Goal: Contribute content: Contribute content

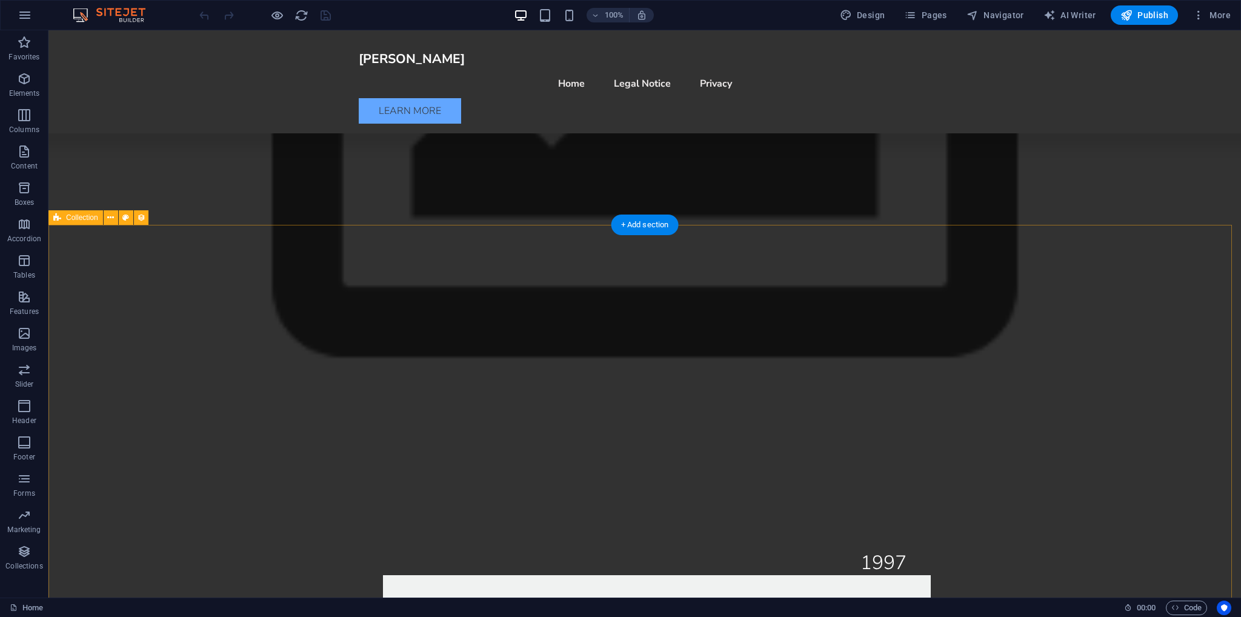
scroll to position [1636, 0]
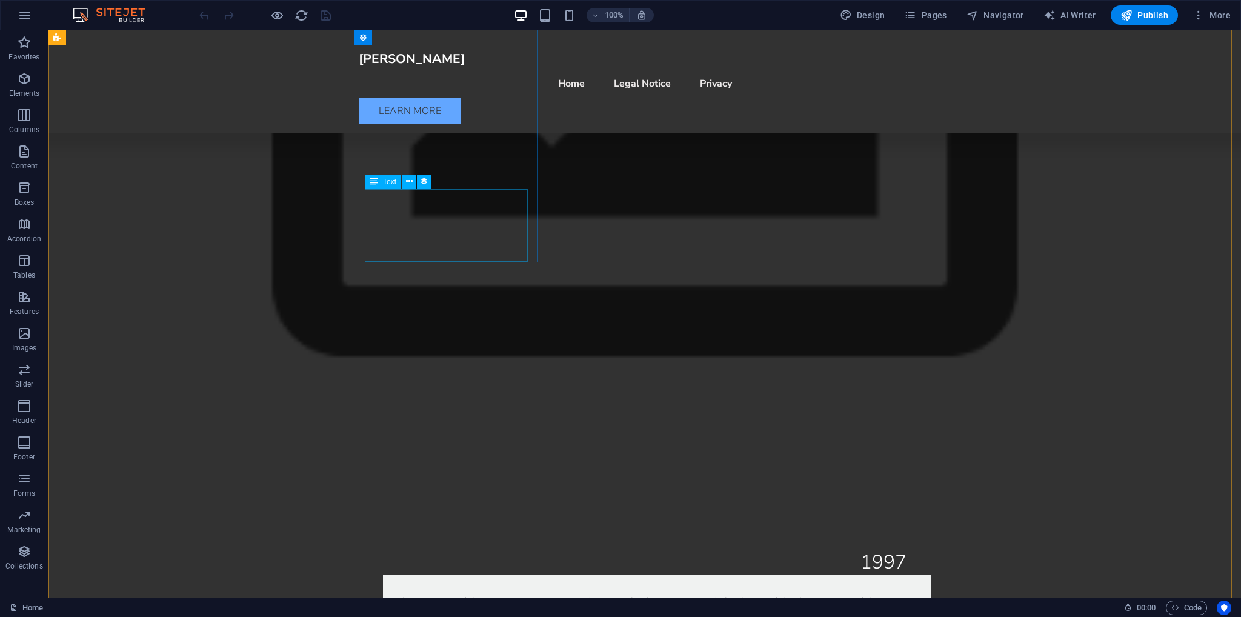
select select
select select "columns.status"
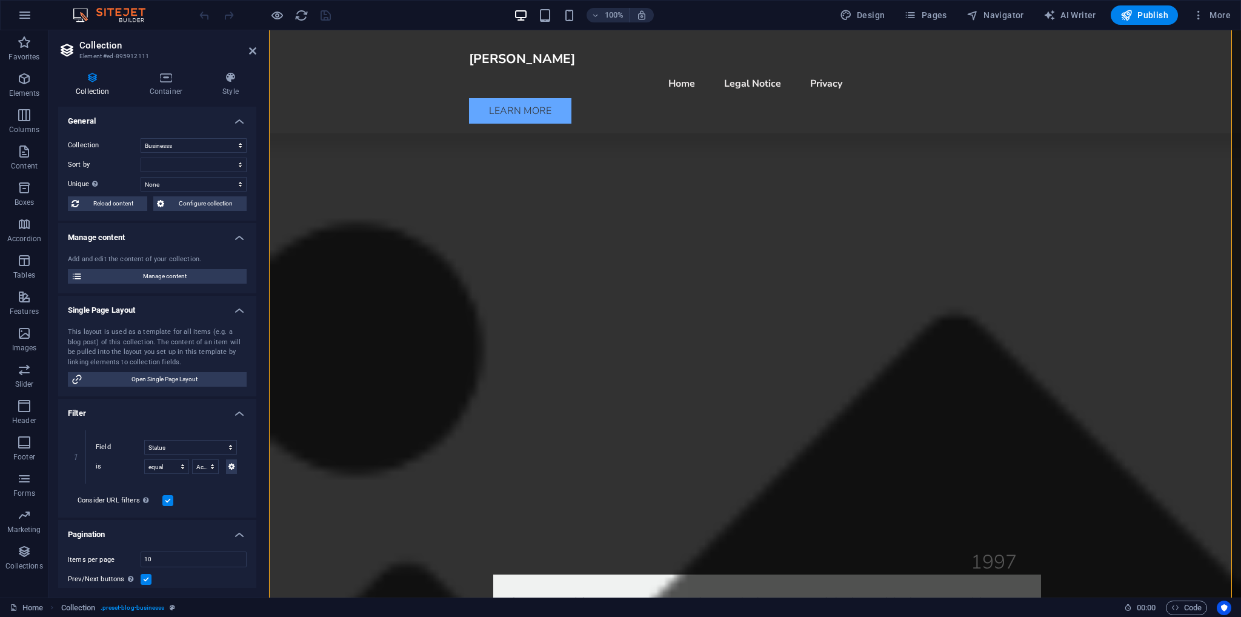
click at [1031, 15] on div "Design Pages Navigator AI Writer Publish More" at bounding box center [1035, 14] width 401 height 19
click at [1018, 15] on span "Navigator" at bounding box center [995, 15] width 58 height 12
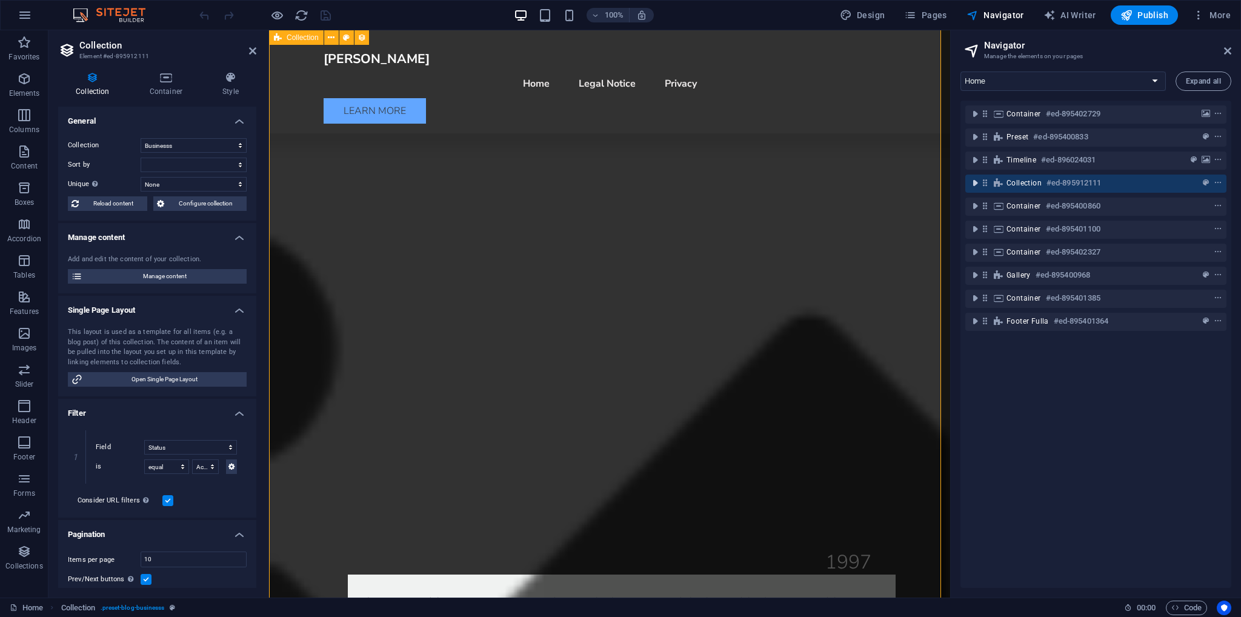
click at [971, 182] on icon "toggle-expand" at bounding box center [975, 183] width 12 height 12
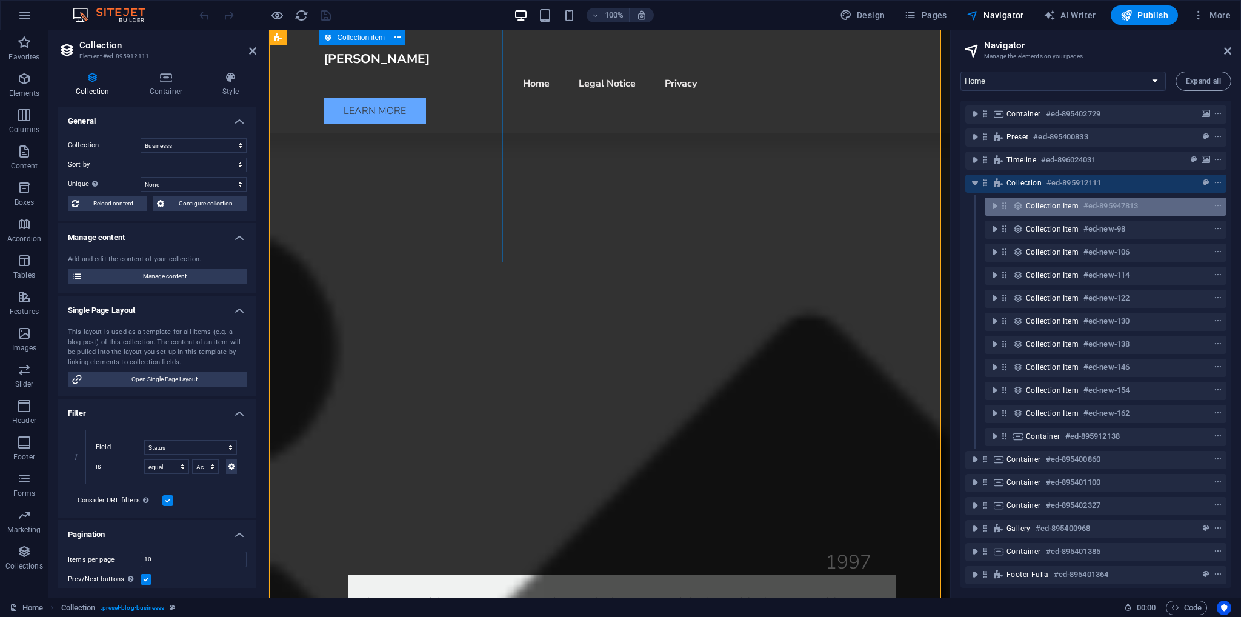
click at [1043, 205] on span "Collection item" at bounding box center [1052, 206] width 53 height 10
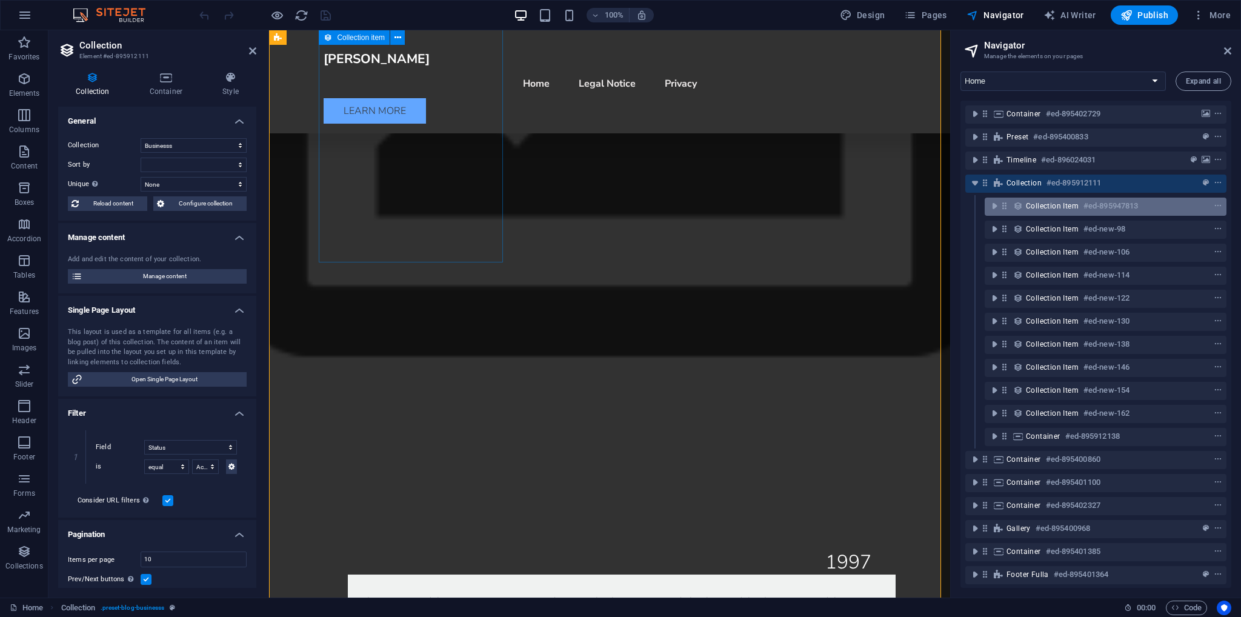
scroll to position [1439, 0]
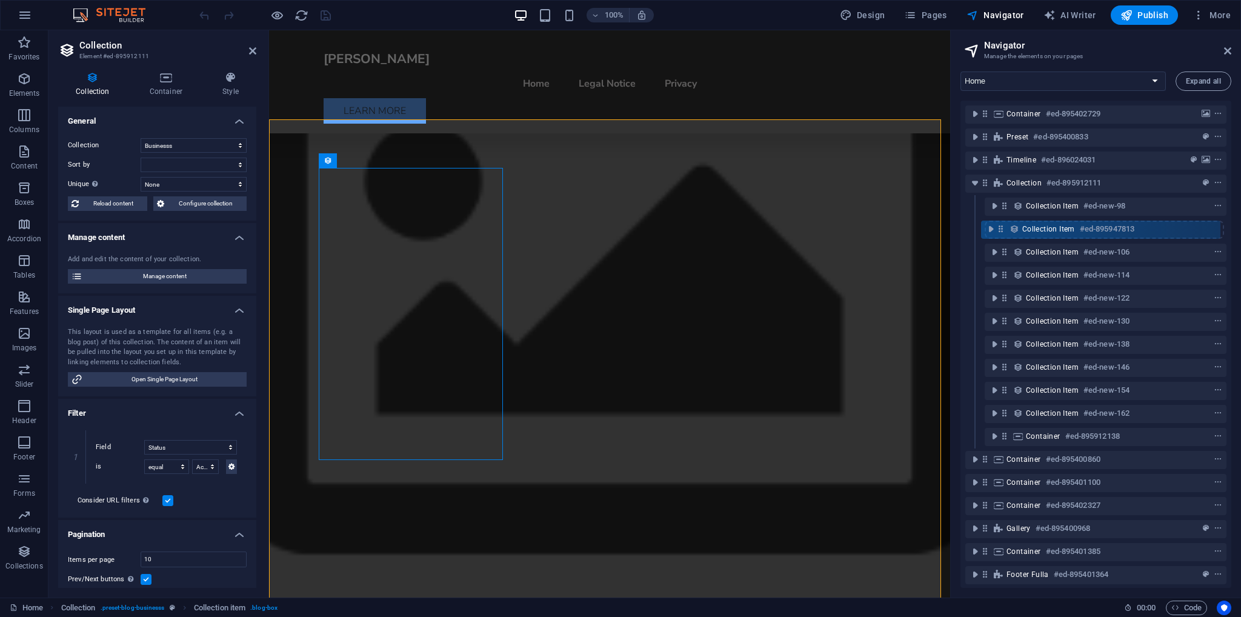
drag, startPoint x: 1006, startPoint y: 207, endPoint x: 1005, endPoint y: 225, distance: 18.2
click at [1002, 234] on div "Container #ed-895402729 Preset #ed-895400833 Timeline #ed-896024031 Collection …" at bounding box center [1095, 344] width 271 height 487
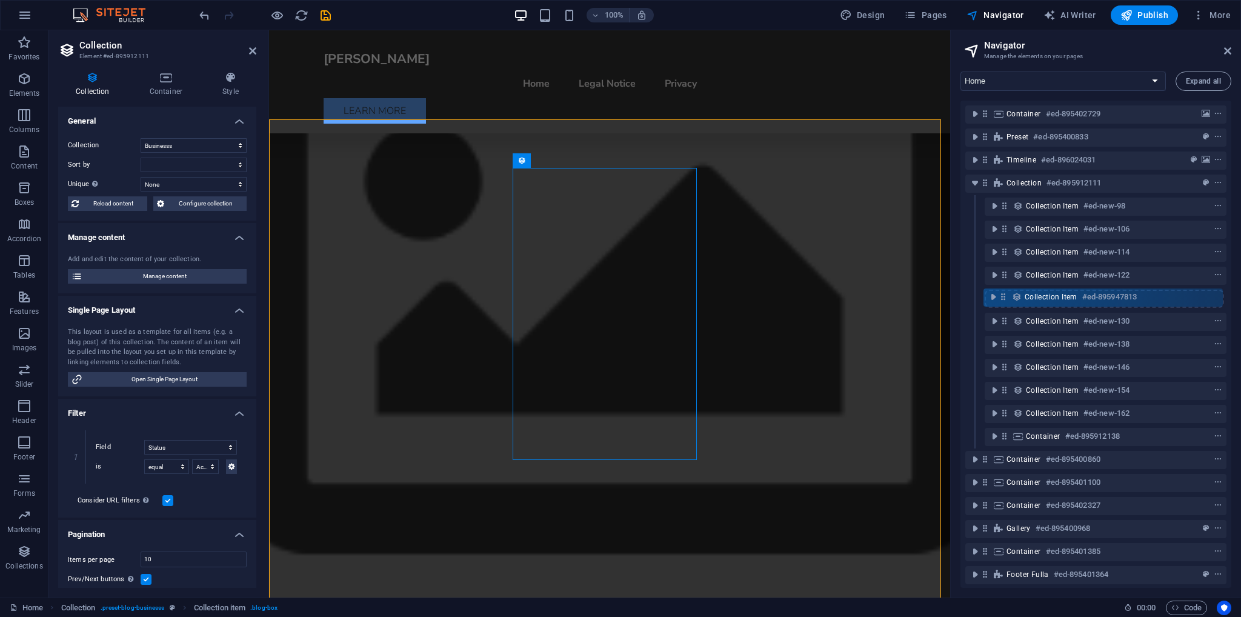
drag, startPoint x: 1002, startPoint y: 231, endPoint x: 1003, endPoint y: 298, distance: 66.1
click at [1003, 307] on div "Container #ed-895402729 Preset #ed-895400833 Timeline #ed-896024031 Collection …" at bounding box center [1095, 344] width 271 height 487
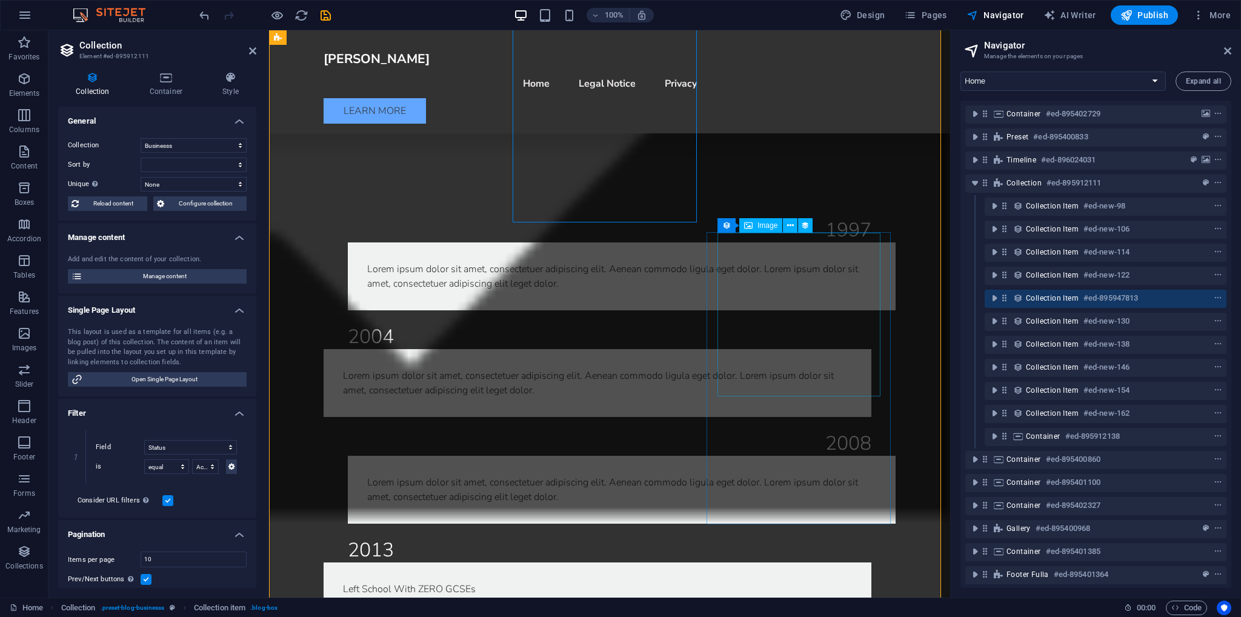
scroll to position [1984, 0]
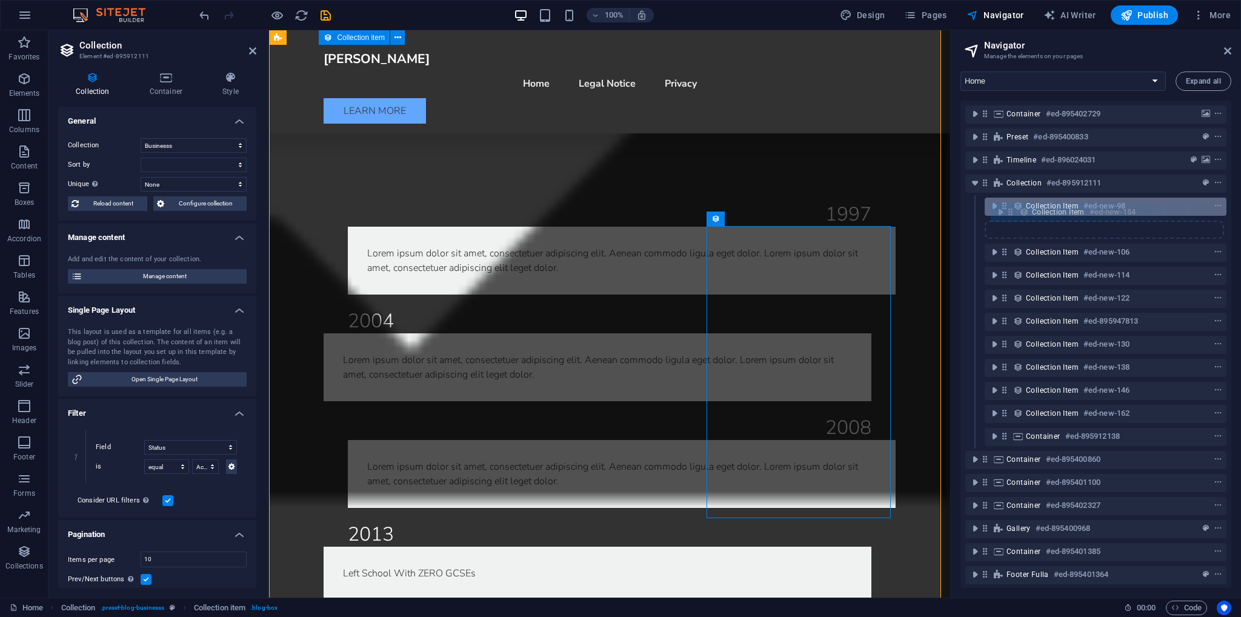
drag, startPoint x: 1004, startPoint y: 390, endPoint x: 1010, endPoint y: 208, distance: 181.3
click at [1010, 208] on div "Container #ed-895402729 Preset #ed-895400833 Timeline #ed-896024031 Collection …" at bounding box center [1095, 344] width 271 height 487
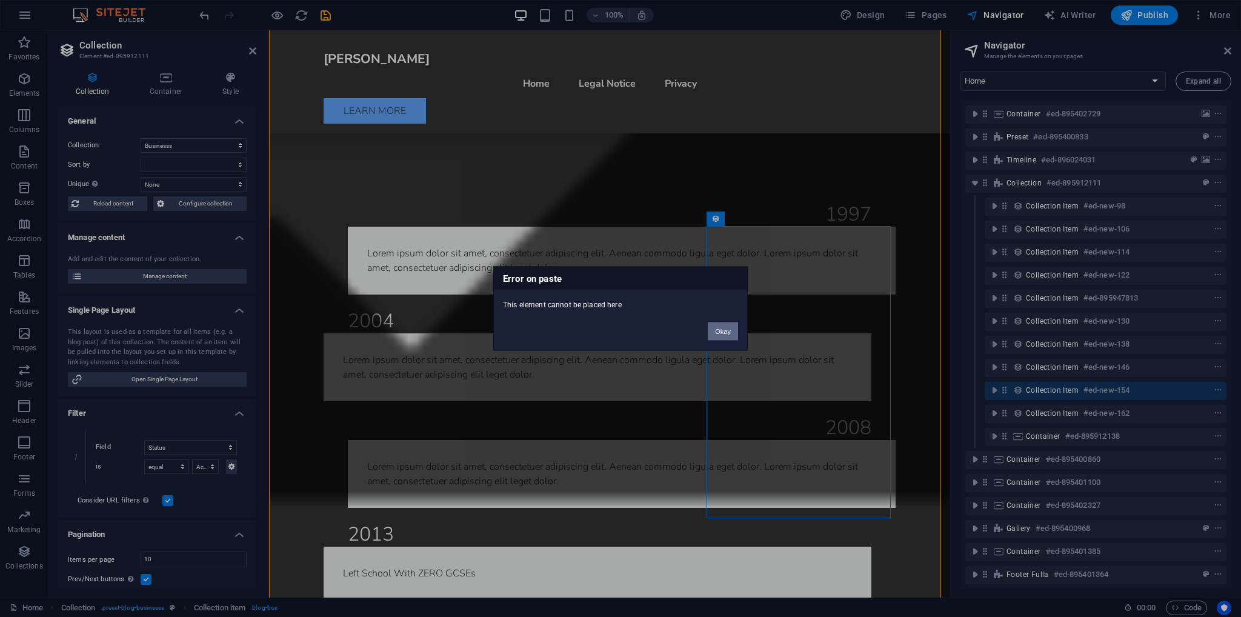
drag, startPoint x: 725, startPoint y: 326, endPoint x: 536, endPoint y: 308, distance: 190.5
click at [725, 326] on button "Okay" at bounding box center [723, 331] width 30 height 18
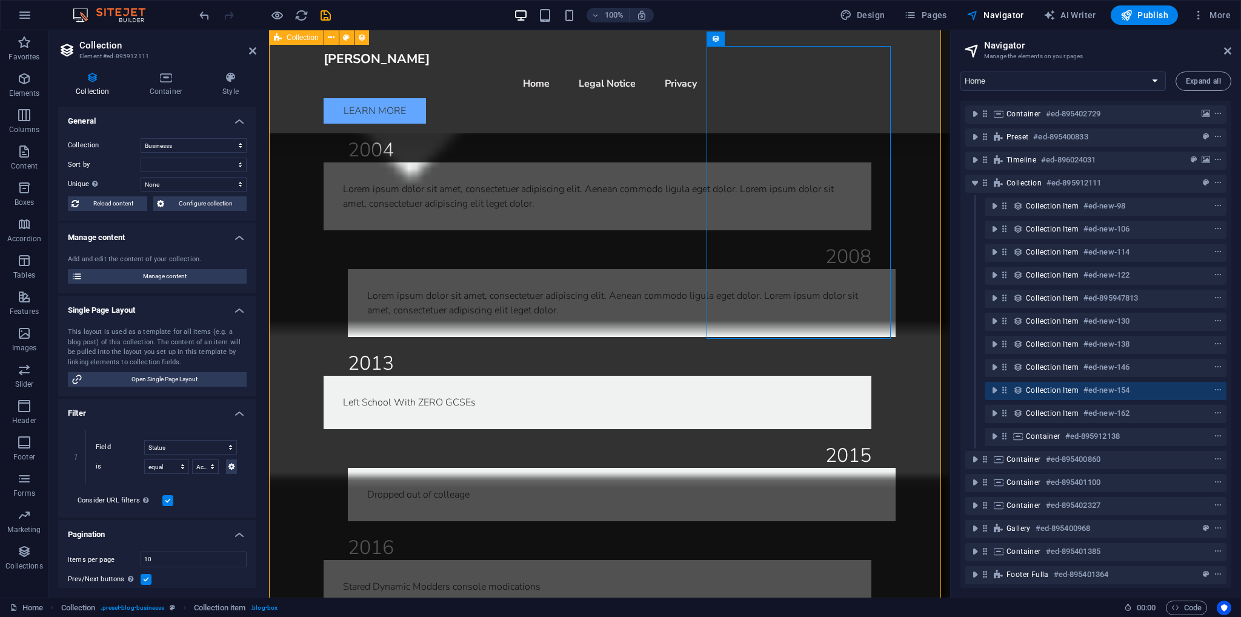
scroll to position [2166, 0]
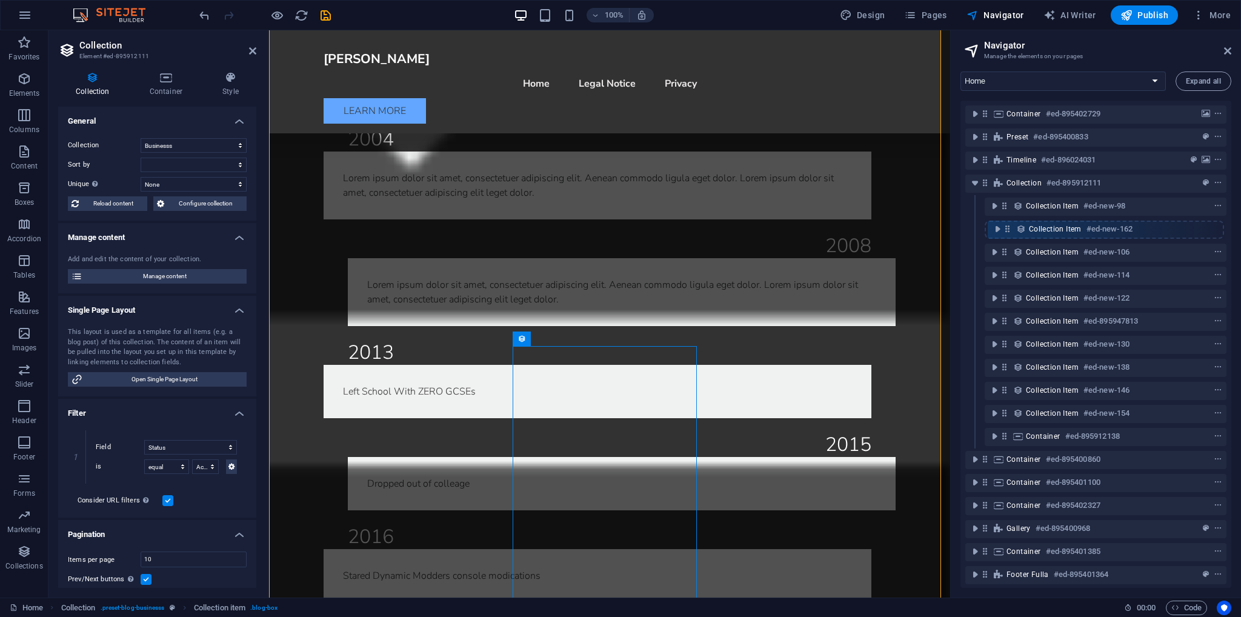
drag, startPoint x: 1003, startPoint y: 413, endPoint x: 1007, endPoint y: 225, distance: 187.9
click at [1007, 225] on div "Container #ed-895402729 Preset #ed-895400833 Timeline #ed-896024031 Collection …" at bounding box center [1095, 344] width 271 height 487
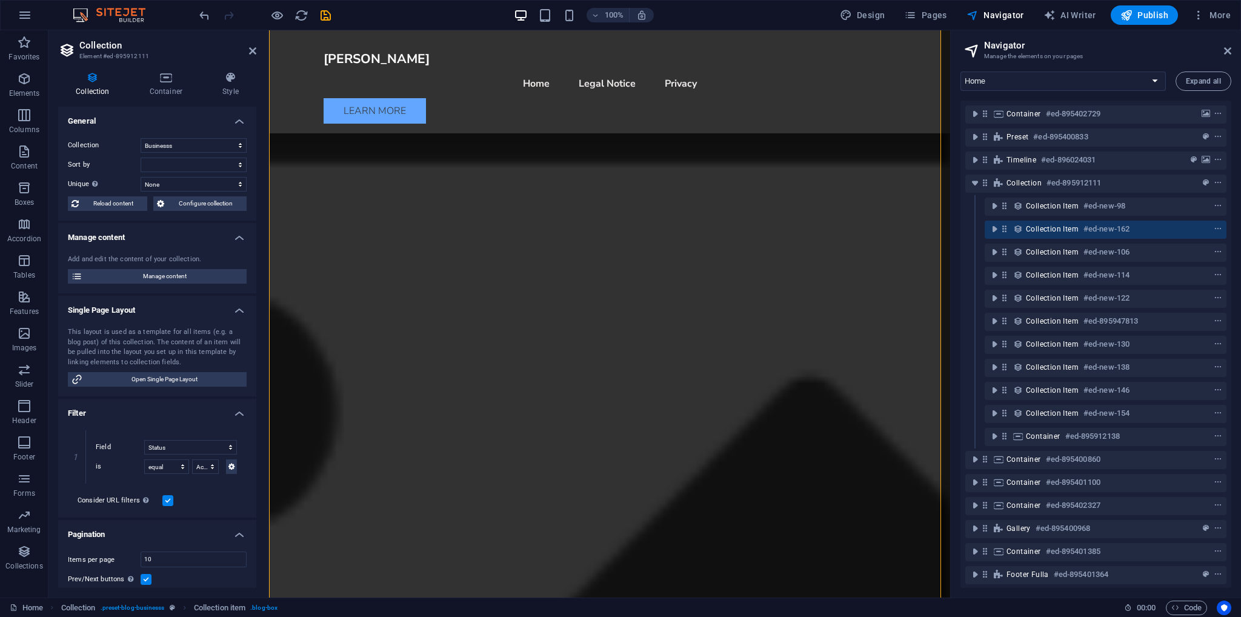
scroll to position [1451, 0]
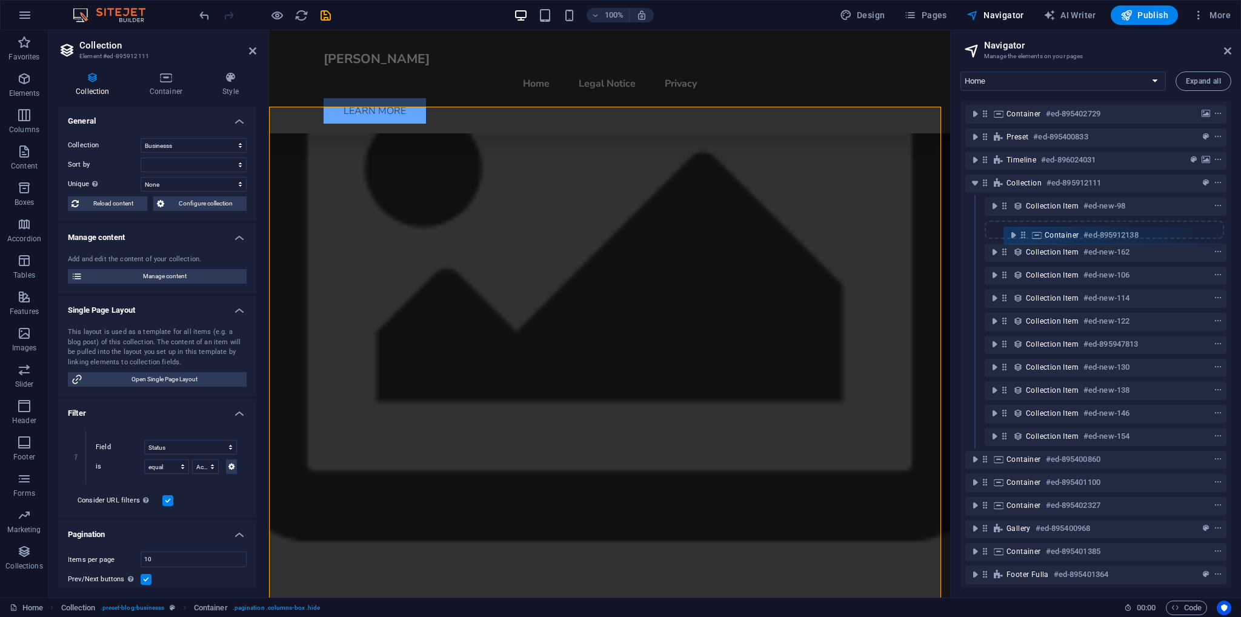
drag, startPoint x: 1007, startPoint y: 432, endPoint x: 1025, endPoint y: 227, distance: 205.6
click at [1025, 227] on div "Container #ed-895402729 Preset #ed-895400833 Timeline #ed-896024031 Collection …" at bounding box center [1095, 344] width 271 height 487
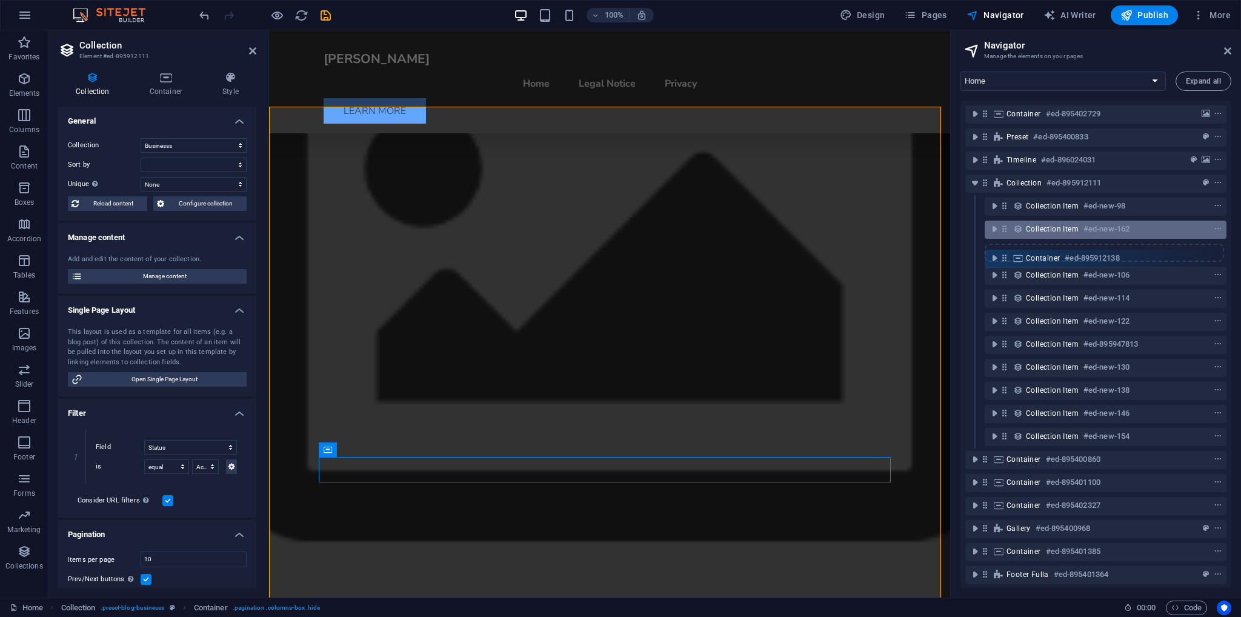
drag, startPoint x: 1004, startPoint y: 228, endPoint x: 1004, endPoint y: 250, distance: 22.4
click at [1004, 260] on div "Container #ed-895402729 Preset #ed-895400833 Timeline #ed-896024031 Collection …" at bounding box center [1095, 344] width 271 height 487
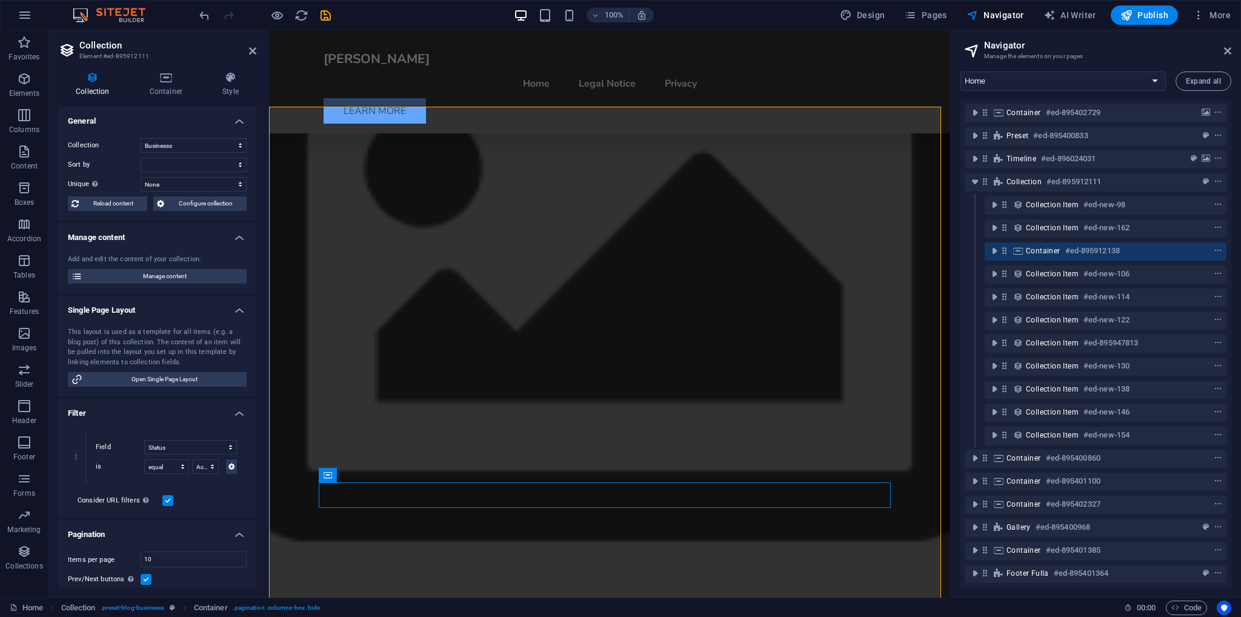
scroll to position [10, 0]
drag, startPoint x: 1003, startPoint y: 241, endPoint x: 1007, endPoint y: 267, distance: 26.9
click at [1007, 267] on div "Container #ed-895402729 Preset #ed-895400833 Timeline #ed-896024031 Collection …" at bounding box center [1095, 344] width 271 height 487
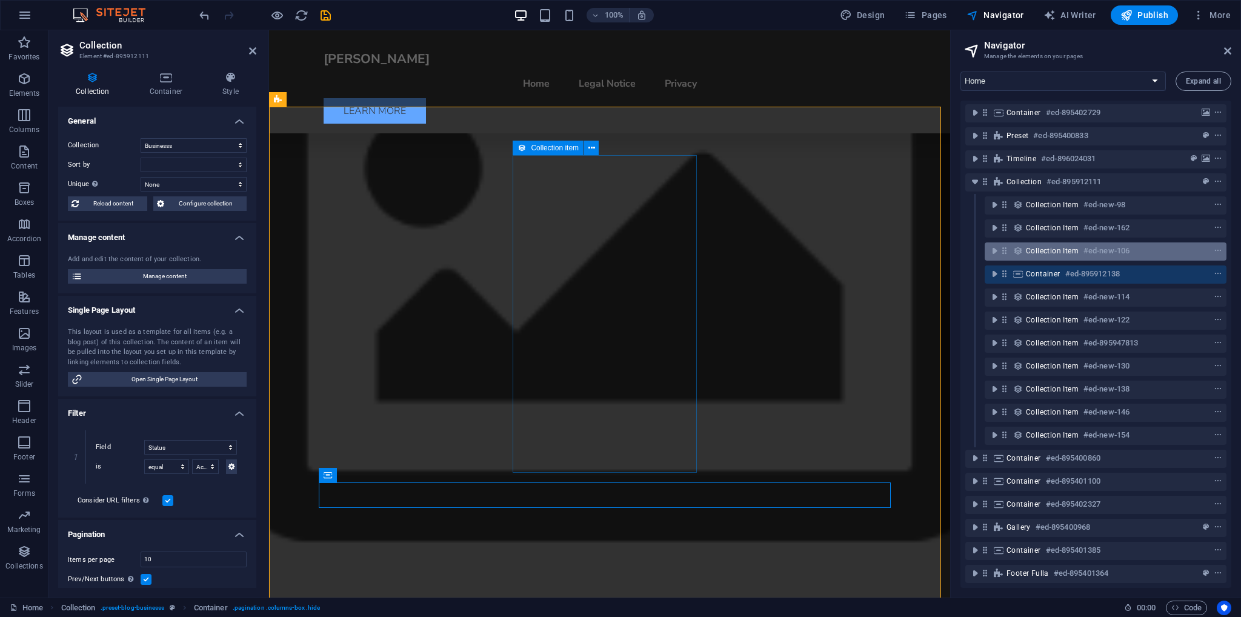
scroll to position [10, 0]
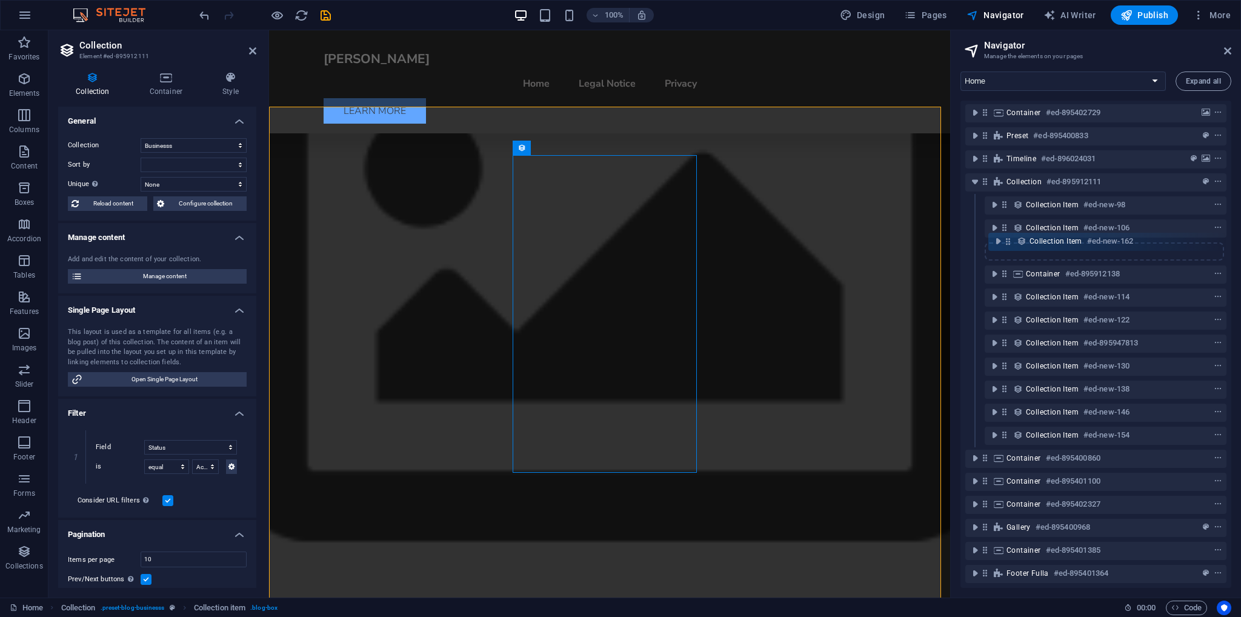
drag, startPoint x: 1004, startPoint y: 222, endPoint x: 1008, endPoint y: 248, distance: 26.4
click at [1008, 248] on div "Container #ed-895402729 Preset #ed-895400833 Timeline #ed-896024031 Collection …" at bounding box center [1095, 344] width 271 height 487
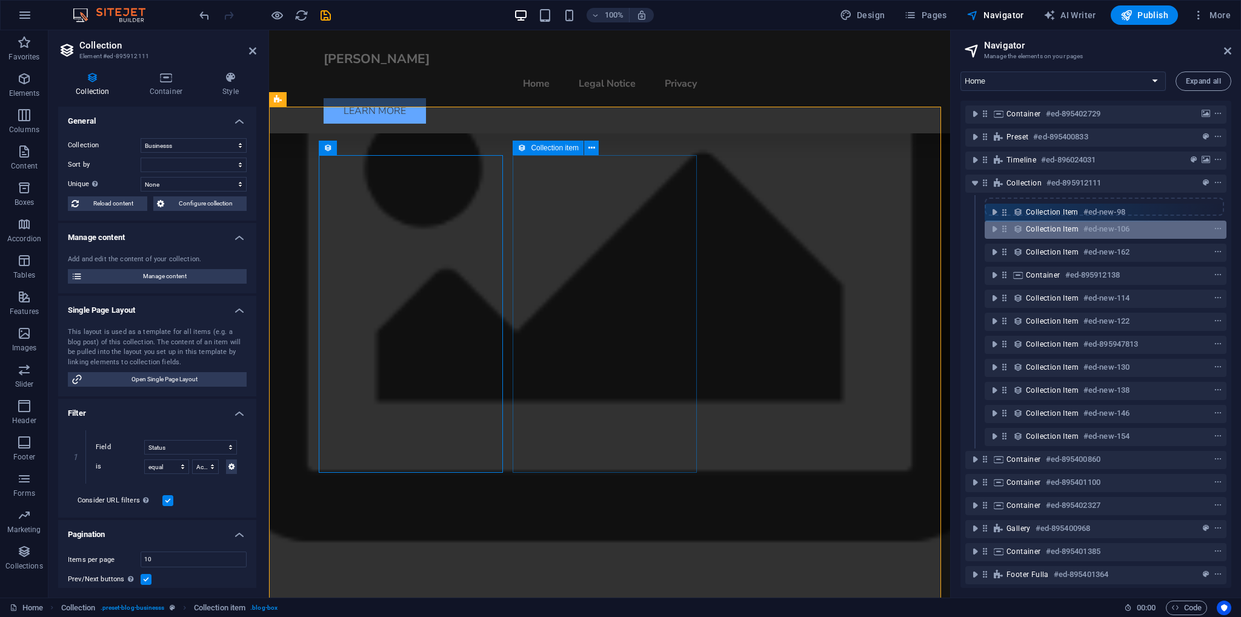
scroll to position [0, 0]
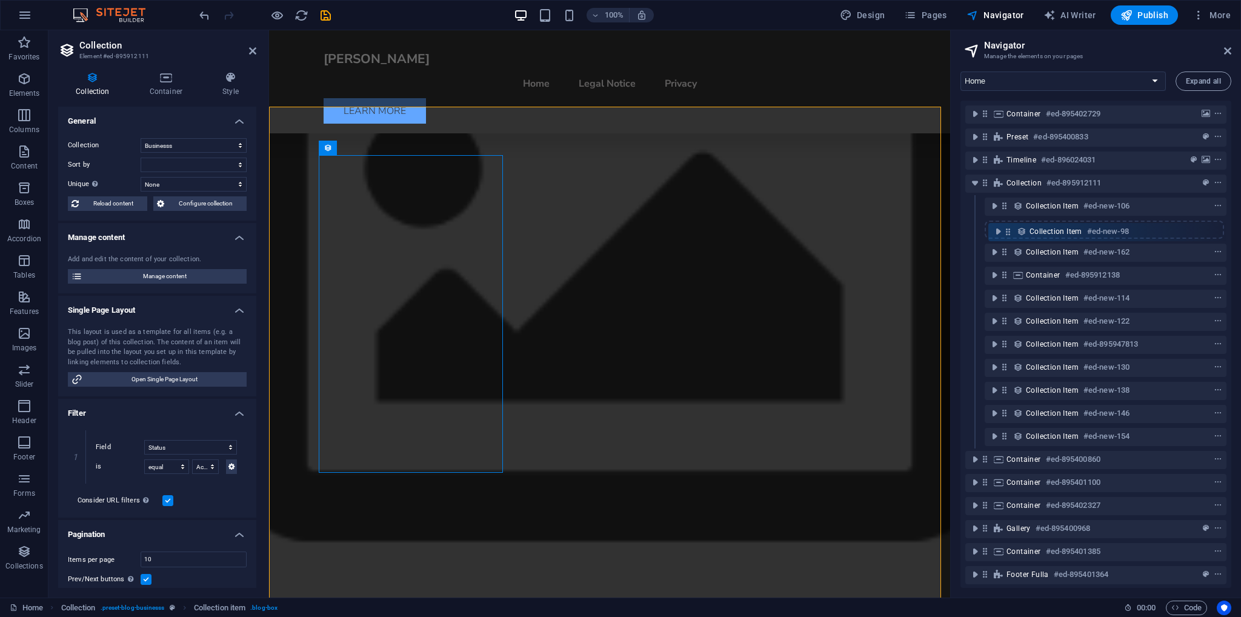
drag, startPoint x: 1007, startPoint y: 198, endPoint x: 1005, endPoint y: 218, distance: 20.7
click at [1010, 235] on div "Container #ed-895402729 Preset #ed-895400833 Timeline #ed-896024031 Collection …" at bounding box center [1095, 344] width 271 height 487
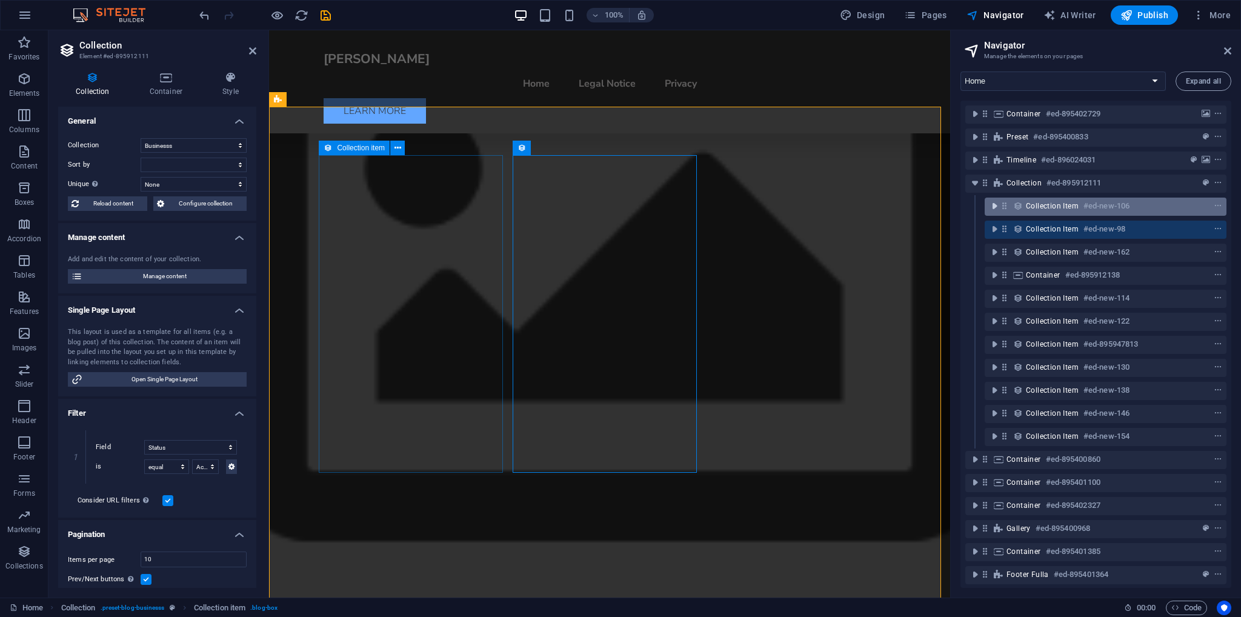
click at [996, 210] on icon "toggle-expand" at bounding box center [994, 206] width 12 height 12
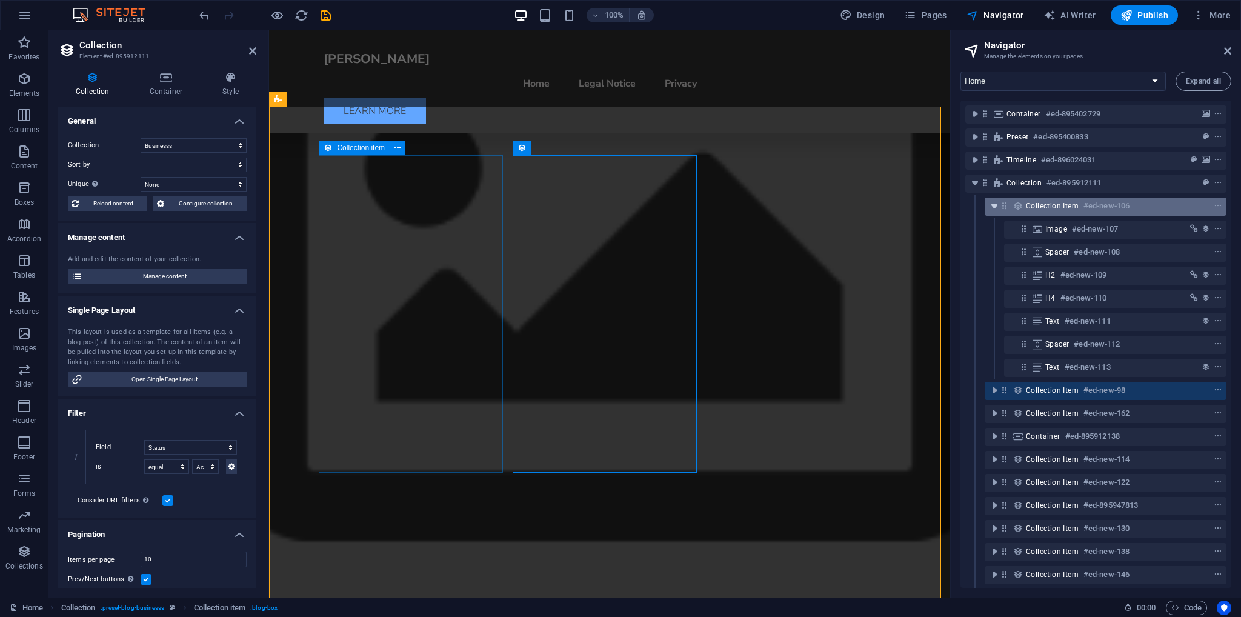
click at [992, 207] on icon "toggle-expand" at bounding box center [994, 206] width 12 height 12
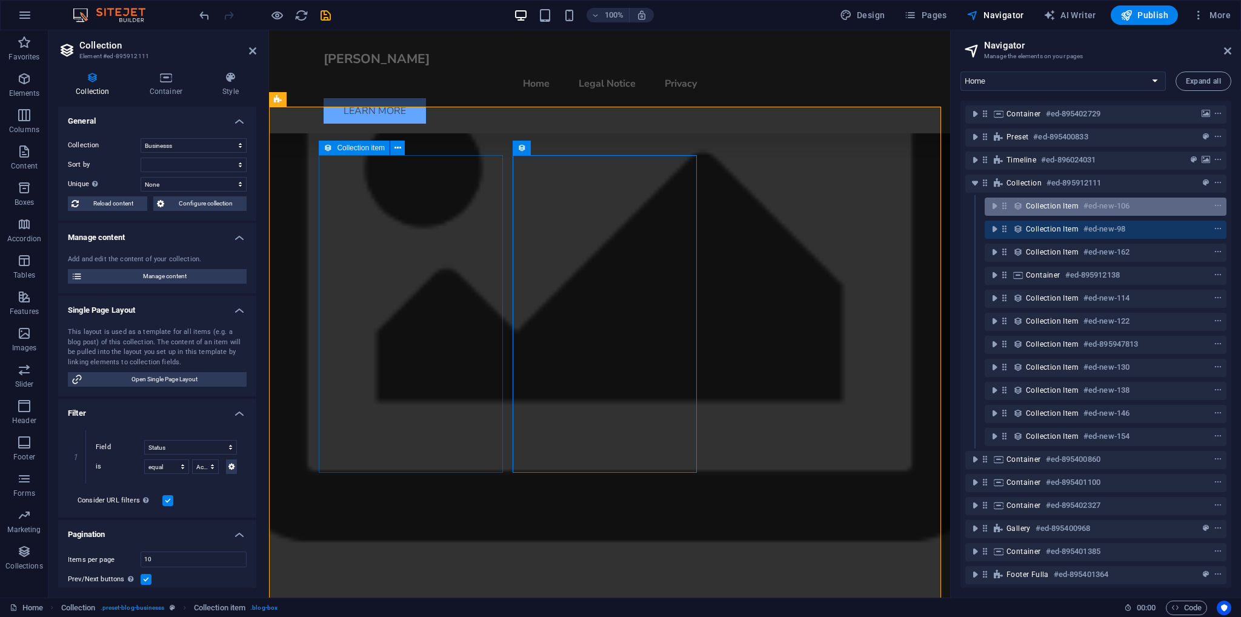
click at [1047, 206] on span "Collection item" at bounding box center [1052, 206] width 53 height 10
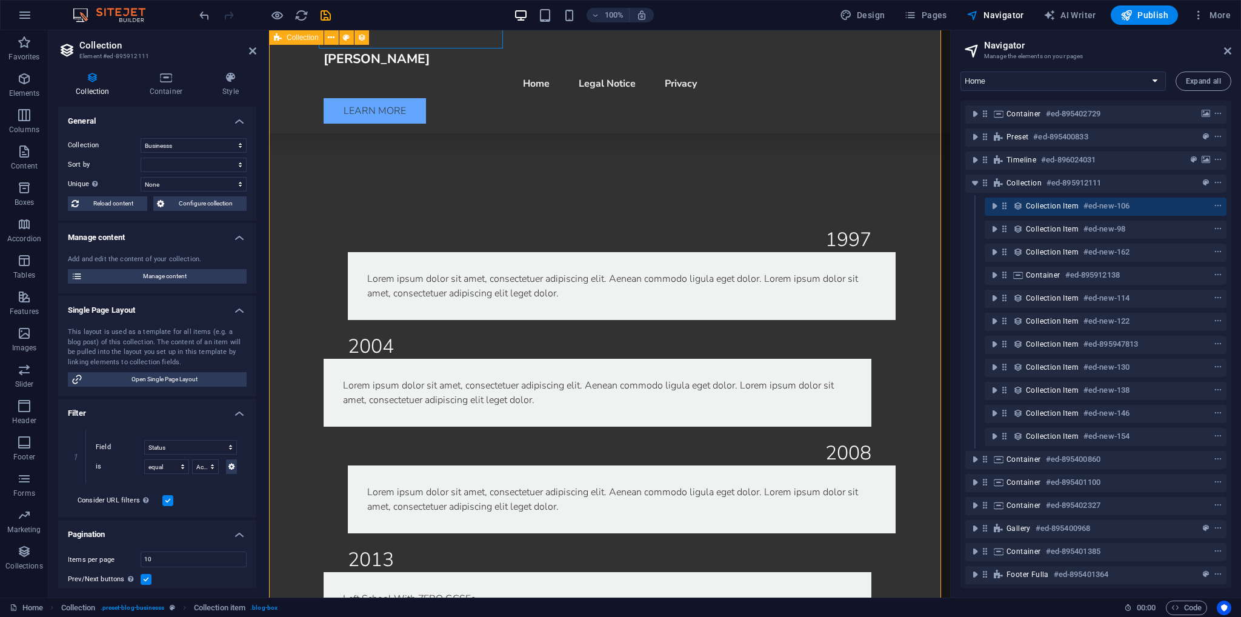
scroll to position [1997, 0]
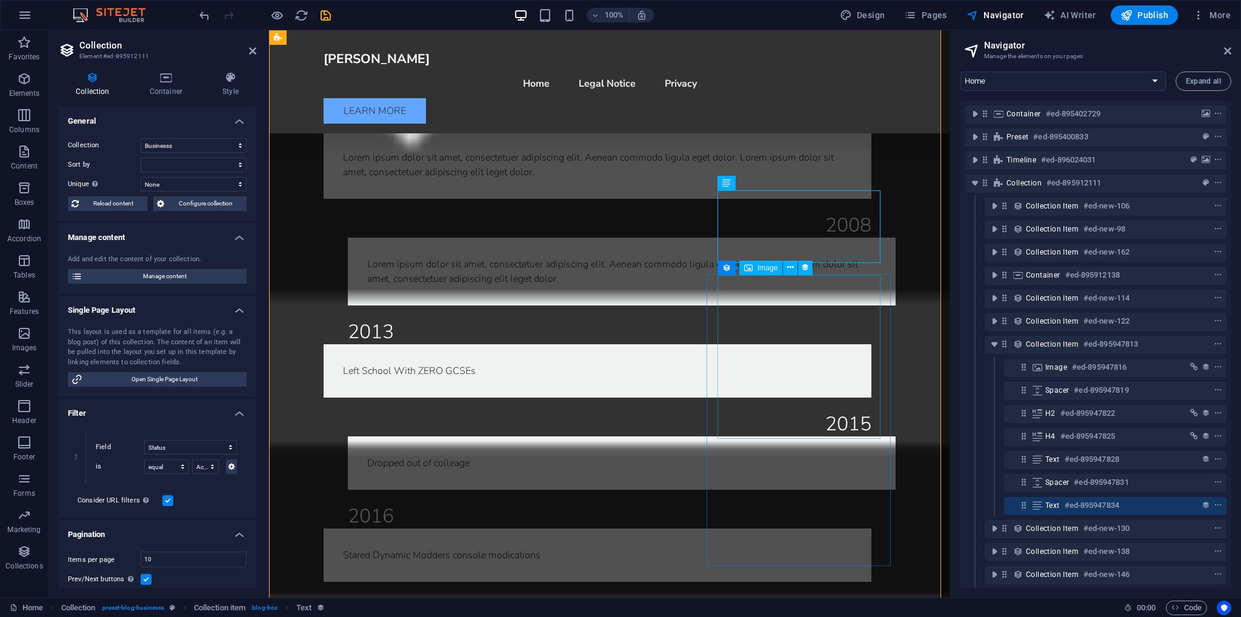
scroll to position [2239, 0]
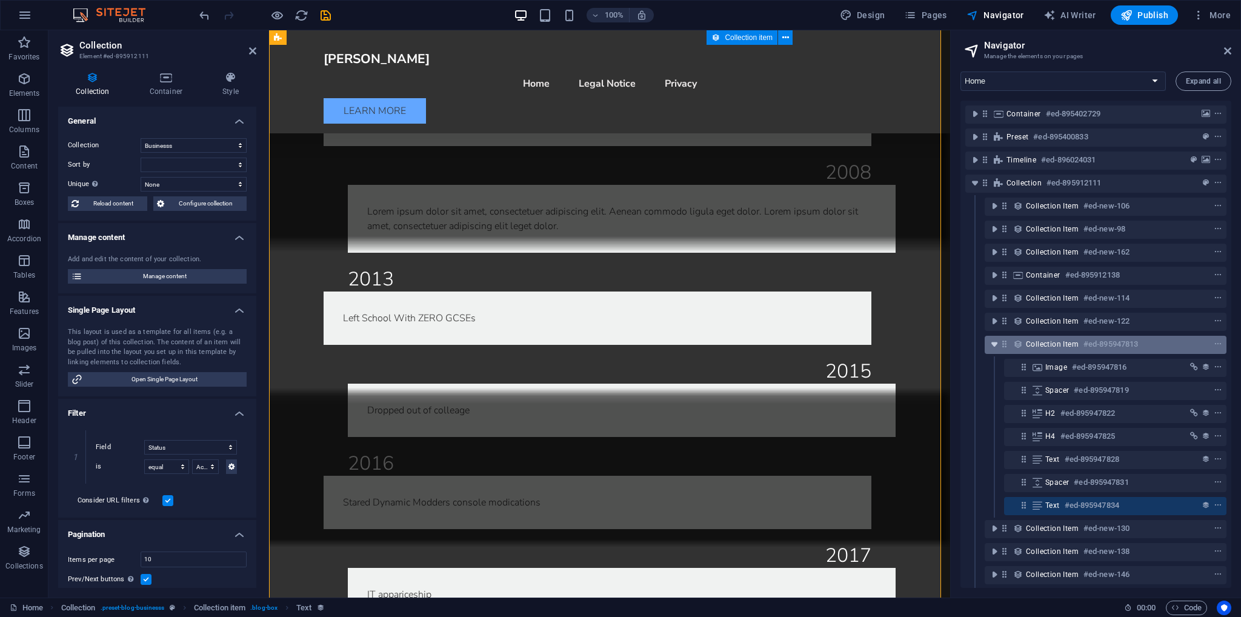
click at [989, 345] on icon "toggle-expand" at bounding box center [994, 344] width 12 height 12
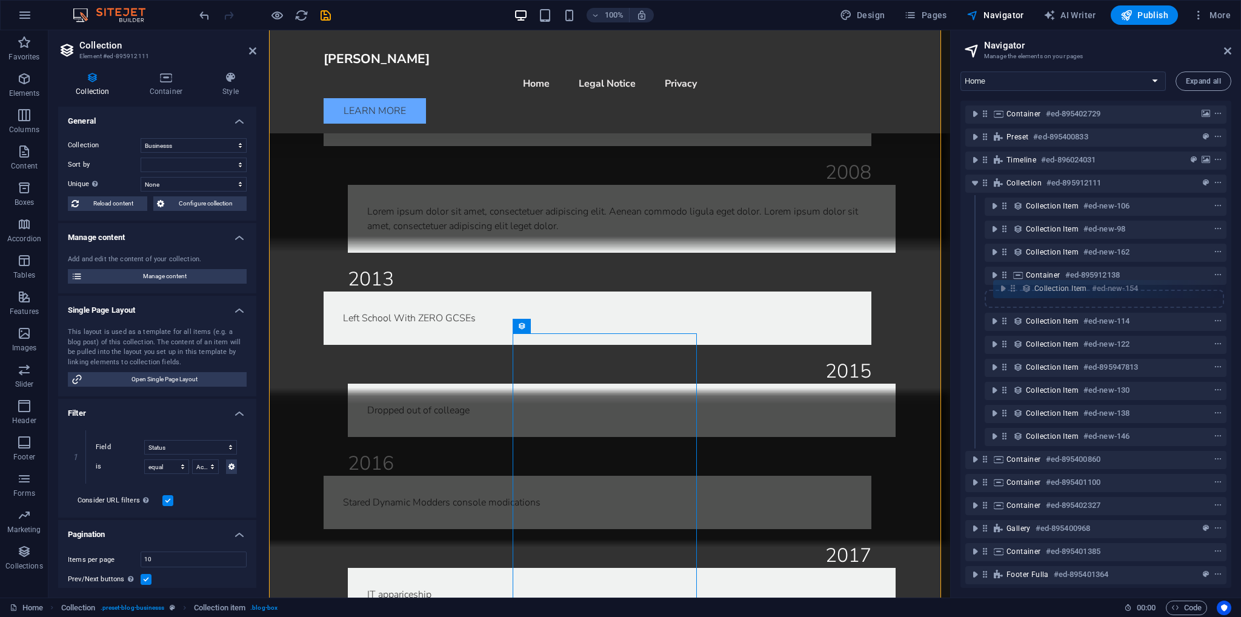
drag, startPoint x: 1005, startPoint y: 436, endPoint x: 1014, endPoint y: 288, distance: 148.1
click at [1014, 288] on div "Container #ed-895402729 Preset #ed-895400833 Timeline #ed-896024031 Collection …" at bounding box center [1095, 344] width 271 height 487
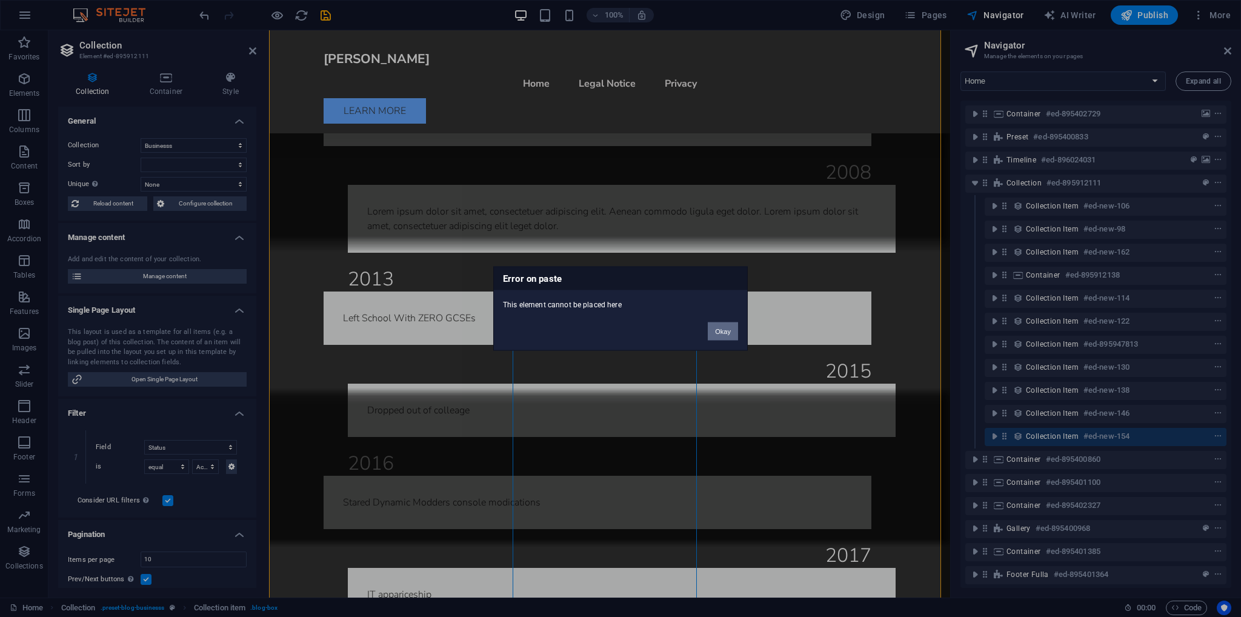
click at [720, 328] on button "Okay" at bounding box center [723, 331] width 30 height 18
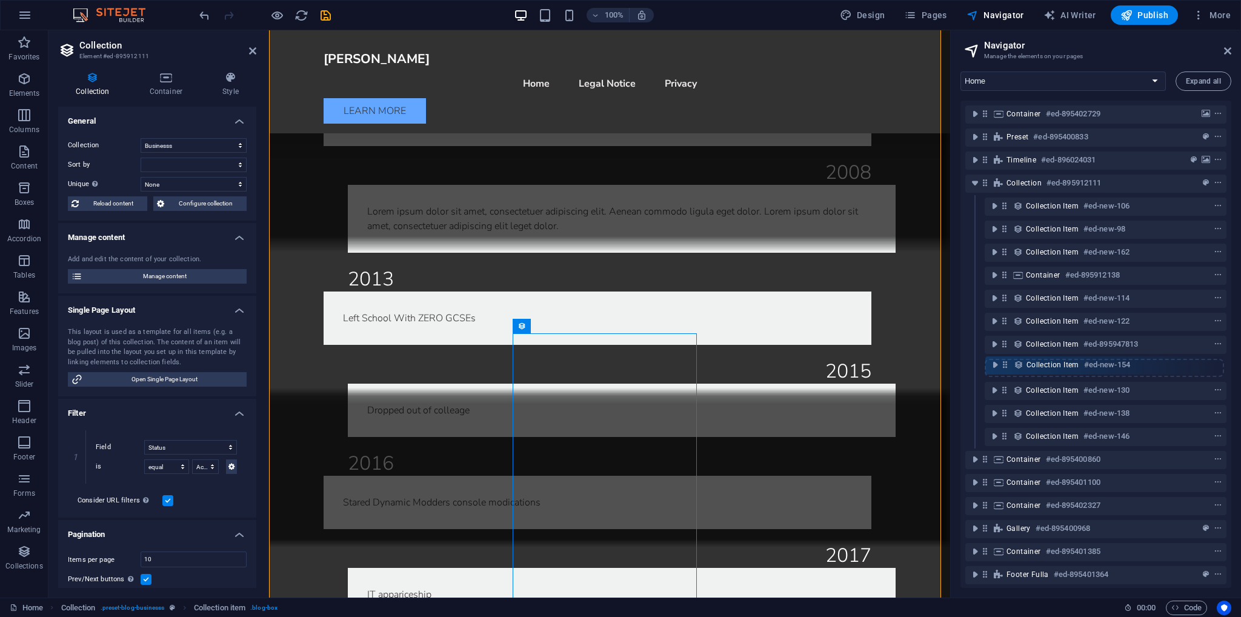
drag, startPoint x: 1005, startPoint y: 438, endPoint x: 1006, endPoint y: 364, distance: 73.3
click at [1006, 364] on div "Container #ed-895402729 Preset #ed-895400833 Timeline #ed-896024031 Collection …" at bounding box center [1095, 344] width 271 height 487
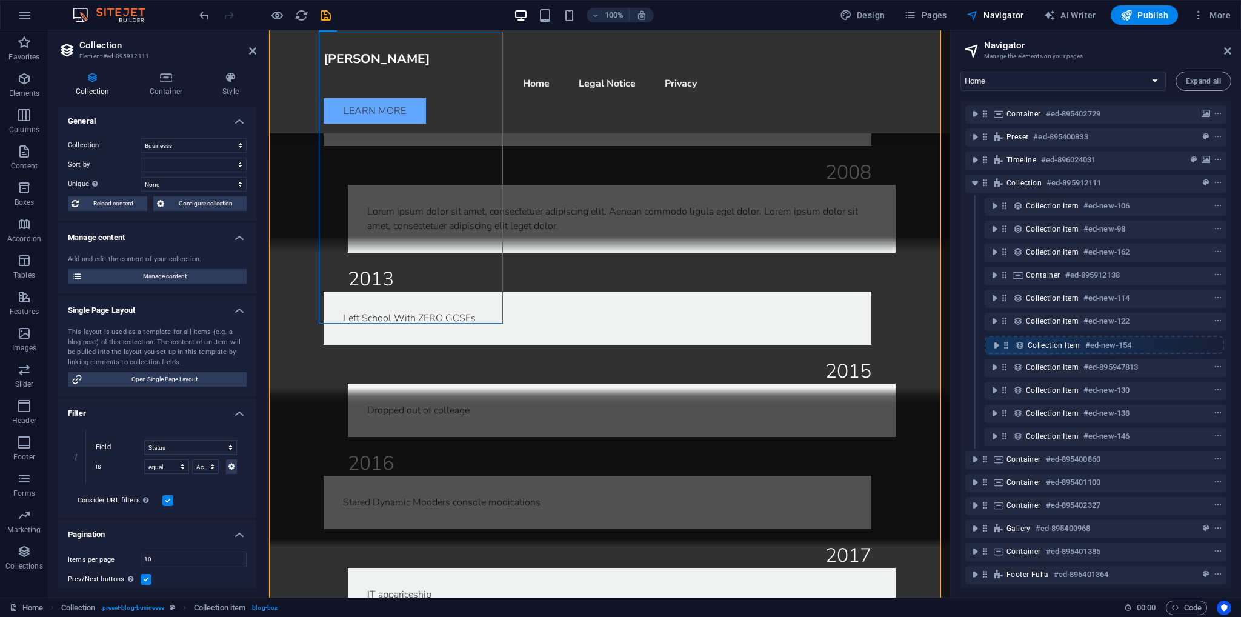
drag, startPoint x: 1007, startPoint y: 369, endPoint x: 1009, endPoint y: 344, distance: 25.5
click at [1009, 344] on div "Container #ed-895402729 Preset #ed-895400833 Timeline #ed-896024031 Collection …" at bounding box center [1095, 344] width 271 height 487
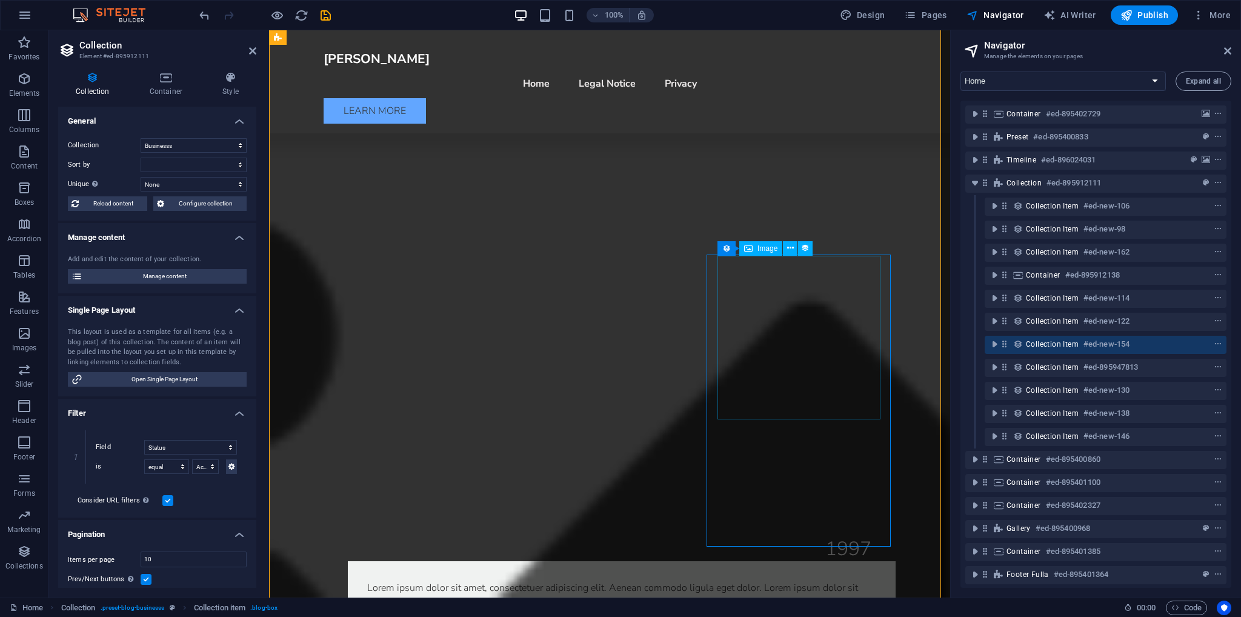
scroll to position [1619, 0]
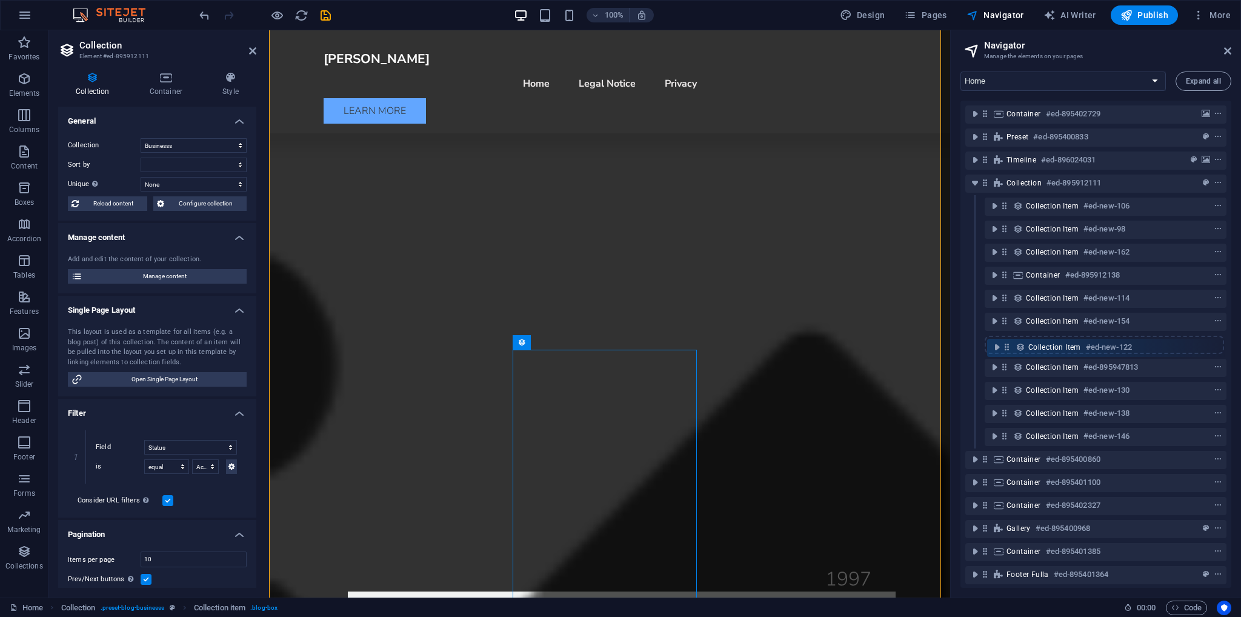
drag, startPoint x: 1005, startPoint y: 321, endPoint x: 1008, endPoint y: 350, distance: 29.3
click at [1008, 350] on div "Container #ed-895402729 Preset #ed-895400833 Timeline #ed-896024031 Collection …" at bounding box center [1095, 344] width 271 height 487
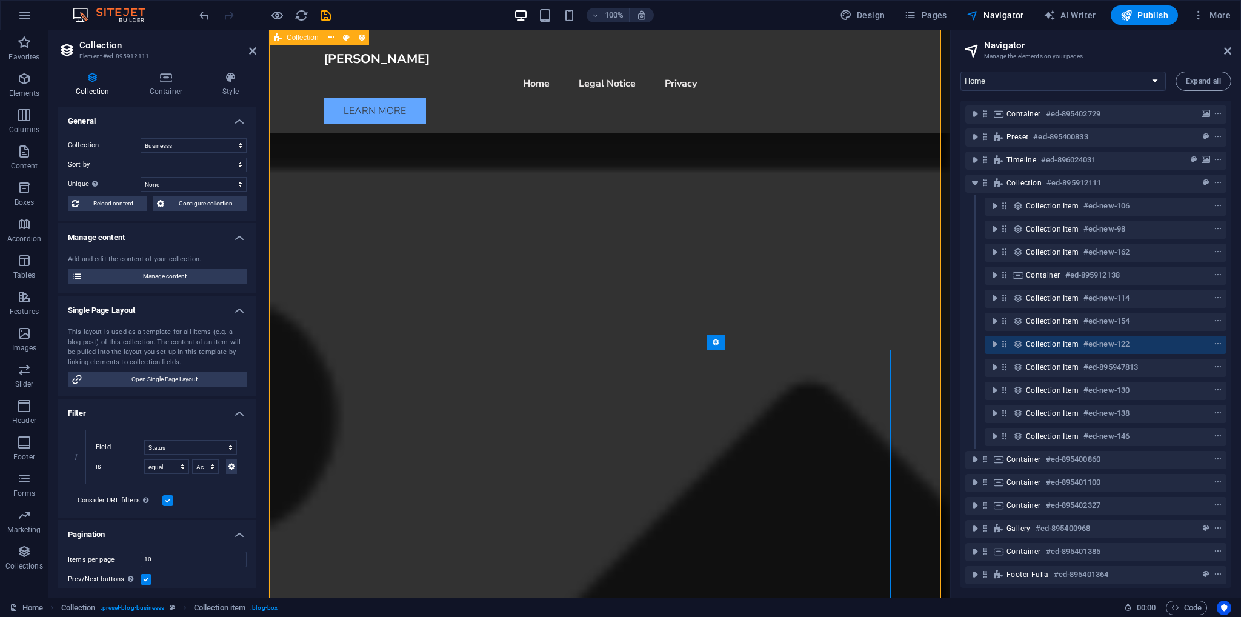
scroll to position [1559, 0]
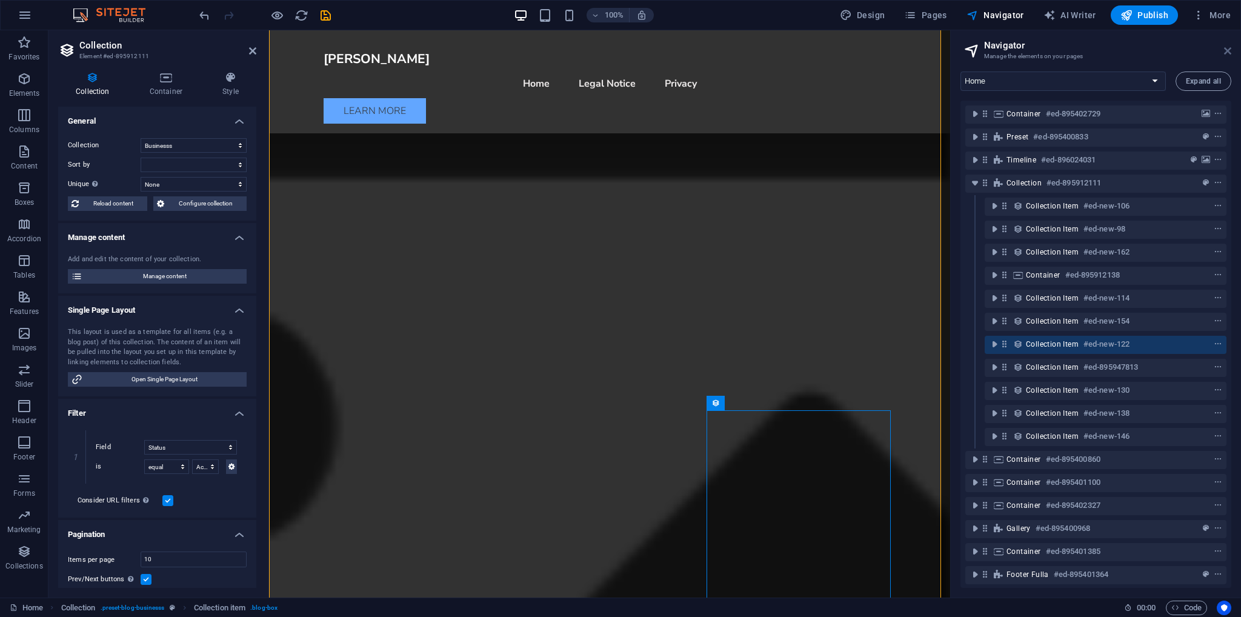
click at [1229, 48] on icon at bounding box center [1227, 51] width 7 height 10
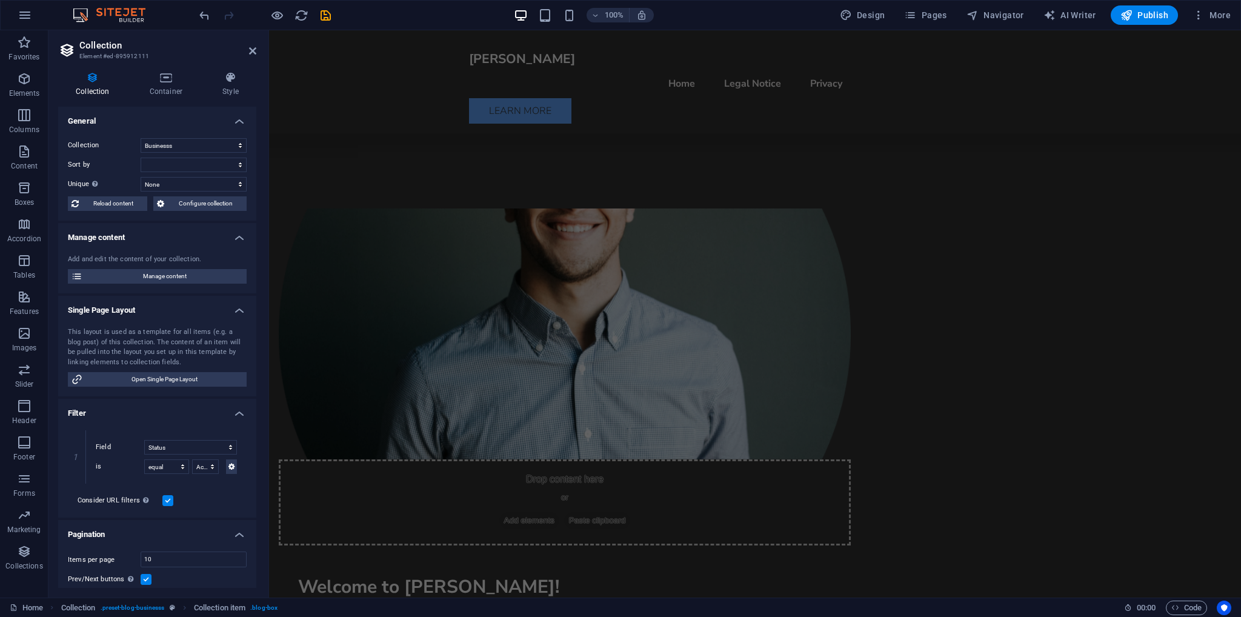
scroll to position [225, 0]
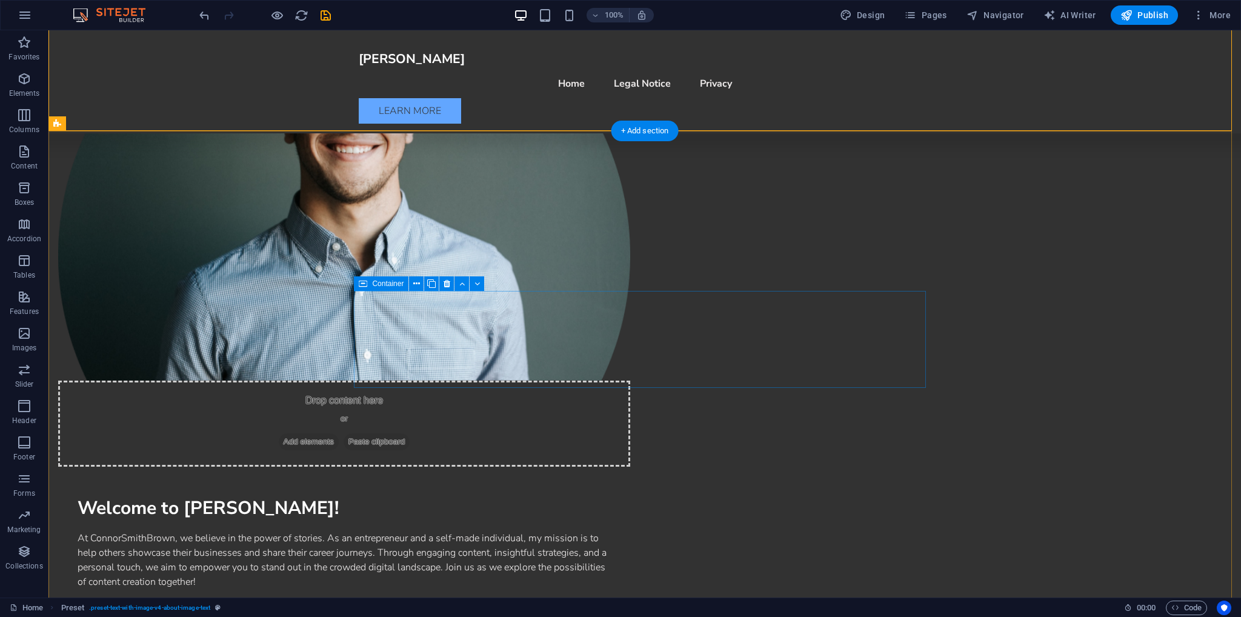
scroll to position [831, 0]
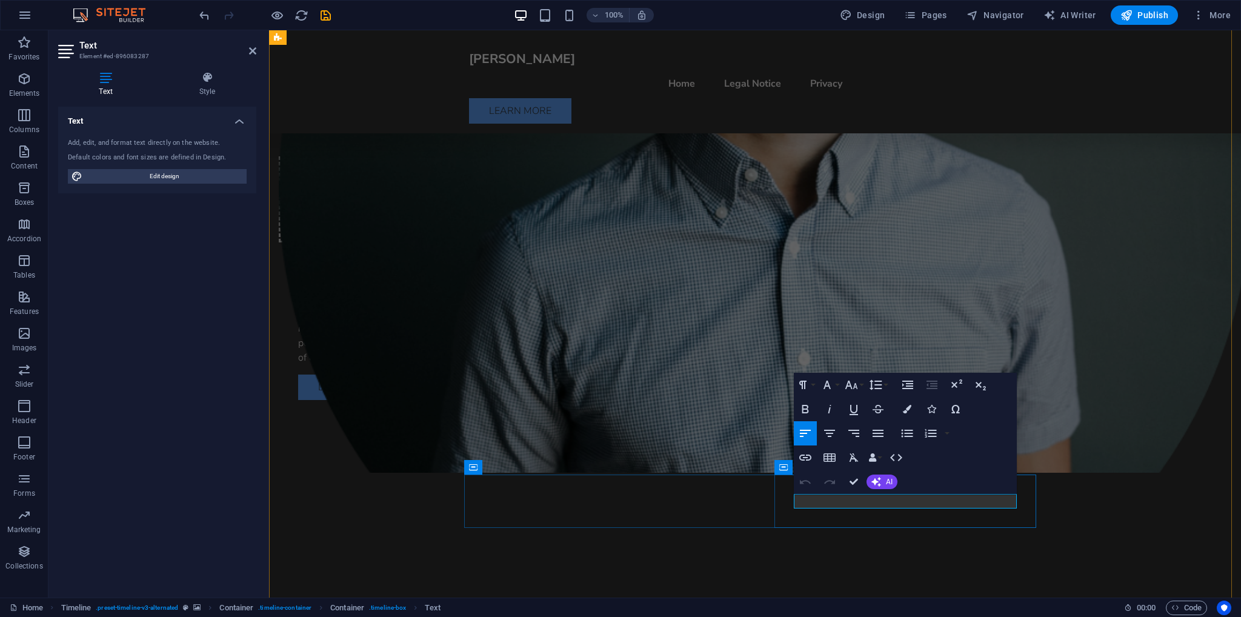
drag, startPoint x: 805, startPoint y: 504, endPoint x: 897, endPoint y: 495, distance: 92.5
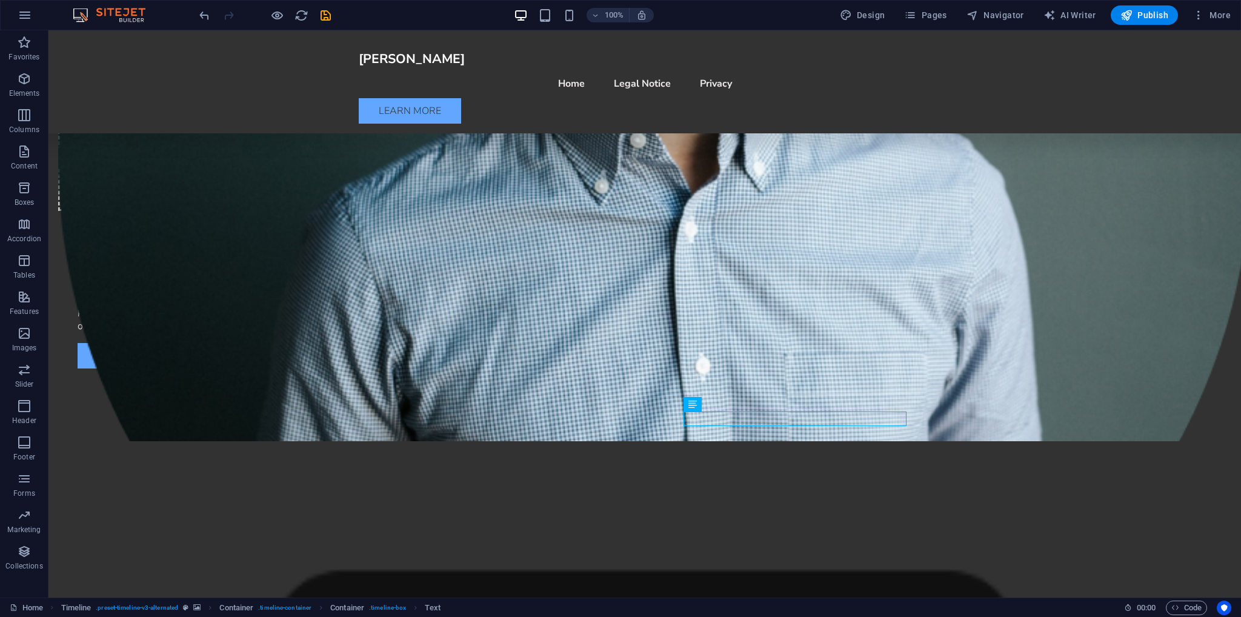
scroll to position [953, 0]
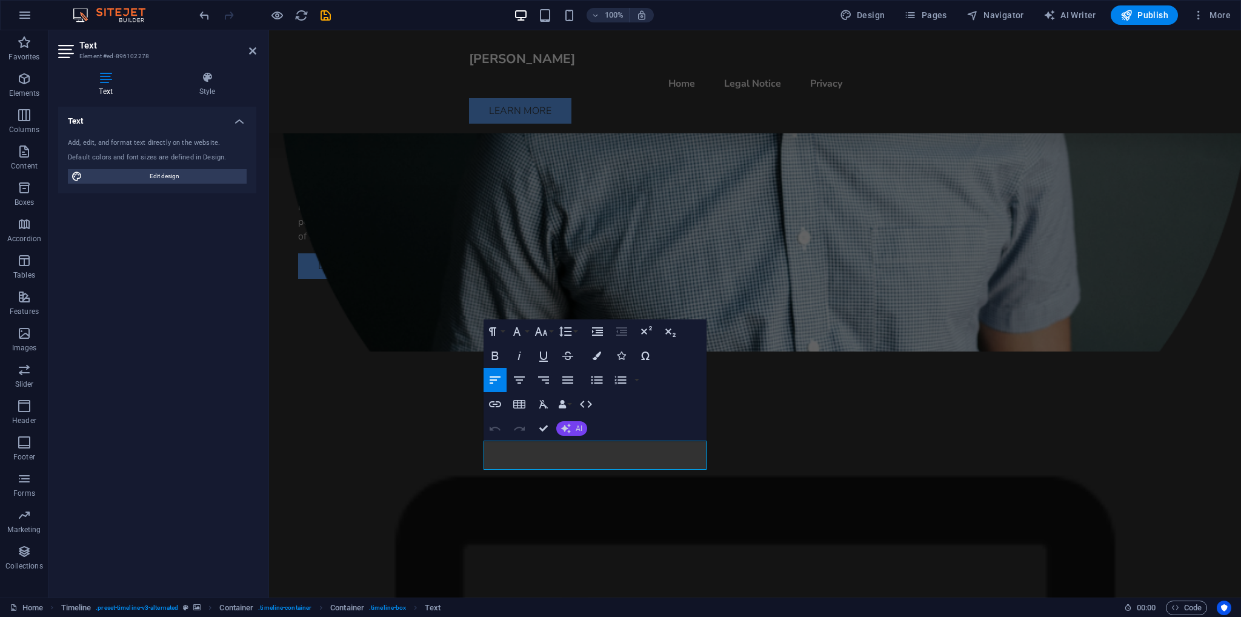
click at [567, 426] on icon "button" at bounding box center [566, 429] width 10 height 10
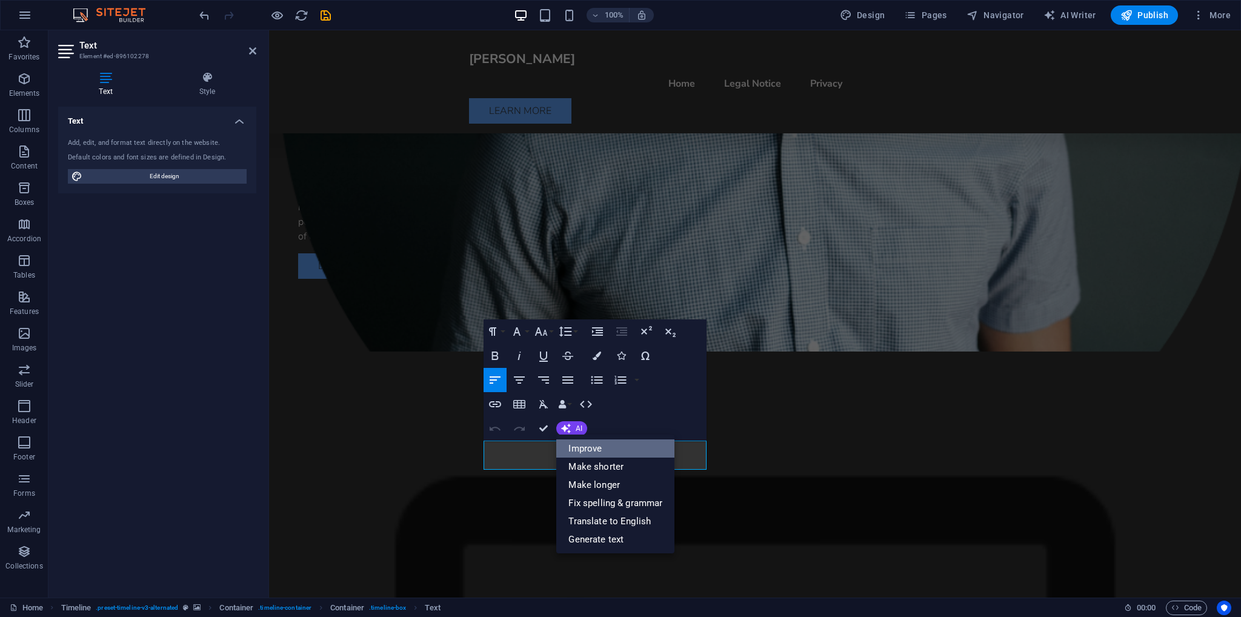
click at [588, 447] on link "Improve" at bounding box center [615, 448] width 118 height 18
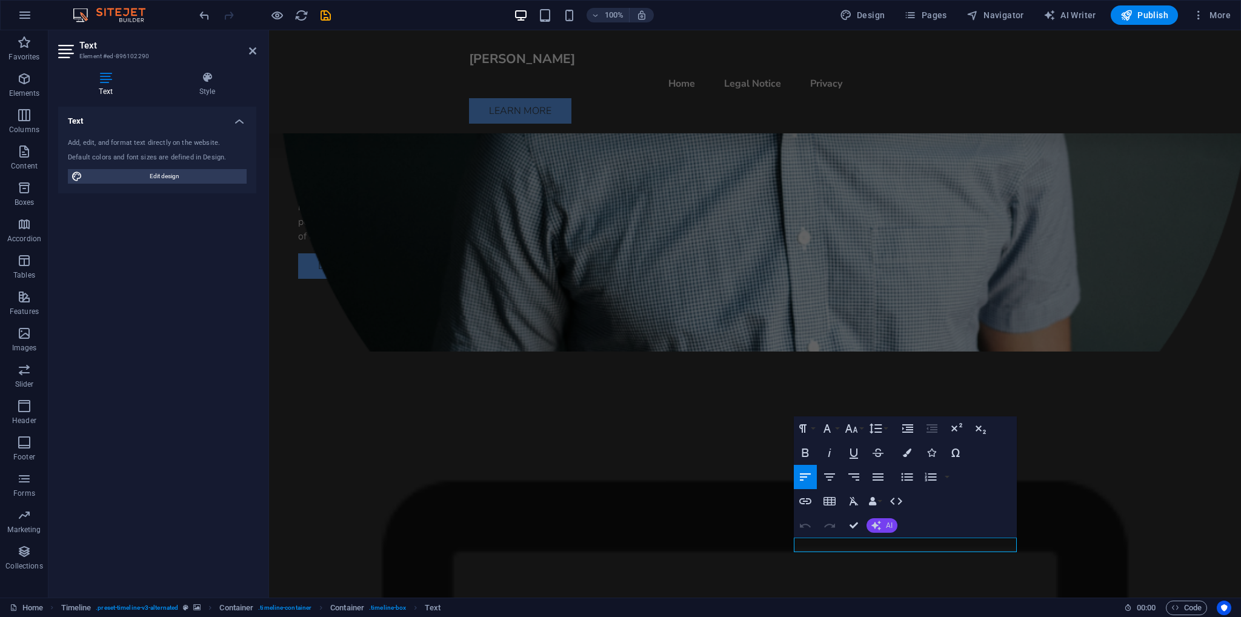
click at [893, 527] on button "AI" at bounding box center [882, 525] width 31 height 15
click at [899, 419] on link "Improve" at bounding box center [926, 413] width 118 height 18
drag, startPoint x: 852, startPoint y: 527, endPoint x: 803, endPoint y: 496, distance: 57.5
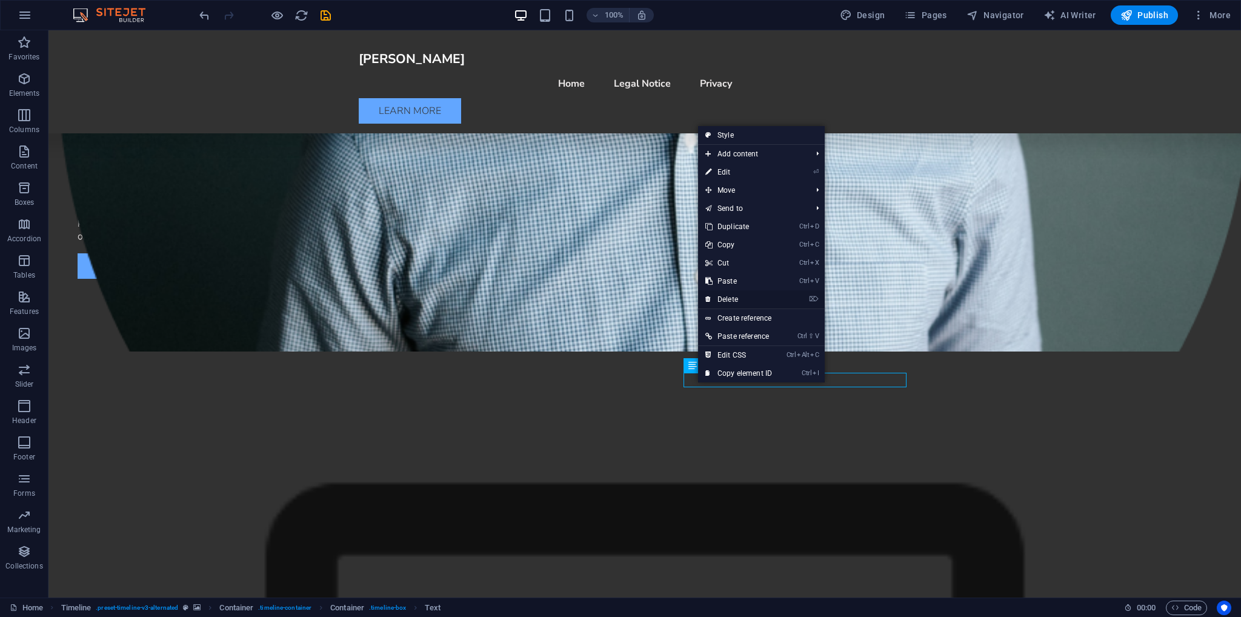
click at [729, 299] on link "⌦ Delete" at bounding box center [738, 299] width 81 height 18
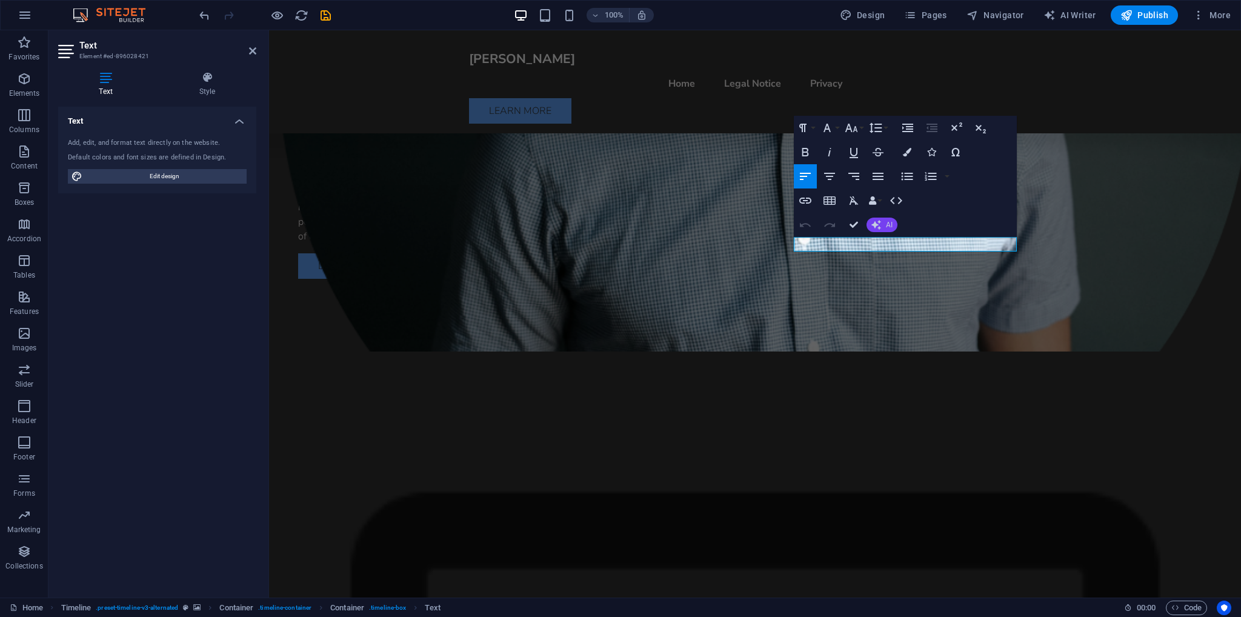
click at [878, 228] on icon "button" at bounding box center [876, 225] width 10 height 10
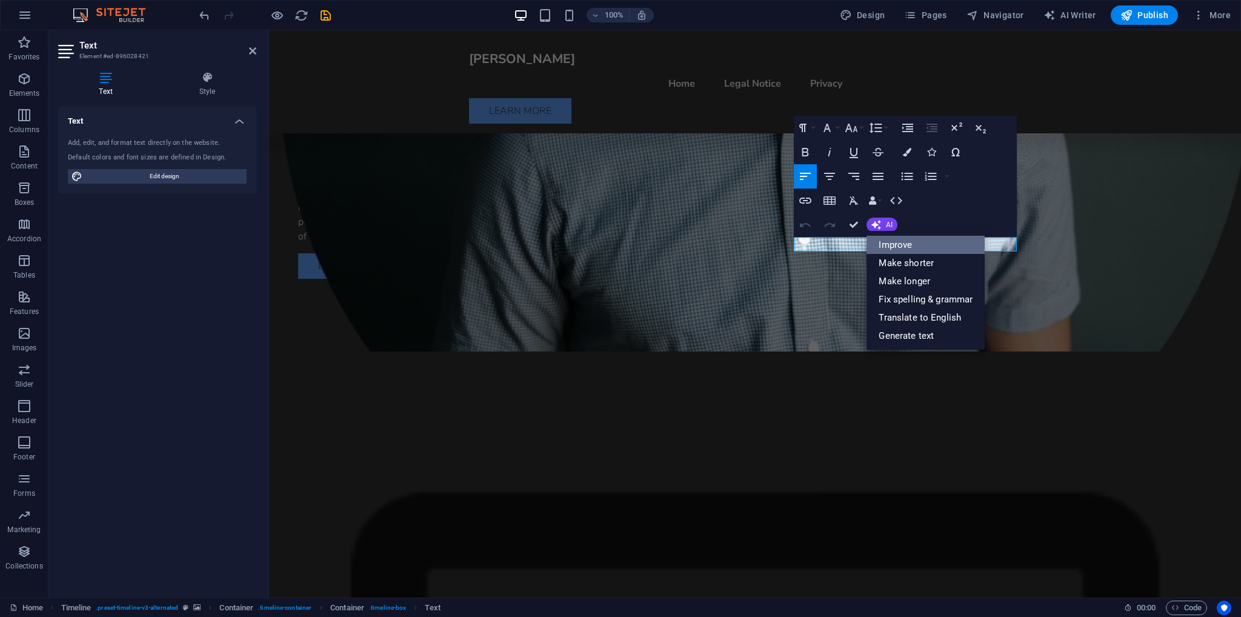
click at [883, 243] on link "Improve" at bounding box center [926, 245] width 118 height 18
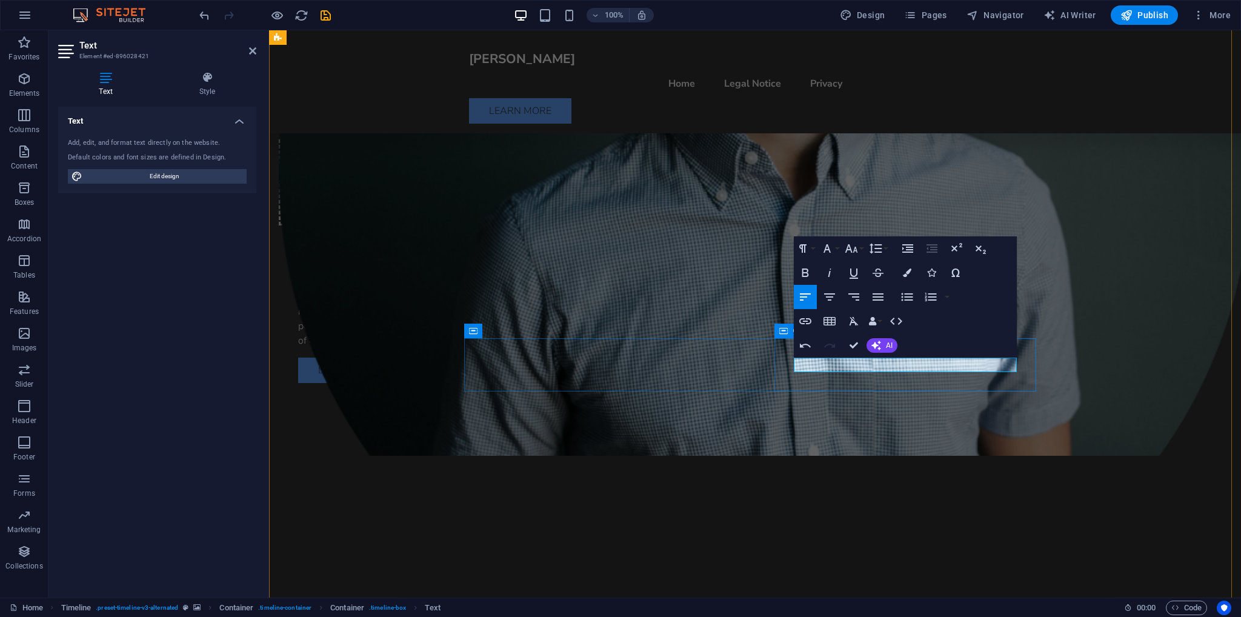
scroll to position [831, 0]
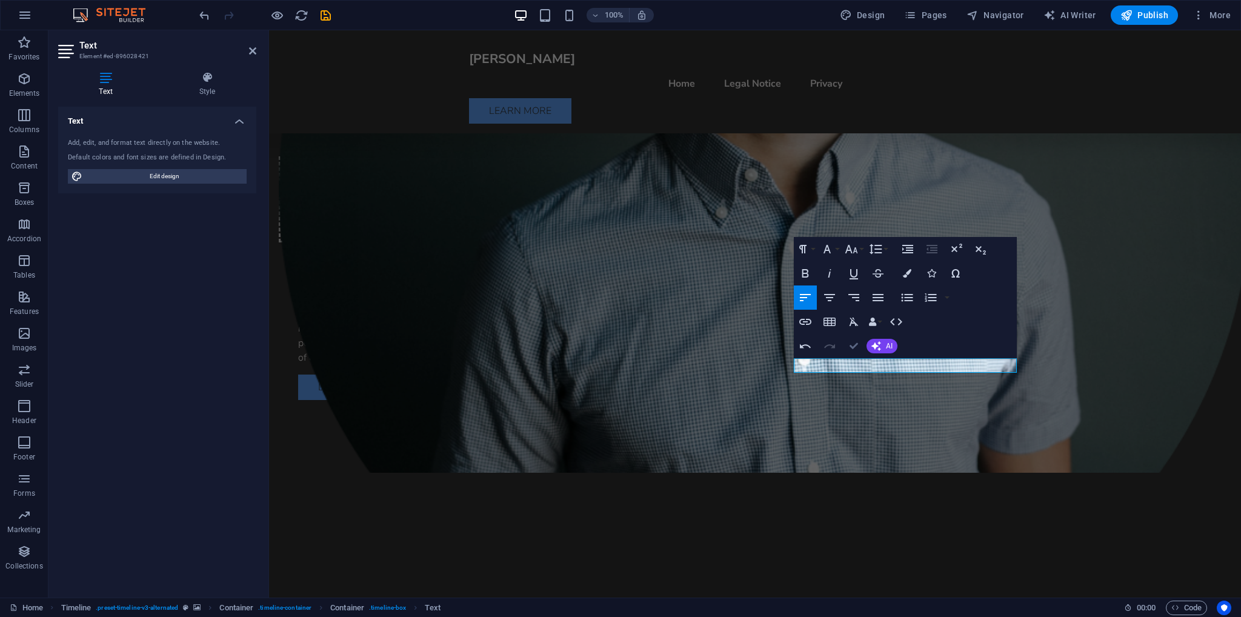
drag, startPoint x: 851, startPoint y: 348, endPoint x: 779, endPoint y: 319, distance: 77.5
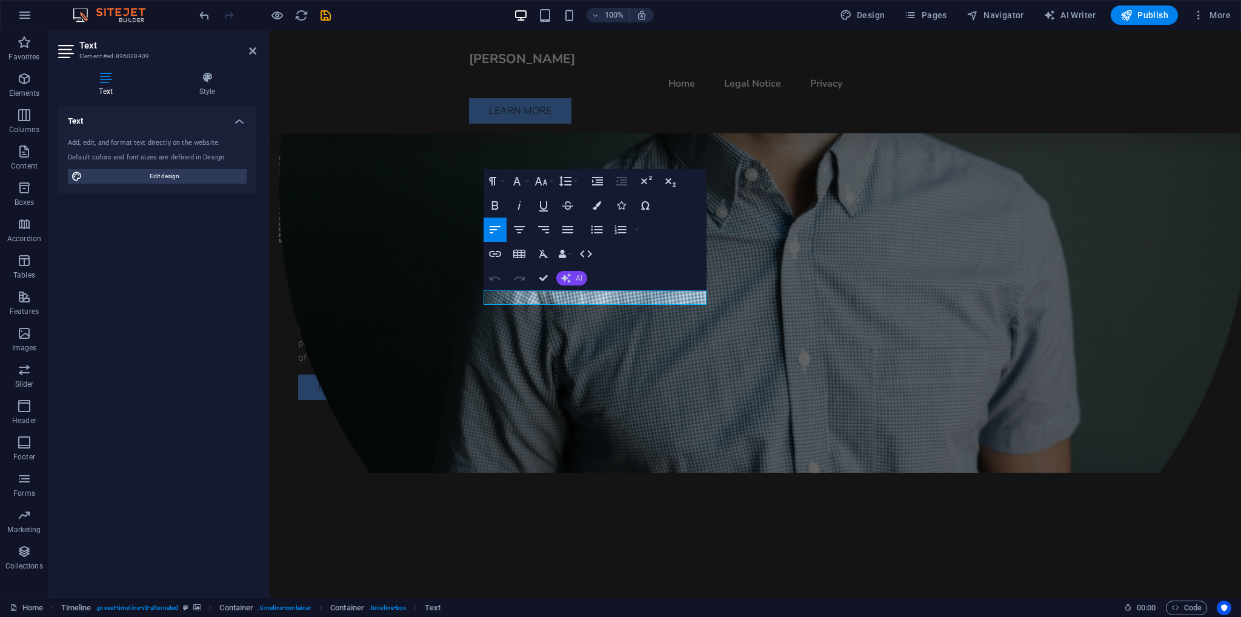
click at [575, 276] on button "AI" at bounding box center [571, 278] width 31 height 15
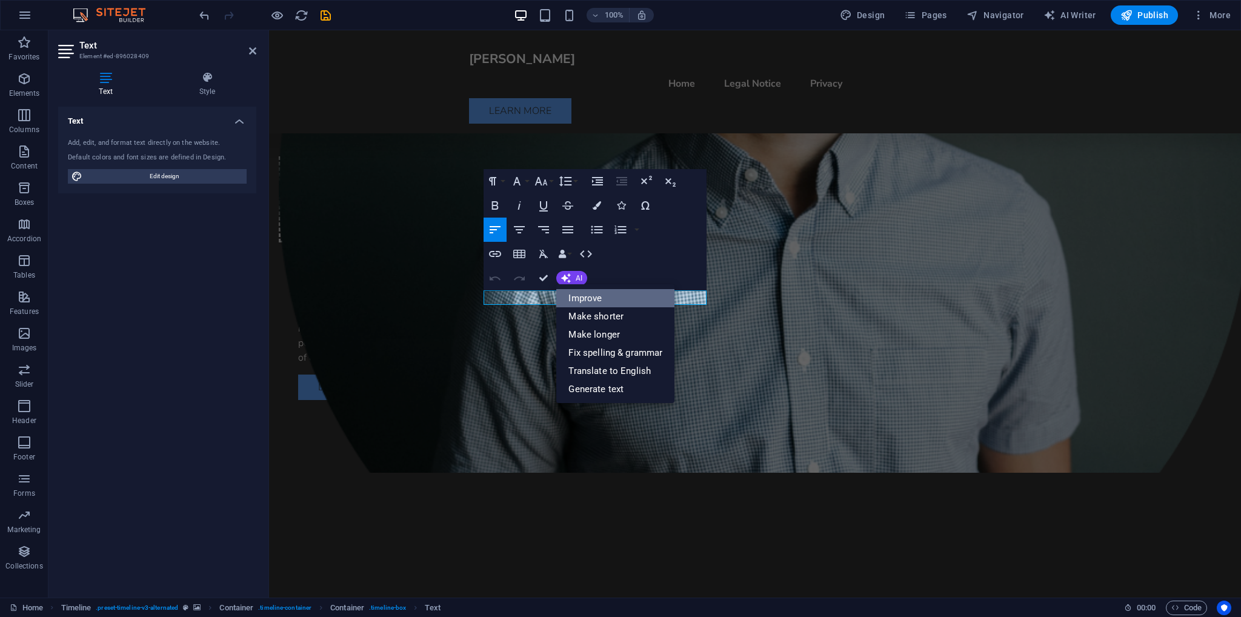
click at [605, 298] on link "Improve" at bounding box center [615, 298] width 118 height 18
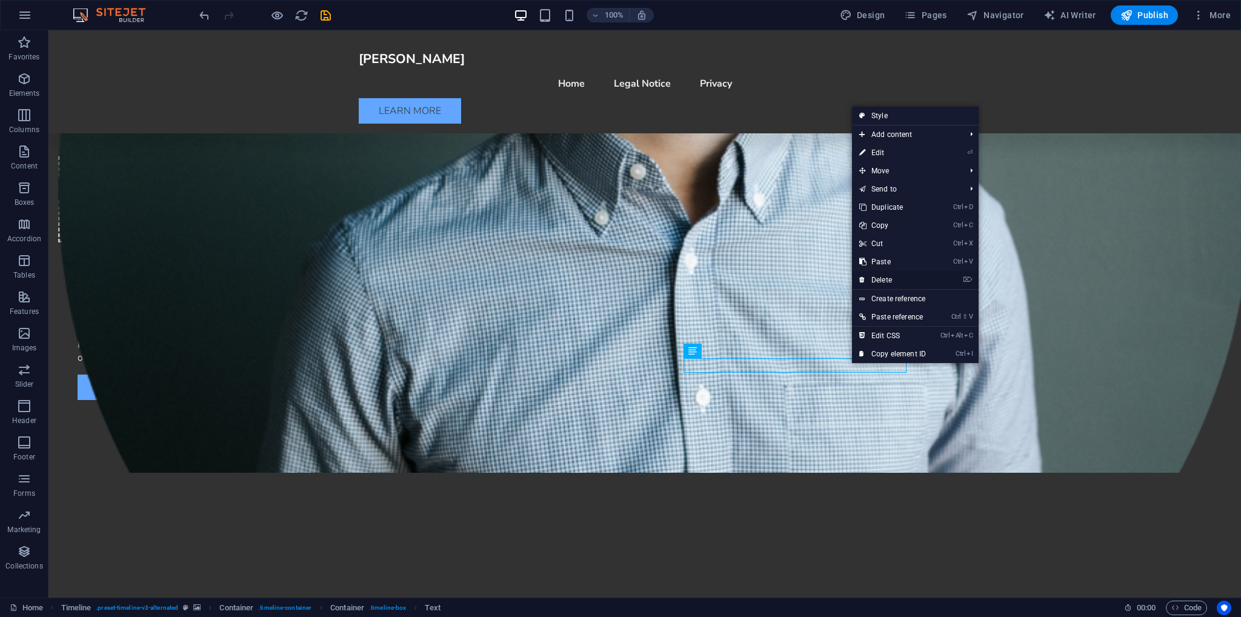
drag, startPoint x: 834, startPoint y: 250, endPoint x: 886, endPoint y: 280, distance: 59.8
click at [886, 280] on link "⌦ Delete" at bounding box center [892, 280] width 81 height 18
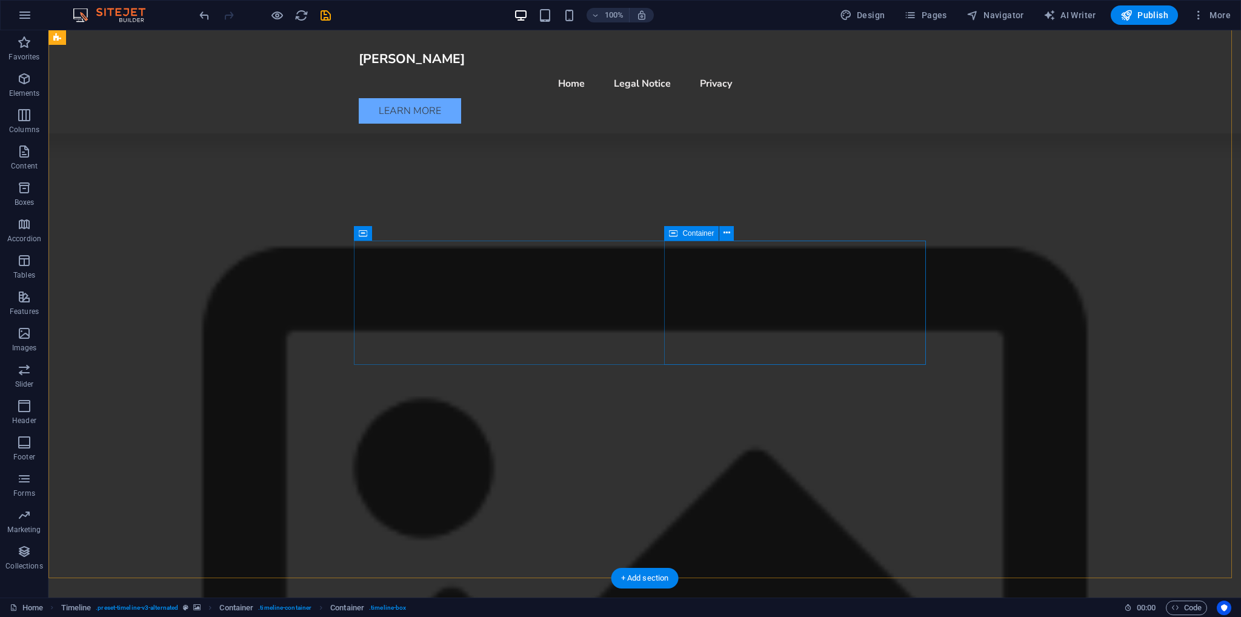
scroll to position [1498, 0]
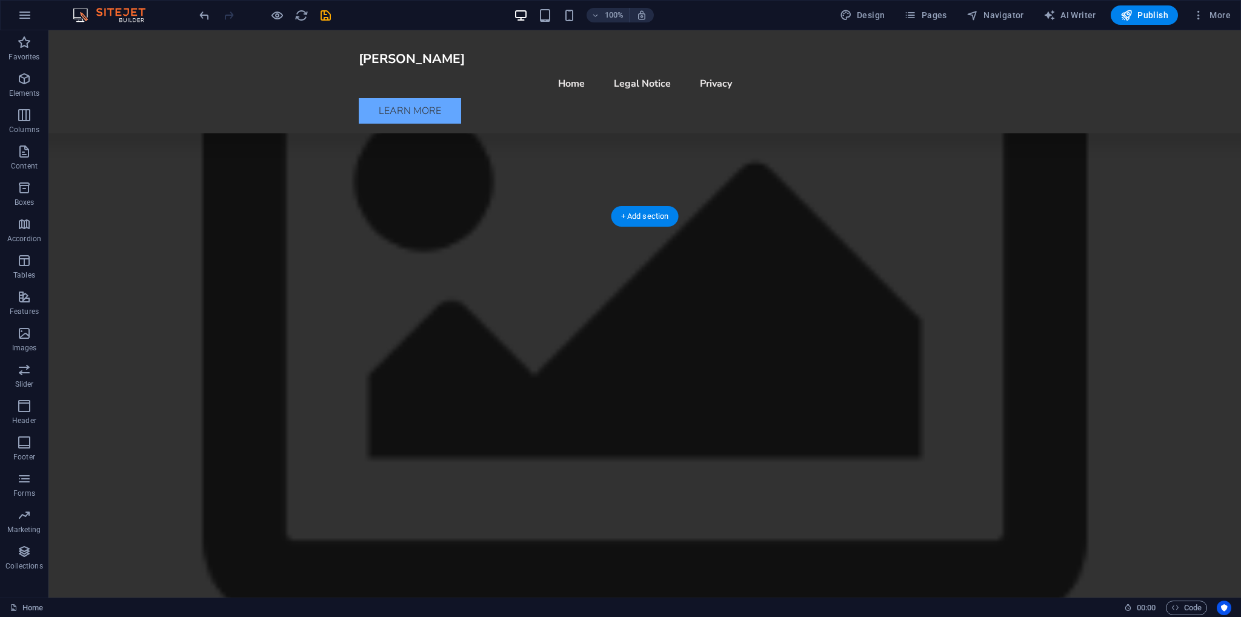
click at [1098, 212] on figure at bounding box center [644, 298] width 1193 height 995
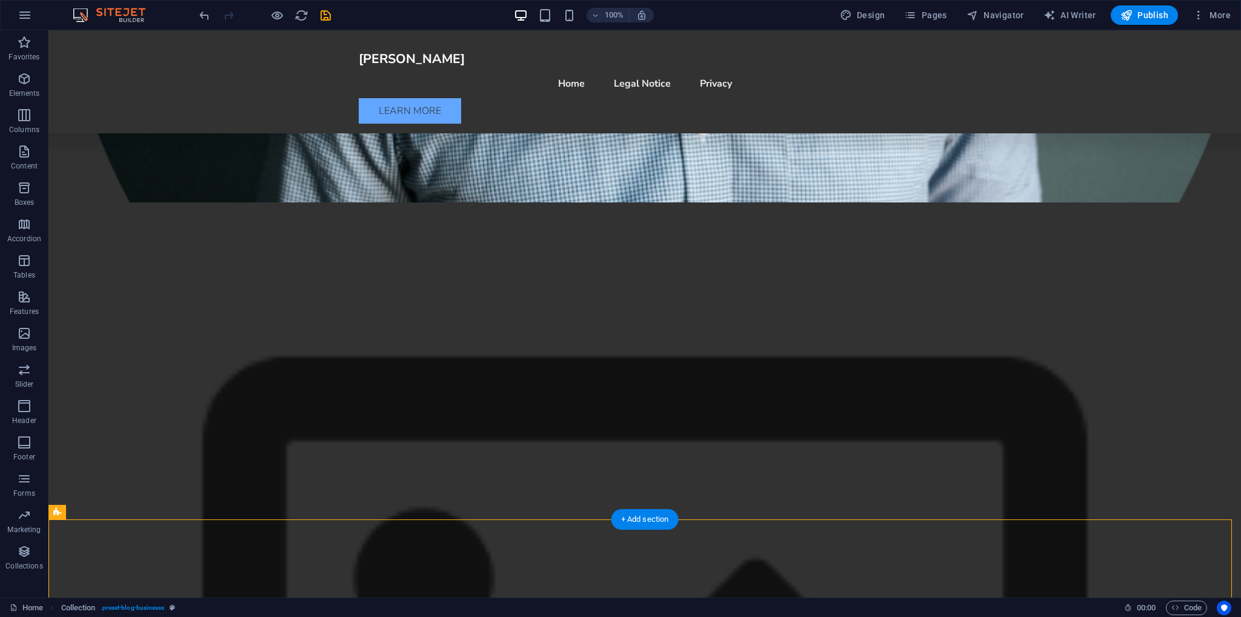
scroll to position [831, 0]
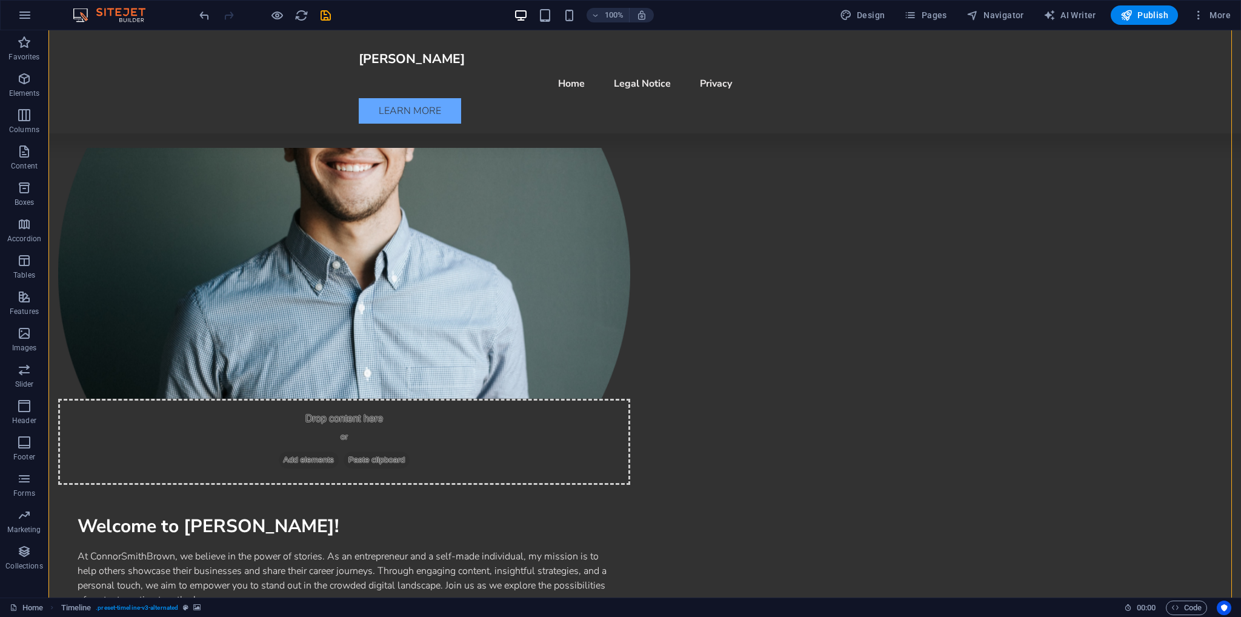
scroll to position [589, 0]
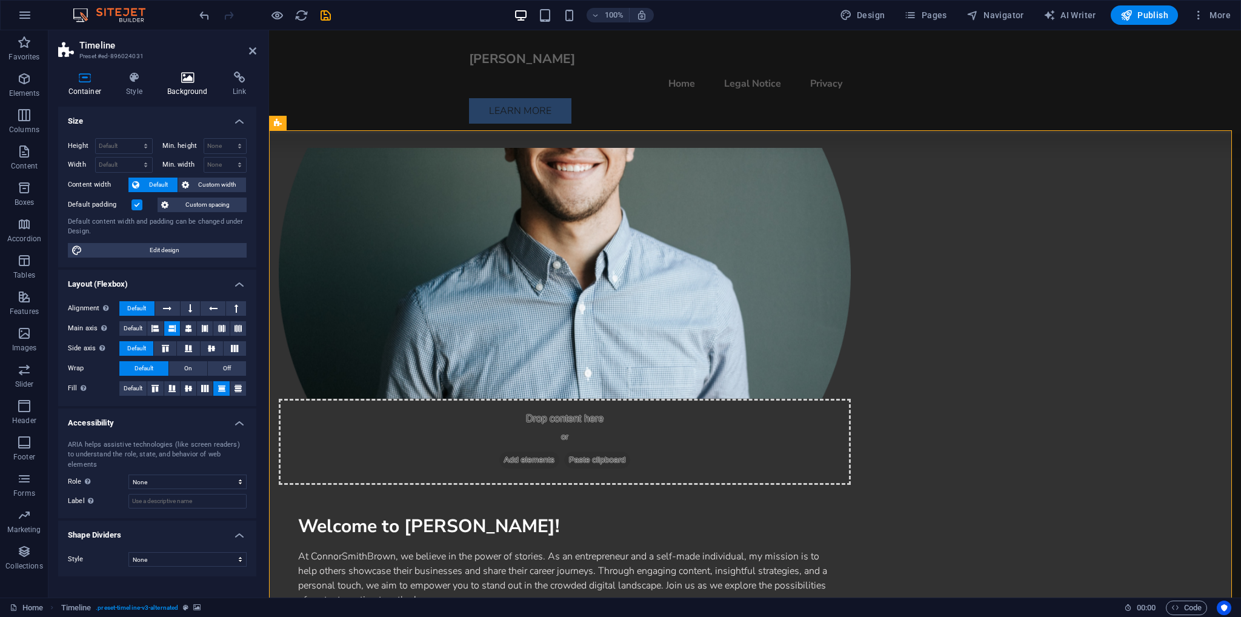
click at [184, 85] on h4 "Background" at bounding box center [190, 84] width 65 height 25
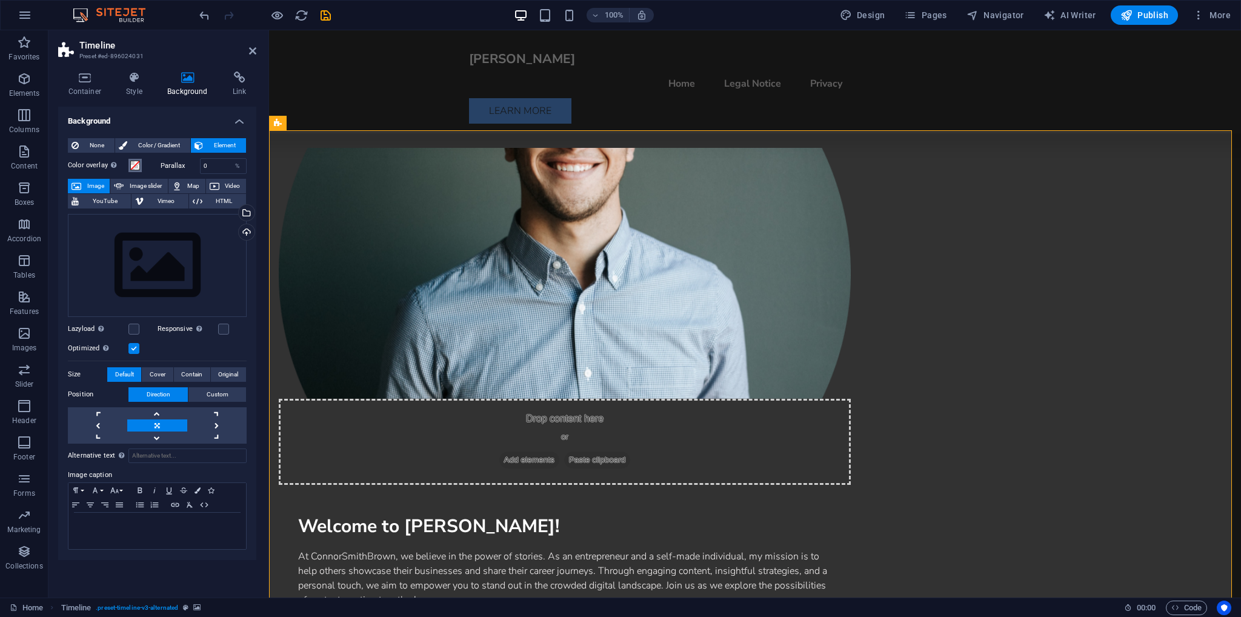
click at [135, 167] on span at bounding box center [135, 166] width 10 height 10
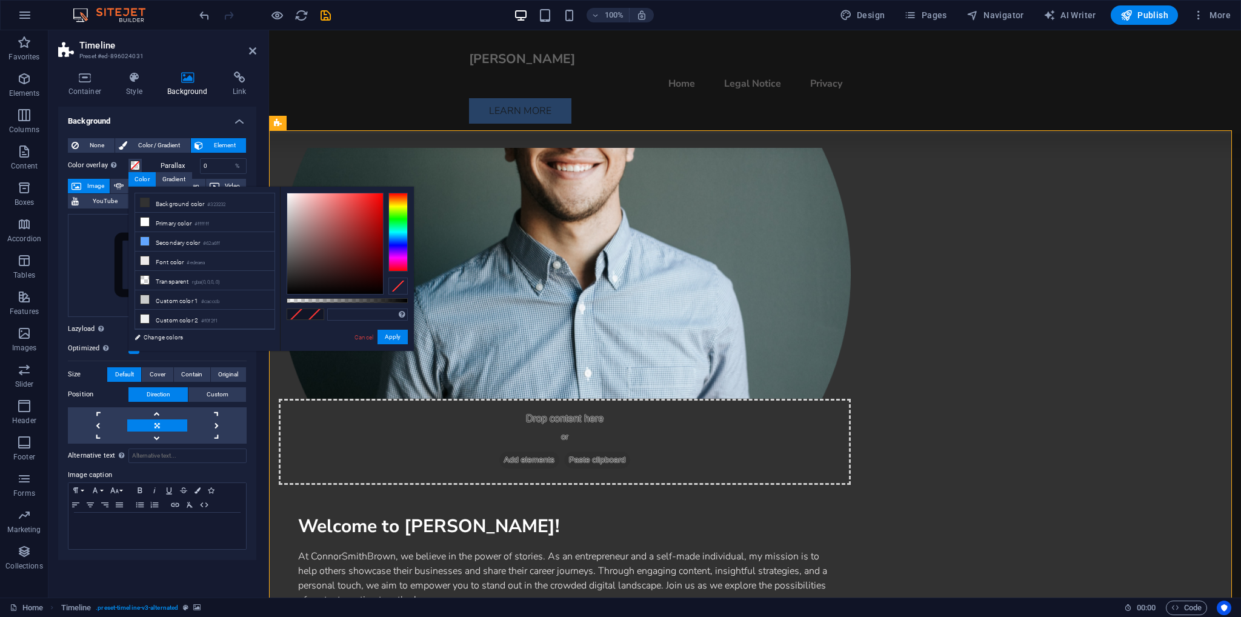
drag, startPoint x: 118, startPoint y: 165, endPoint x: 120, endPoint y: 173, distance: 8.2
click at [117, 165] on div "Places an overlay over the background to colorize it" at bounding box center [114, 165] width 12 height 15
click at [128, 165] on button "Color overlay Places an overlay over the background to colorize it" at bounding box center [134, 165] width 13 height 13
click at [126, 182] on button "Image slider" at bounding box center [138, 186] width 57 height 15
select select "ms"
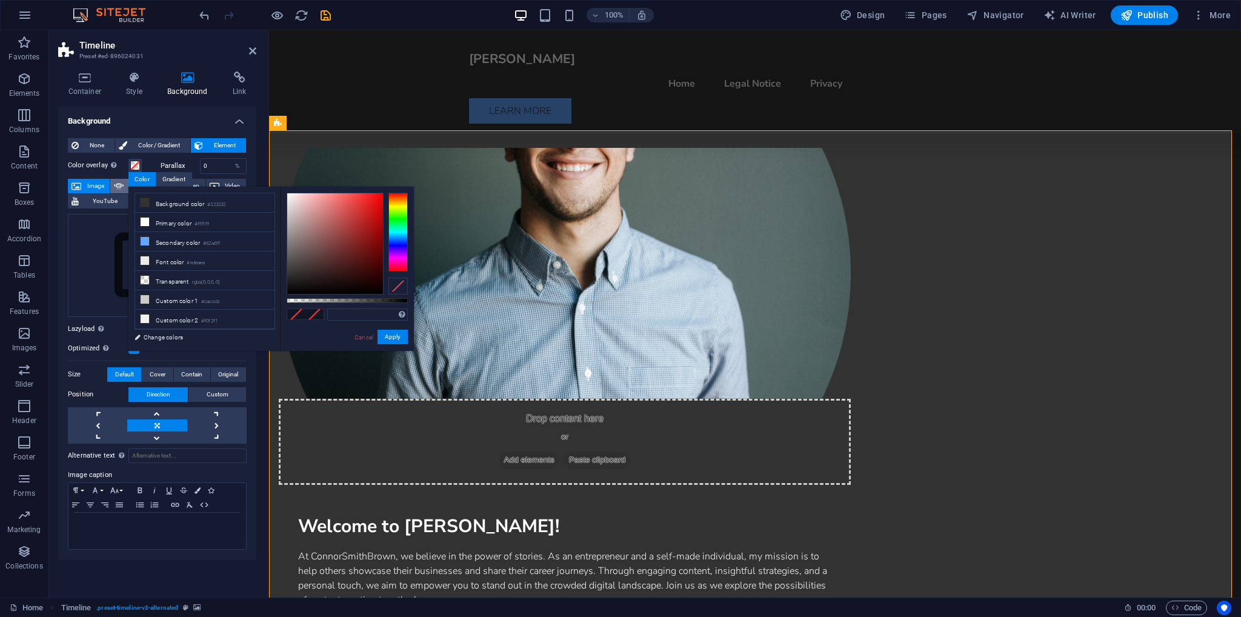
select select "s"
select select "progressive"
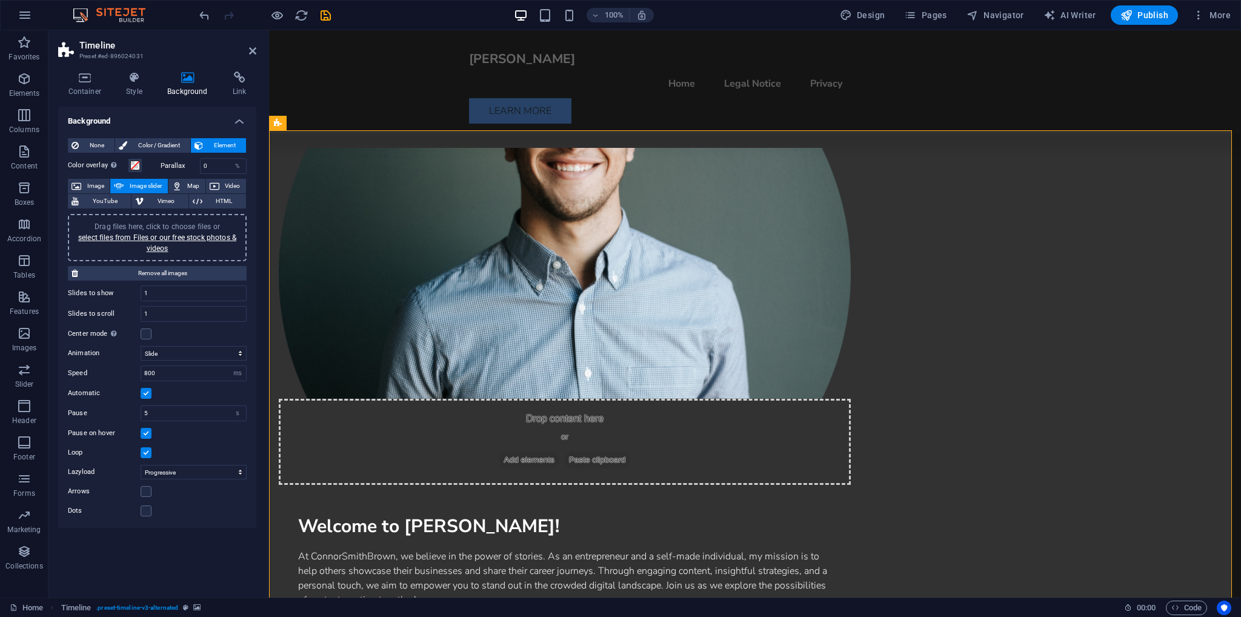
drag, startPoint x: 90, startPoint y: 182, endPoint x: 127, endPoint y: 165, distance: 40.4
click at [90, 182] on span "Image" at bounding box center [95, 186] width 21 height 15
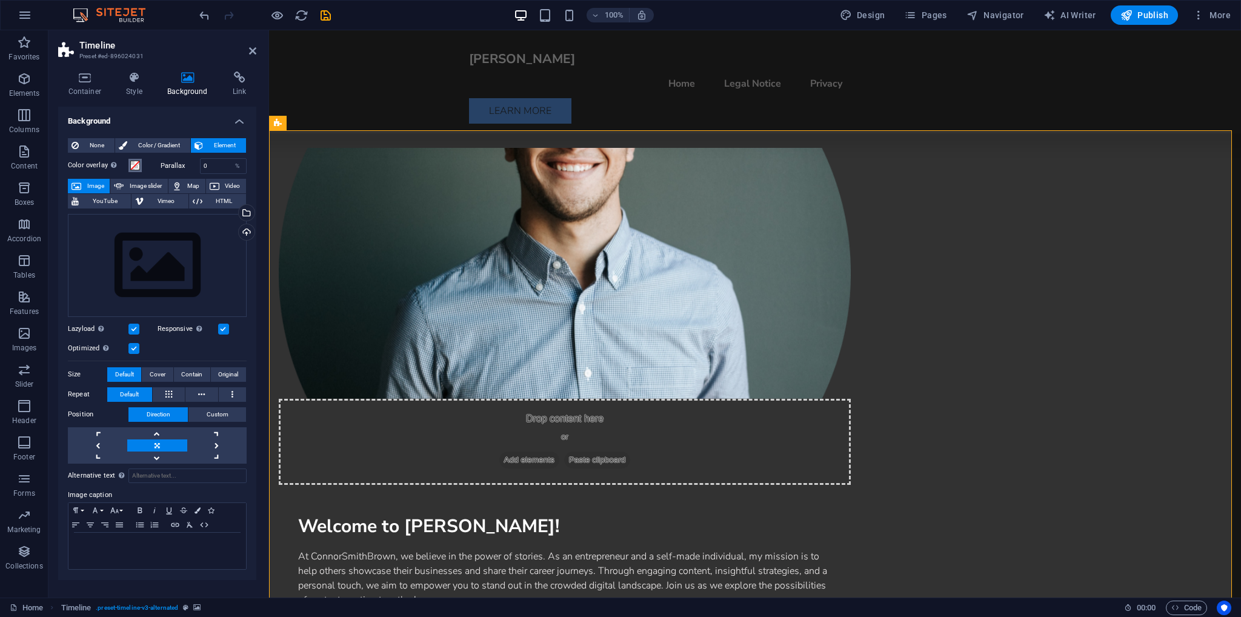
click at [131, 163] on span at bounding box center [135, 166] width 10 height 10
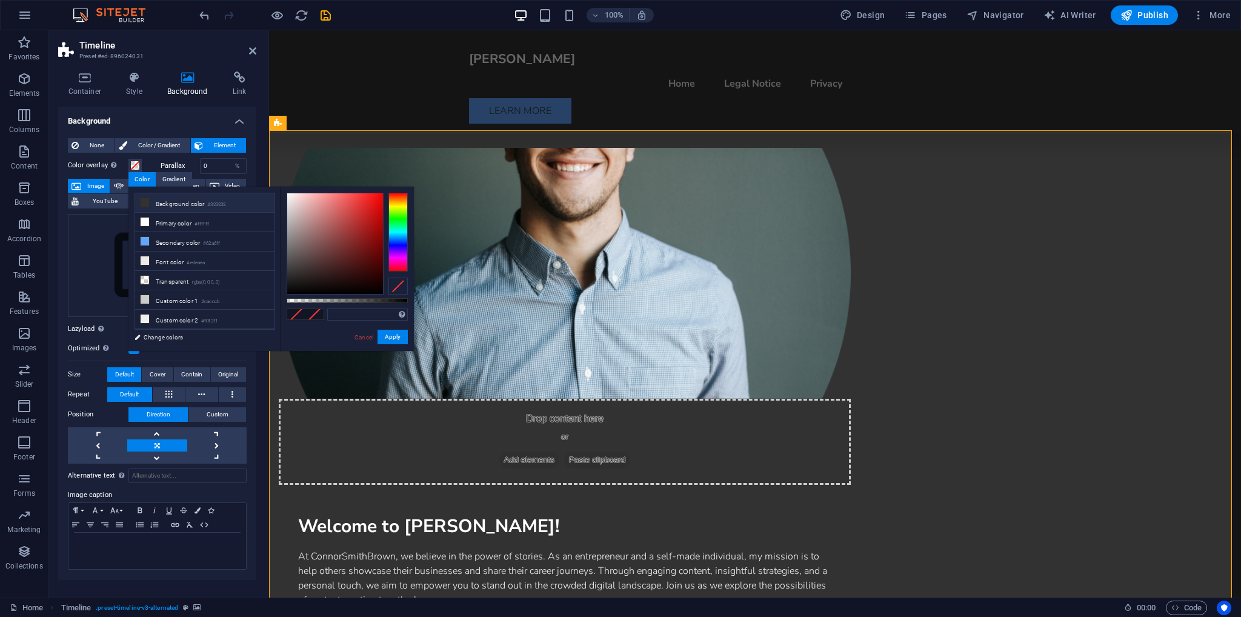
click at [160, 202] on li "Background color #323232" at bounding box center [204, 202] width 139 height 19
type input "#323232"
click at [83, 138] on span "None" at bounding box center [96, 145] width 28 height 15
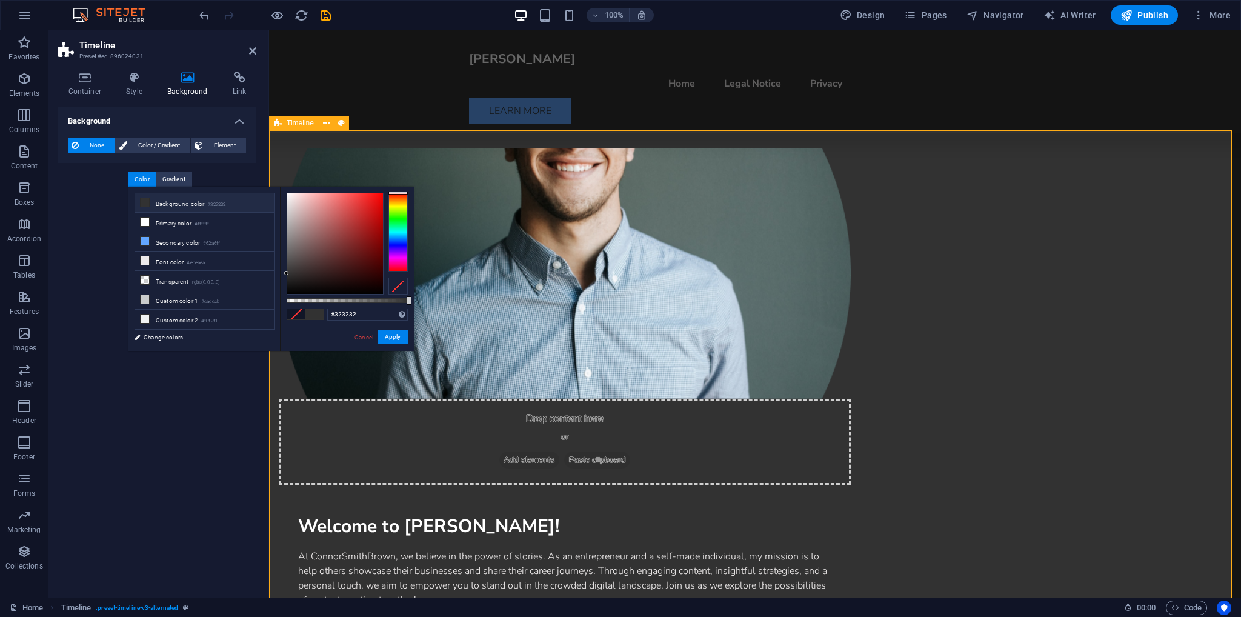
click at [334, 19] on div "100% Design Pages Navigator AI Writer Publish More" at bounding box center [716, 14] width 1039 height 19
click at [333, 19] on div "100% Design Pages Navigator AI Writer Publish More" at bounding box center [716, 14] width 1039 height 19
click at [330, 16] on icon "save" at bounding box center [326, 15] width 14 height 14
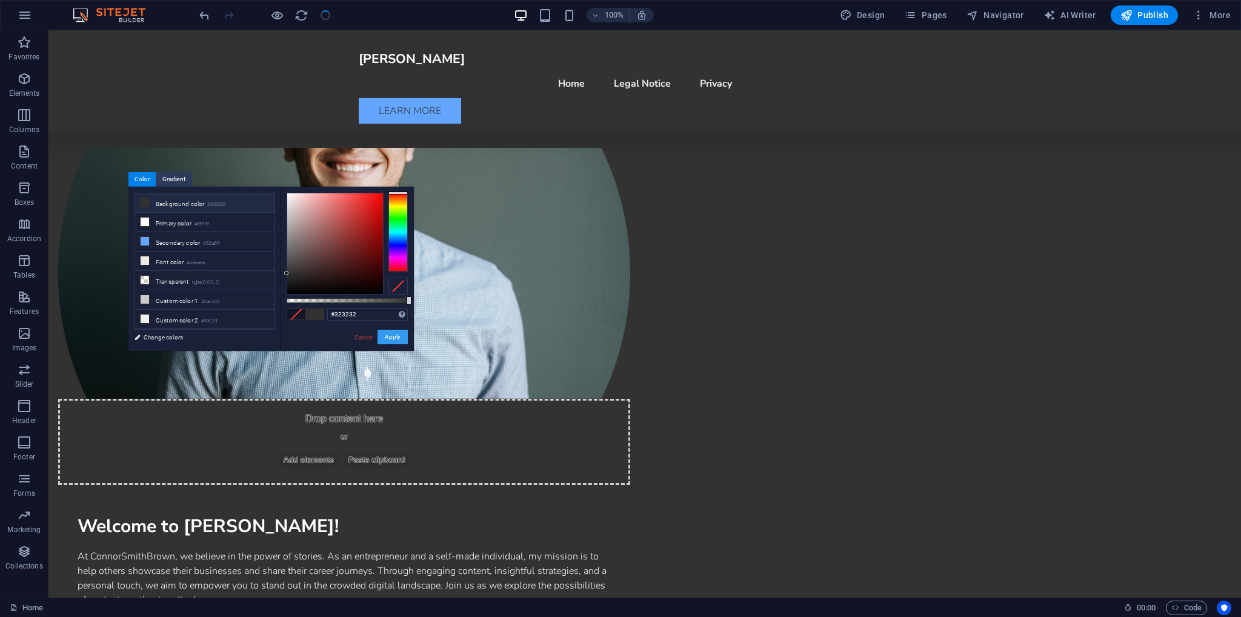
click at [396, 338] on button "Apply" at bounding box center [393, 337] width 30 height 15
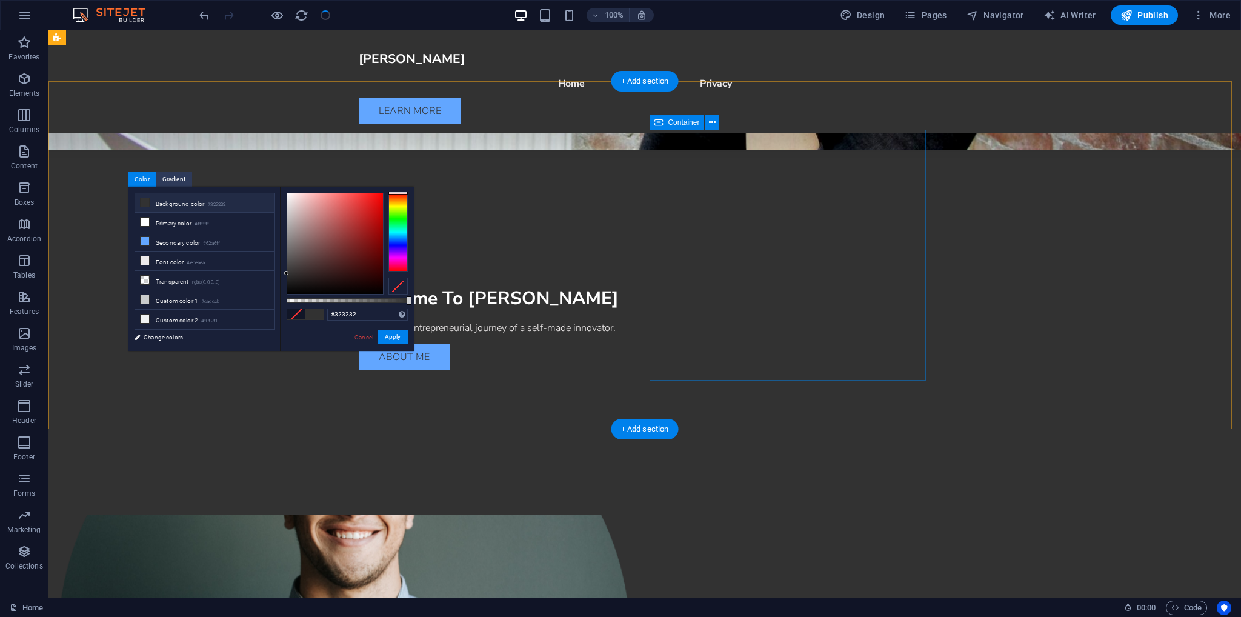
scroll to position [44, 0]
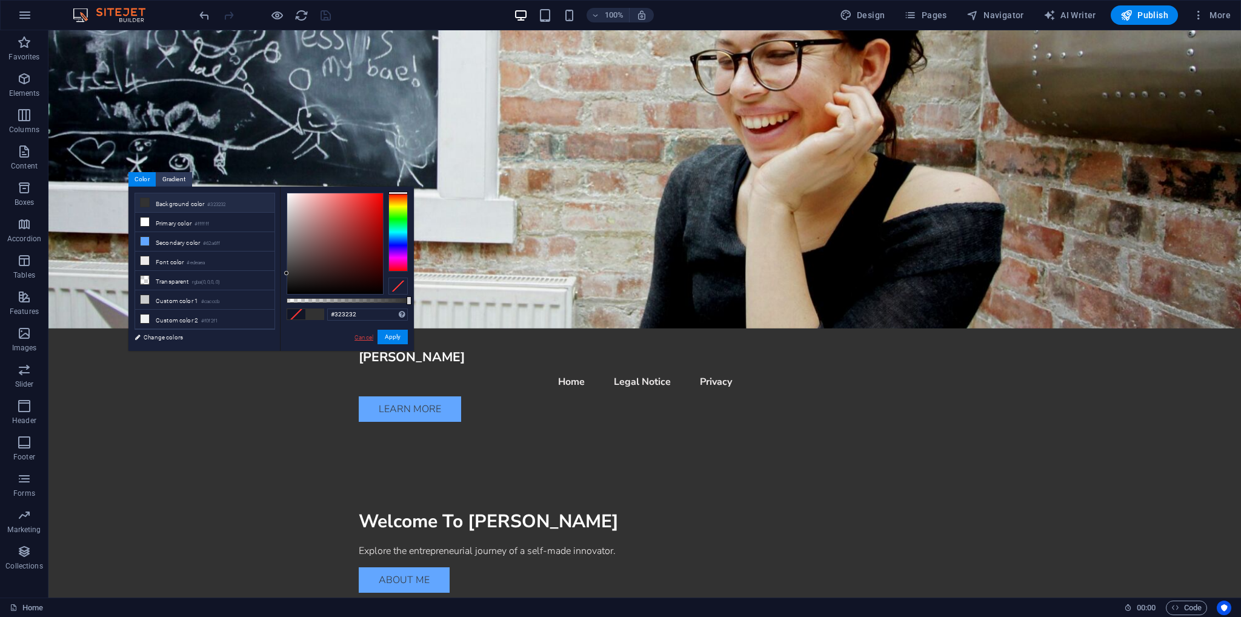
click at [365, 338] on link "Cancel" at bounding box center [363, 337] width 21 height 9
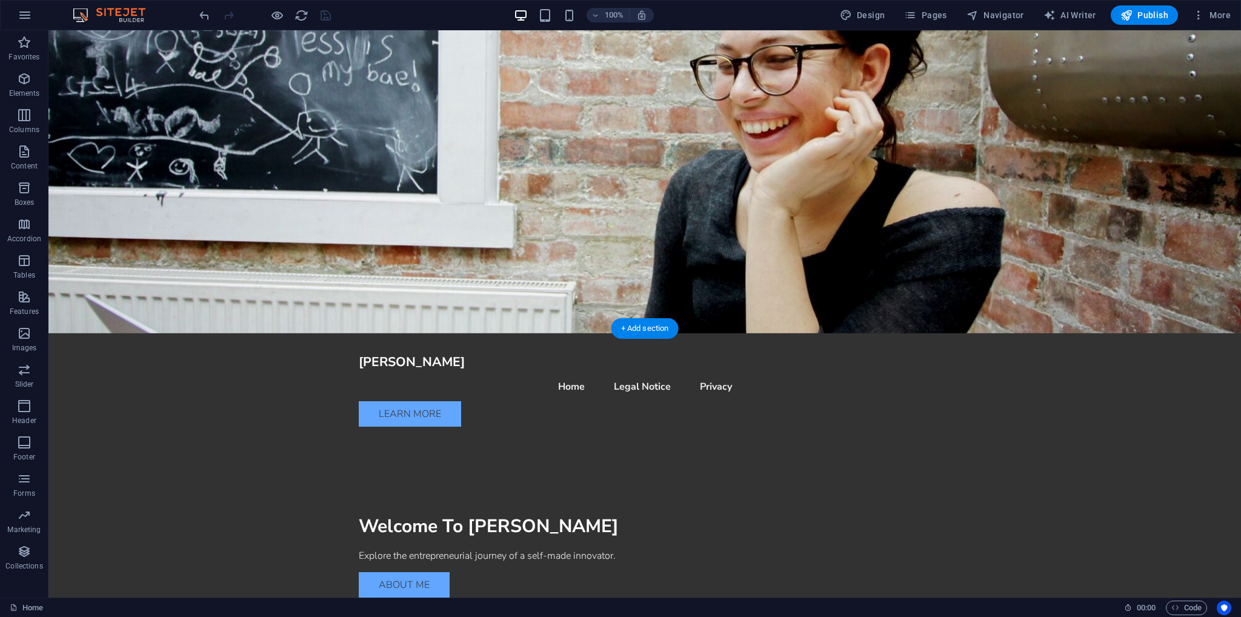
scroll to position [0, 0]
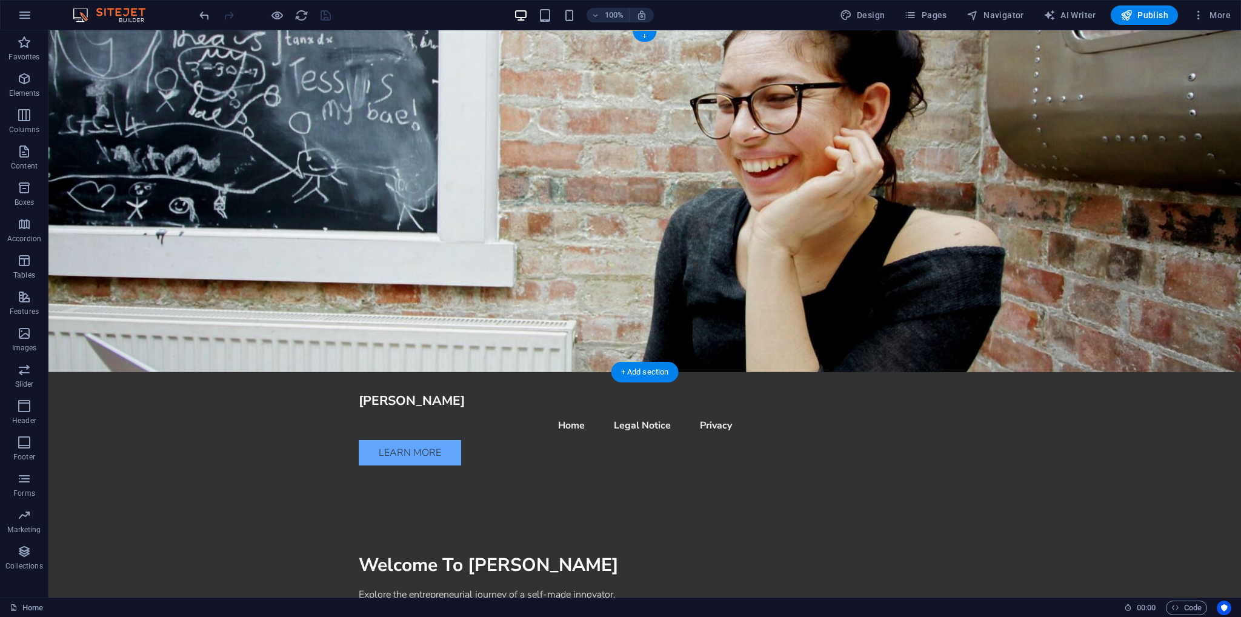
click at [827, 241] on figure at bounding box center [644, 201] width 1193 height 342
click at [827, 250] on figure at bounding box center [644, 201] width 1193 height 342
select select "header"
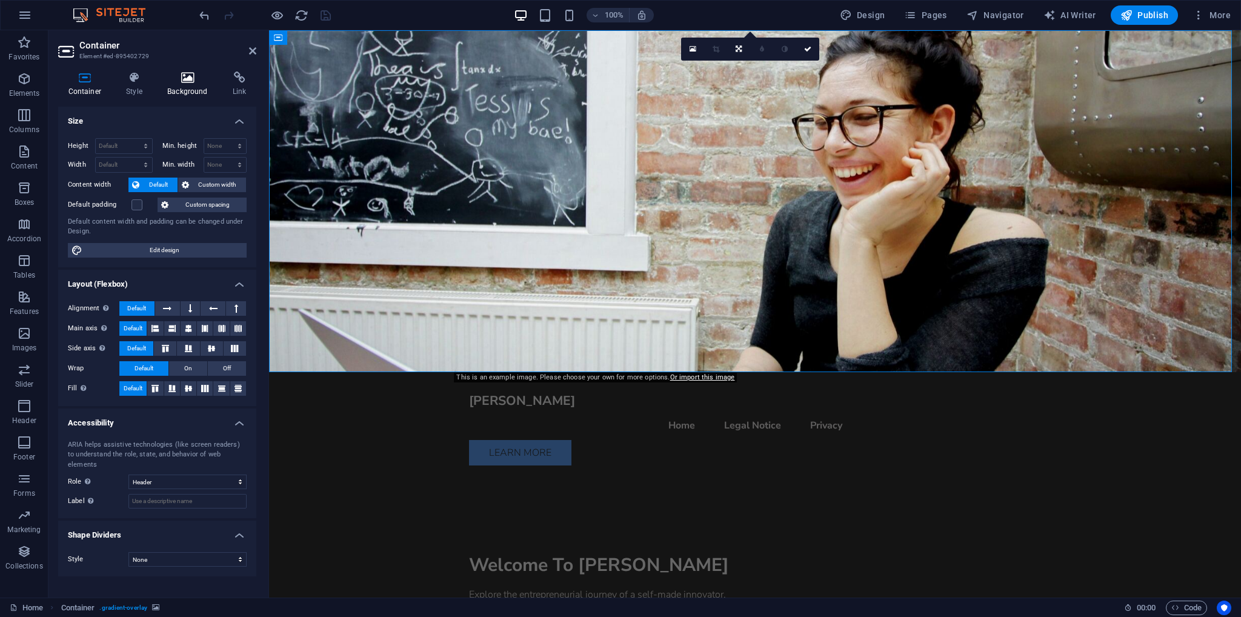
click at [182, 78] on icon at bounding box center [188, 78] width 61 height 12
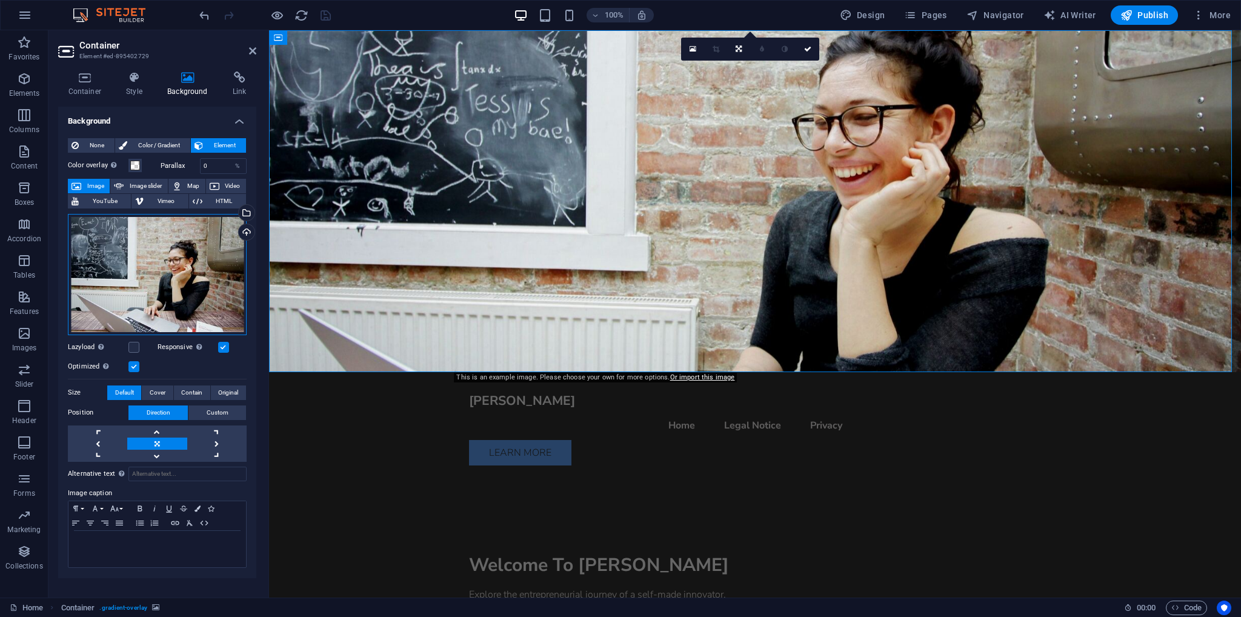
click at [141, 284] on div "Drag files here, click to choose files or select files from Files or our free s…" at bounding box center [157, 274] width 179 height 121
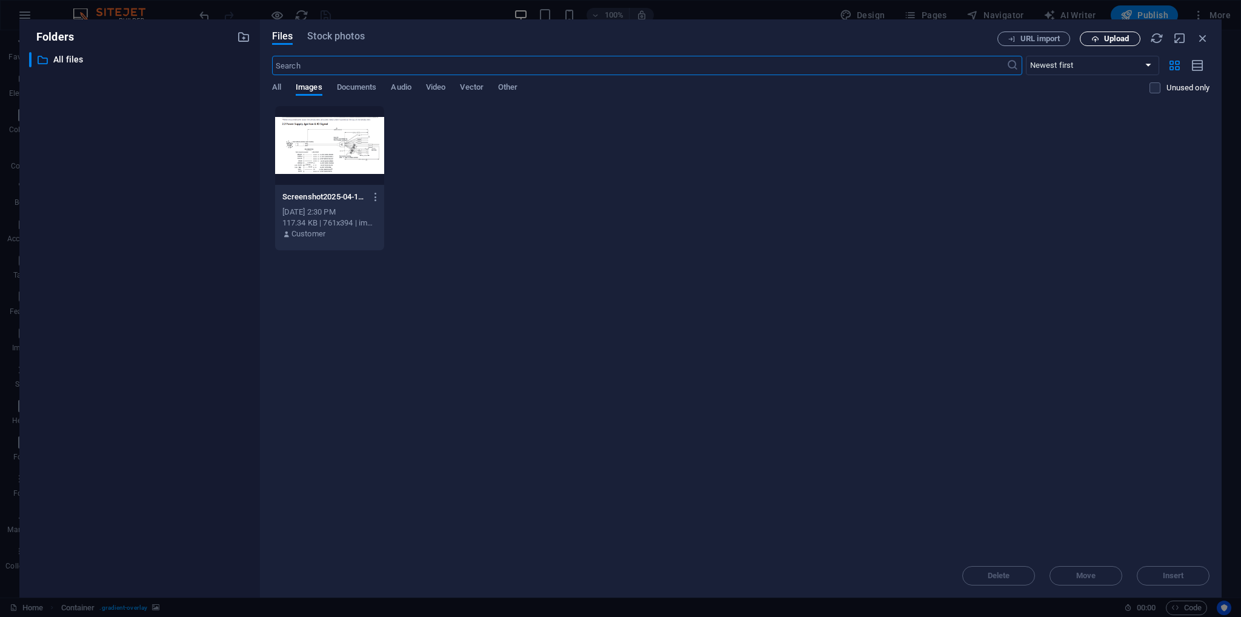
click at [1106, 38] on span "Upload" at bounding box center [1116, 38] width 25 height 7
click at [1106, 33] on button "Upload" at bounding box center [1110, 39] width 61 height 15
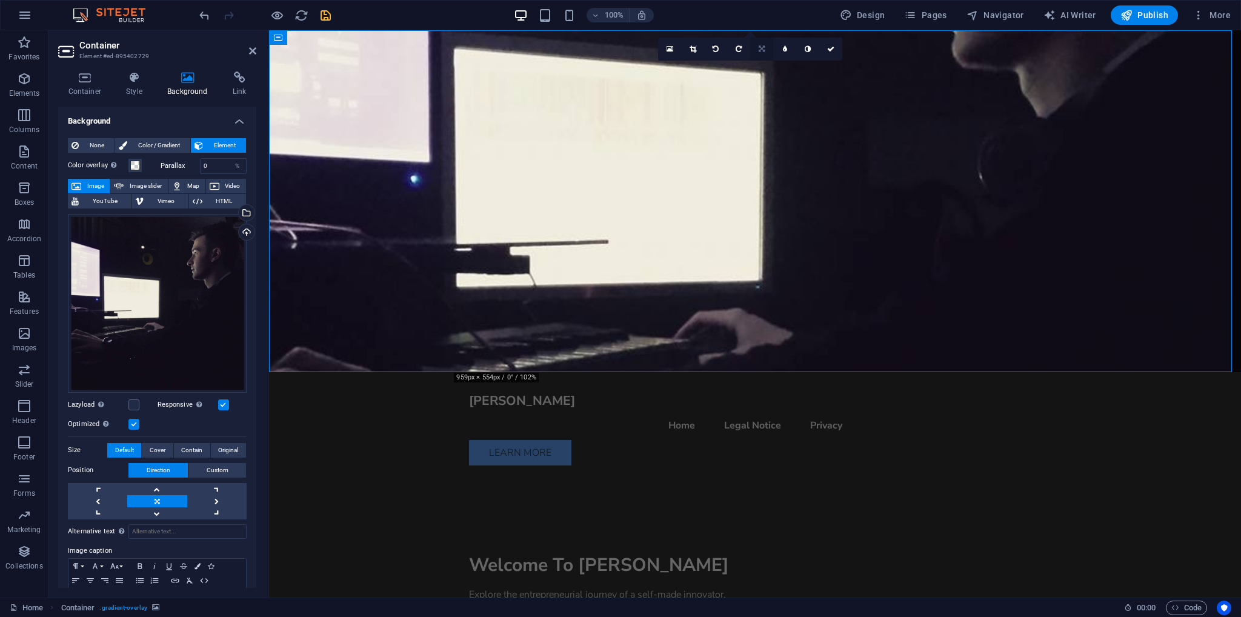
click at [761, 52] on icon at bounding box center [762, 48] width 6 height 7
click at [762, 85] on link at bounding box center [761, 90] width 23 height 23
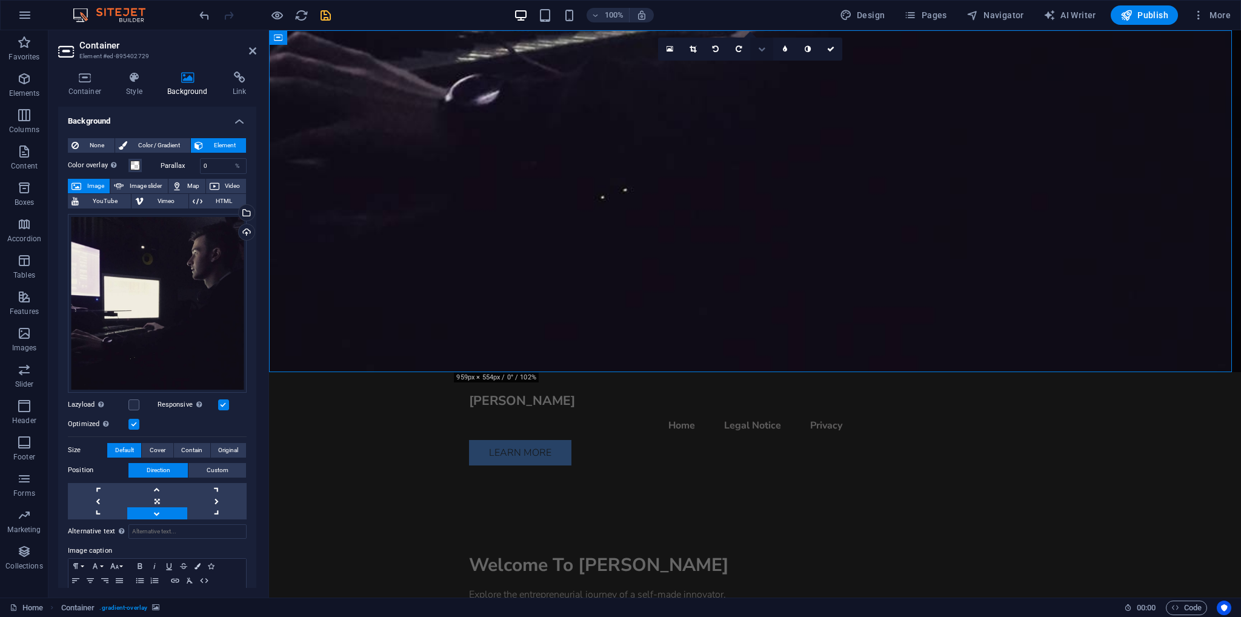
click at [762, 50] on icon at bounding box center [761, 48] width 7 height 7
drag, startPoint x: 757, startPoint y: 70, endPoint x: 481, endPoint y: 42, distance: 278.3
click at [757, 70] on link at bounding box center [761, 67] width 23 height 23
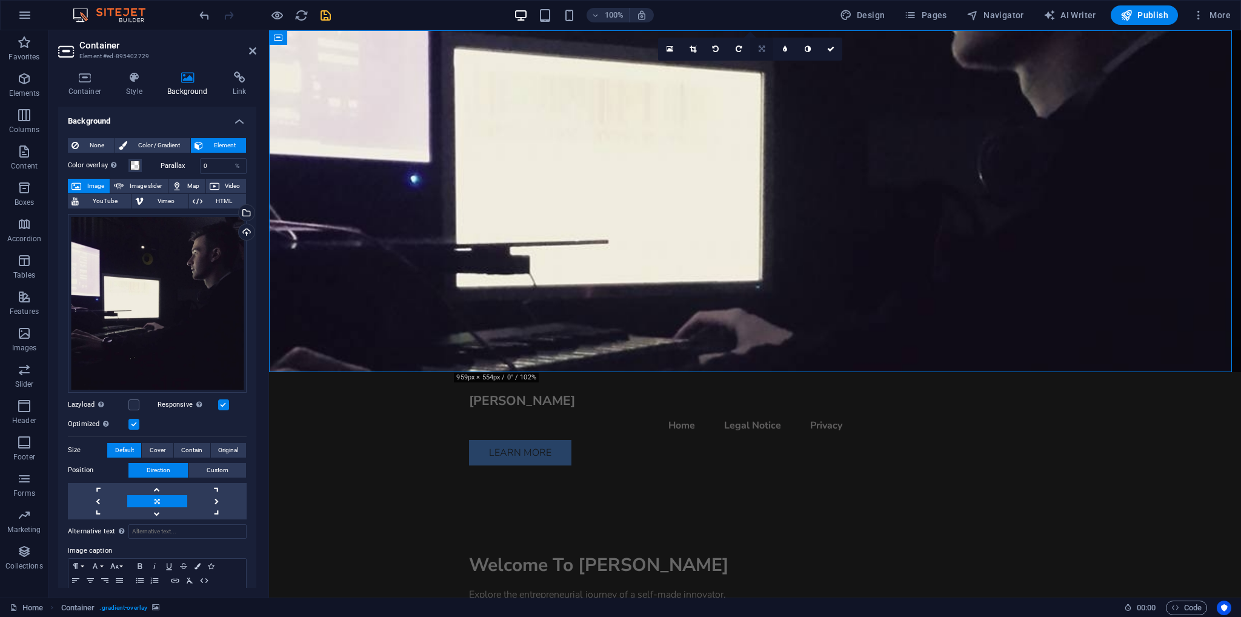
click at [763, 48] on icon at bounding box center [762, 48] width 6 height 7
click at [788, 64] on link at bounding box center [784, 67] width 23 height 23
click at [764, 47] on icon at bounding box center [761, 48] width 5 height 7
click at [764, 92] on icon at bounding box center [761, 90] width 7 height 7
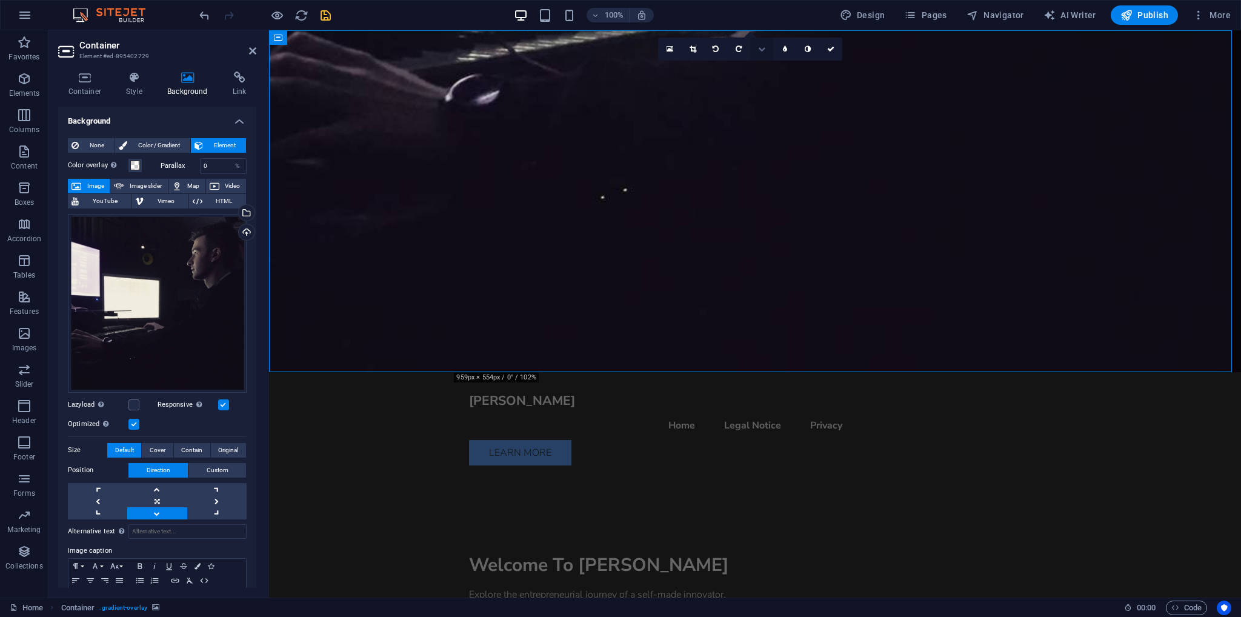
click at [766, 49] on link at bounding box center [761, 49] width 23 height 23
drag, startPoint x: 780, startPoint y: 87, endPoint x: 511, endPoint y: 56, distance: 271.5
click at [780, 87] on link at bounding box center [784, 90] width 23 height 23
click at [763, 44] on icon at bounding box center [762, 49] width 10 height 10
click at [764, 68] on icon at bounding box center [762, 67] width 6 height 7
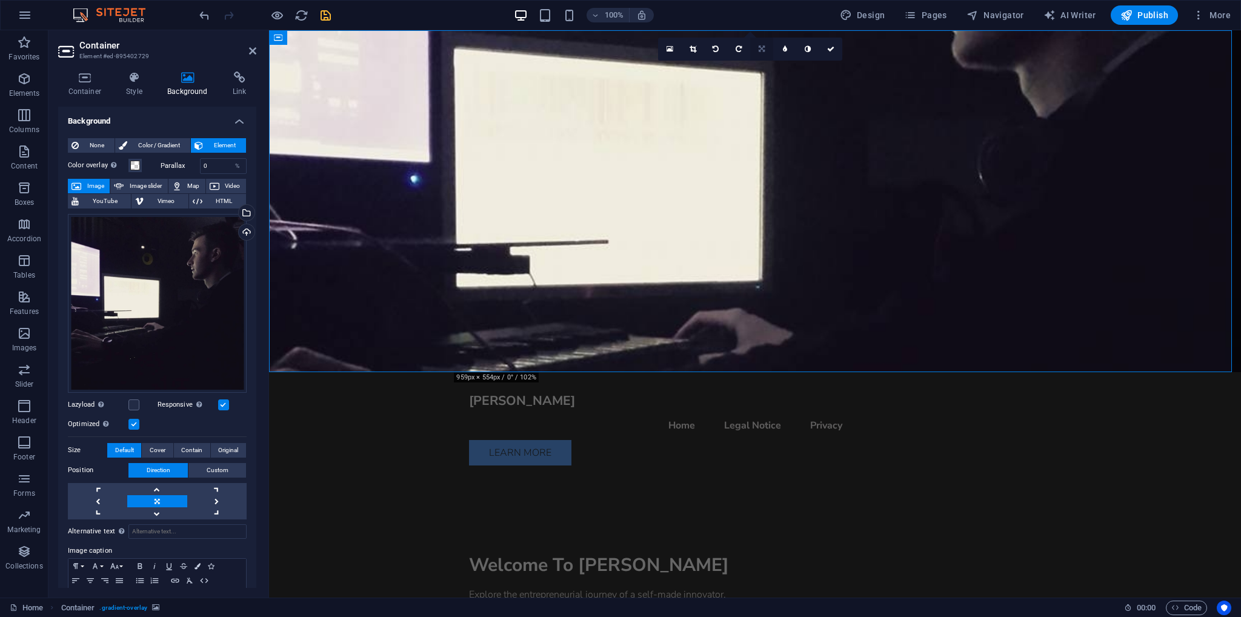
click at [763, 48] on icon at bounding box center [762, 48] width 6 height 7
drag, startPoint x: 757, startPoint y: 88, endPoint x: 488, endPoint y: 47, distance: 272.2
click at [757, 88] on link at bounding box center [761, 90] width 23 height 23
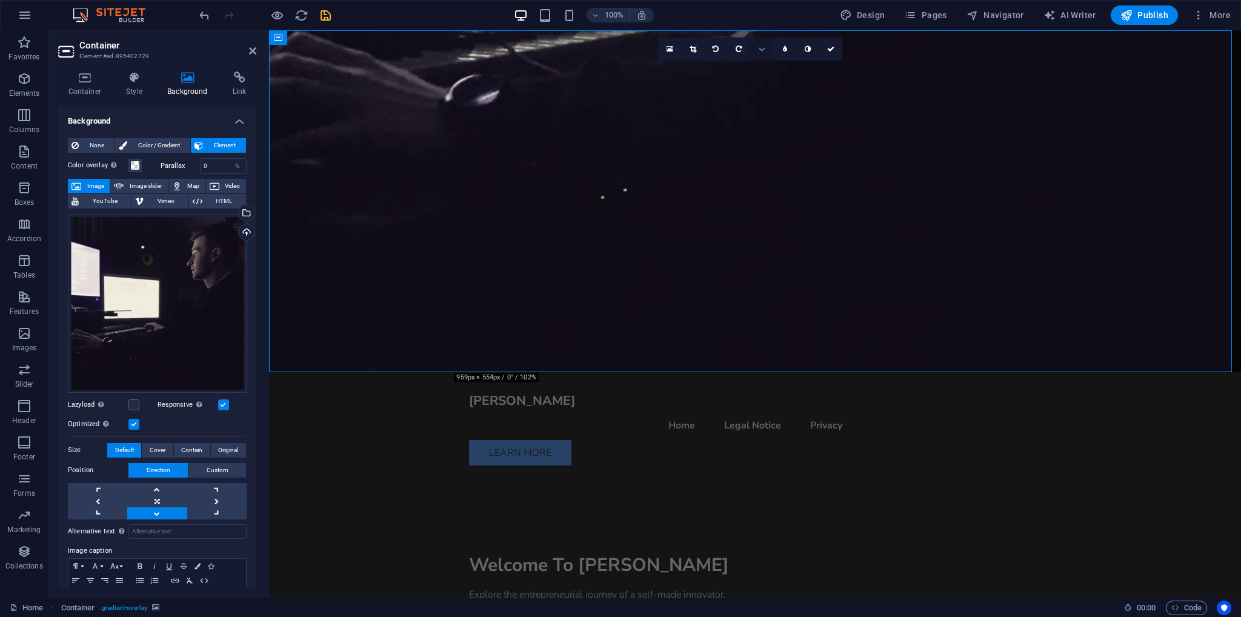
click at [760, 48] on icon at bounding box center [761, 48] width 7 height 7
drag, startPoint x: 761, startPoint y: 71, endPoint x: 492, endPoint y: 40, distance: 270.8
click at [761, 71] on icon at bounding box center [762, 67] width 6 height 7
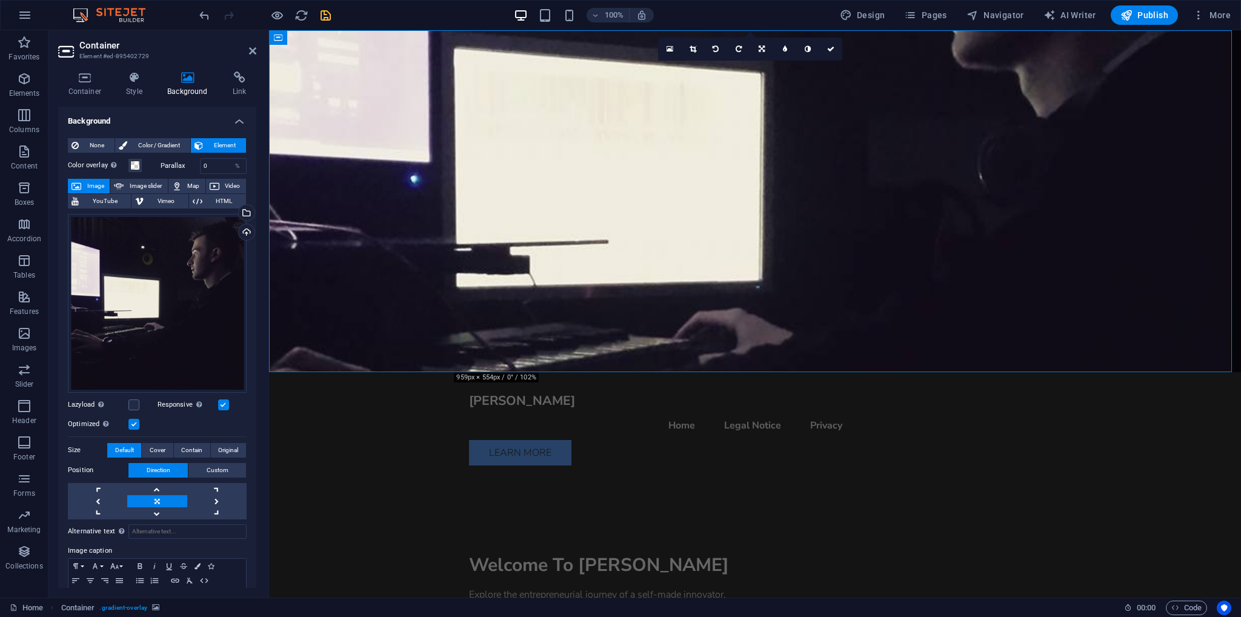
drag, startPoint x: 762, startPoint y: 44, endPoint x: 769, endPoint y: 53, distance: 11.3
click at [764, 44] on link at bounding box center [761, 49] width 23 height 23
click at [783, 64] on icon at bounding box center [784, 67] width 5 height 7
click at [762, 51] on icon at bounding box center [761, 48] width 5 height 7
click at [756, 69] on link at bounding box center [761, 67] width 23 height 23
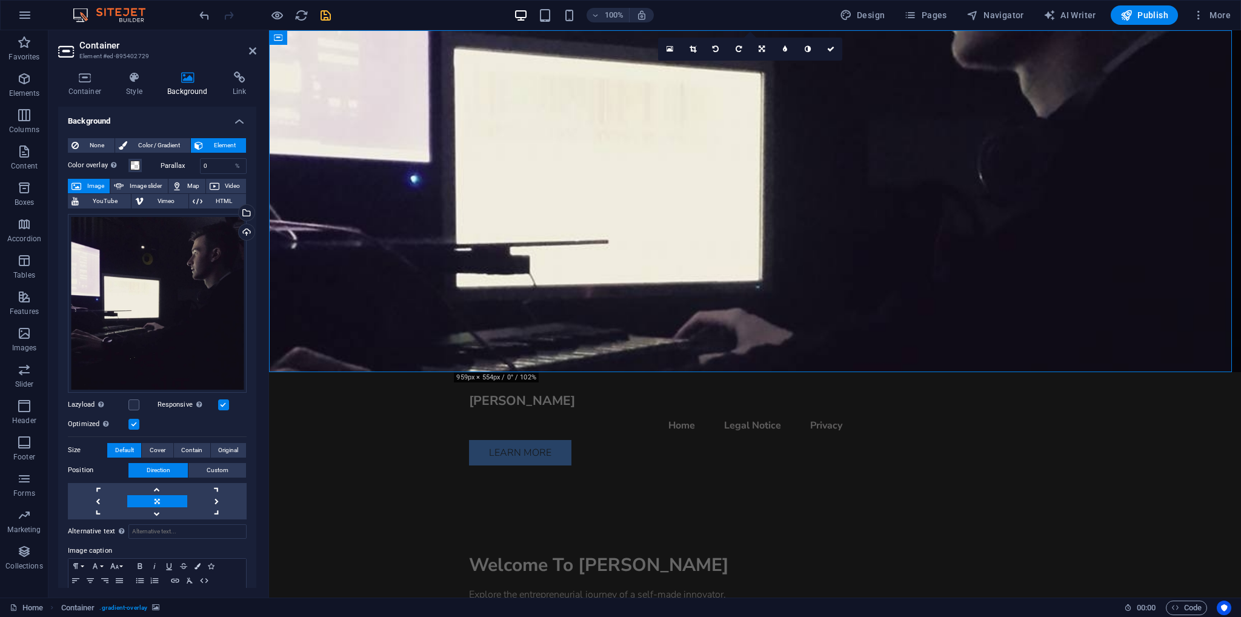
click at [760, 44] on link at bounding box center [761, 49] width 23 height 23
click at [737, 70] on icon at bounding box center [738, 67] width 5 height 7
click at [761, 50] on icon at bounding box center [761, 48] width 5 height 7
click at [739, 96] on link at bounding box center [738, 90] width 23 height 23
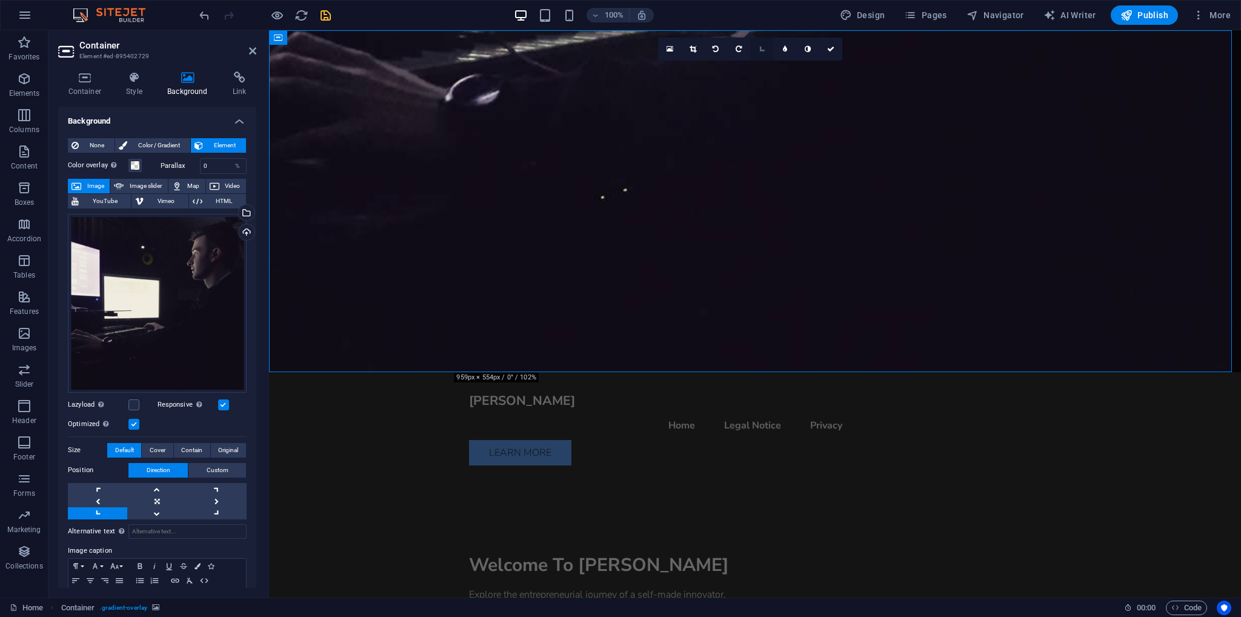
click at [762, 49] on icon at bounding box center [762, 49] width 10 height 10
click at [759, 78] on link at bounding box center [761, 67] width 23 height 23
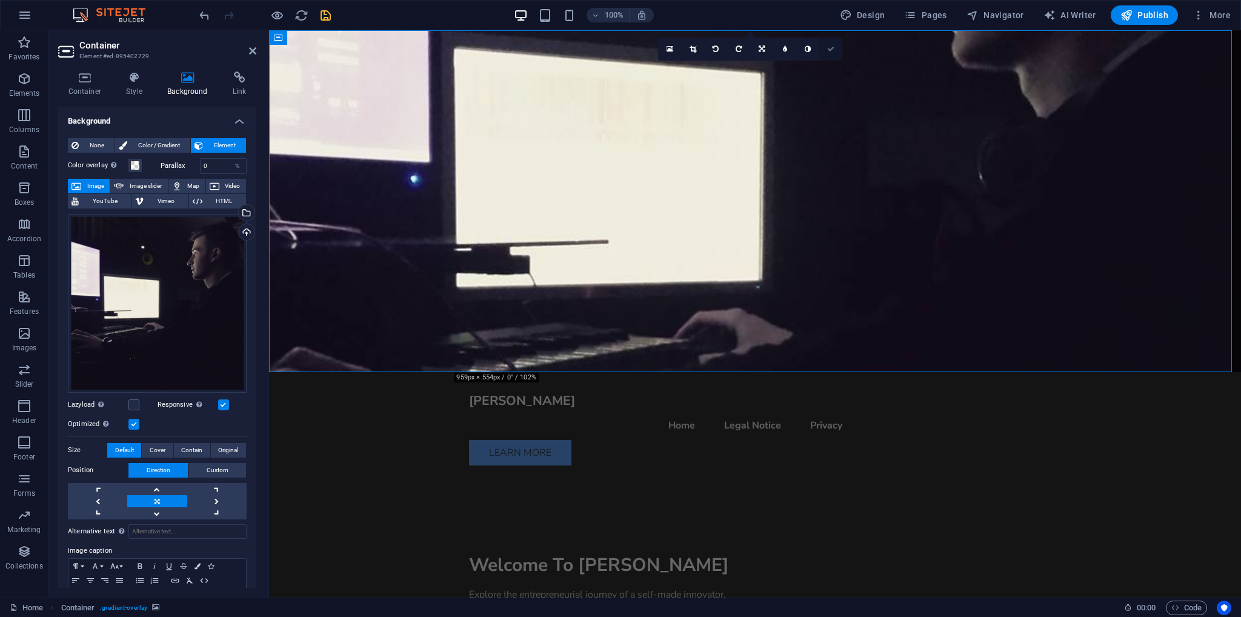
click at [828, 47] on icon at bounding box center [830, 48] width 7 height 7
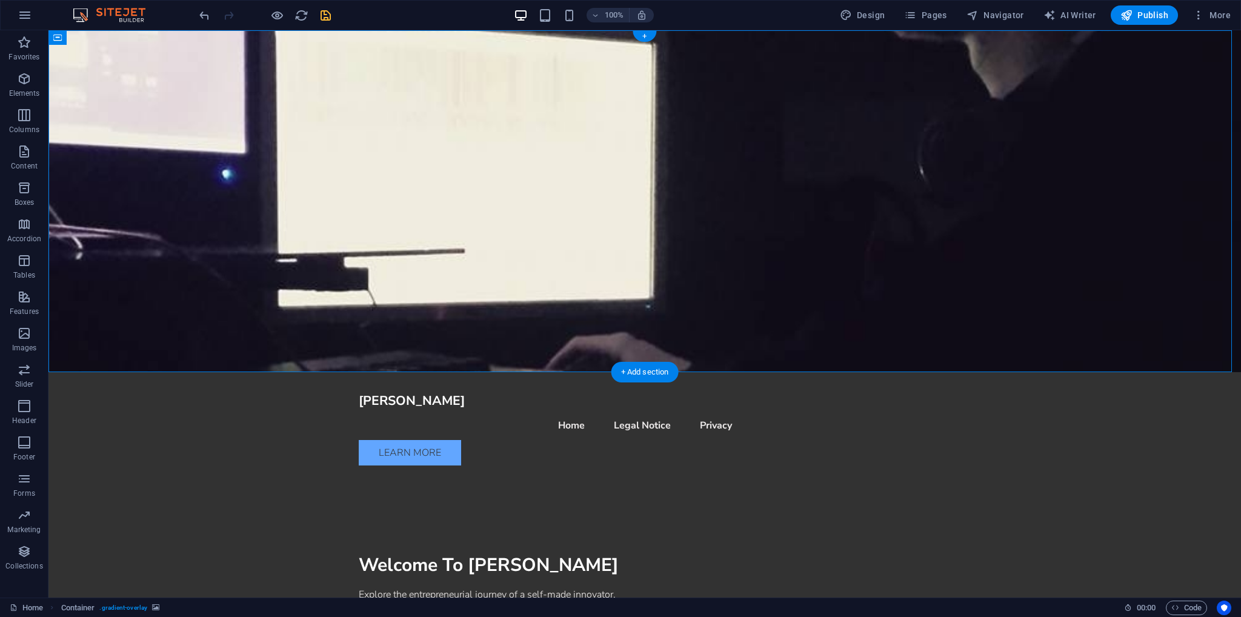
click at [853, 178] on figure at bounding box center [644, 201] width 1193 height 342
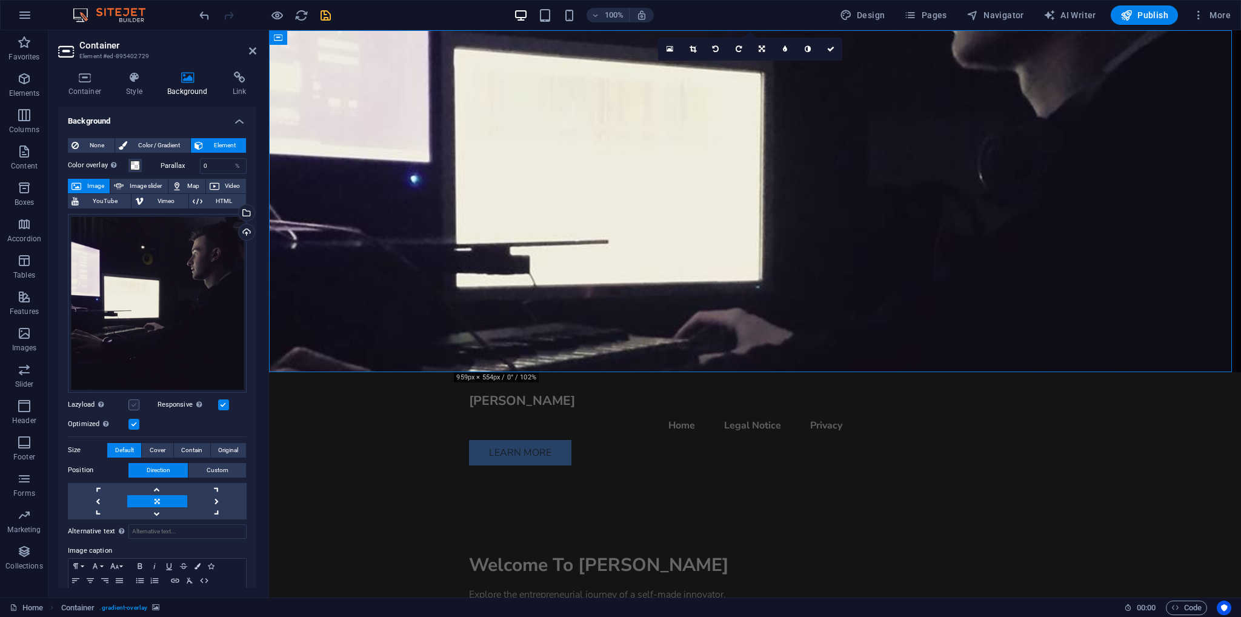
click at [131, 399] on label at bounding box center [133, 404] width 11 height 11
click at [0, 0] on input "Lazyload Loading images after the page loads improves page speed." at bounding box center [0, 0] width 0 height 0
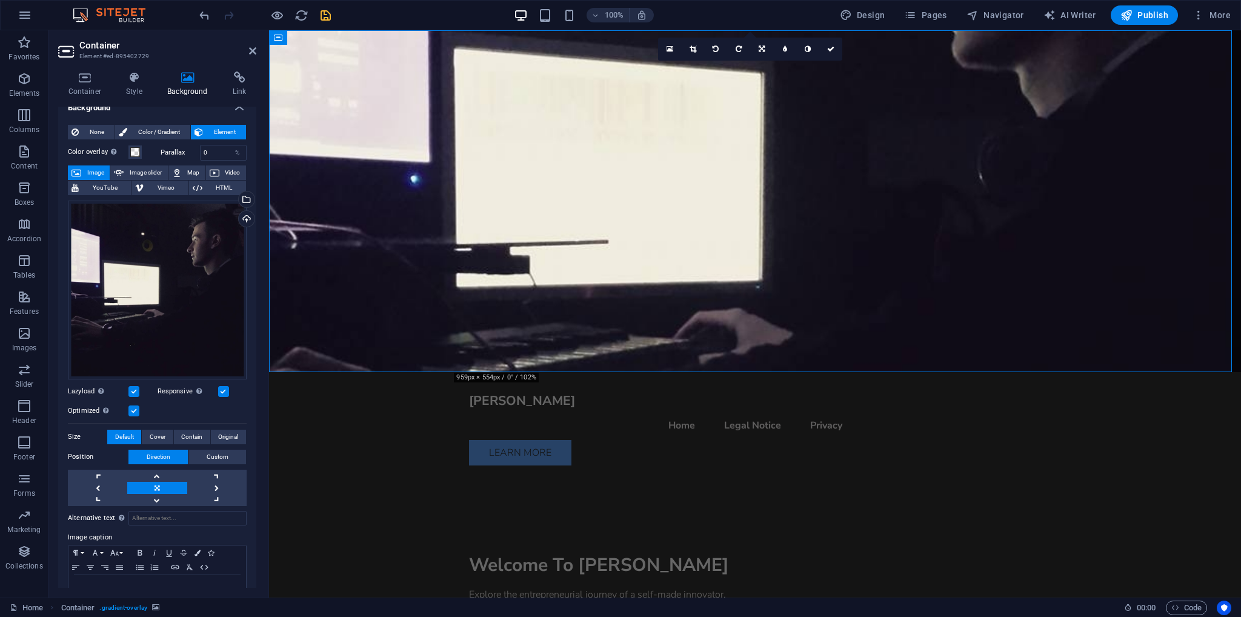
scroll to position [45, 0]
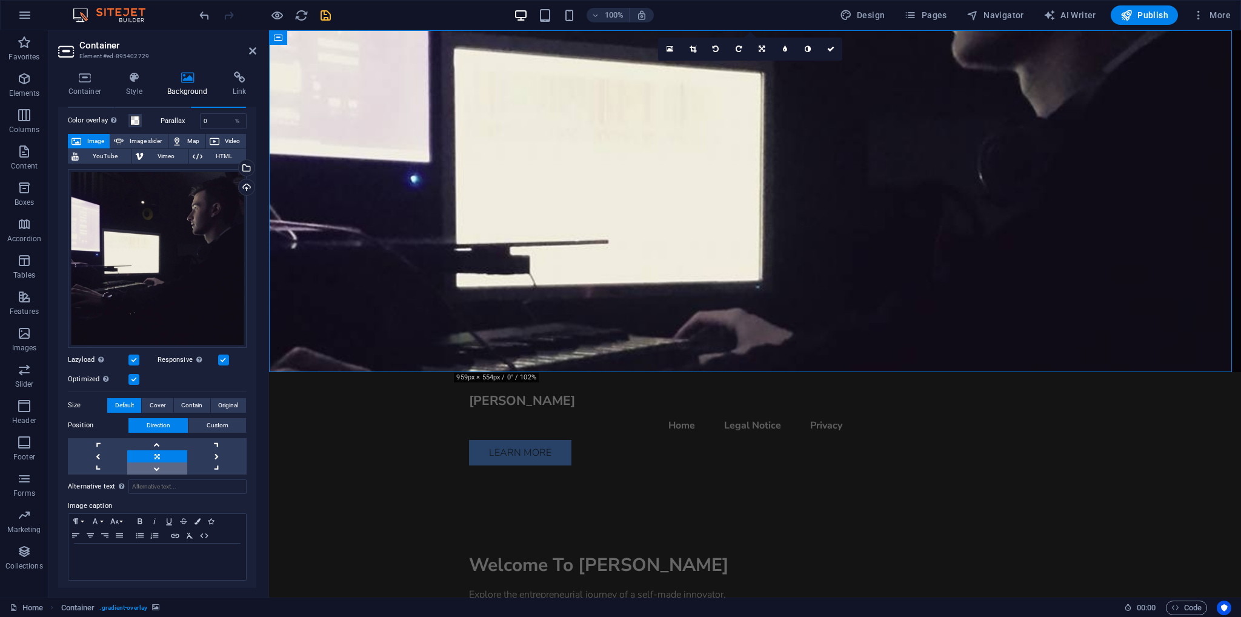
click at [153, 467] on link at bounding box center [156, 468] width 59 height 12
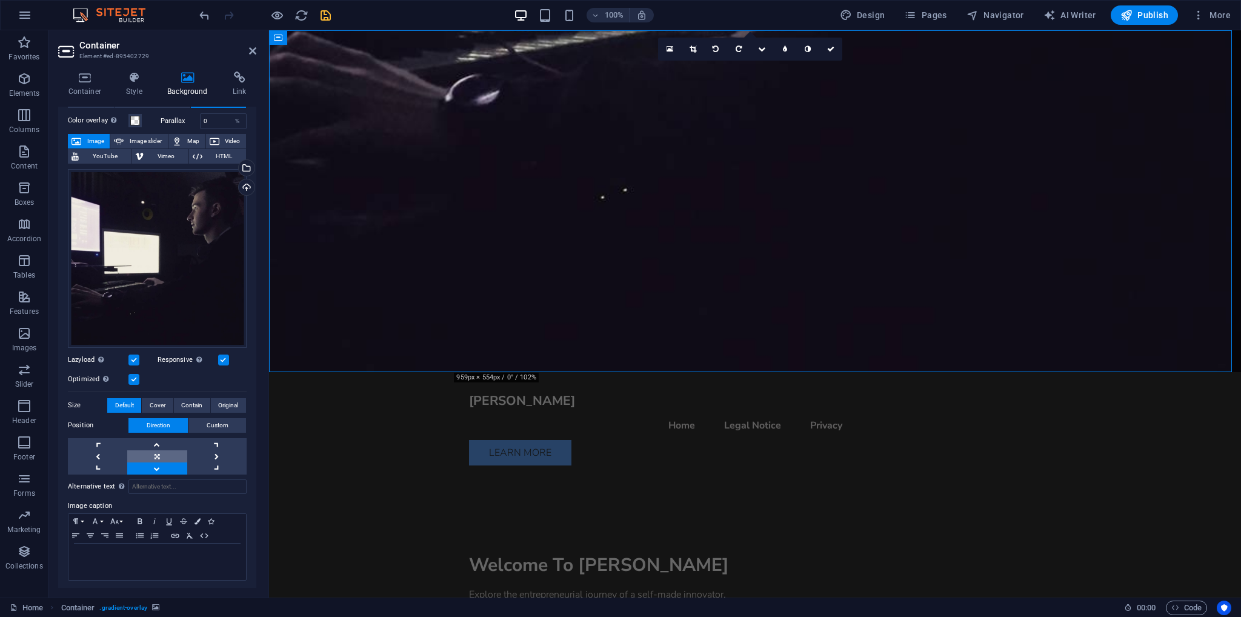
click at [153, 451] on link at bounding box center [156, 456] width 59 height 12
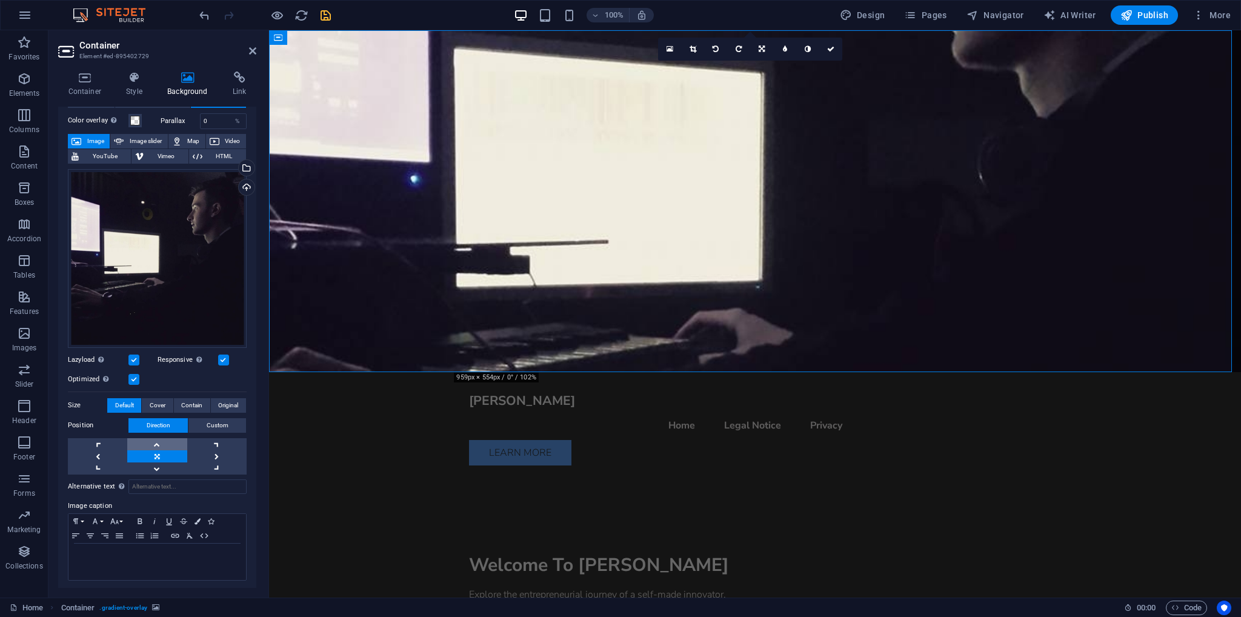
click at [154, 441] on link at bounding box center [156, 444] width 59 height 12
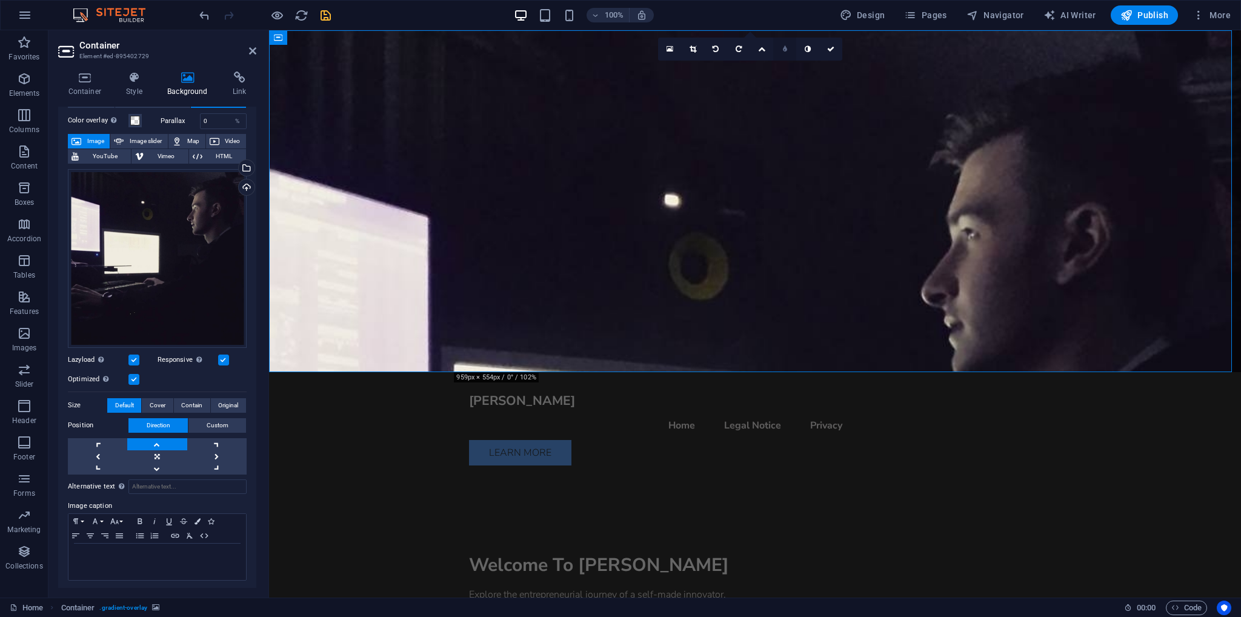
click at [789, 47] on link at bounding box center [784, 49] width 23 height 23
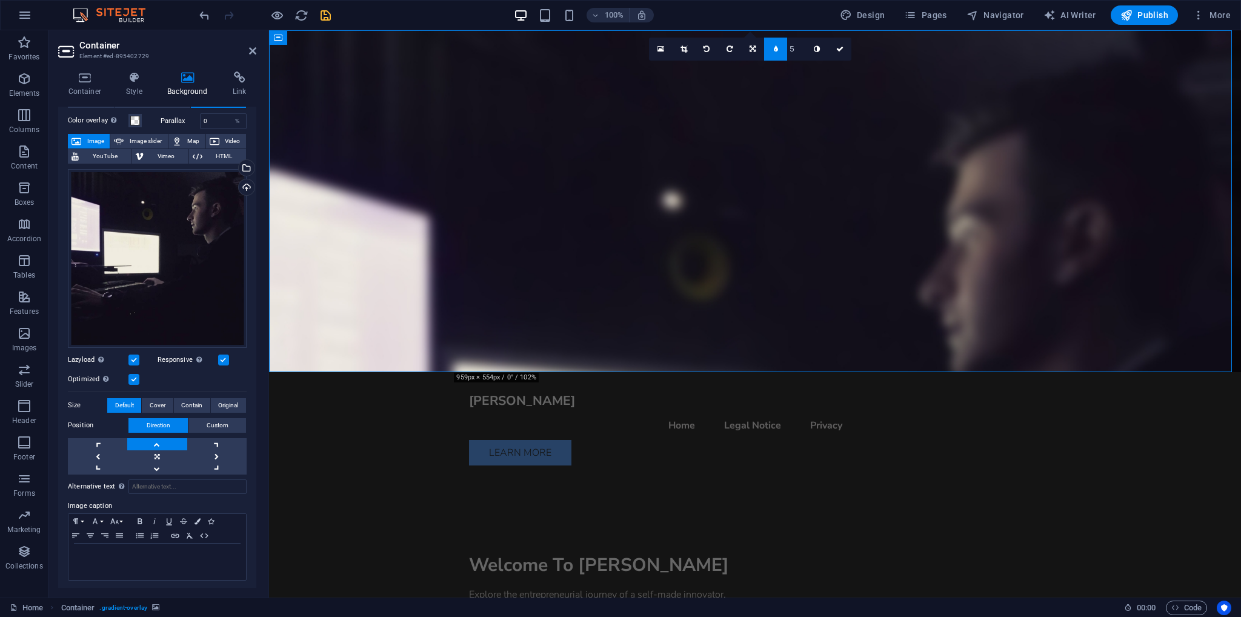
click at [798, 55] on input "5" at bounding box center [796, 49] width 18 height 22
click at [803, 55] on input "5" at bounding box center [796, 49] width 18 height 22
type input "4"
type input "2"
type input "1"
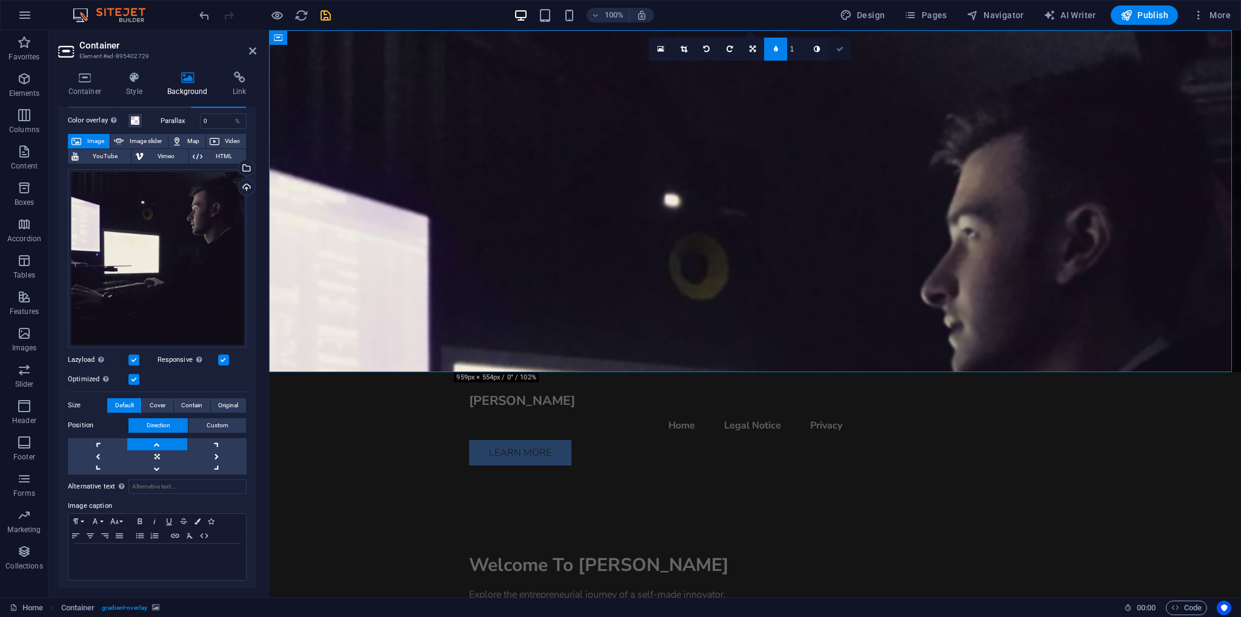
click at [846, 52] on link at bounding box center [839, 49] width 23 height 23
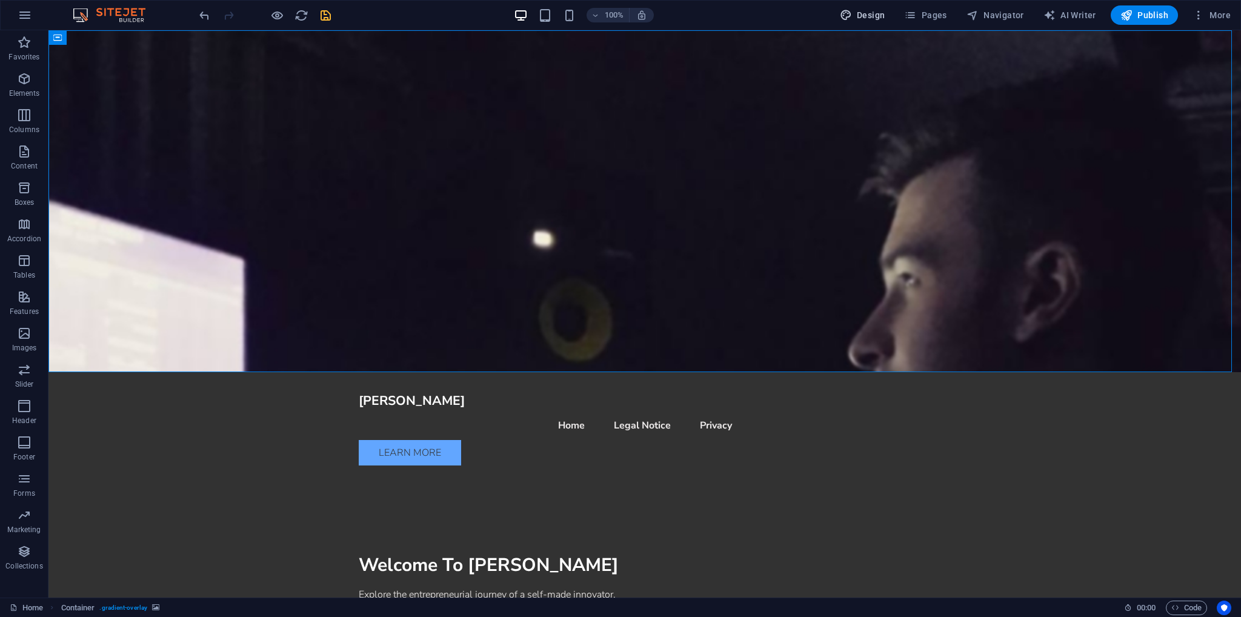
click at [882, 16] on span "Design" at bounding box center [862, 15] width 45 height 12
select select "px"
select select "200"
select select "px"
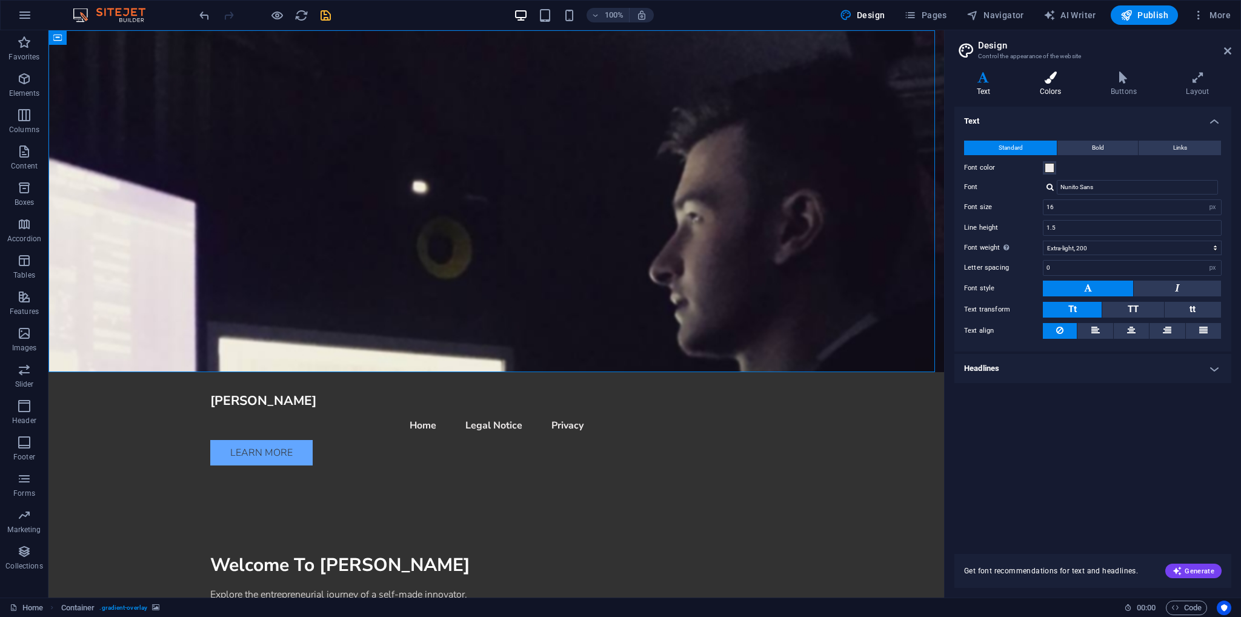
click at [1054, 95] on h4 "Colors" at bounding box center [1052, 84] width 71 height 25
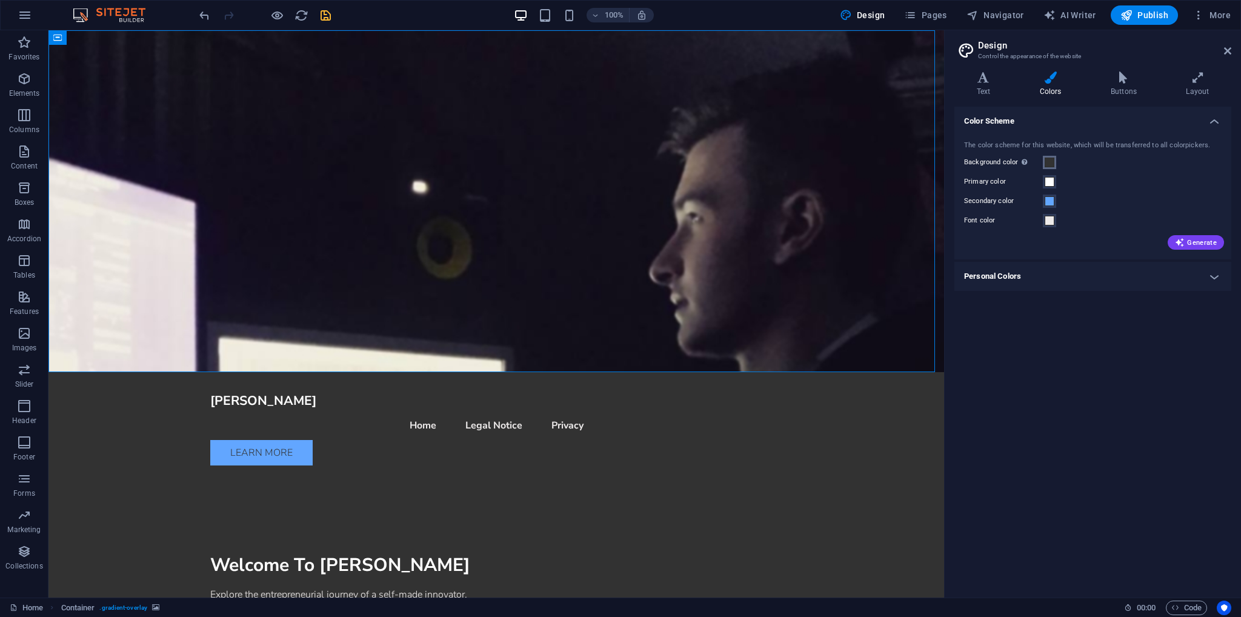
click at [1052, 161] on span at bounding box center [1050, 163] width 10 height 10
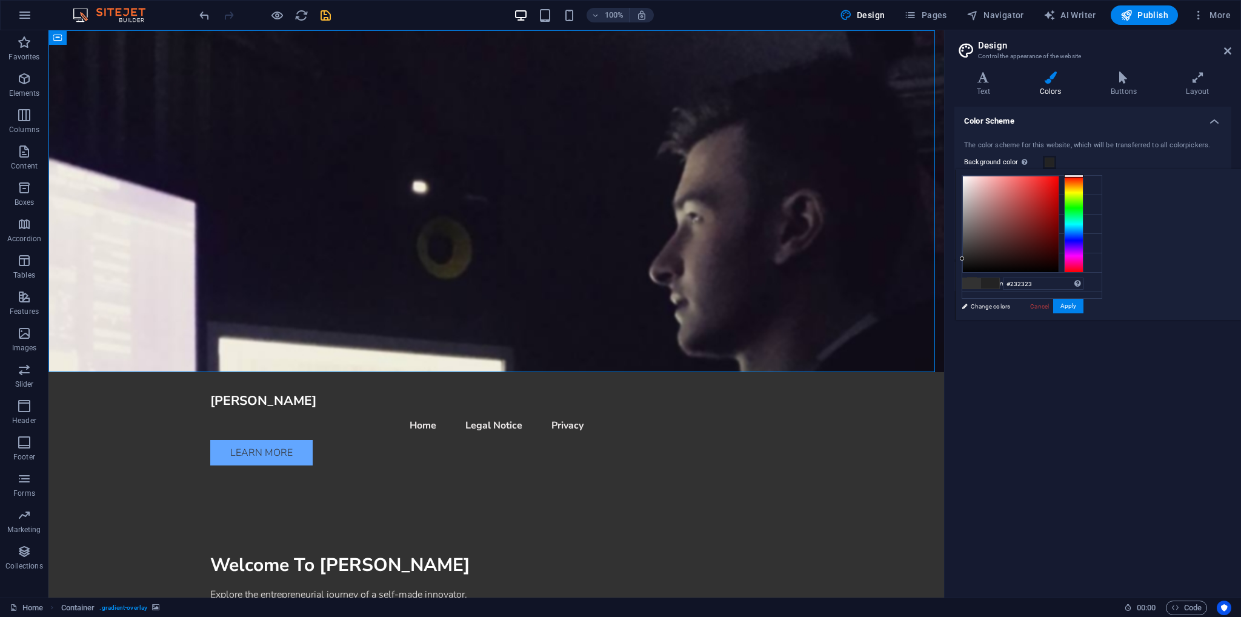
drag, startPoint x: 1117, startPoint y: 260, endPoint x: 1110, endPoint y: 258, distance: 8.1
click at [1090, 258] on div "#232323 Supported formats #0852ed rgb(8, 82, 237) rgba(8, 82, 237, 90%) hsv(221…" at bounding box center [1023, 333] width 134 height 326
click at [1083, 308] on button "Apply" at bounding box center [1068, 306] width 30 height 15
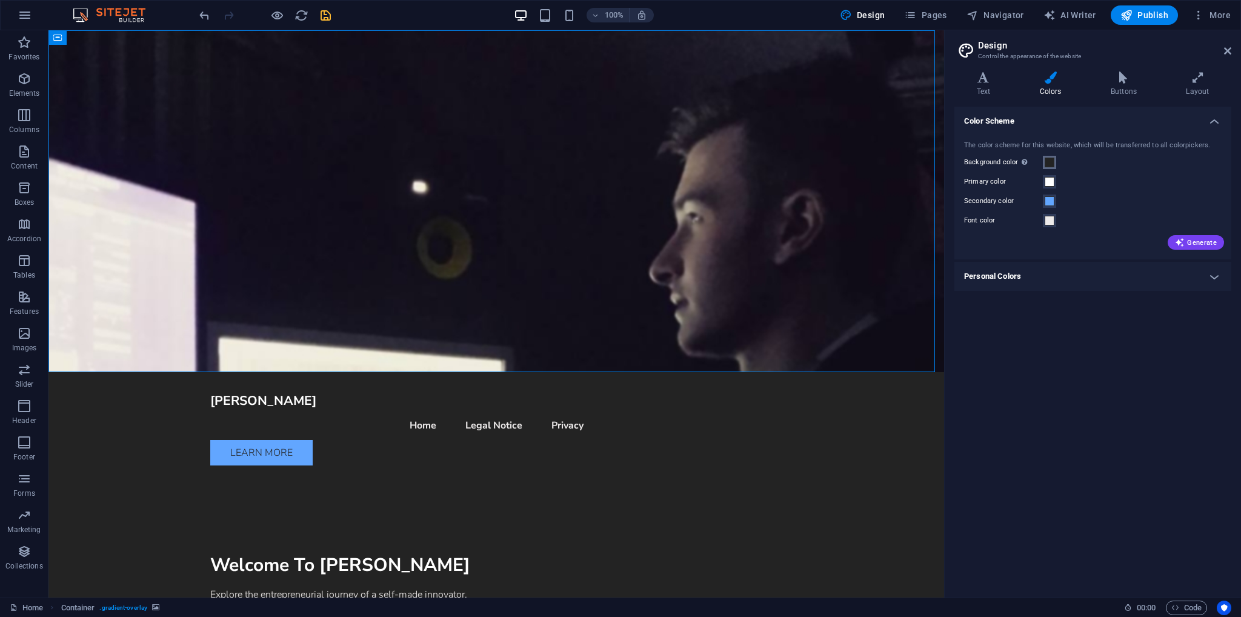
click at [1046, 167] on button "Background color Only visible if it is not covered by other backgrounds." at bounding box center [1049, 162] width 13 height 13
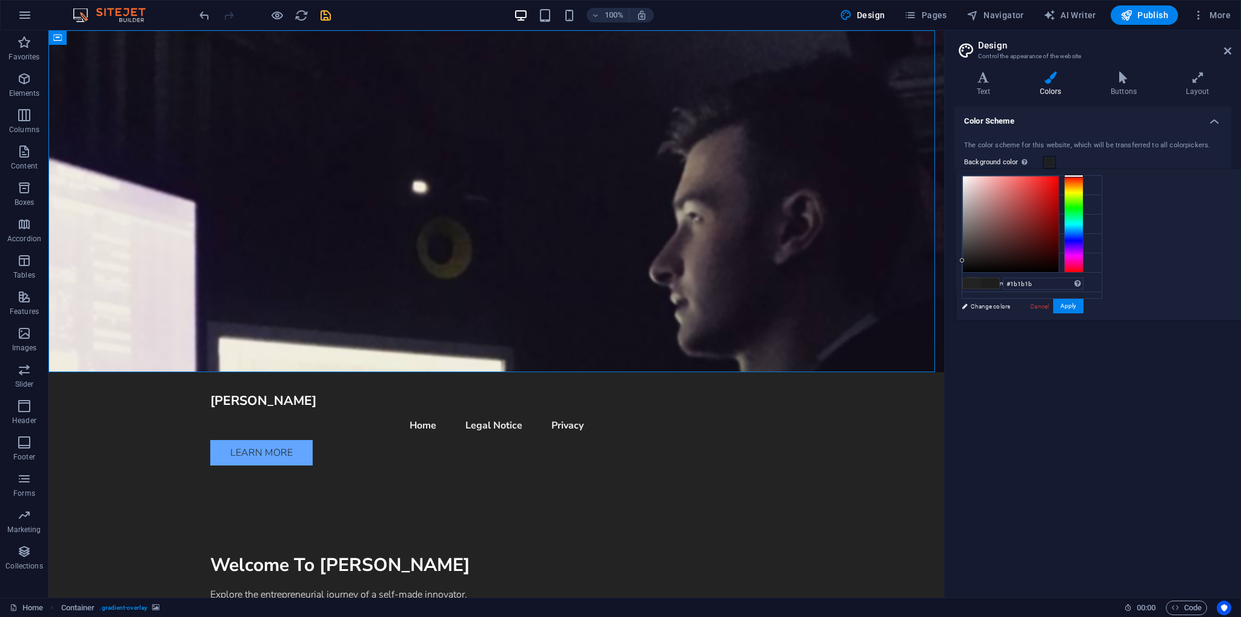
click at [1059, 261] on div at bounding box center [1010, 224] width 97 height 97
click at [1083, 303] on button "Apply" at bounding box center [1068, 306] width 30 height 15
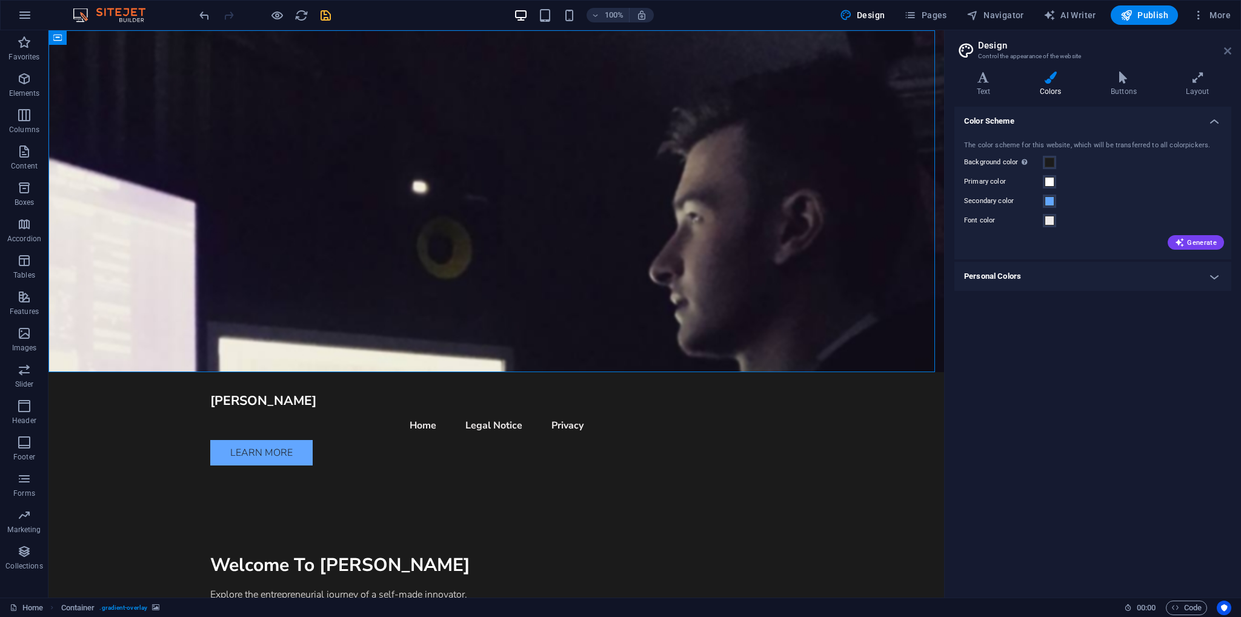
click at [1229, 46] on icon at bounding box center [1227, 51] width 7 height 10
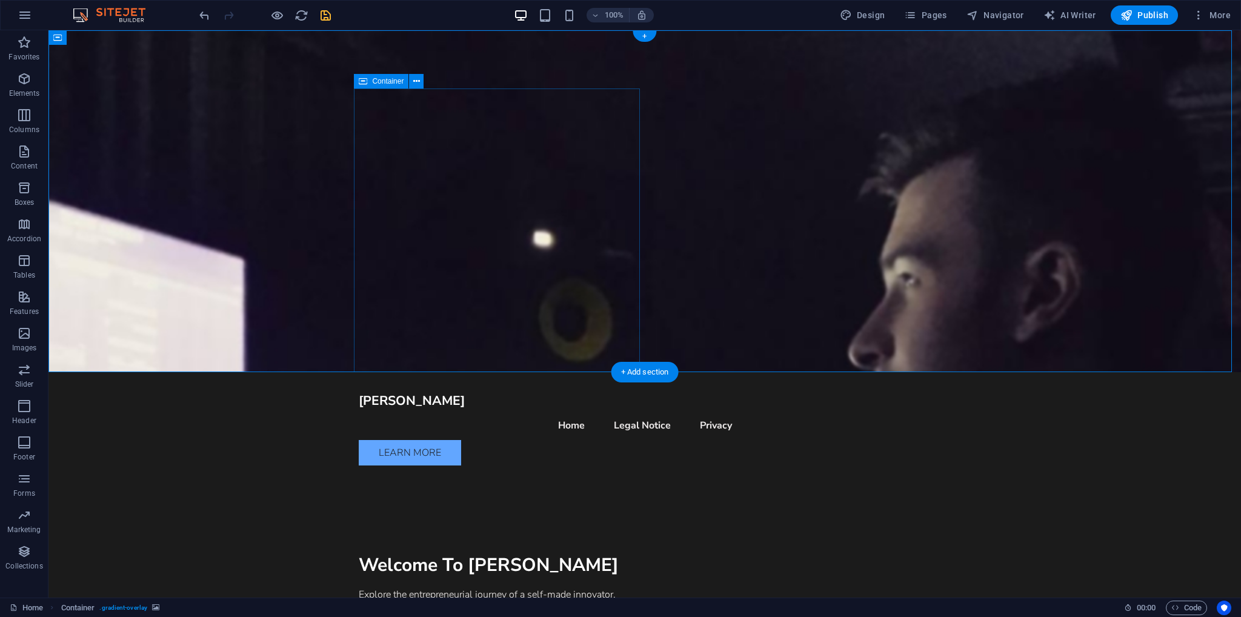
click at [616, 475] on div "Welcome To [PERSON_NAME] Explore the entrepreneurial journey of a self-made inn…" at bounding box center [645, 604] width 572 height 258
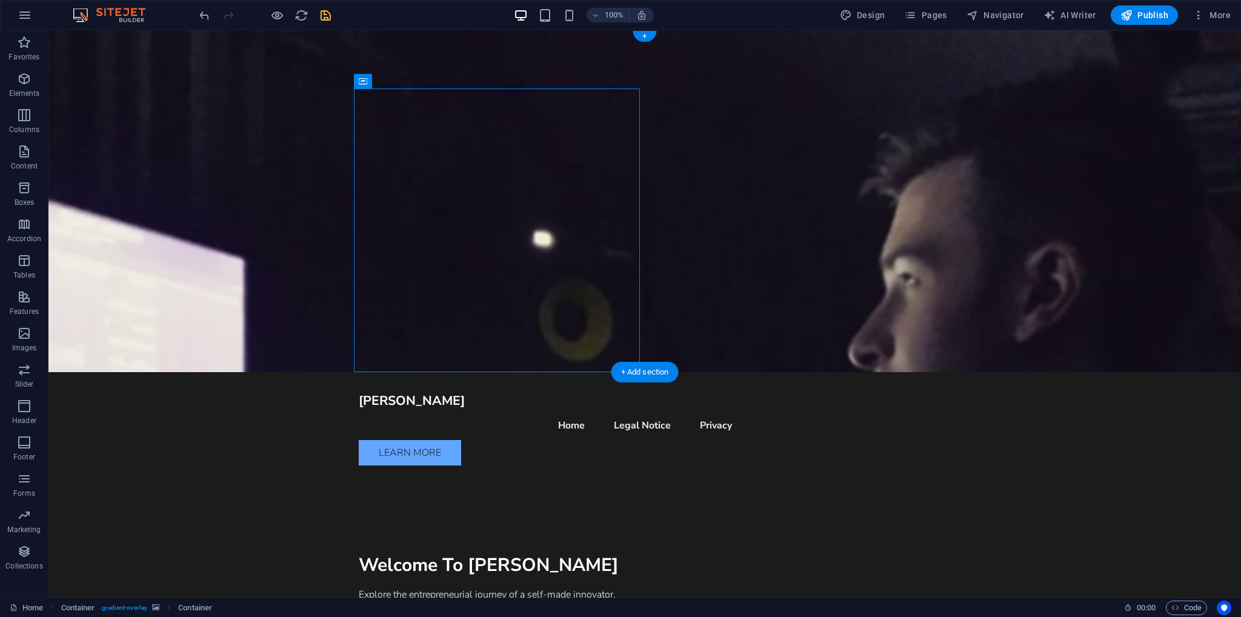
click at [824, 258] on figure at bounding box center [644, 201] width 1193 height 342
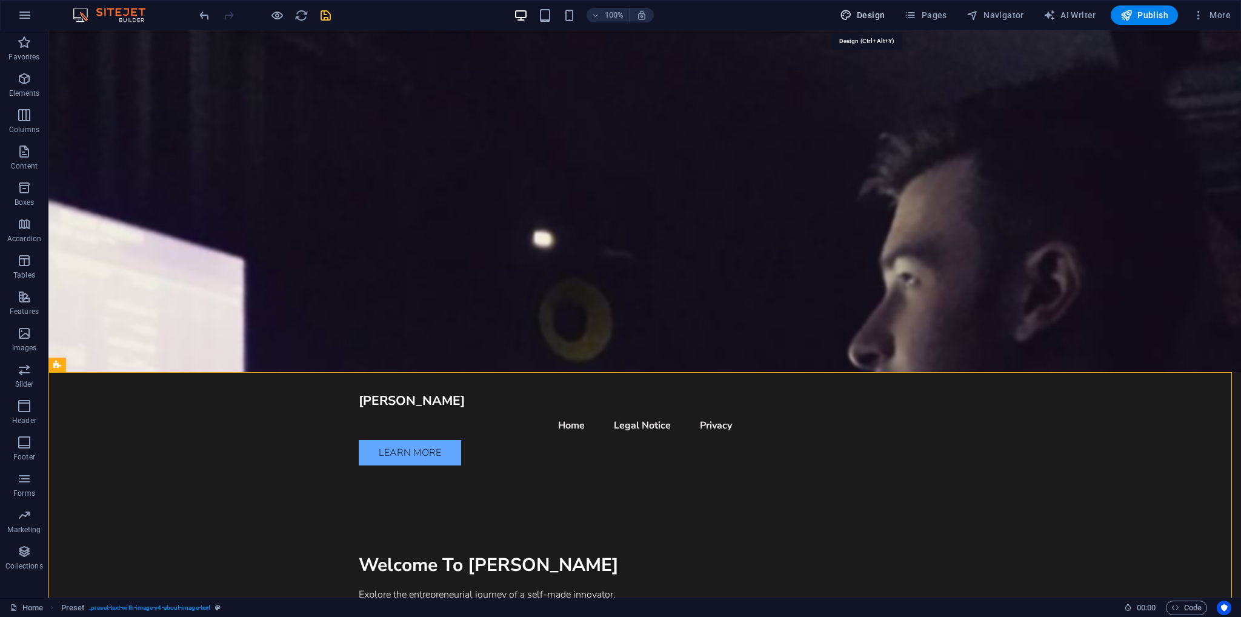
click at [868, 9] on span "Design" at bounding box center [862, 15] width 45 height 12
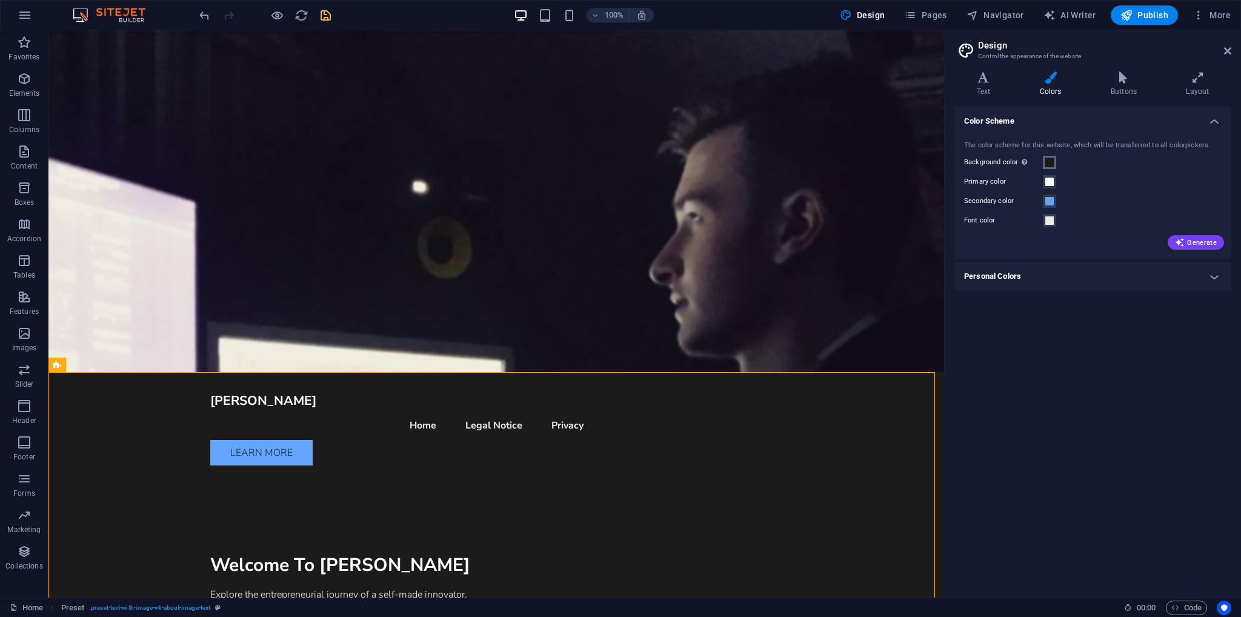
click at [1045, 156] on button "Background color Only visible if it is not covered by other backgrounds." at bounding box center [1049, 162] width 13 height 13
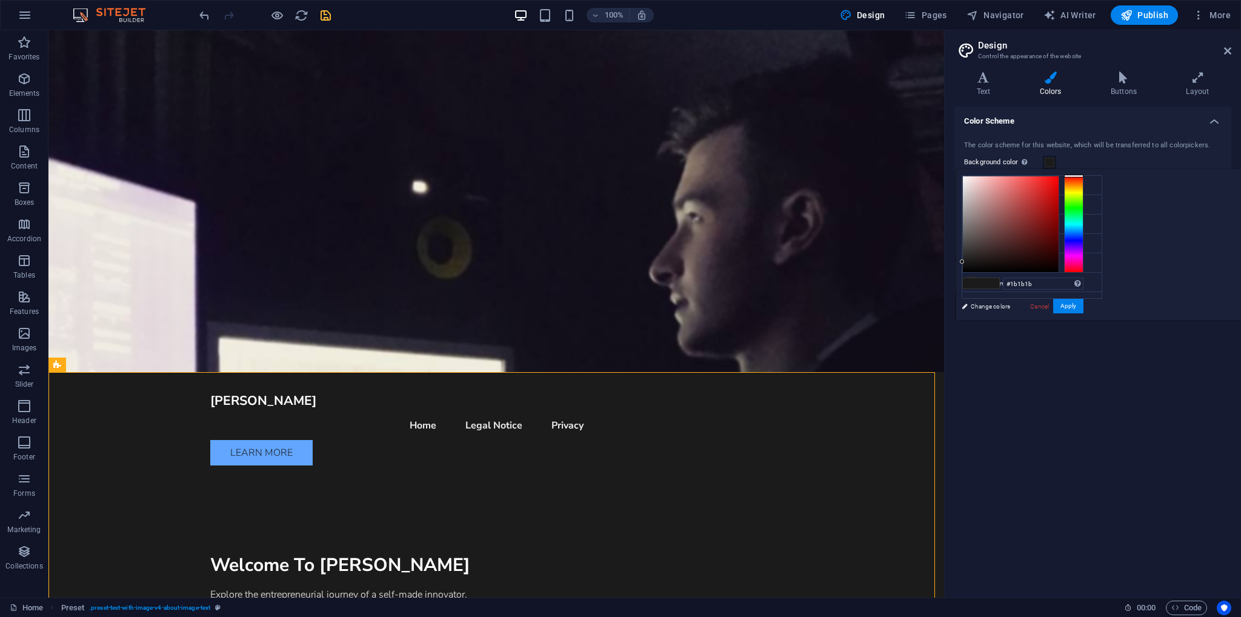
click at [960, 265] on div "#1b1b1b Supported formats #0852ed rgb(8, 82, 237) rgba(8, 82, 237, 90%) hsv(221…" at bounding box center [1023, 333] width 134 height 326
type input "#191919"
drag, startPoint x: 962, startPoint y: 264, endPoint x: 956, endPoint y: 262, distance: 6.9
click at [956, 262] on div "#191919 Supported formats #0852ed rgb(8, 82, 237) rgba(8, 82, 237, 90%) hsv(221…" at bounding box center [1023, 333] width 134 height 326
click at [1066, 304] on button "Apply" at bounding box center [1068, 306] width 30 height 15
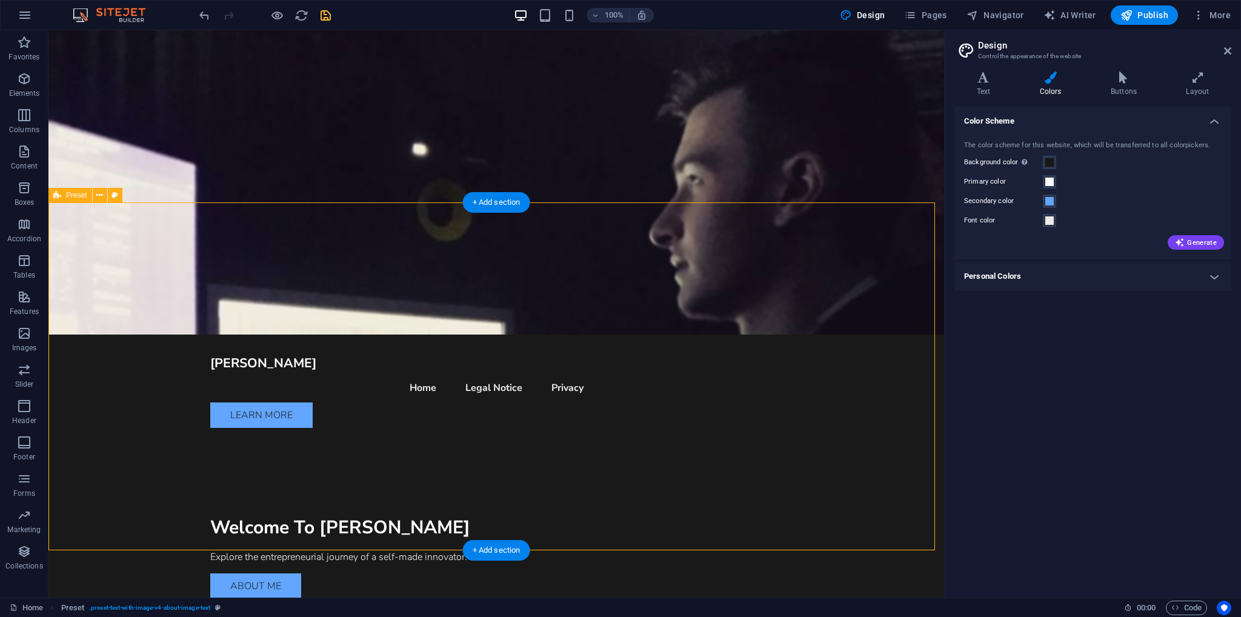
scroll to position [0, 0]
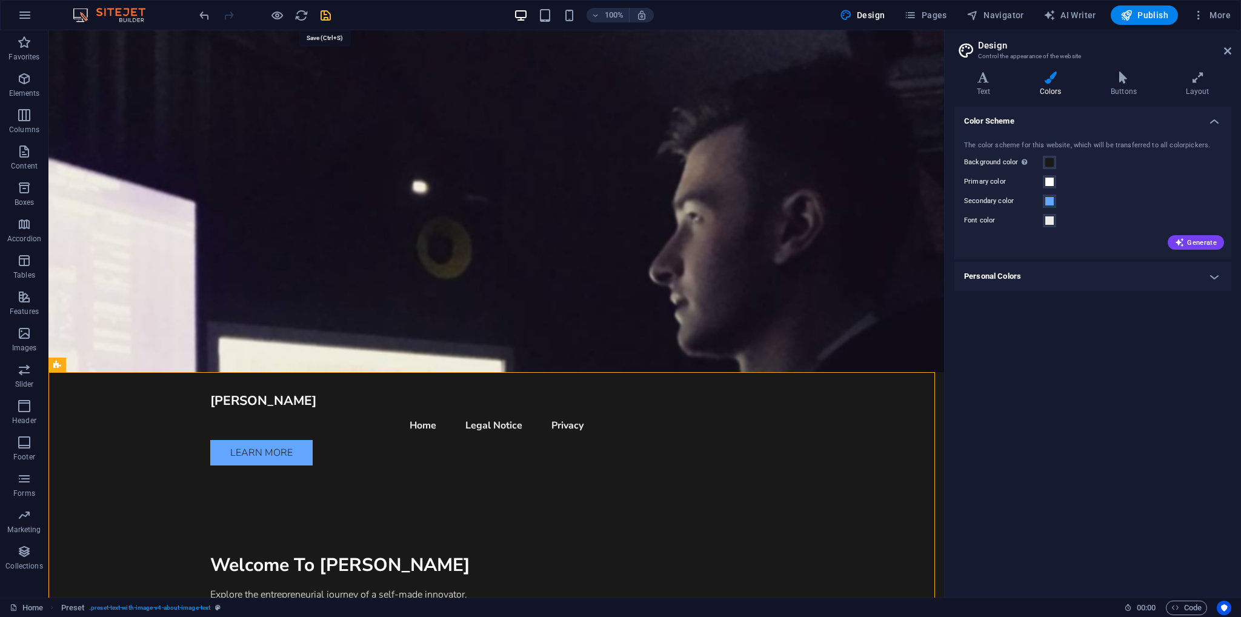
click at [327, 15] on icon "save" at bounding box center [326, 15] width 14 height 14
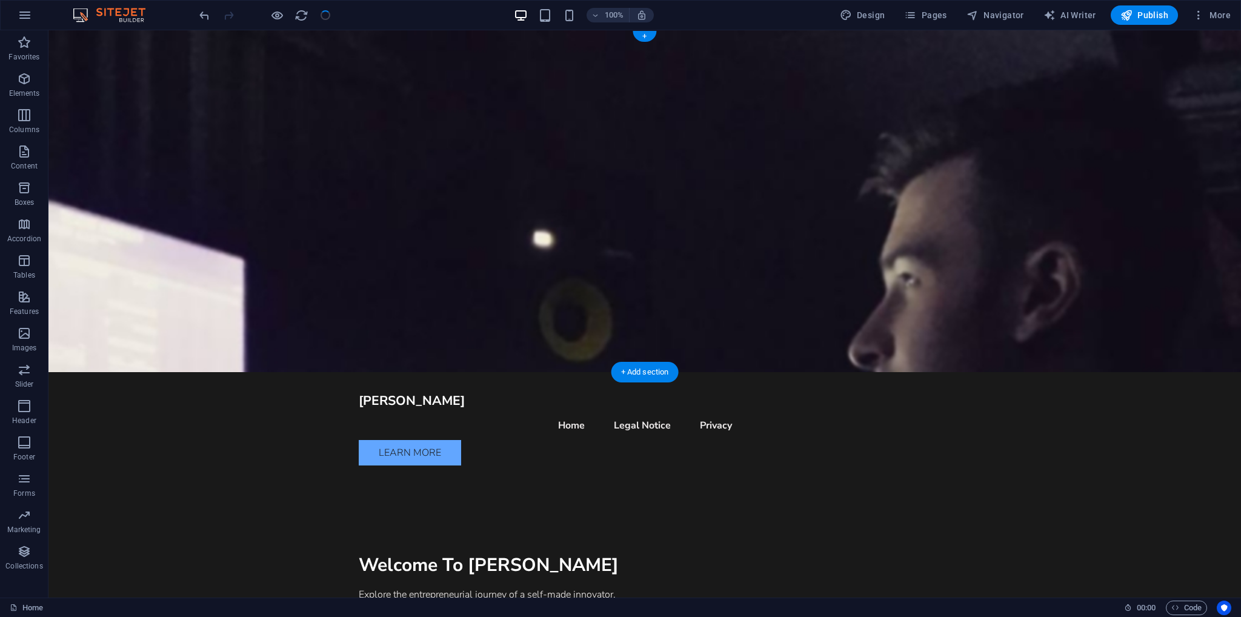
click at [901, 234] on figure at bounding box center [644, 201] width 1193 height 342
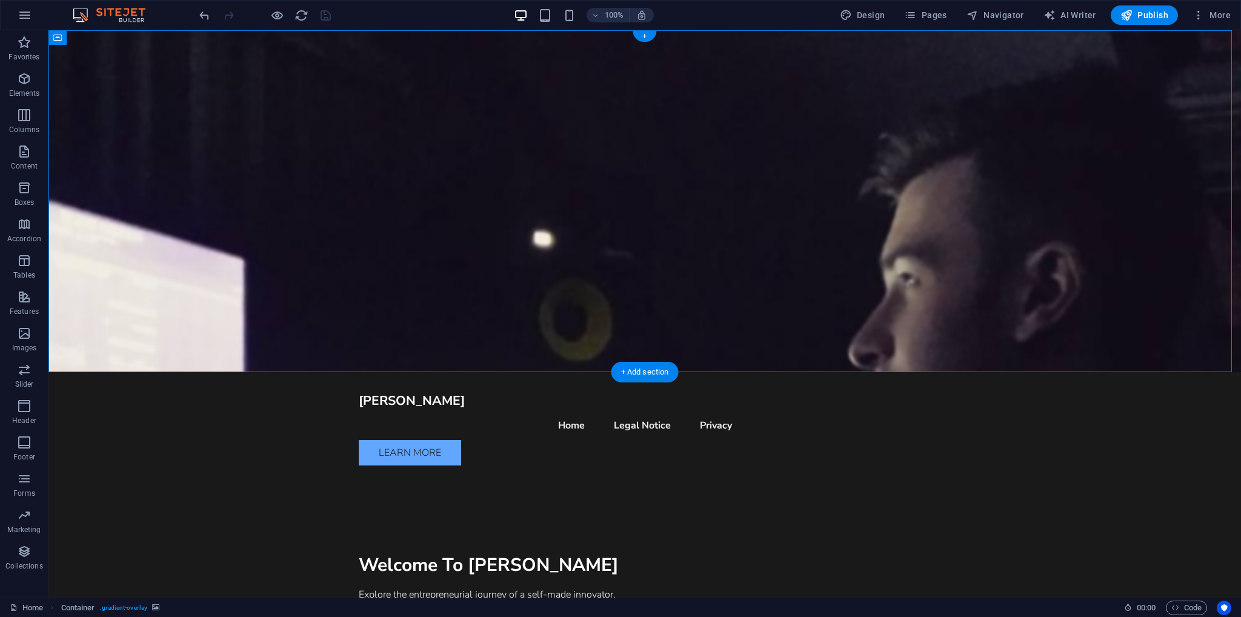
click at [901, 234] on figure at bounding box center [644, 201] width 1193 height 342
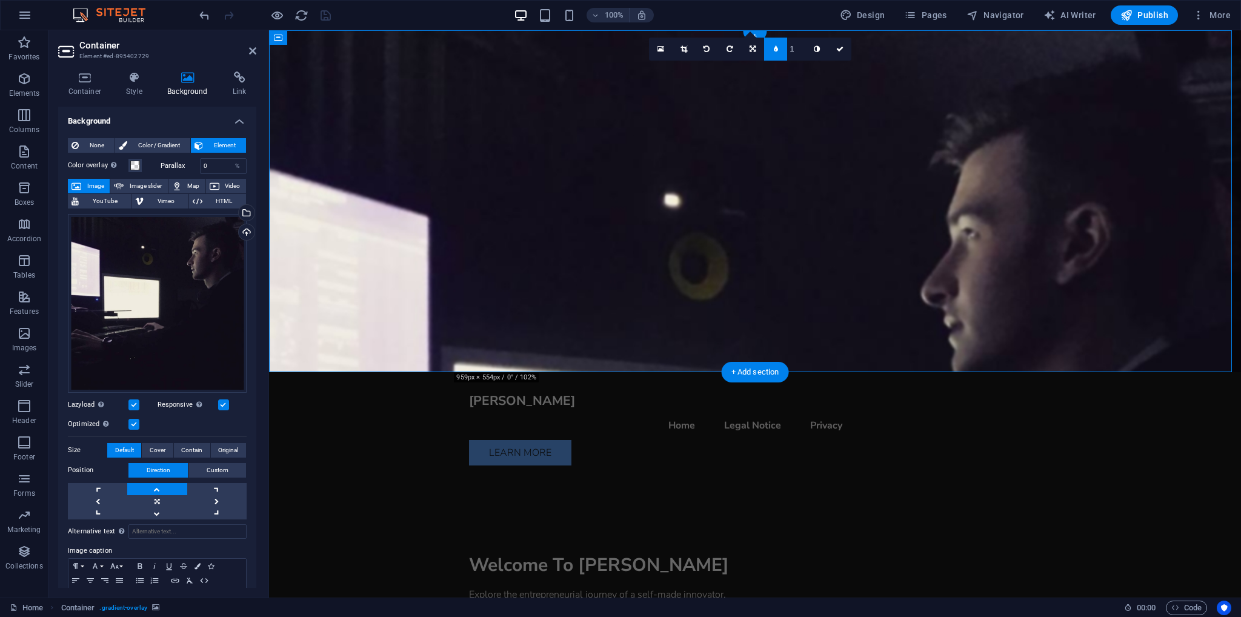
click at [901, 234] on figure at bounding box center [755, 201] width 972 height 342
drag, startPoint x: 213, startPoint y: 168, endPoint x: 190, endPoint y: 170, distance: 22.5
click at [190, 170] on div "Parallax 0 %" at bounding box center [204, 166] width 87 height 16
type input "75"
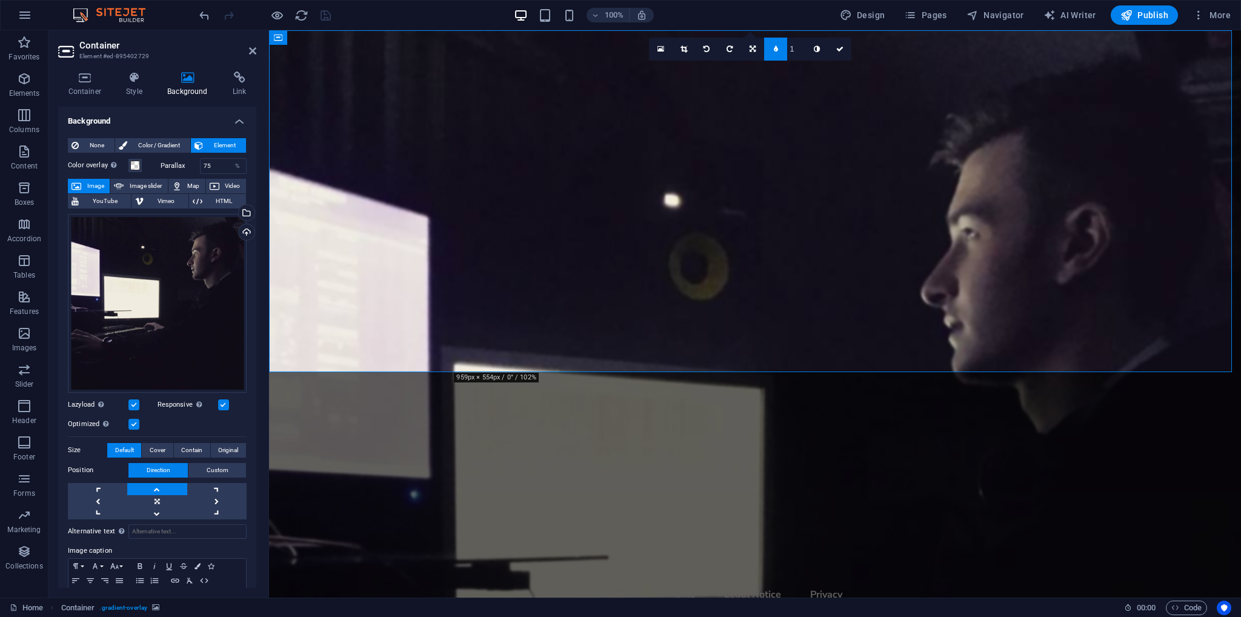
click at [178, 165] on label "Parallax" at bounding box center [180, 165] width 39 height 7
click at [753, 47] on icon at bounding box center [753, 48] width 6 height 7
click at [753, 67] on icon at bounding box center [753, 67] width 6 height 7
click at [837, 48] on icon at bounding box center [839, 48] width 7 height 7
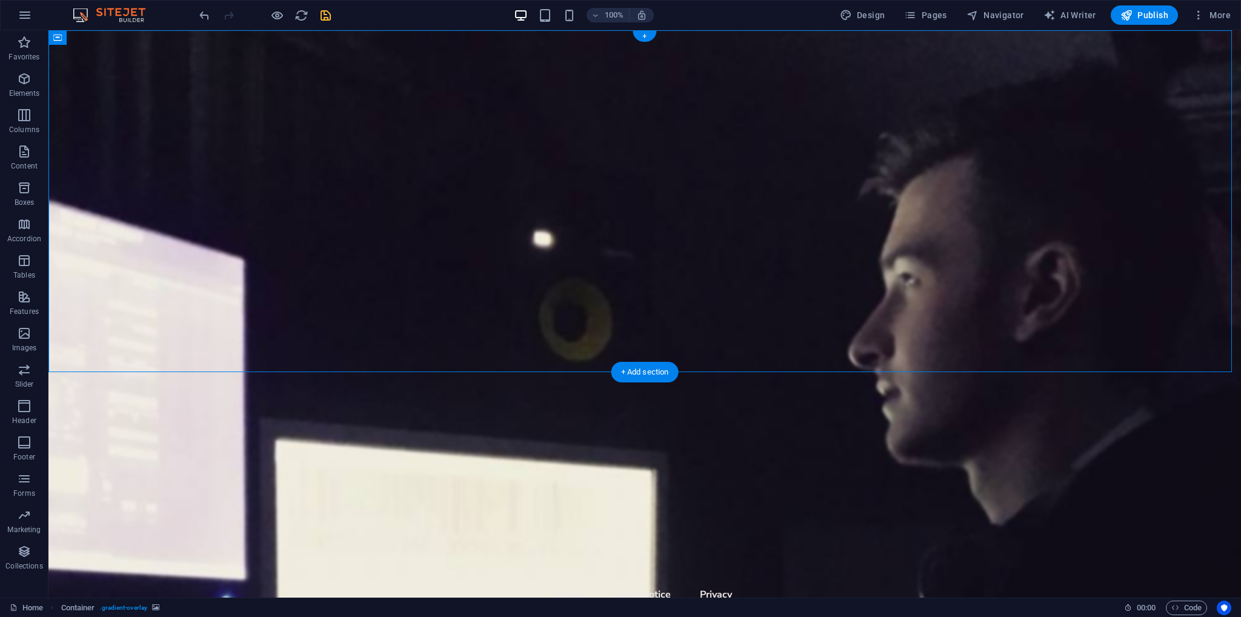
click at [236, 163] on figure at bounding box center [644, 313] width 1193 height 567
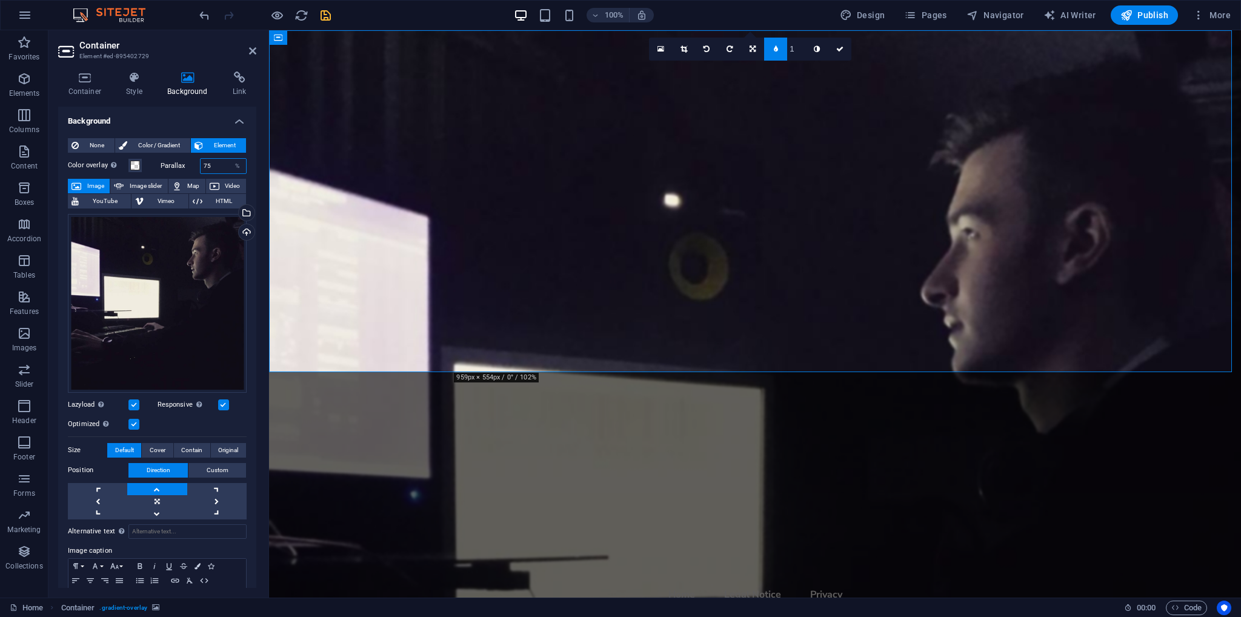
drag, startPoint x: 215, startPoint y: 164, endPoint x: 199, endPoint y: 164, distance: 15.8
click at [201, 164] on input "75" at bounding box center [224, 166] width 46 height 15
type input "50"
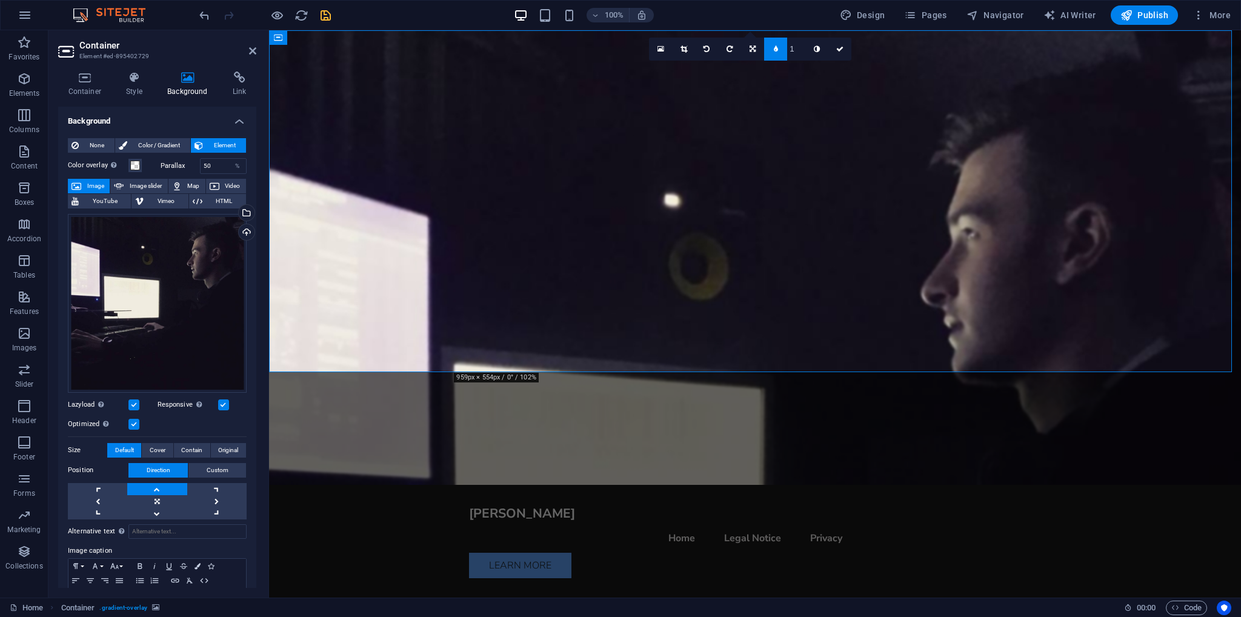
click at [124, 165] on label "Color overlay Places an overlay over the background to colorize it" at bounding box center [98, 165] width 61 height 15
click at [128, 165] on button "Color overlay Places an overlay over the background to colorize it" at bounding box center [134, 165] width 13 height 13
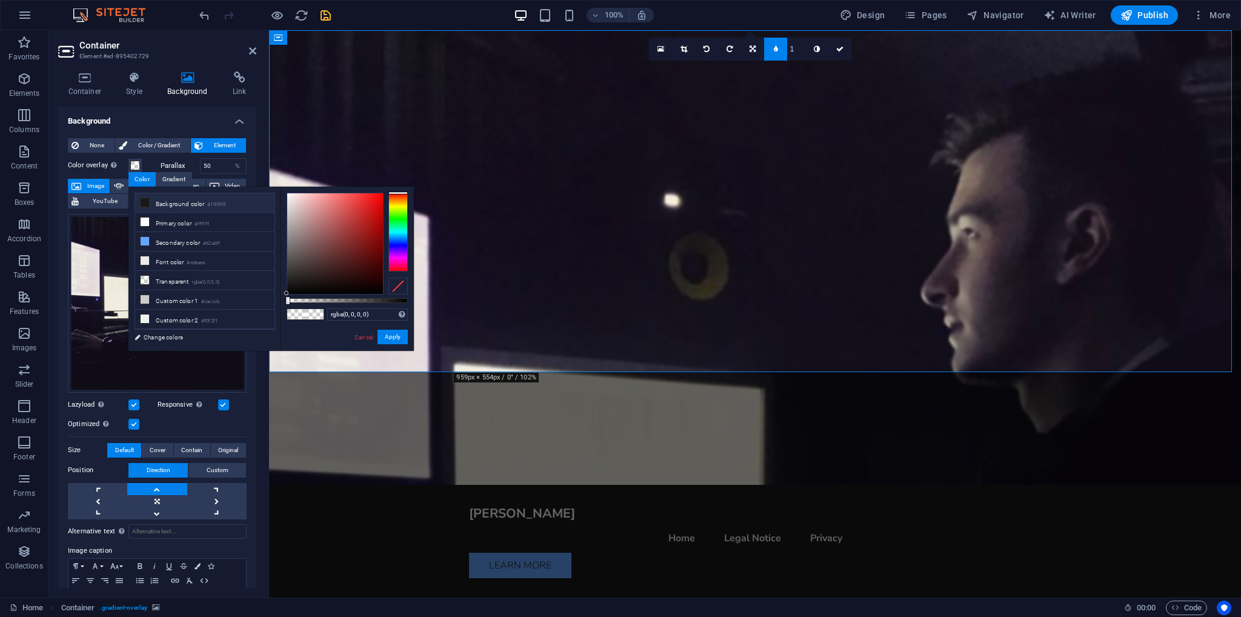
click at [162, 202] on li "Background color #191919" at bounding box center [204, 202] width 139 height 19
click at [385, 301] on div at bounding box center [347, 300] width 121 height 5
type input "rgba(25, 25, 25, 0.721)"
click at [374, 301] on div at bounding box center [347, 300] width 121 height 5
click at [396, 339] on button "Apply" at bounding box center [393, 337] width 30 height 15
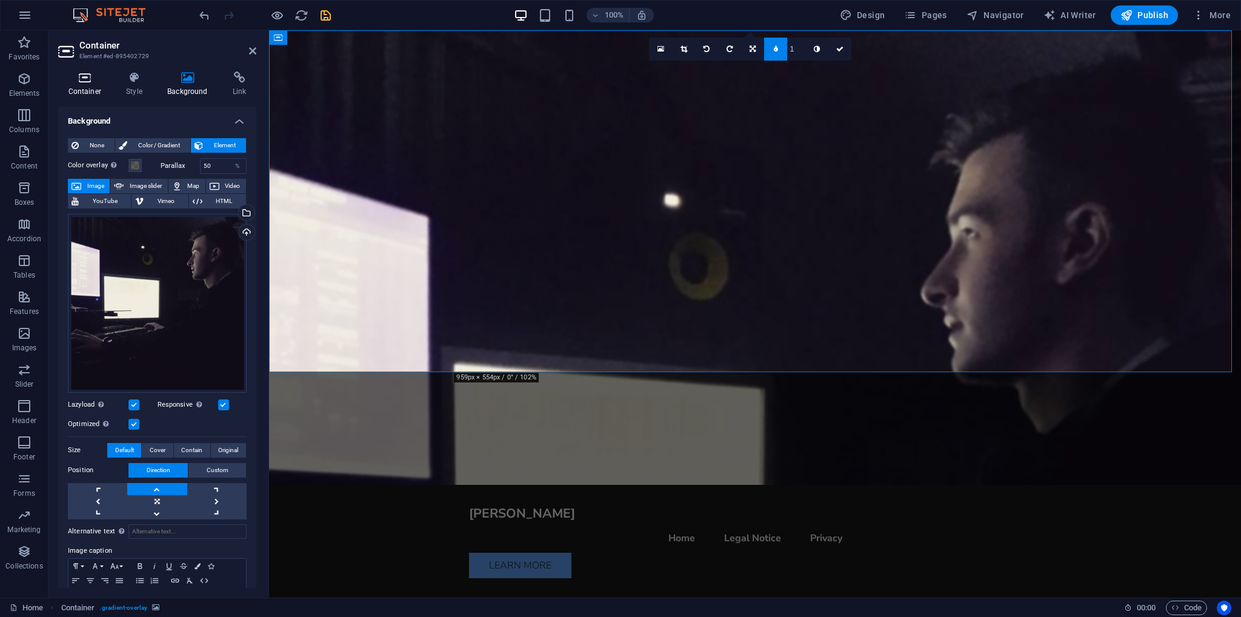
click at [102, 85] on h4 "Container" at bounding box center [87, 84] width 58 height 25
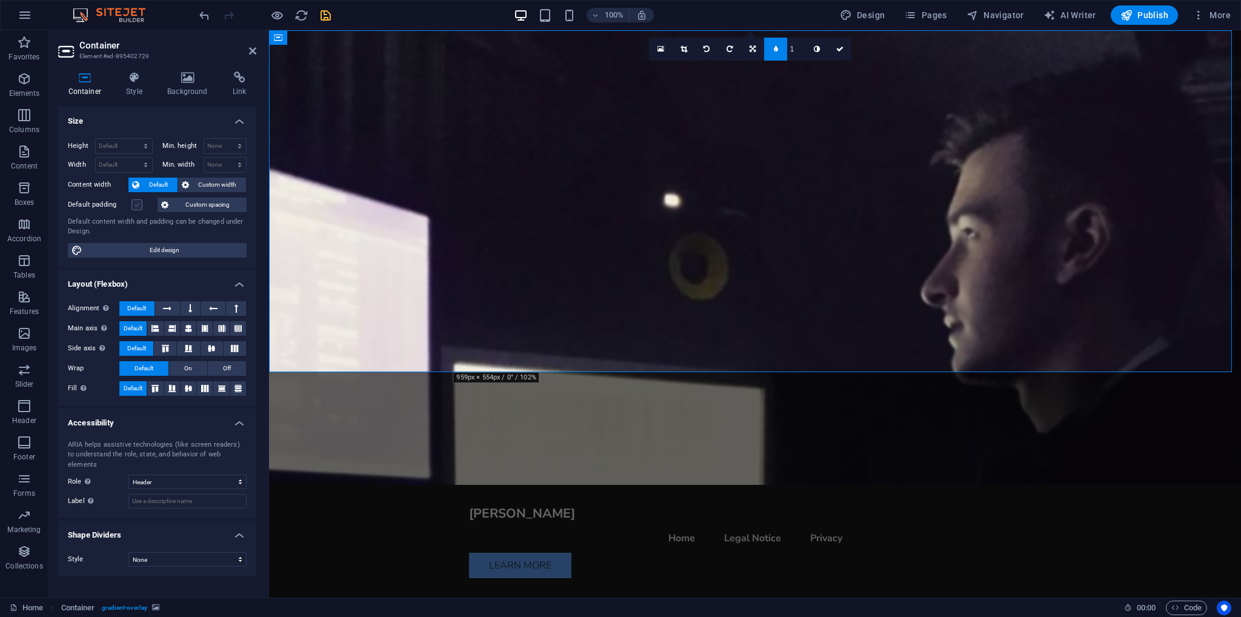
click at [137, 208] on label at bounding box center [136, 204] width 11 height 11
click at [0, 0] on input "Default padding" at bounding box center [0, 0] width 0 height 0
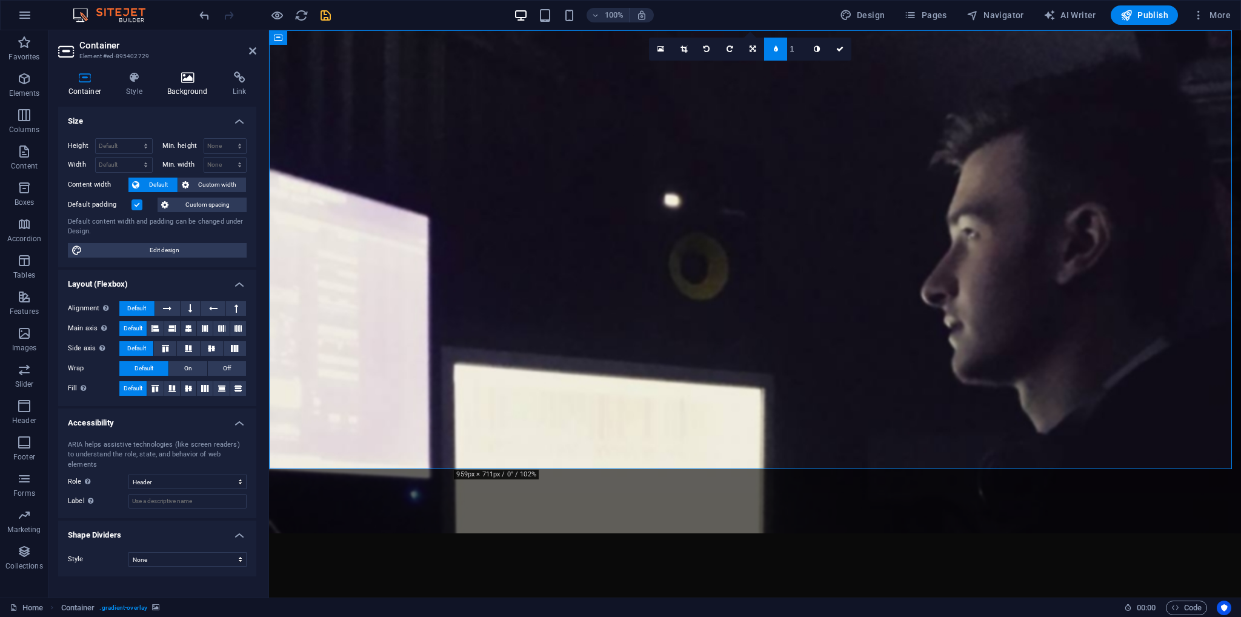
click at [176, 85] on h4 "Background" at bounding box center [190, 84] width 65 height 25
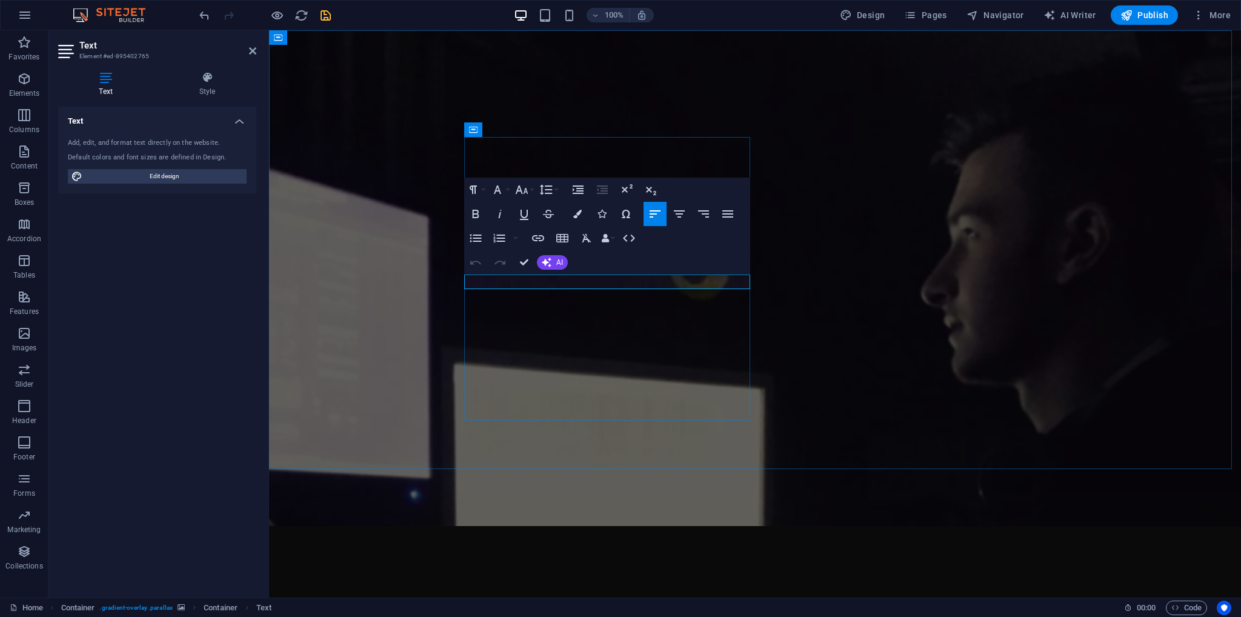
click at [550, 265] on icon "button" at bounding box center [547, 263] width 10 height 10
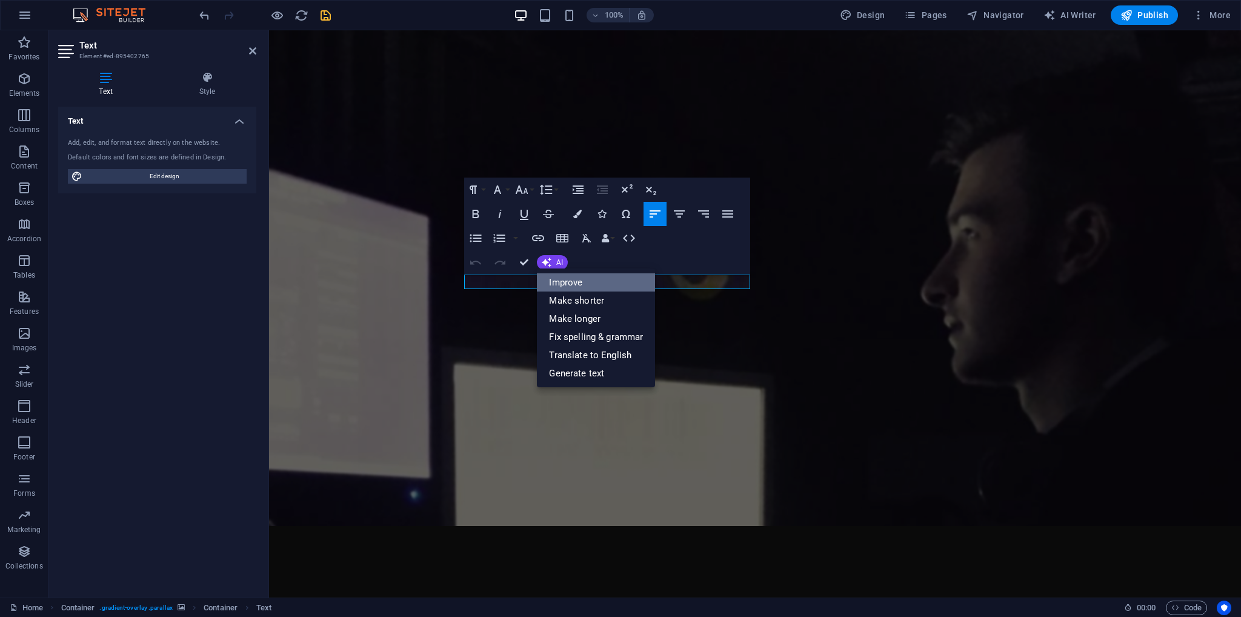
click at [557, 284] on link "Improve" at bounding box center [596, 282] width 118 height 18
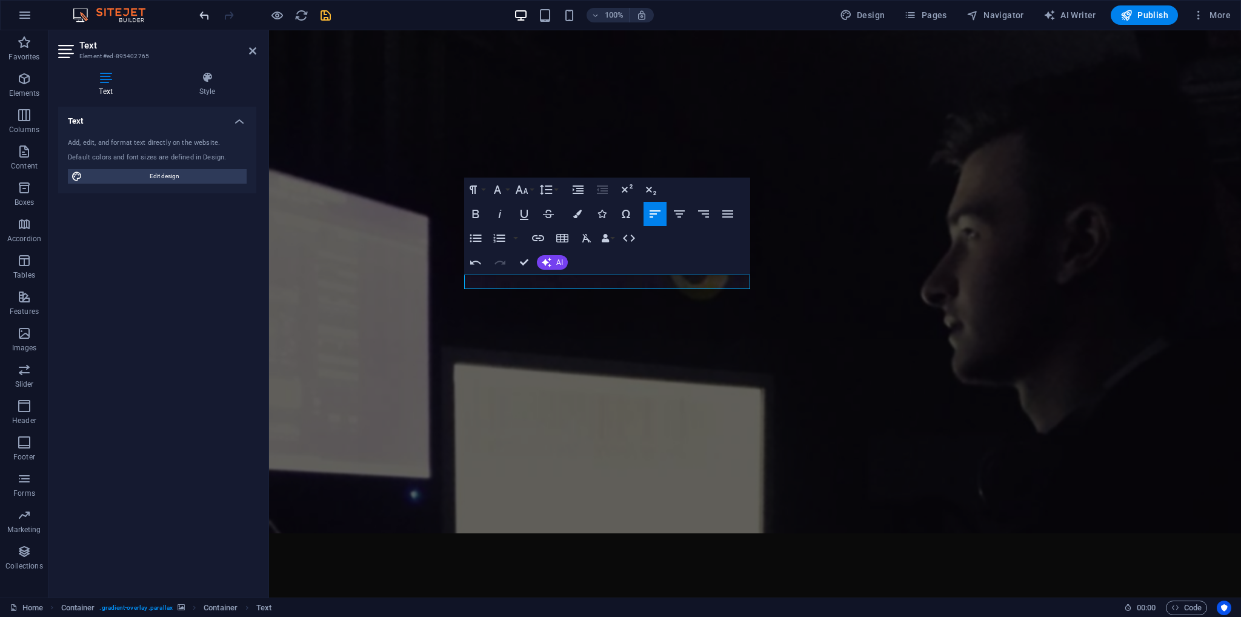
click at [204, 16] on icon "undo" at bounding box center [205, 15] width 14 height 14
click at [202, 16] on icon "undo" at bounding box center [205, 15] width 14 height 14
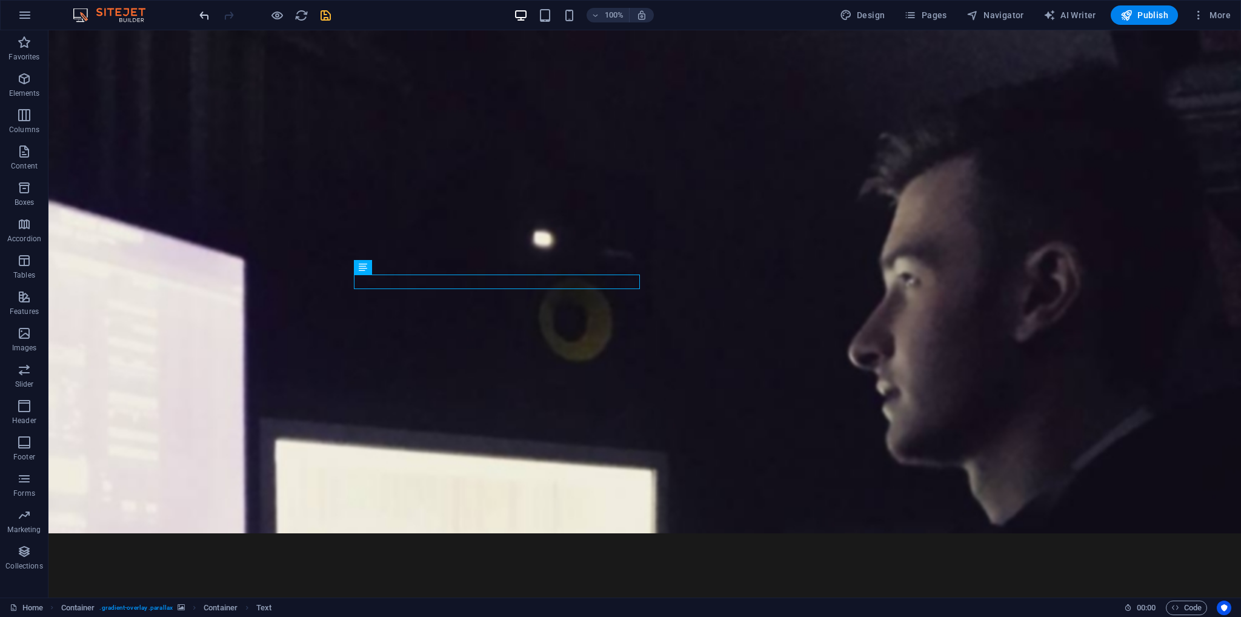
click at [202, 13] on icon "undo" at bounding box center [205, 15] width 14 height 14
click at [825, 364] on figure at bounding box center [644, 281] width 1193 height 503
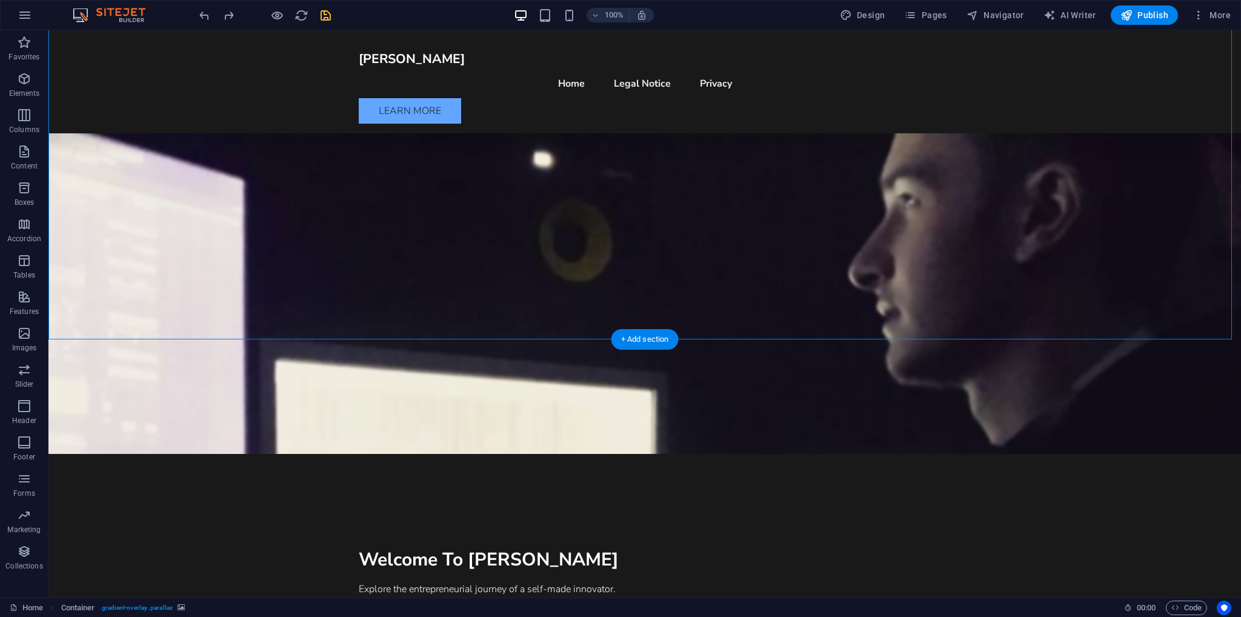
scroll to position [182, 0]
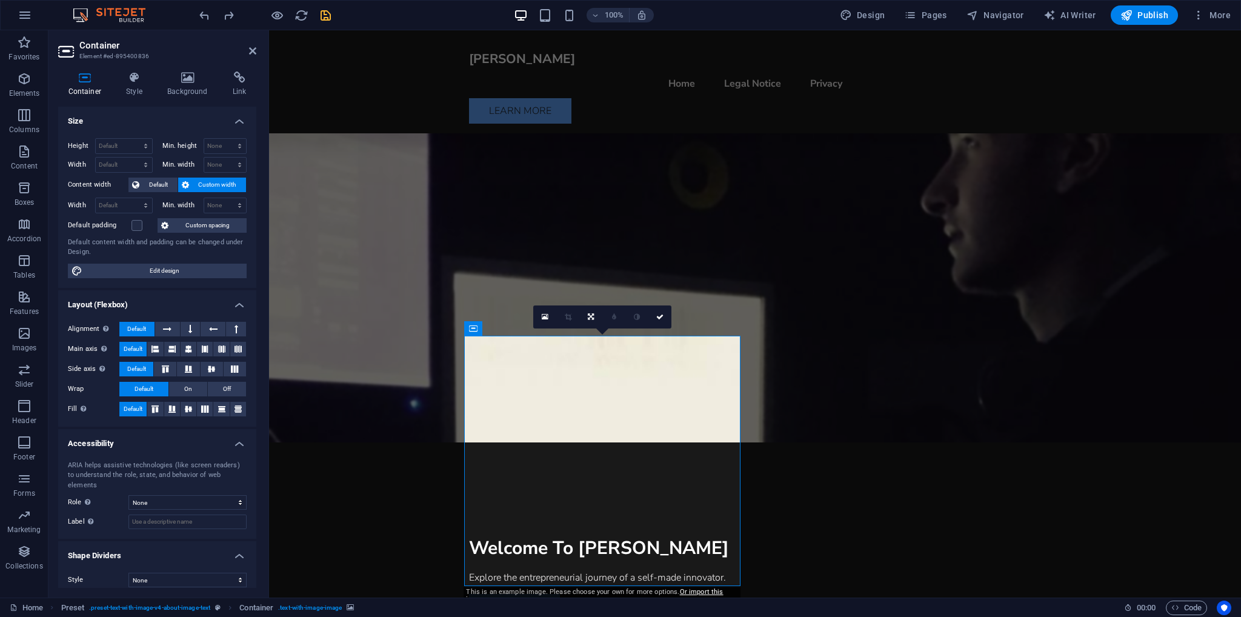
click at [194, 74] on icon at bounding box center [188, 78] width 61 height 12
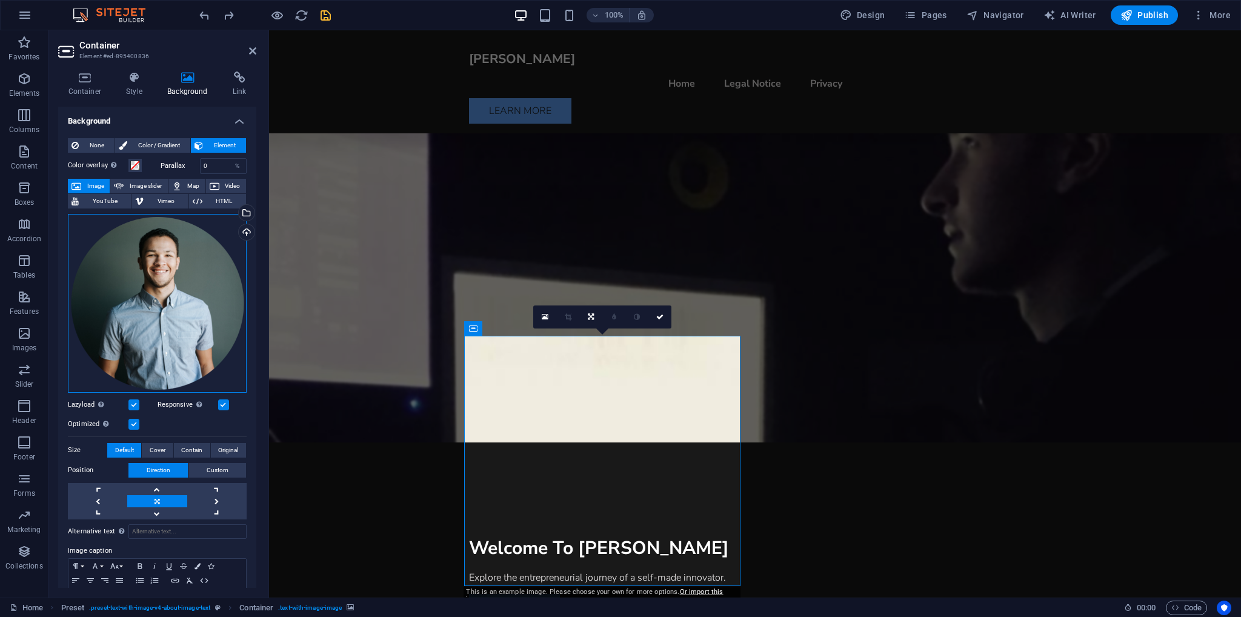
click at [124, 276] on div "Drag files here, click to choose files or select files from Files or our free s…" at bounding box center [157, 303] width 179 height 179
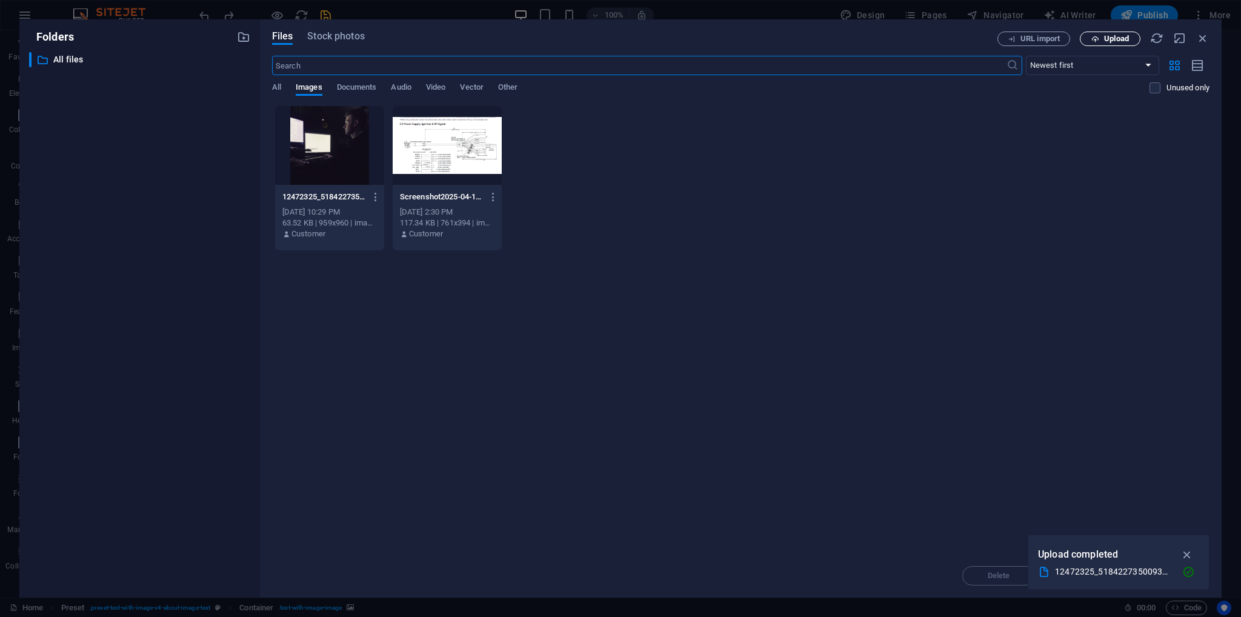
click at [1096, 37] on icon "button" at bounding box center [1095, 39] width 8 height 8
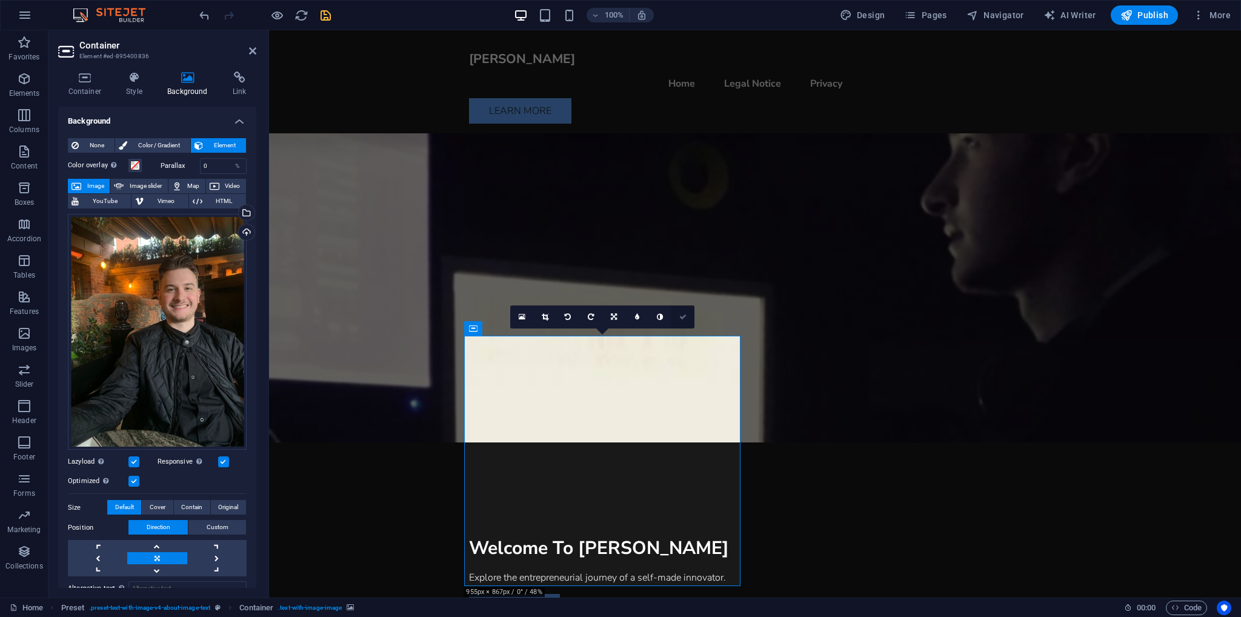
click at [685, 311] on link at bounding box center [682, 316] width 23 height 23
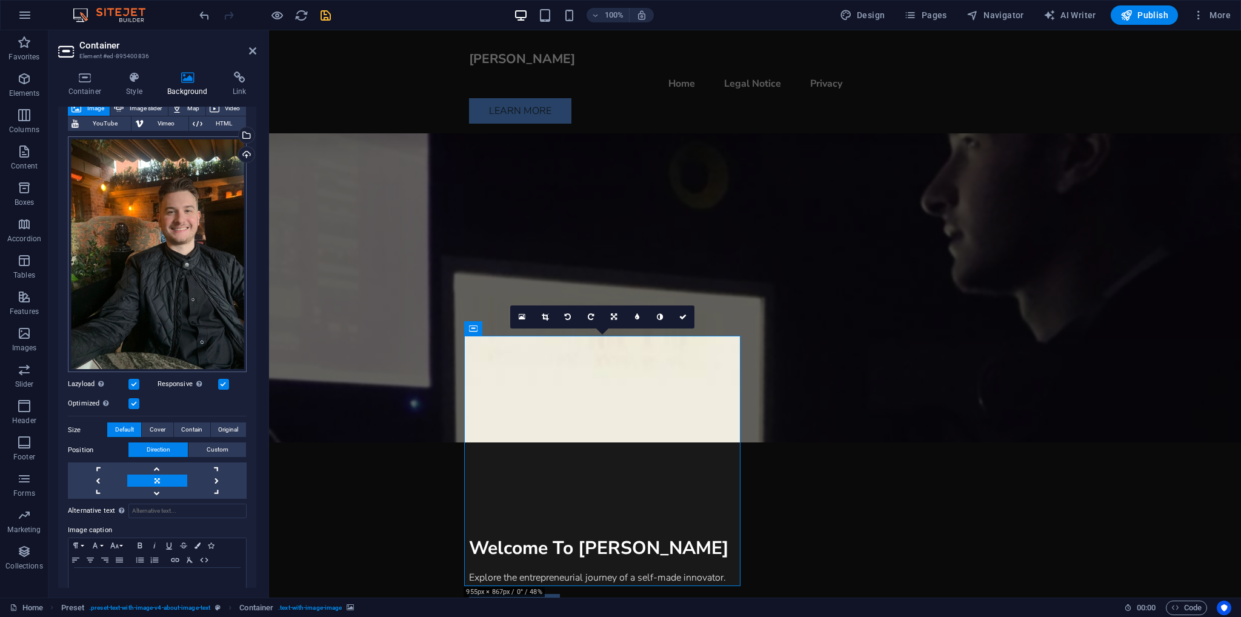
scroll to position [0, 0]
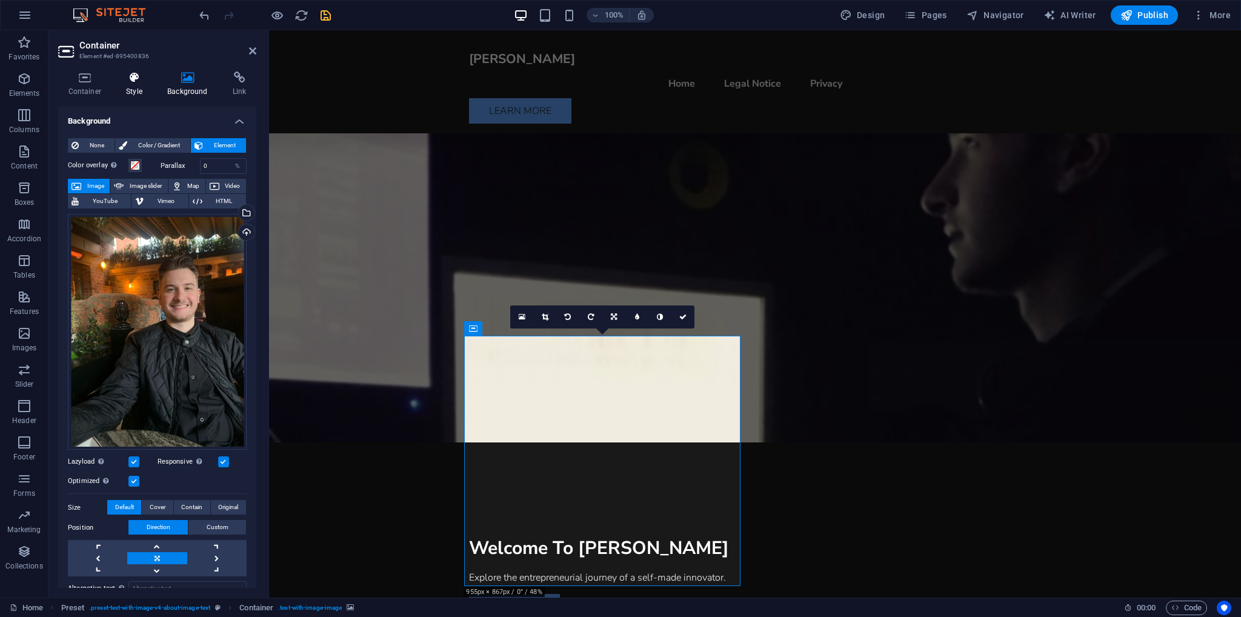
click at [136, 73] on icon at bounding box center [134, 78] width 36 height 12
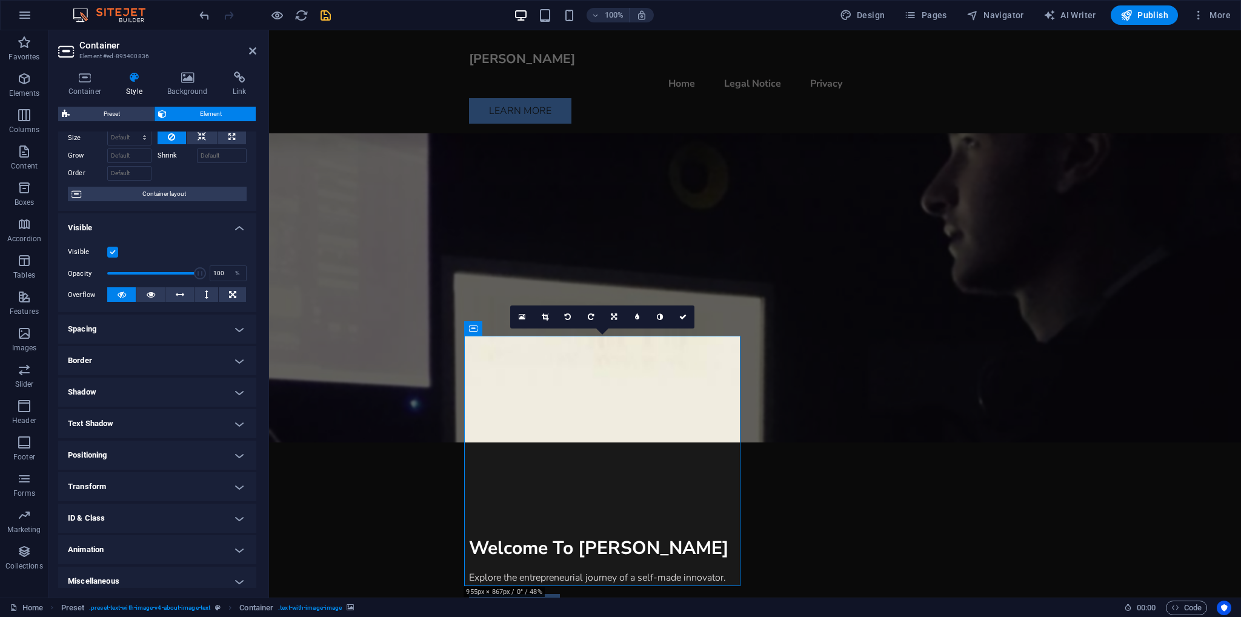
scroll to position [56, 0]
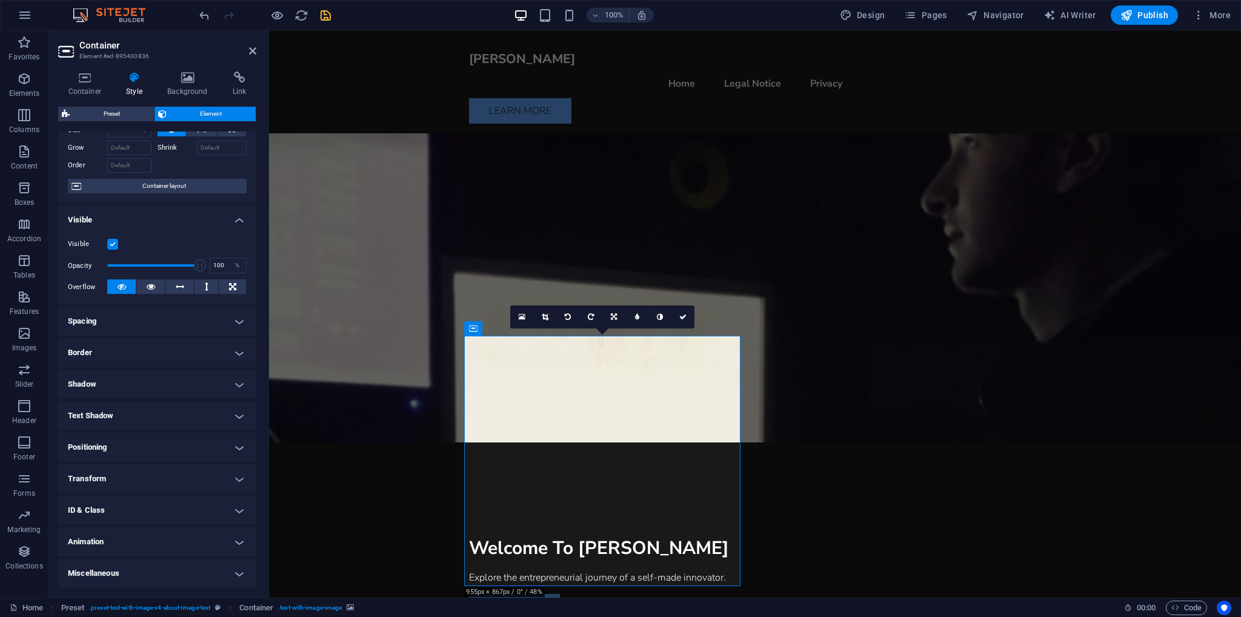
click at [107, 354] on h4 "Border" at bounding box center [157, 352] width 198 height 29
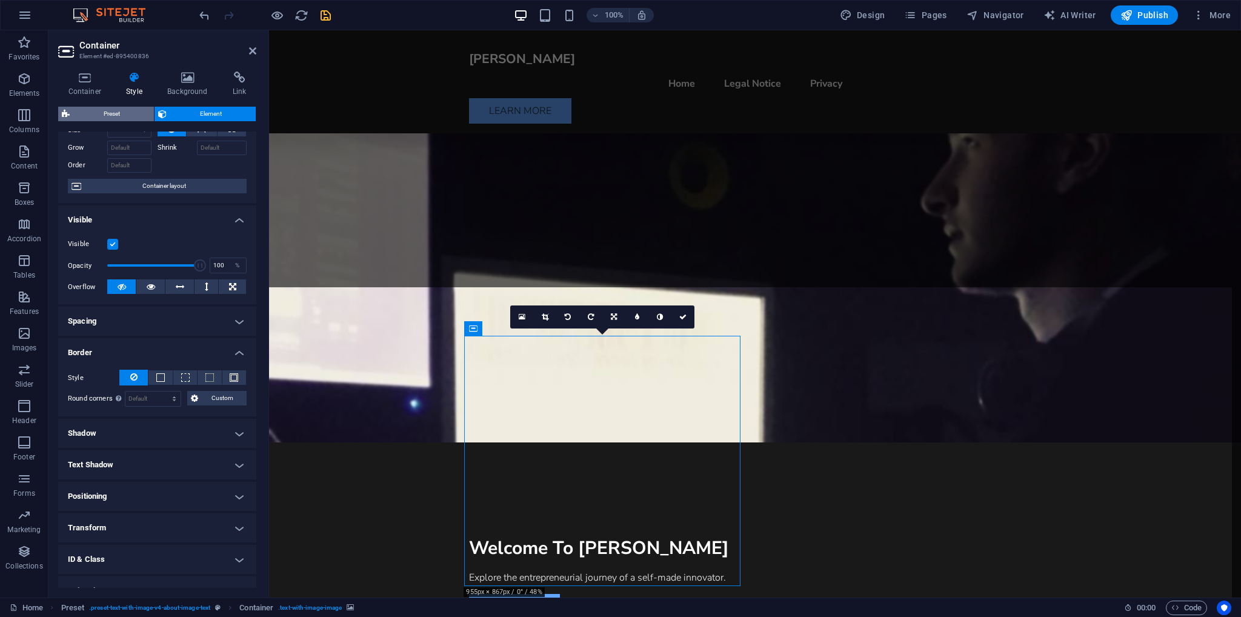
click at [110, 119] on span "Preset" at bounding box center [111, 114] width 77 height 15
select select "rem"
select select "px"
select select "%"
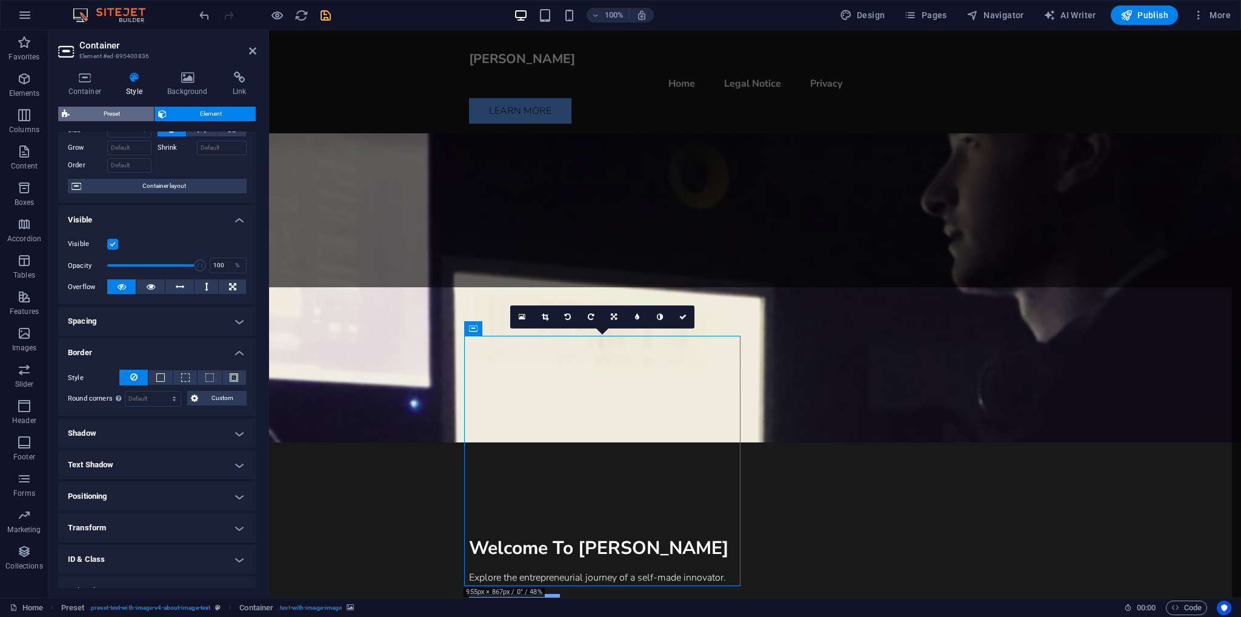
select select "px"
select select "preset-text-with-image-v4-about-image-text"
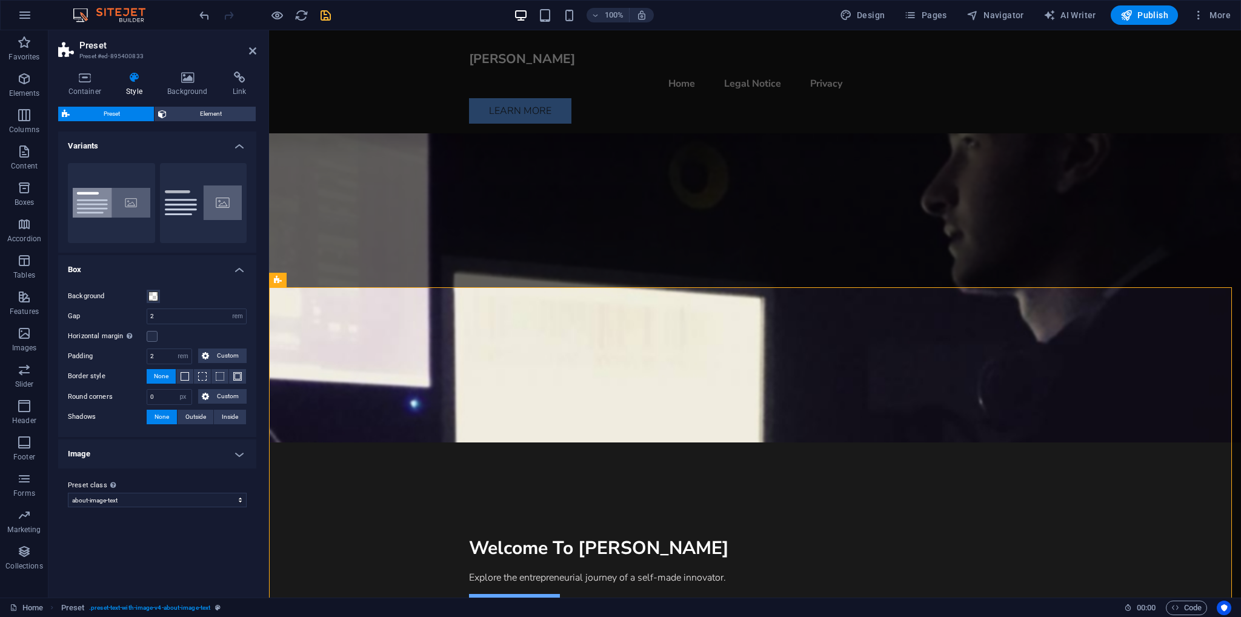
click at [100, 460] on h4 "Image" at bounding box center [157, 453] width 198 height 29
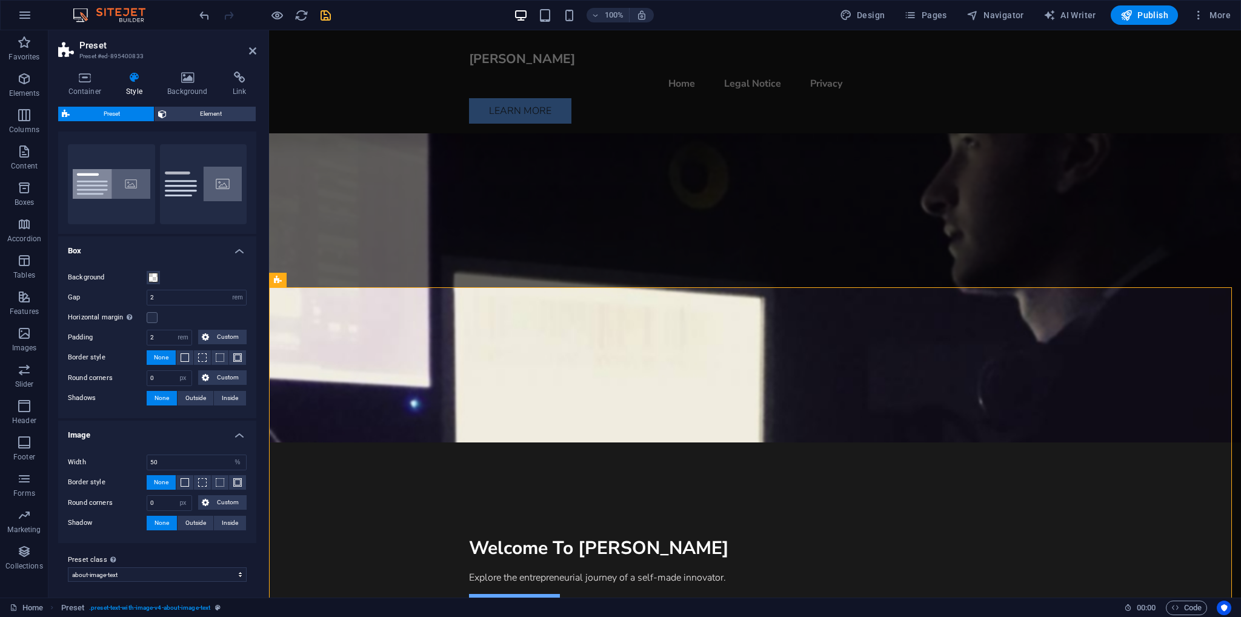
scroll to position [21, 0]
drag, startPoint x: 160, startPoint y: 505, endPoint x: 139, endPoint y: 504, distance: 20.6
click at [139, 504] on div "Round corners 0 px rem % vh vw Custom Custom" at bounding box center [157, 501] width 179 height 16
type input "5"
click at [122, 508] on div "Width 50 rem px % vh vw Border style None Border width 1 px rem vh vw Custom Cu…" at bounding box center [157, 490] width 203 height 101
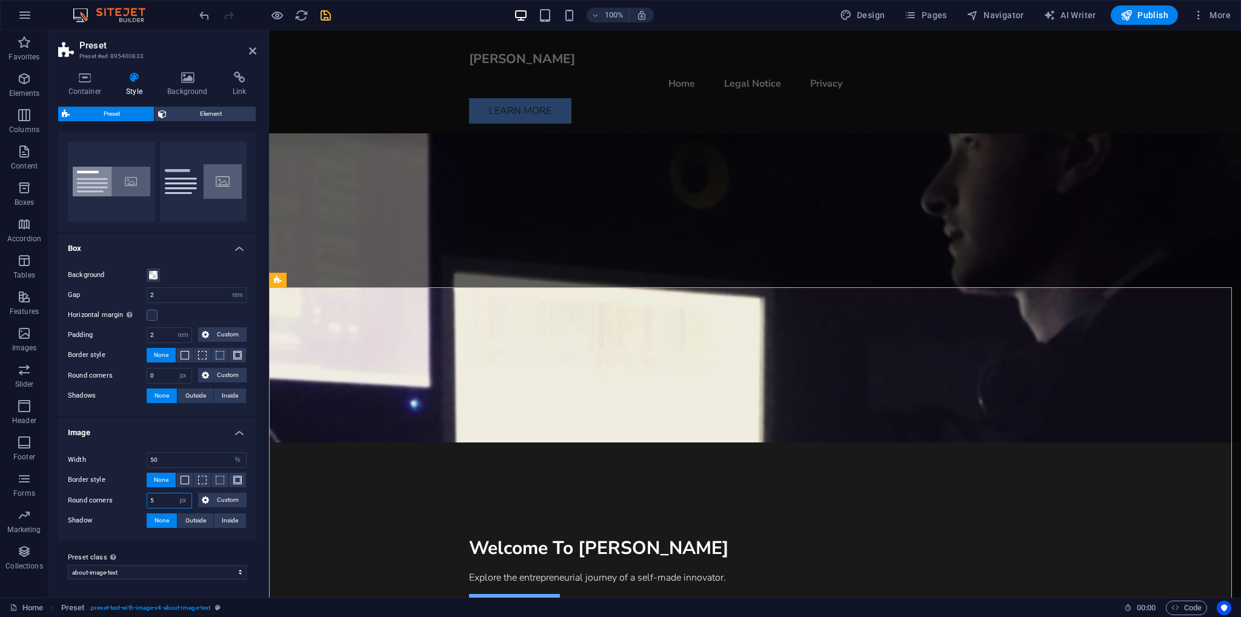
drag, startPoint x: 161, startPoint y: 501, endPoint x: 147, endPoint y: 500, distance: 13.3
click at [147, 500] on input "5" at bounding box center [169, 500] width 44 height 15
click at [127, 495] on label "Round corners" at bounding box center [107, 500] width 79 height 15
drag, startPoint x: 170, startPoint y: 494, endPoint x: 140, endPoint y: 497, distance: 30.4
click at [140, 497] on div "Round corners 45 px rem % vh vw Custom Custom" at bounding box center [157, 501] width 179 height 16
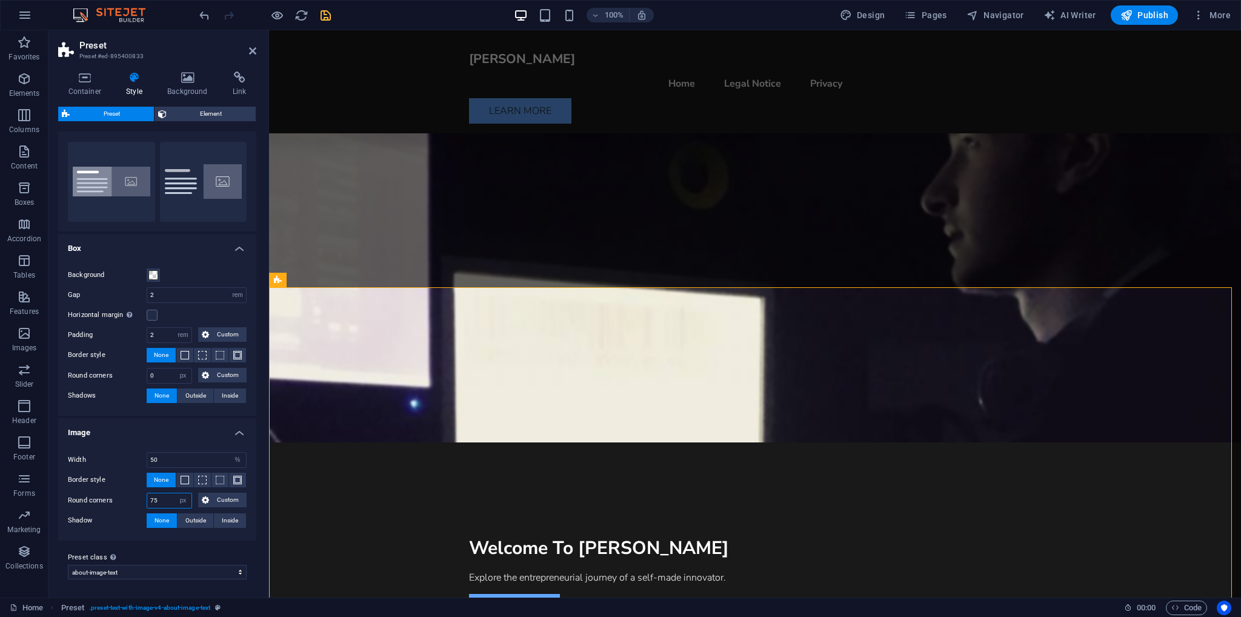
type input "75"
drag, startPoint x: 164, startPoint y: 499, endPoint x: 141, endPoint y: 501, distance: 22.5
click at [141, 501] on div "Round corners 75 px rem % vh vw Custom Custom" at bounding box center [157, 501] width 179 height 16
click at [178, 497] on select "px rem % vh vw Custom" at bounding box center [183, 500] width 17 height 15
select select "%"
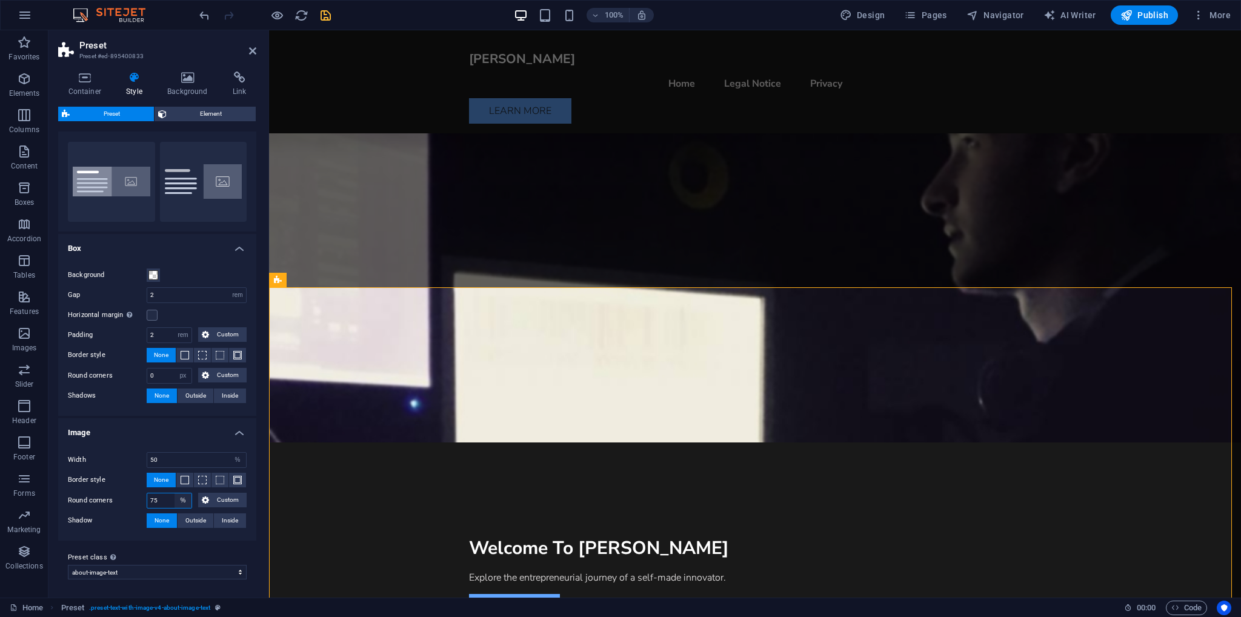
click at [175, 493] on select "px rem % vh vw Custom" at bounding box center [183, 500] width 17 height 15
click at [120, 504] on label "Round corners" at bounding box center [107, 500] width 79 height 15
type input "45"
click at [117, 502] on label "Round corners" at bounding box center [107, 500] width 79 height 15
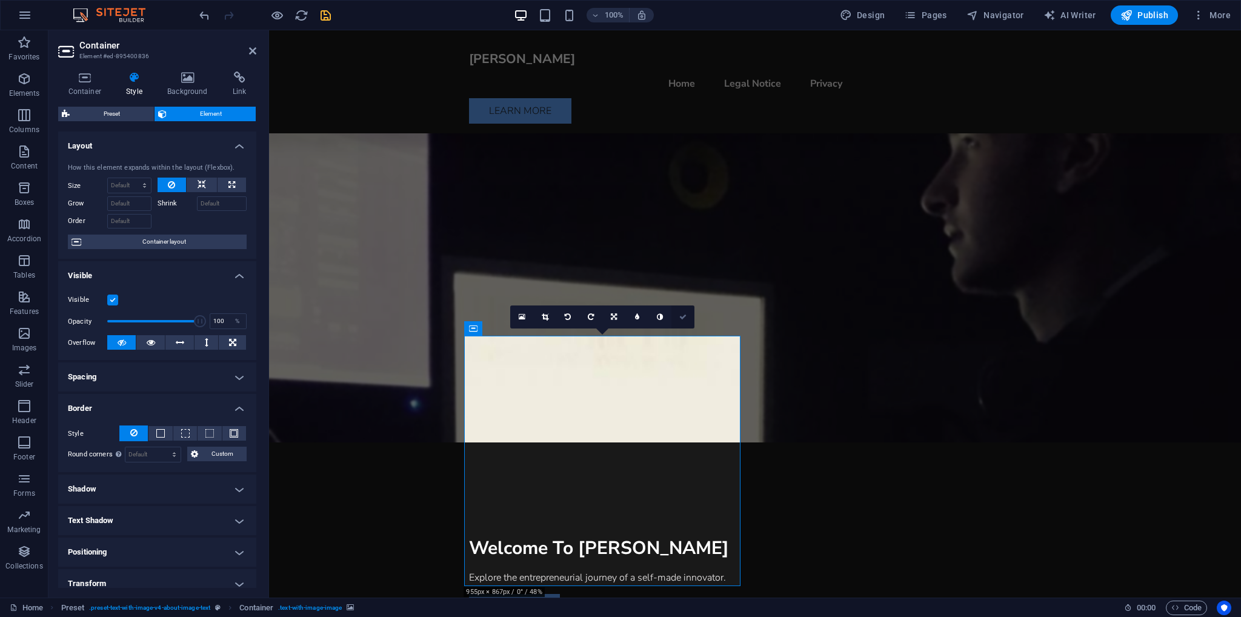
click at [676, 318] on link at bounding box center [682, 316] width 23 height 23
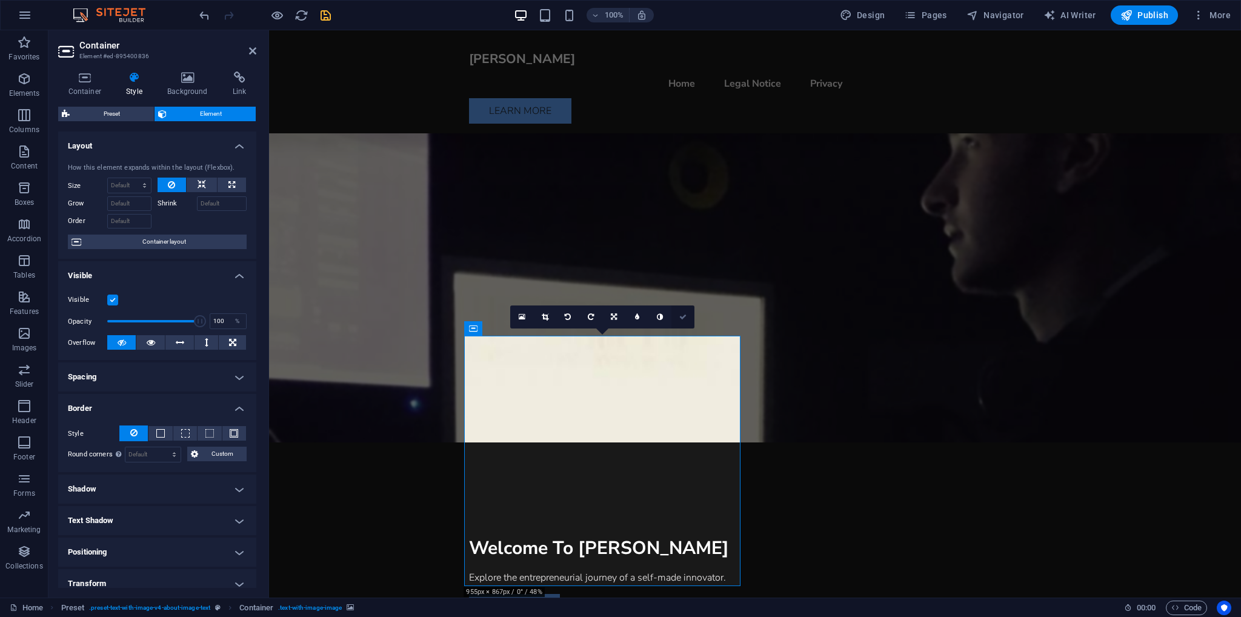
click at [679, 318] on icon at bounding box center [682, 316] width 7 height 7
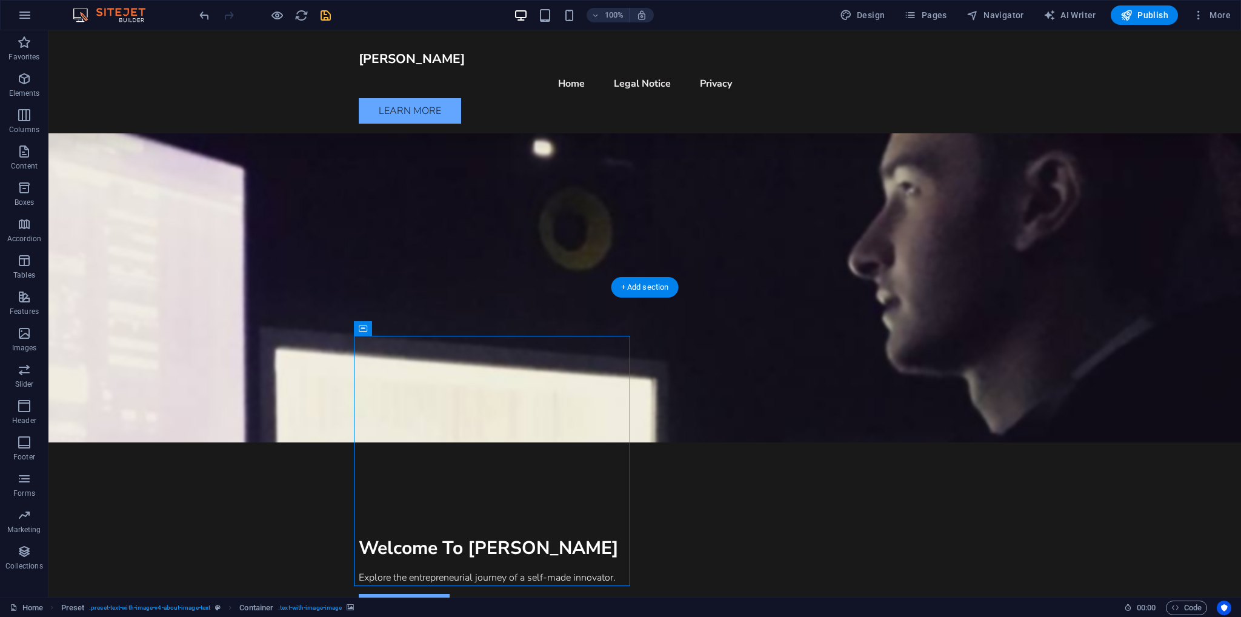
click at [978, 18] on icon "button" at bounding box center [972, 15] width 12 height 12
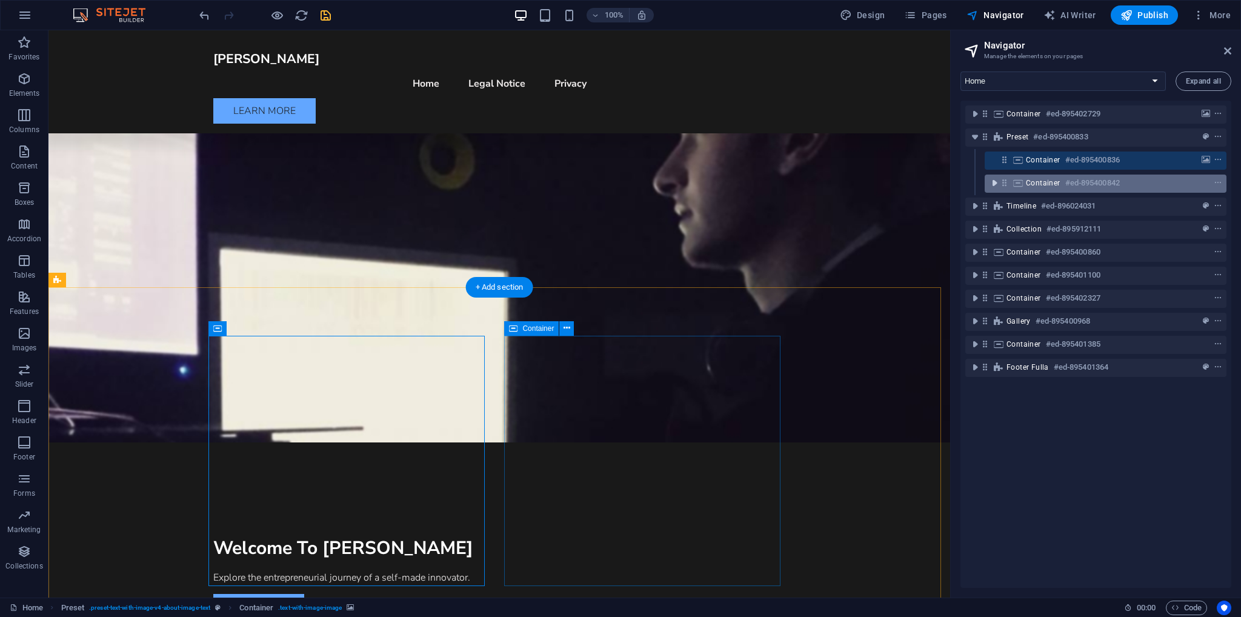
click at [996, 189] on button "toggle-expand" at bounding box center [994, 183] width 15 height 15
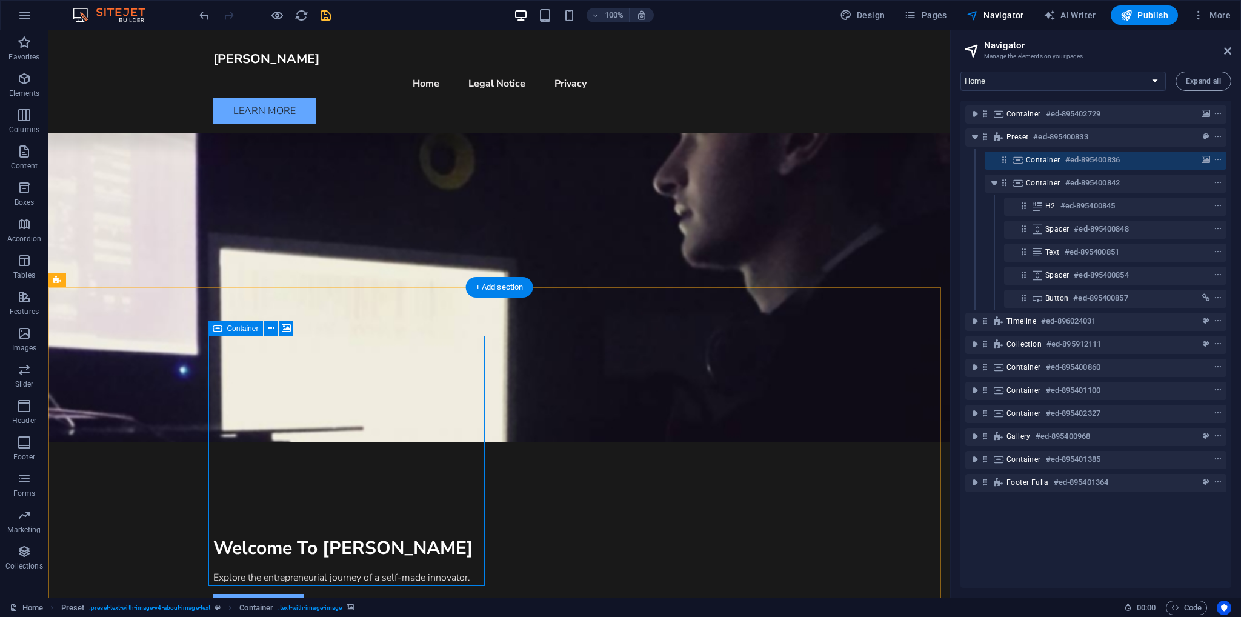
click at [1023, 165] on div "Container #ed-895400836" at bounding box center [1106, 160] width 242 height 18
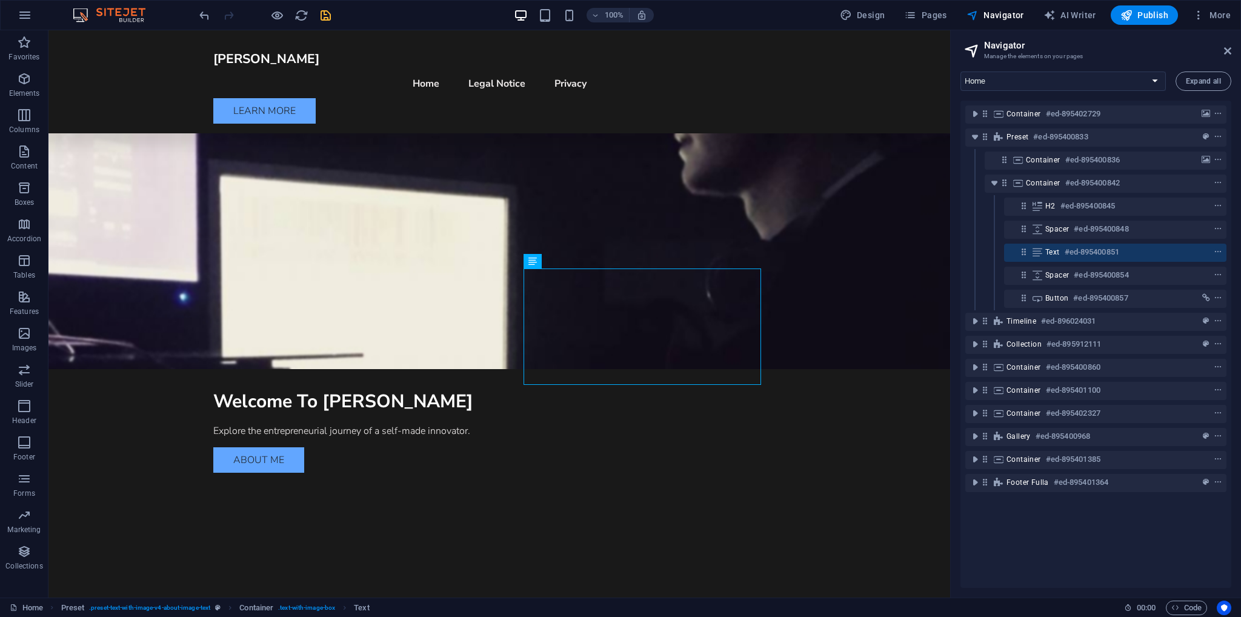
click at [324, 16] on icon "save" at bounding box center [326, 15] width 14 height 14
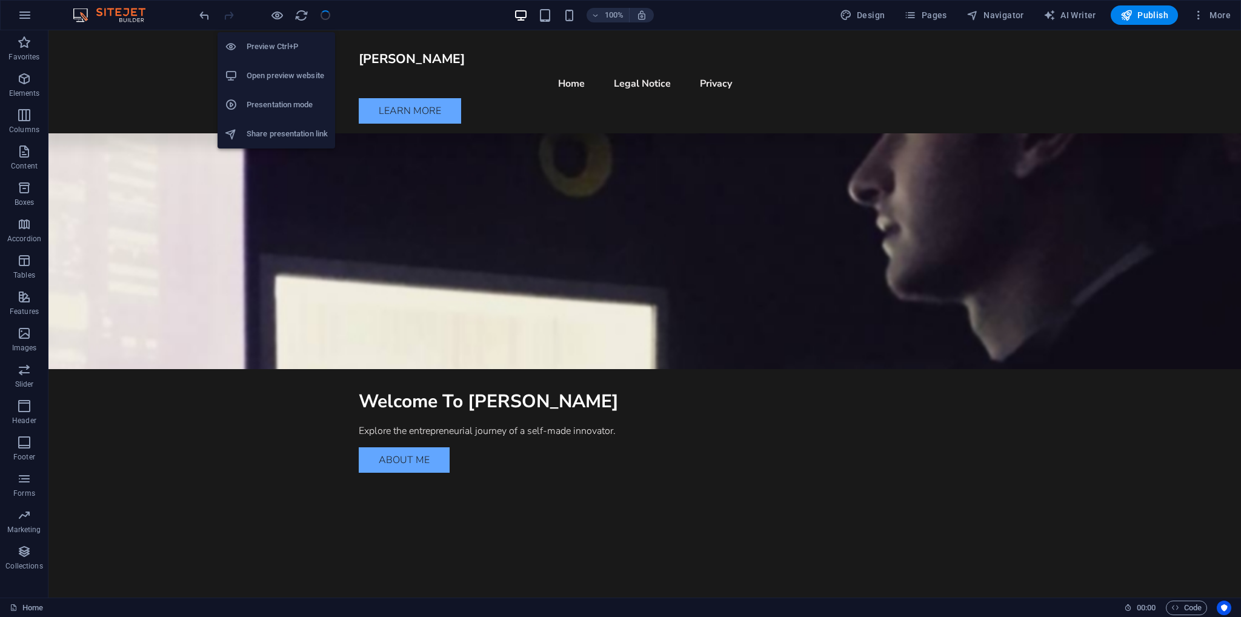
click at [270, 81] on h6 "Open preview website" at bounding box center [287, 75] width 81 height 15
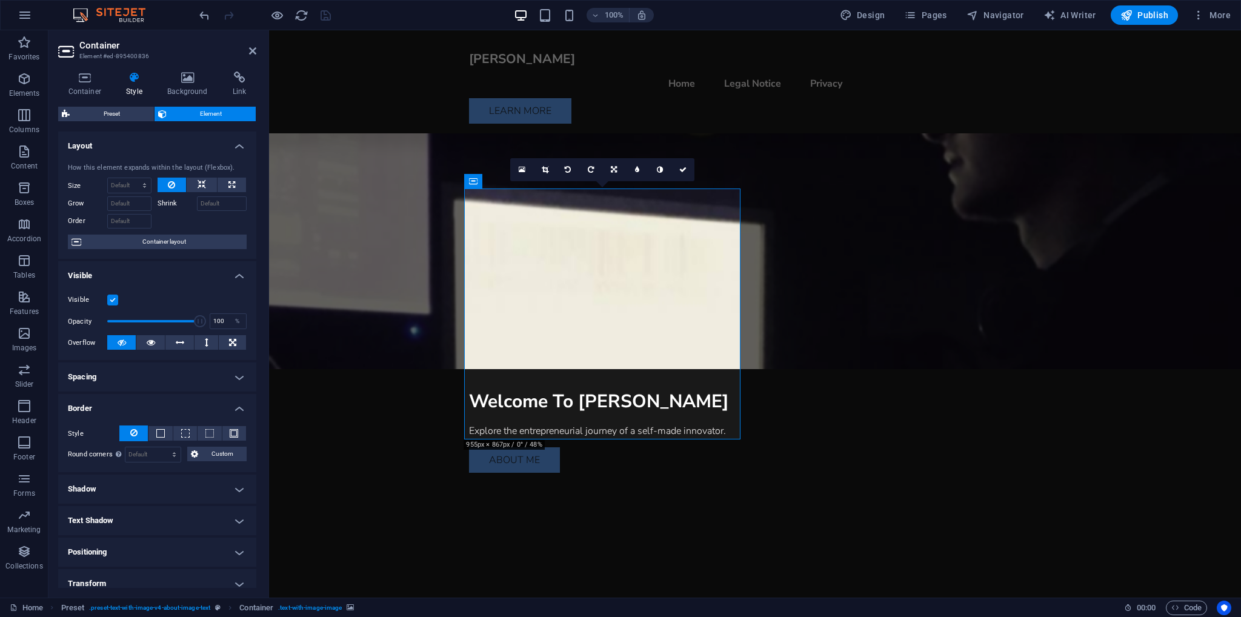
click at [204, 98] on div "Container Style Background Link Size Height Default px rem % vh vw Min. height …" at bounding box center [157, 330] width 198 height 516
click at [198, 91] on h4 "Background" at bounding box center [190, 84] width 65 height 25
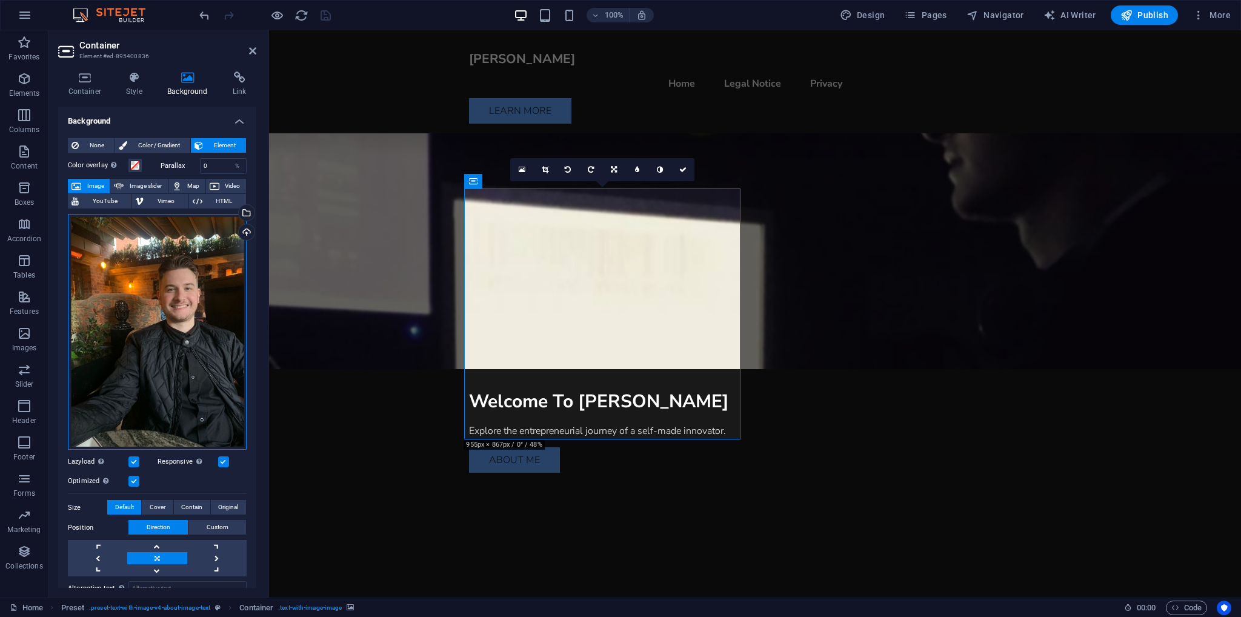
click at [145, 273] on div "Drag files here, click to choose files or select files from Files or our free s…" at bounding box center [157, 332] width 179 height 236
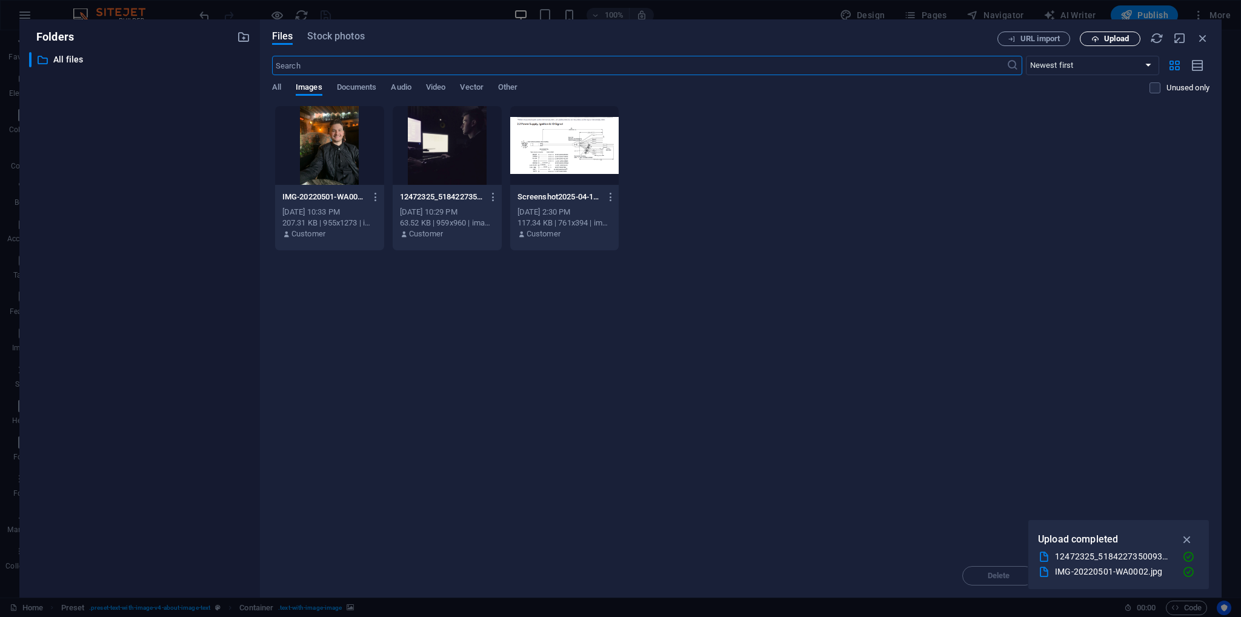
click at [1100, 40] on span "Upload" at bounding box center [1110, 39] width 50 height 8
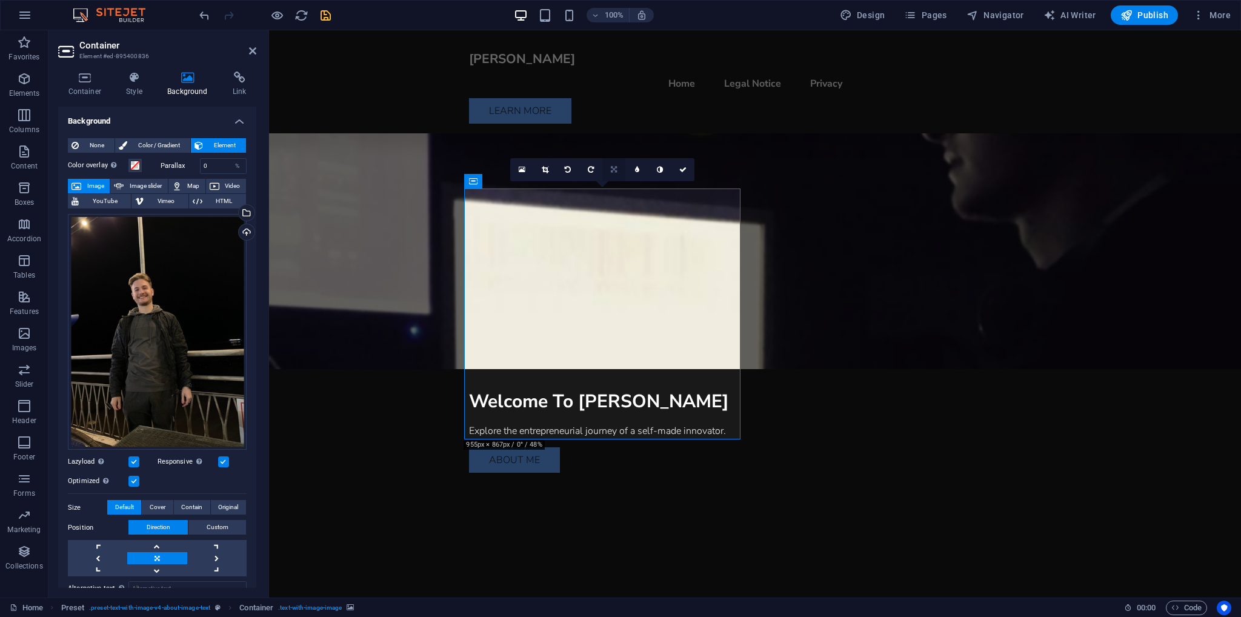
click at [617, 166] on icon at bounding box center [614, 169] width 6 height 7
click at [614, 185] on link at bounding box center [613, 192] width 23 height 23
click at [614, 171] on icon at bounding box center [613, 169] width 7 height 7
click at [617, 145] on icon at bounding box center [613, 146] width 7 height 7
click at [537, 170] on link at bounding box center [544, 169] width 23 height 23
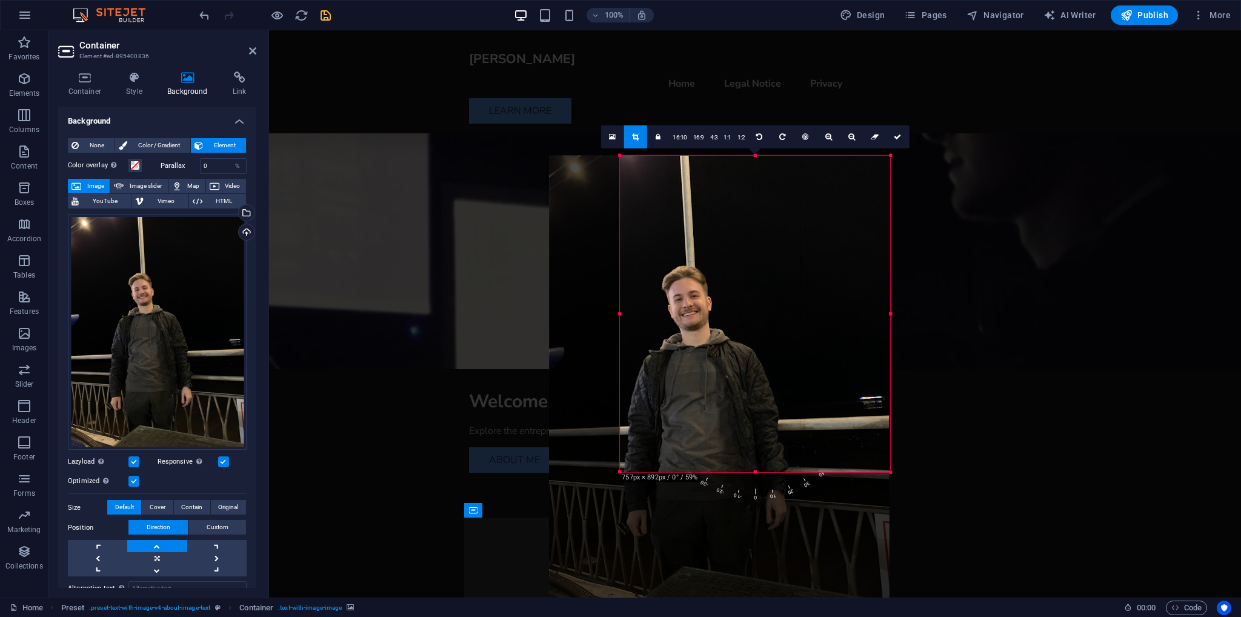
drag, startPoint x: 585, startPoint y: 542, endPoint x: 656, endPoint y: 405, distance: 154.2
click at [656, 405] on div "180 170 160 150 140 130 120 110 100 90 80 70 60 50 40 30 20 10 0 -10 -20 -30 -4…" at bounding box center [755, 314] width 270 height 316
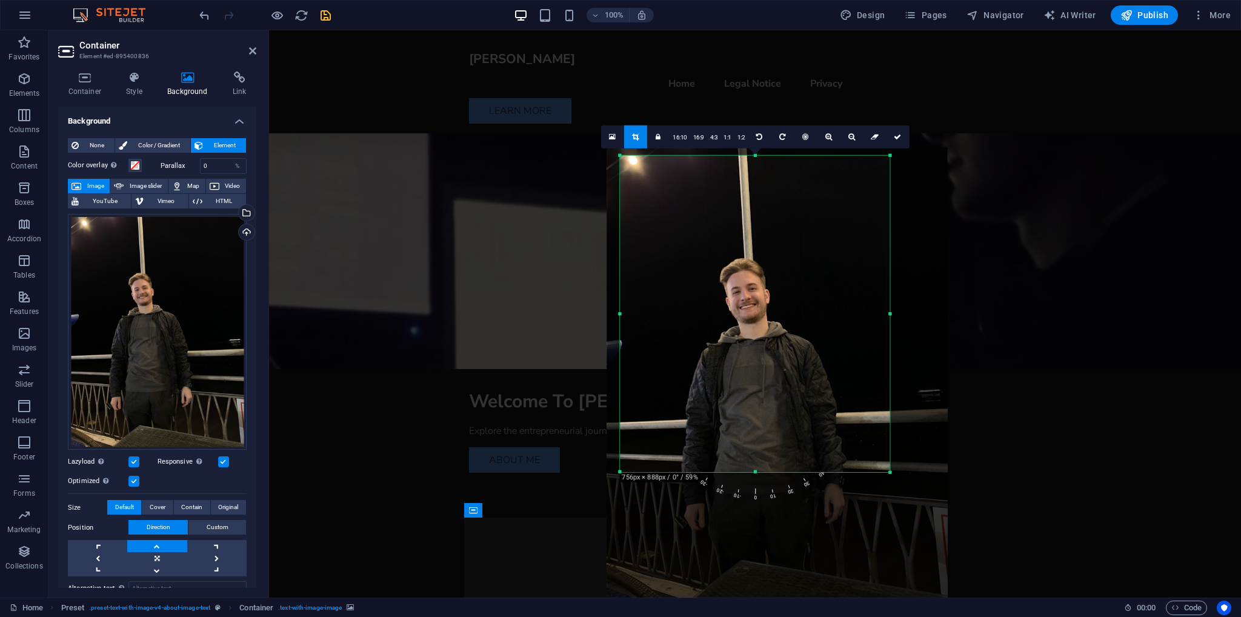
drag, startPoint x: 802, startPoint y: 391, endPoint x: 870, endPoint y: 385, distance: 67.5
click at [870, 385] on div at bounding box center [777, 375] width 341 height 454
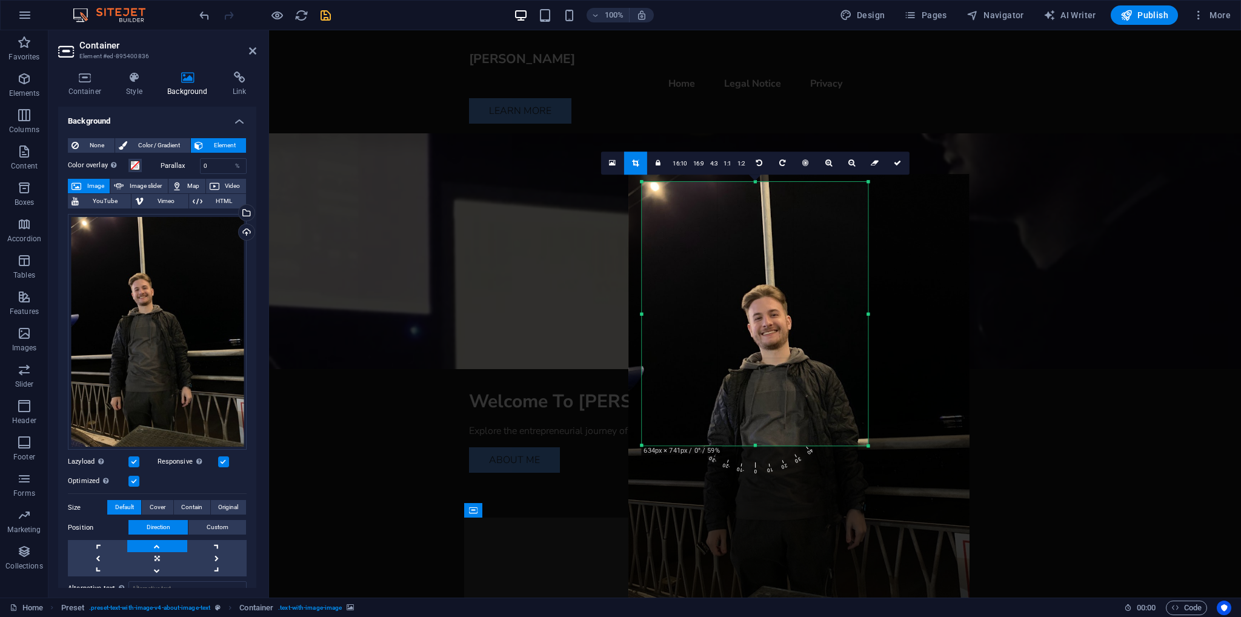
drag, startPoint x: 891, startPoint y: 472, endPoint x: 848, endPoint y: 419, distance: 68.4
click at [848, 419] on div "180 170 160 150 140 130 120 110 100 90 80 70 60 50 40 30 20 10 0 -10 -20 -30 -4…" at bounding box center [755, 314] width 226 height 264
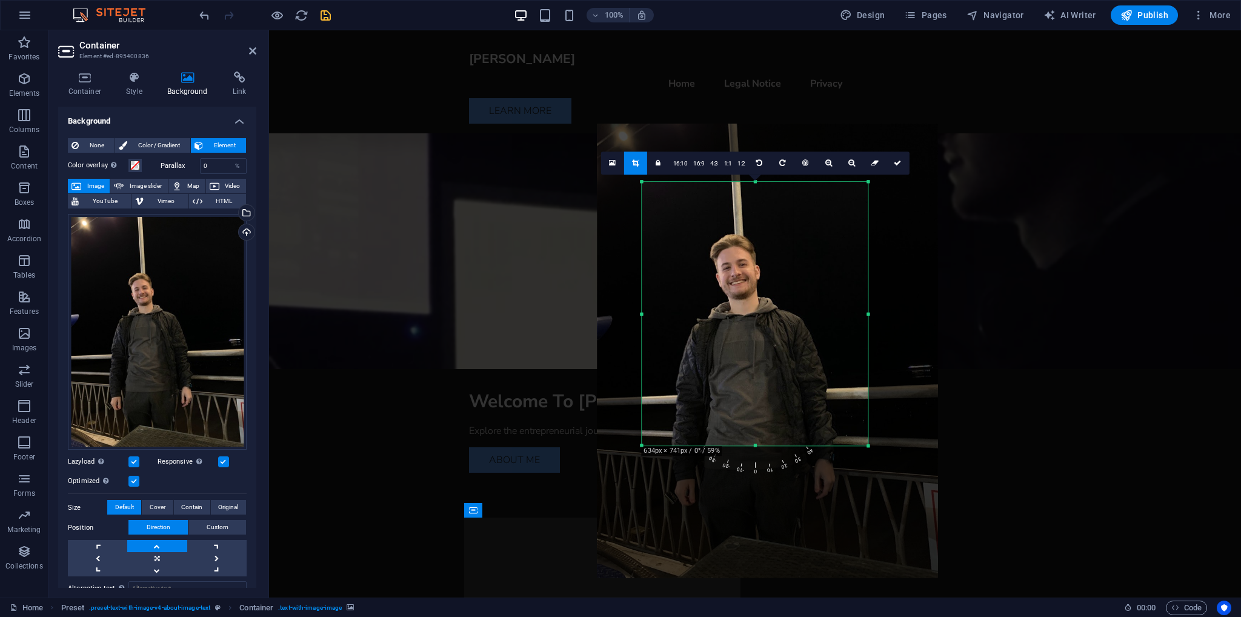
drag, startPoint x: 787, startPoint y: 365, endPoint x: 754, endPoint y: 312, distance: 62.4
click at [754, 312] on div at bounding box center [767, 351] width 341 height 454
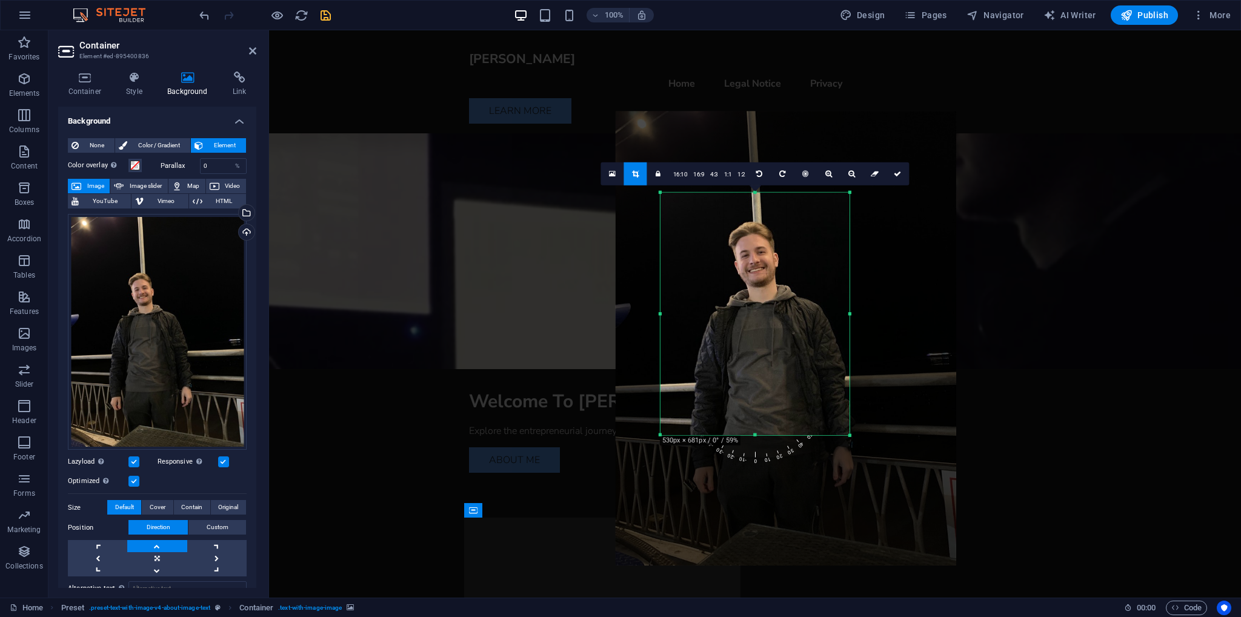
drag, startPoint x: 866, startPoint y: 181, endPoint x: 819, endPoint y: 208, distance: 54.6
click at [819, 208] on div "180 170 160 150 140 130 120 110 100 90 80 70 60 50 40 30 20 10 0 -10 -20 -30 -4…" at bounding box center [754, 314] width 189 height 242
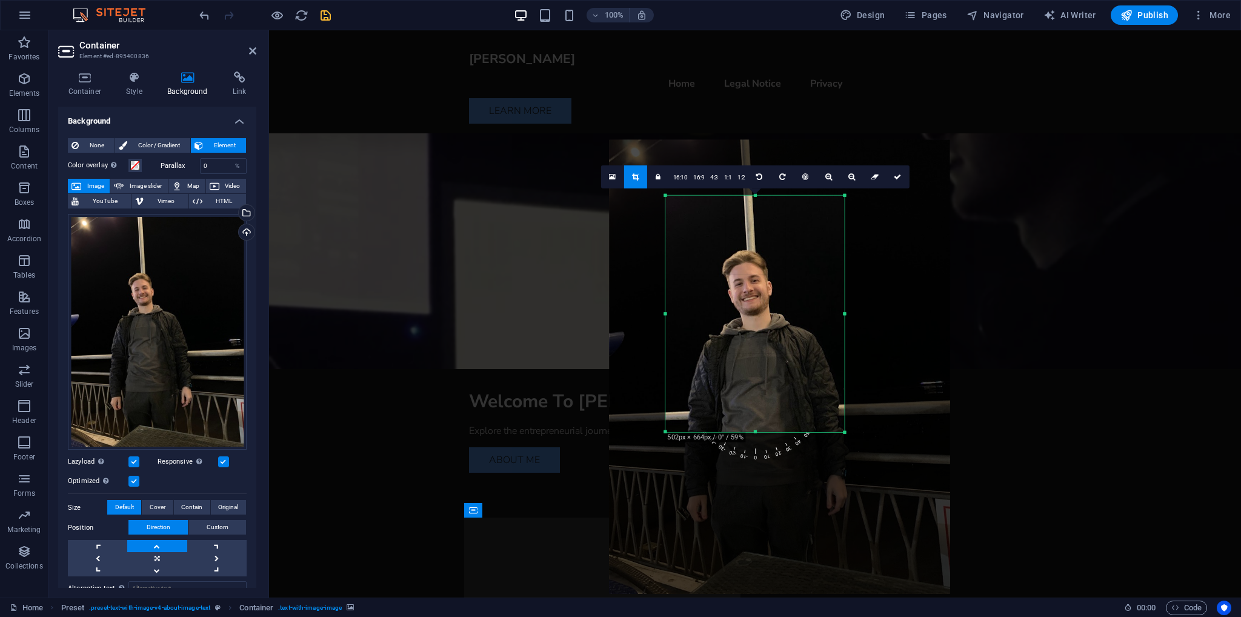
drag, startPoint x: 796, startPoint y: 293, endPoint x: 784, endPoint y: 326, distance: 35.3
click at [784, 326] on div at bounding box center [779, 367] width 341 height 454
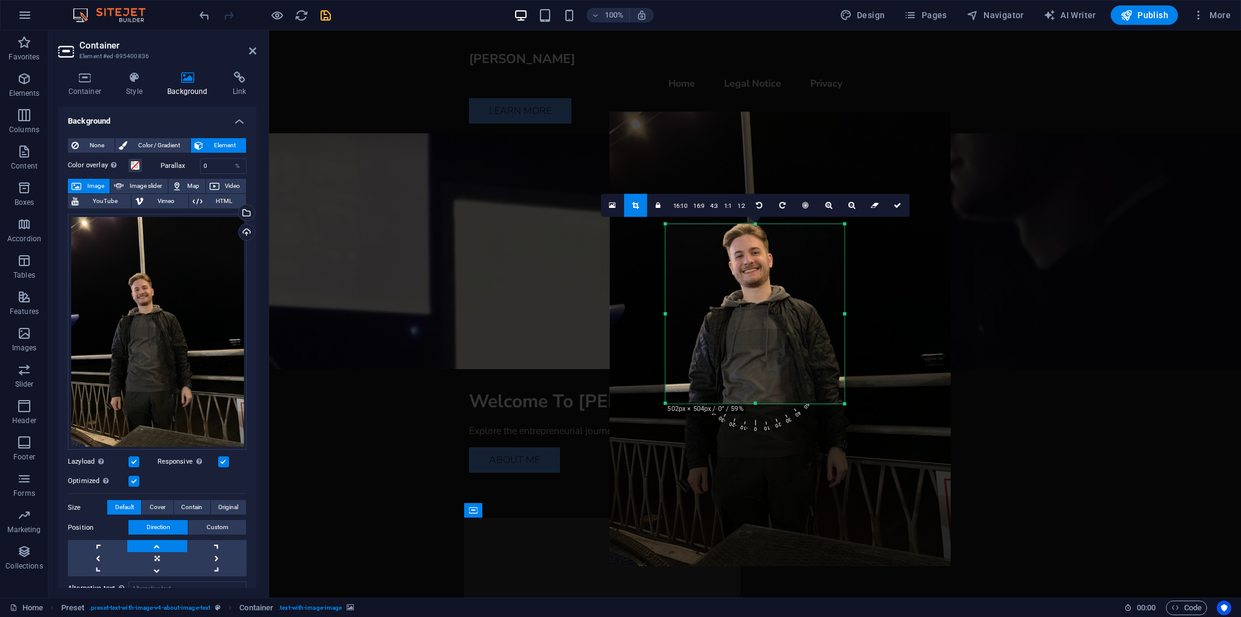
drag, startPoint x: 752, startPoint y: 196, endPoint x: 748, endPoint y: 253, distance: 57.7
click at [748, 253] on div "180 170 160 150 140 130 120 110 100 90 80 70 60 50 40 30 20 10 0 -10 -20 -30 -4…" at bounding box center [754, 313] width 179 height 179
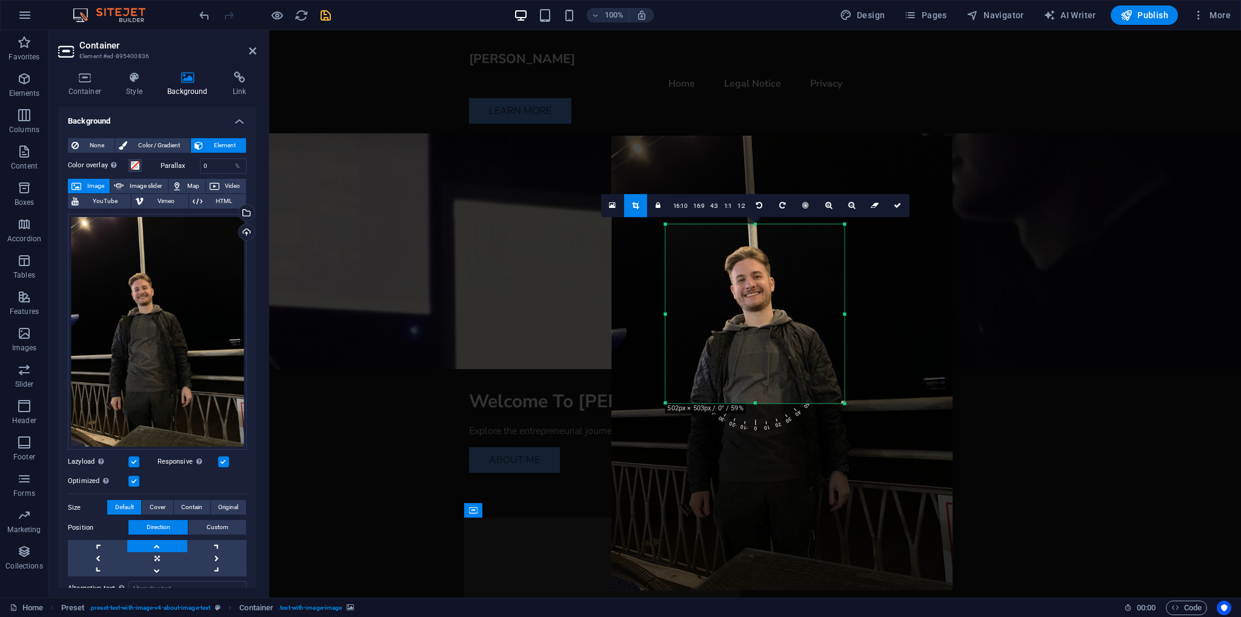
drag, startPoint x: 761, startPoint y: 333, endPoint x: 774, endPoint y: 338, distance: 13.8
click at [762, 353] on div at bounding box center [781, 363] width 341 height 454
click at [892, 207] on link at bounding box center [898, 205] width 23 height 23
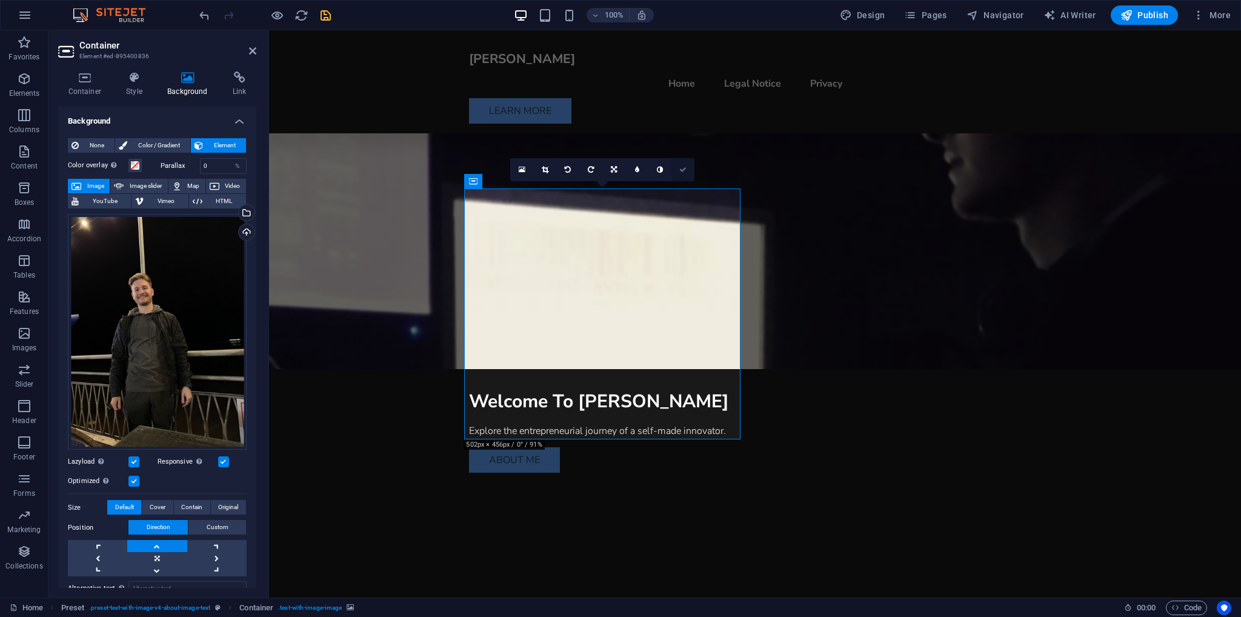
drag, startPoint x: 682, startPoint y: 170, endPoint x: 634, endPoint y: 139, distance: 57.5
click at [682, 169] on icon at bounding box center [682, 169] width 7 height 7
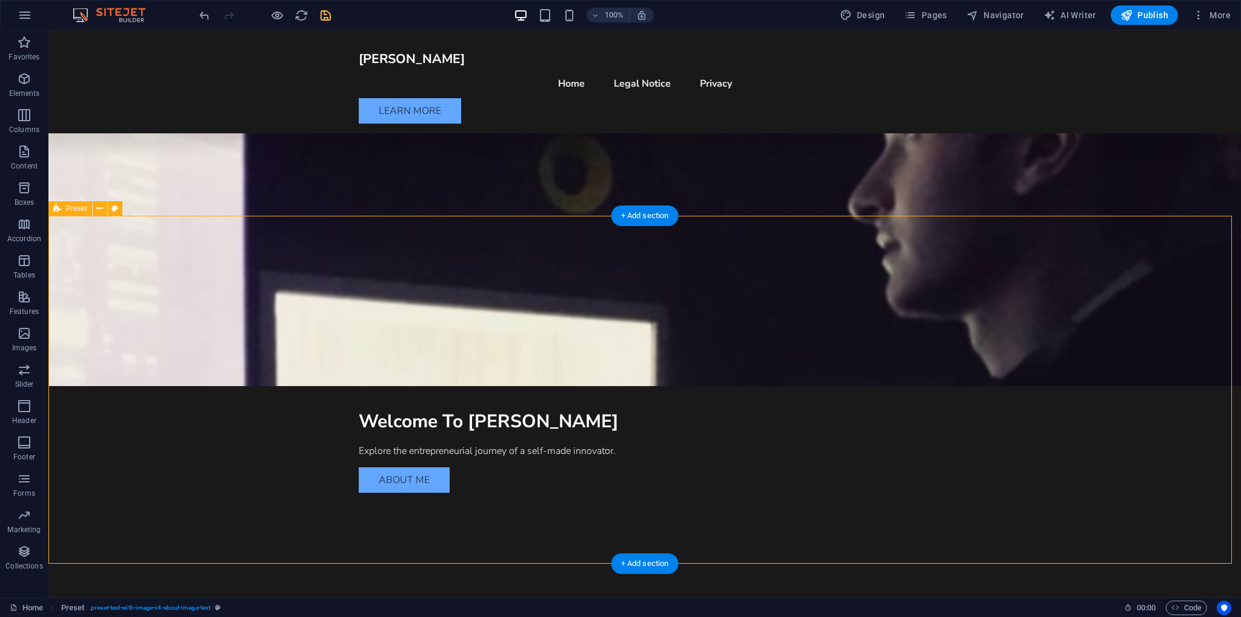
scroll to position [207, 0]
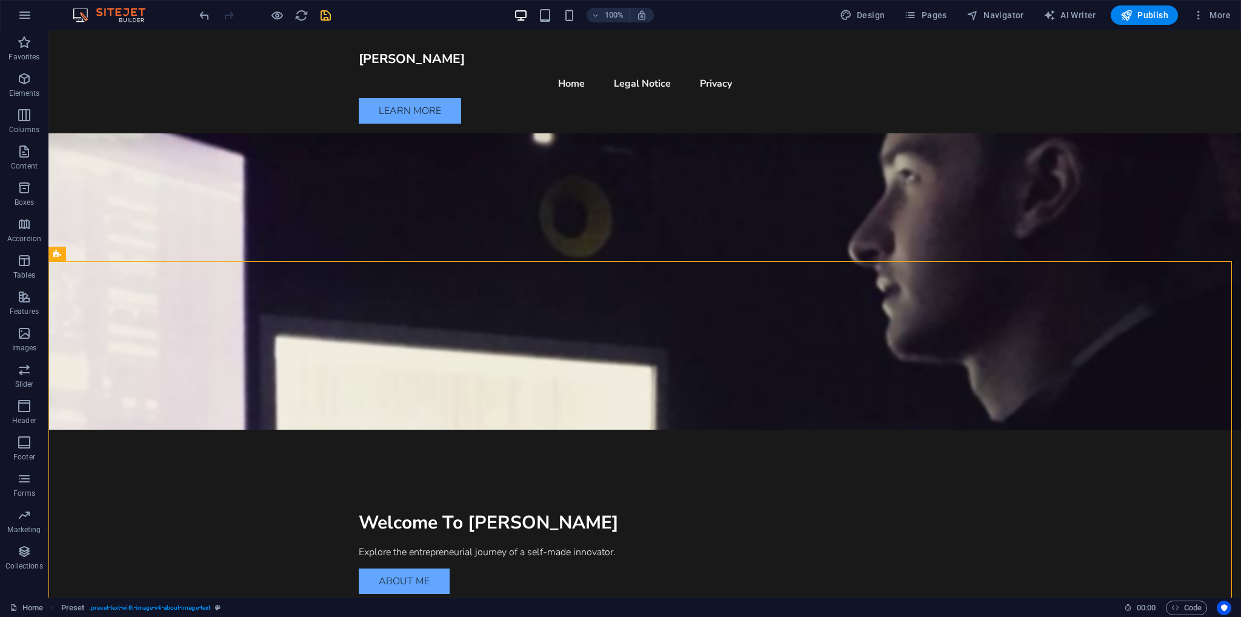
click at [322, 14] on icon "save" at bounding box center [326, 15] width 14 height 14
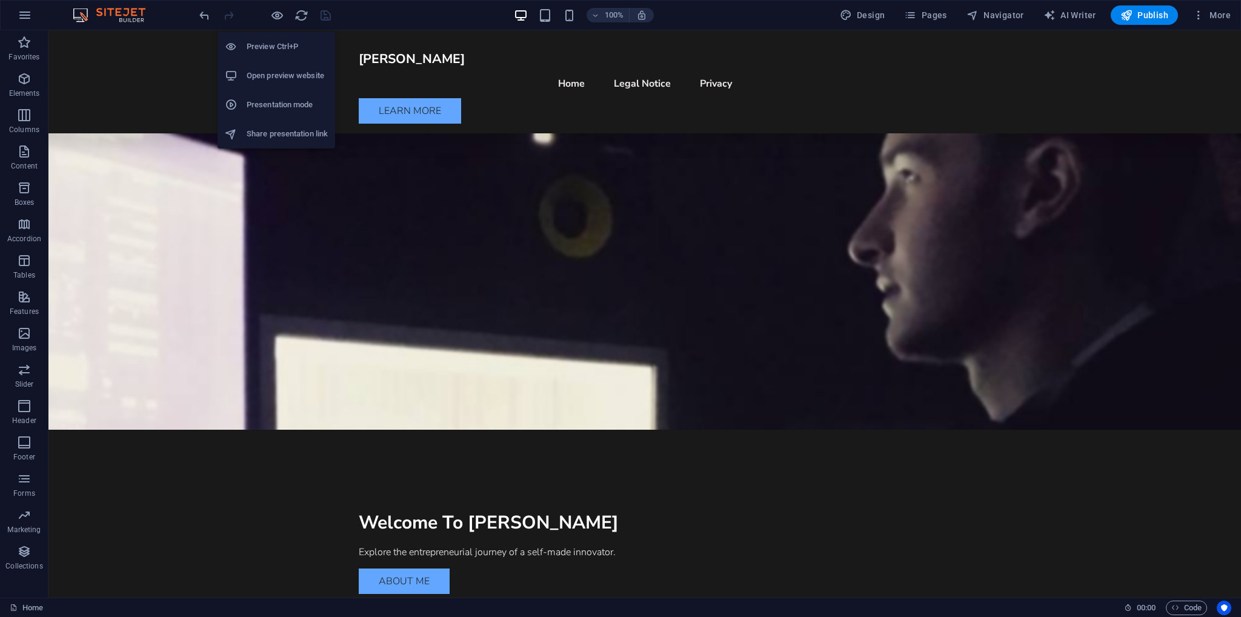
click at [279, 75] on h6 "Open preview website" at bounding box center [287, 75] width 81 height 15
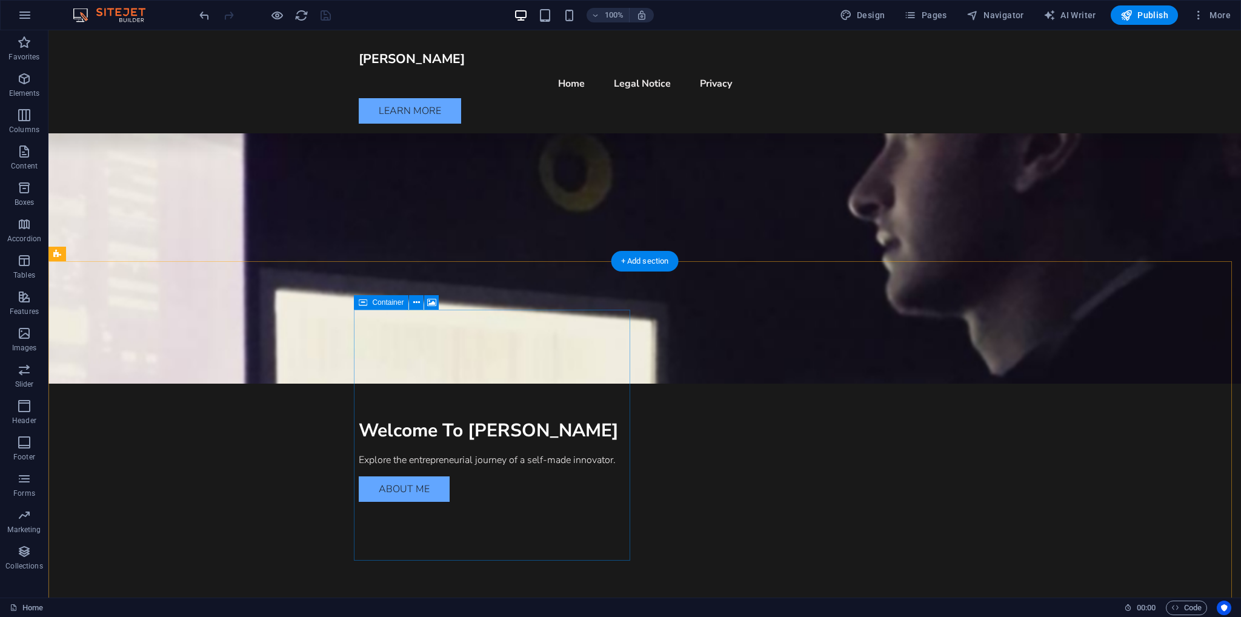
scroll to position [328, 0]
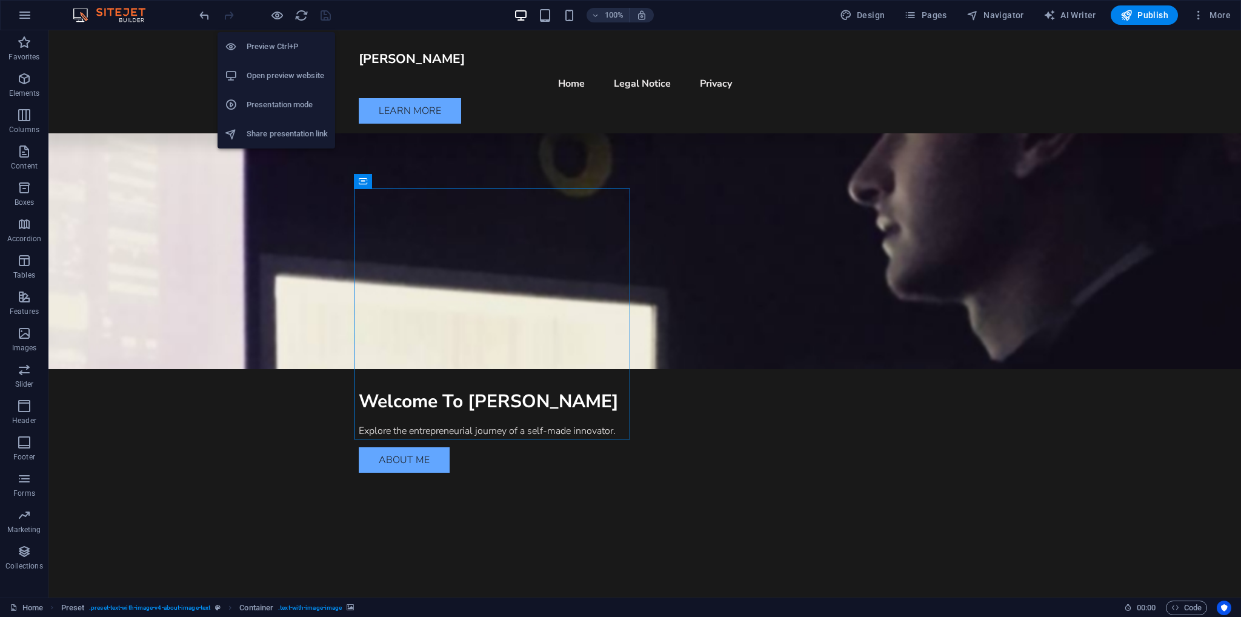
click at [269, 129] on h6 "Share presentation link" at bounding box center [287, 134] width 81 height 15
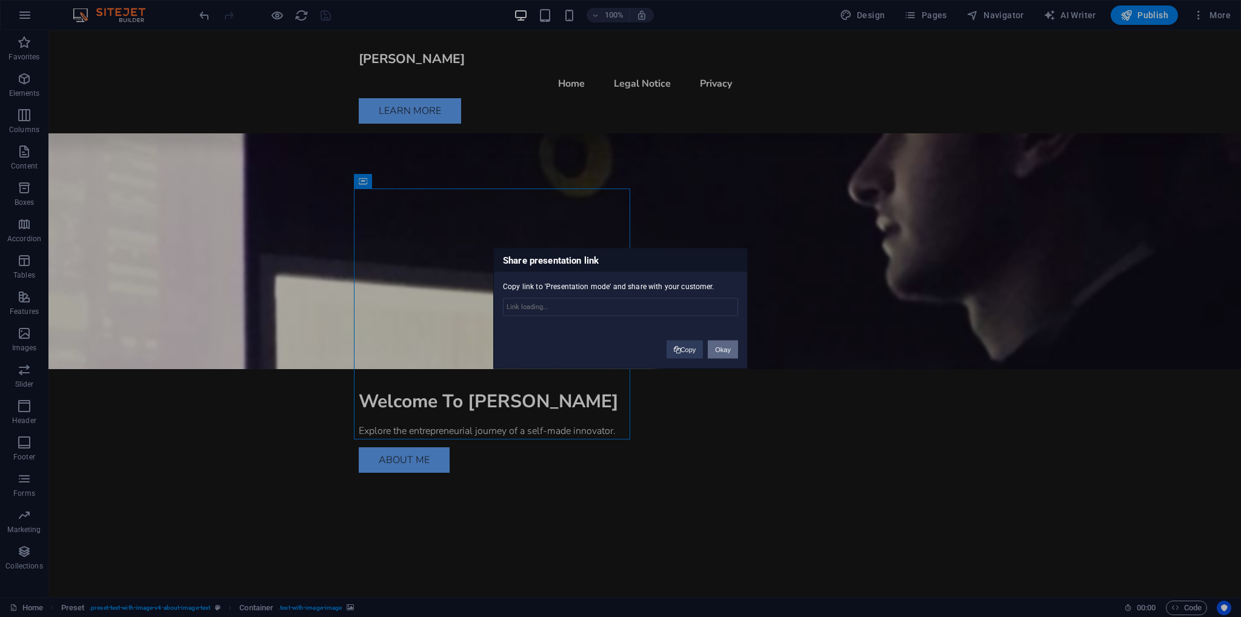
type input "[URL][DOMAIN_NAME]"
click at [679, 348] on button "Copy" at bounding box center [685, 350] width 37 height 18
click at [724, 351] on button "Okay" at bounding box center [723, 350] width 30 height 18
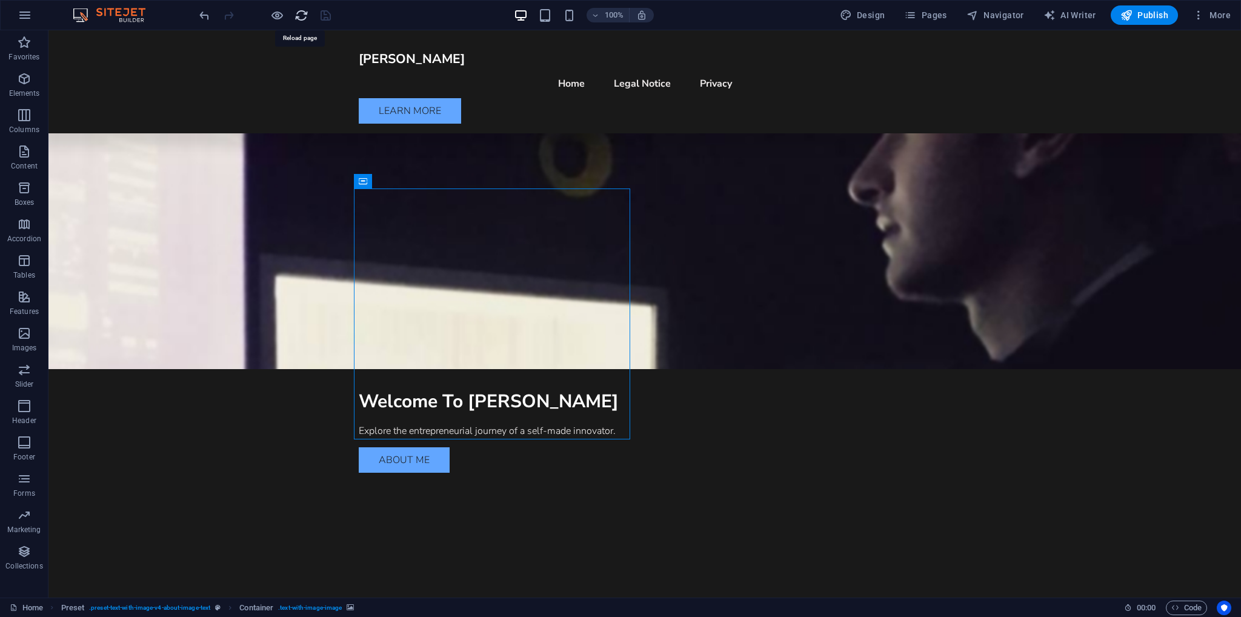
click at [298, 16] on icon "reload" at bounding box center [301, 15] width 14 height 14
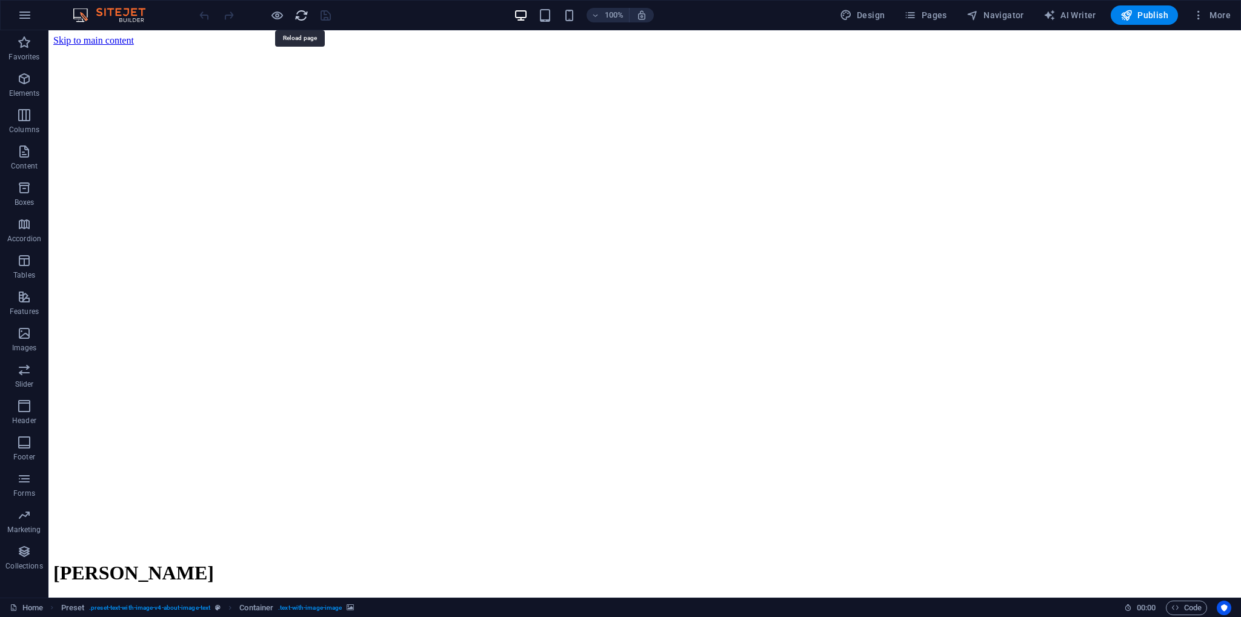
scroll to position [0, 0]
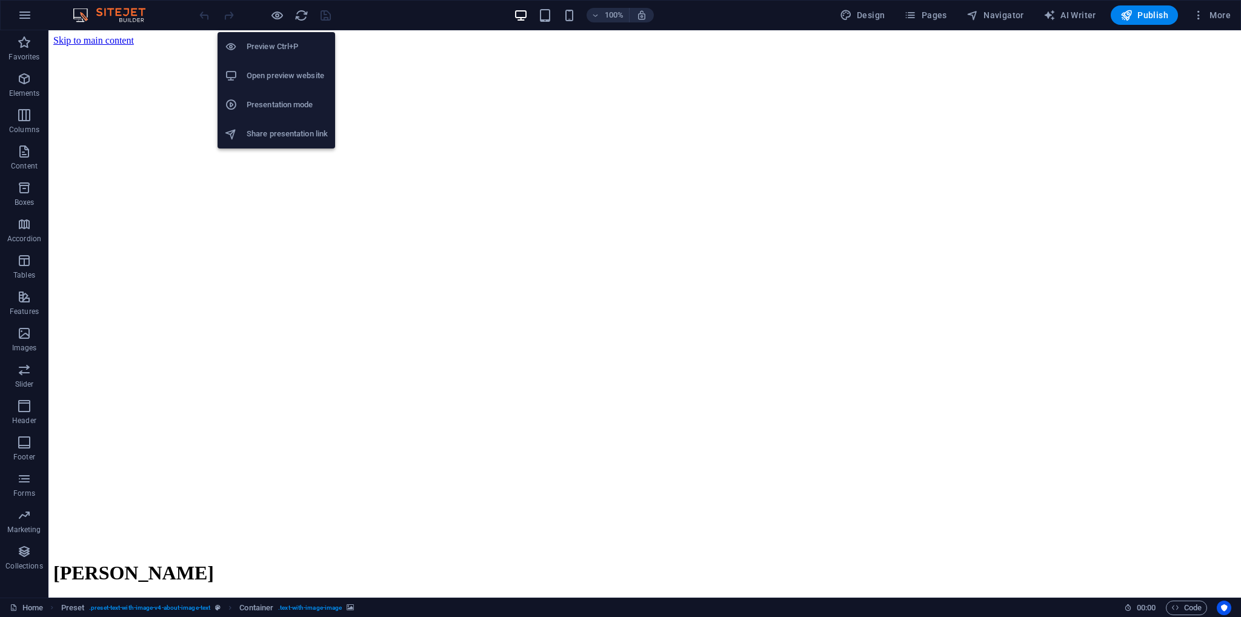
click at [276, 82] on h6 "Open preview website" at bounding box center [287, 75] width 81 height 15
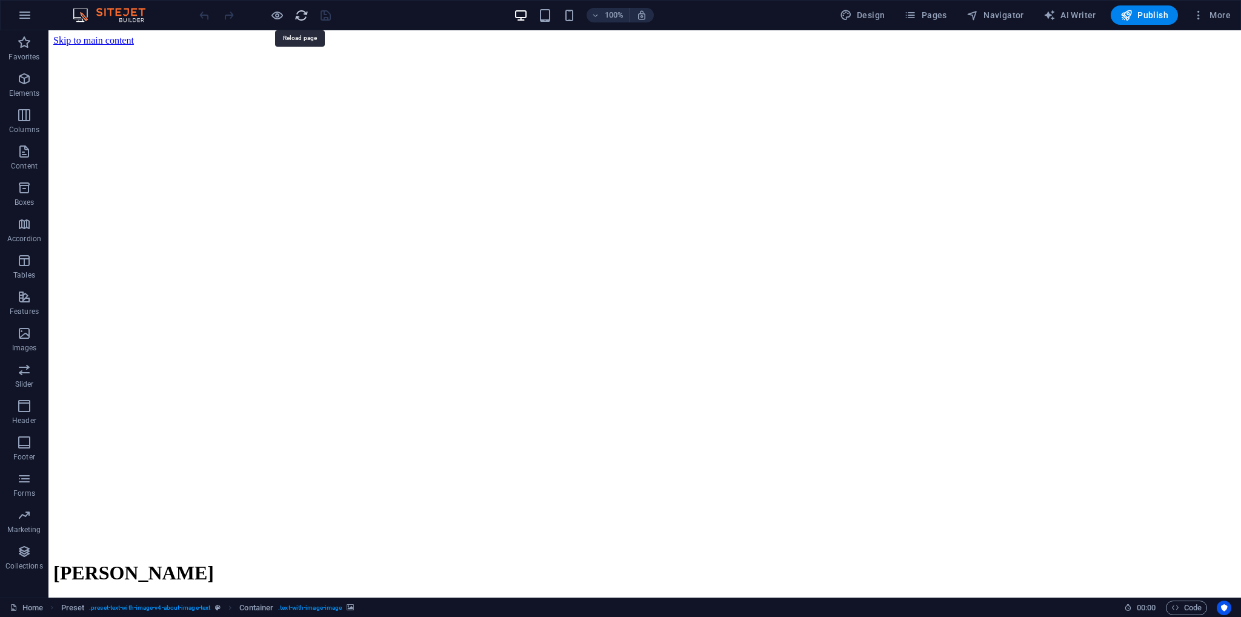
click at [302, 18] on icon "reload" at bounding box center [301, 15] width 14 height 14
click at [304, 16] on icon "reload" at bounding box center [301, 15] width 14 height 14
click at [306, 15] on icon "reload" at bounding box center [301, 15] width 14 height 14
click at [419, 562] on div "[PERSON_NAME]" at bounding box center [644, 573] width 1183 height 22
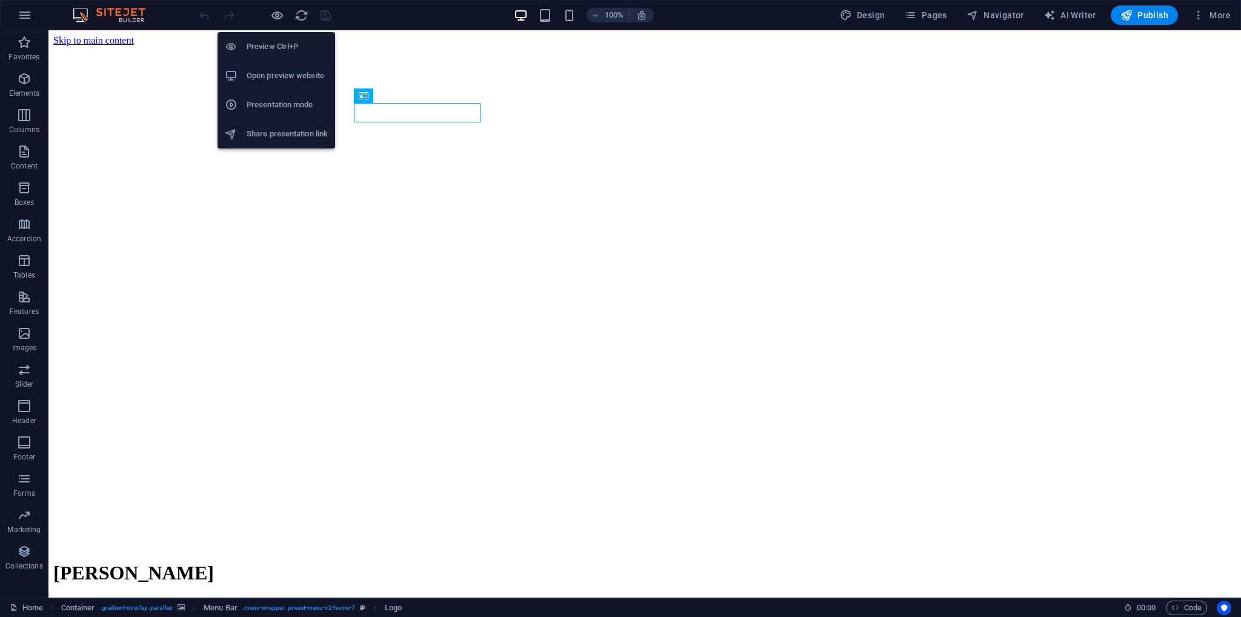
click at [279, 80] on h6 "Open preview website" at bounding box center [287, 75] width 81 height 15
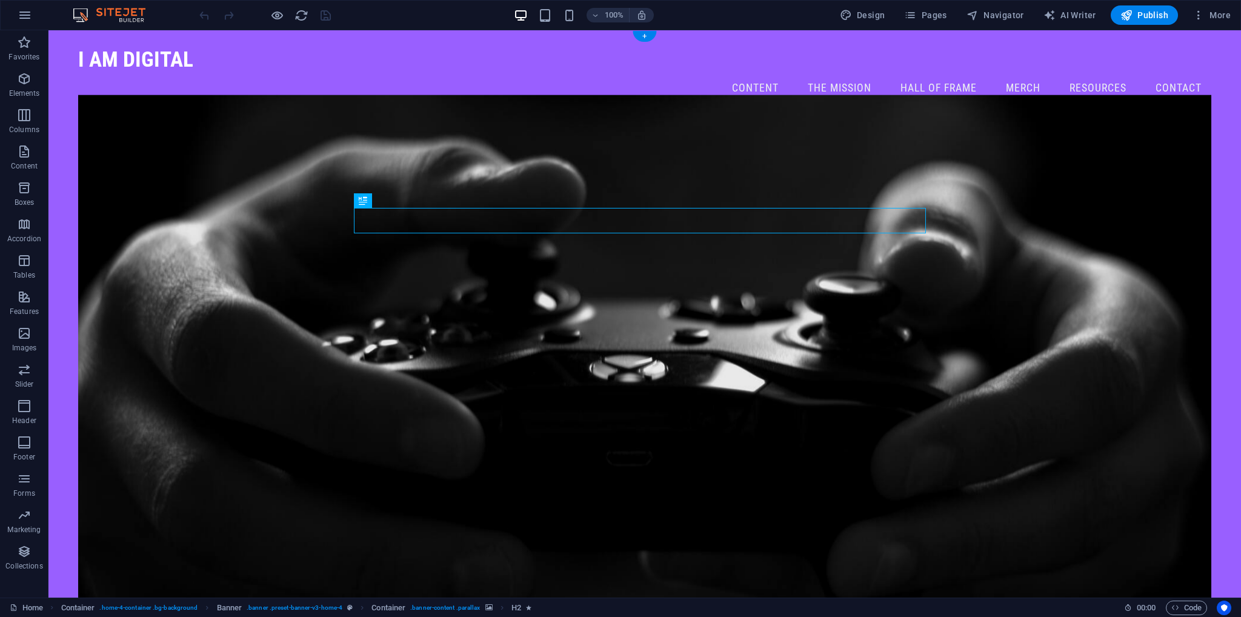
click at [1093, 267] on figure at bounding box center [644, 353] width 1133 height 516
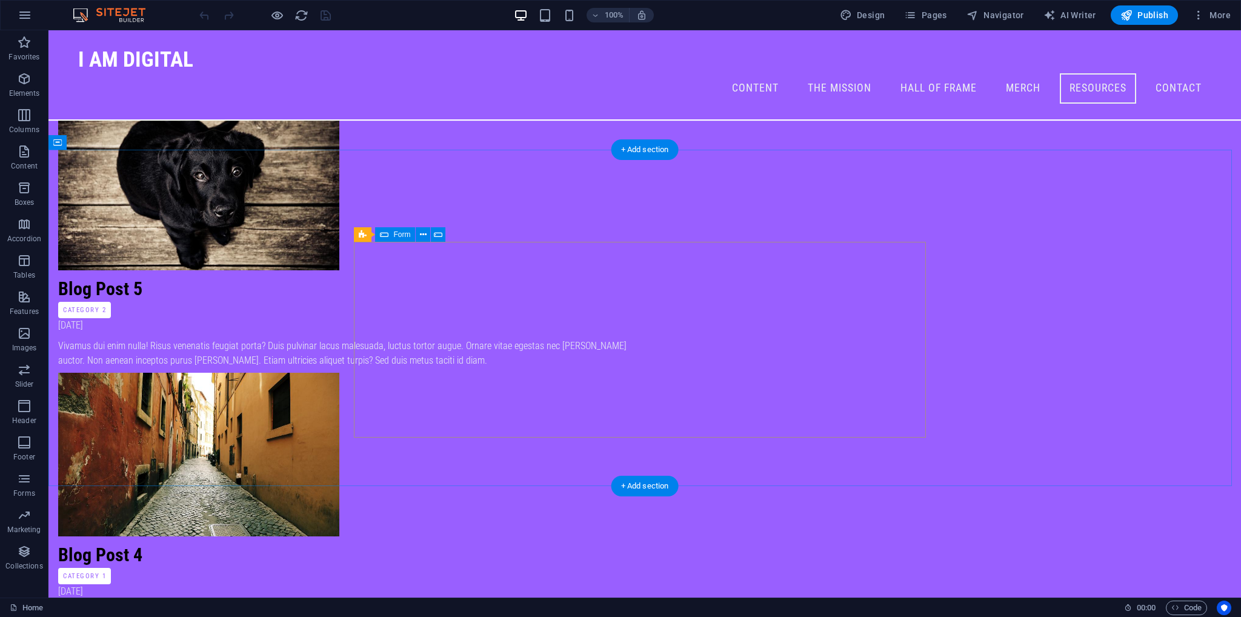
scroll to position [2518, 0]
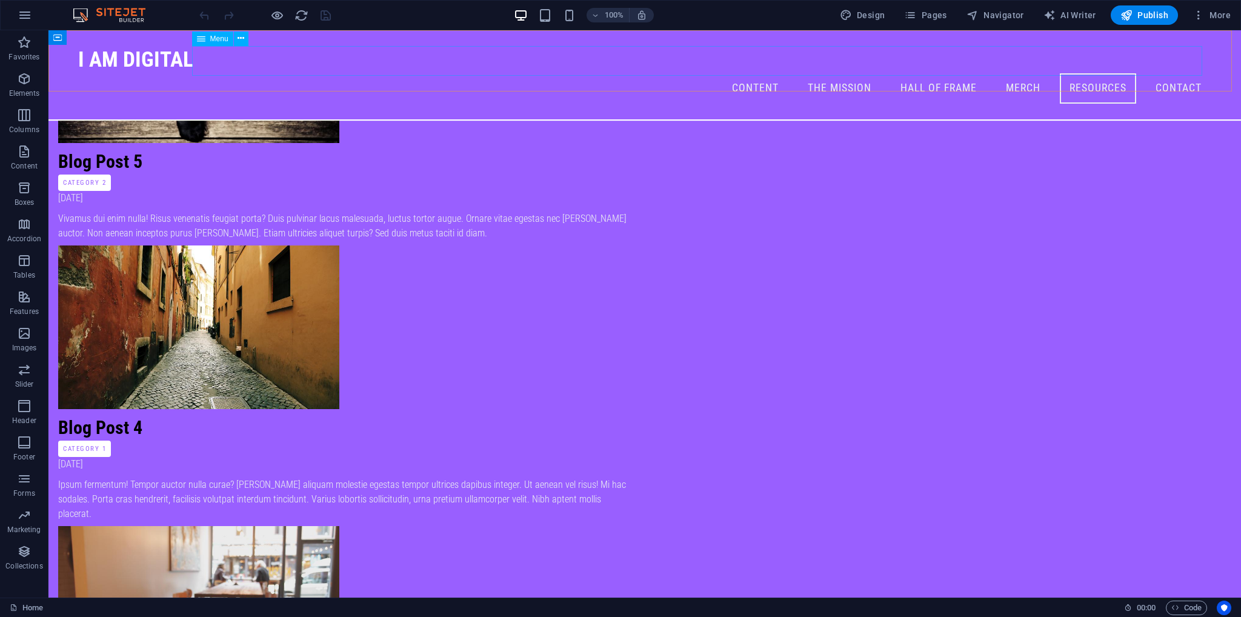
click at [923, 73] on nav "Content The Mission Hall of Frame Merch Resources Contact" at bounding box center [644, 88] width 1133 height 30
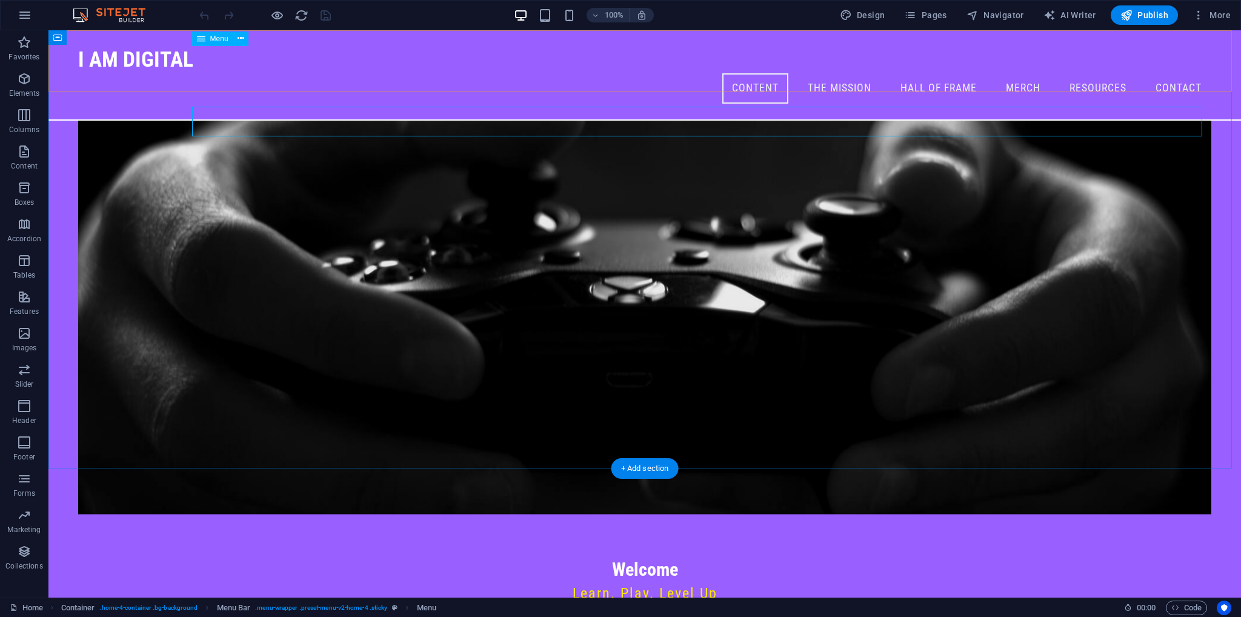
scroll to position [0, 0]
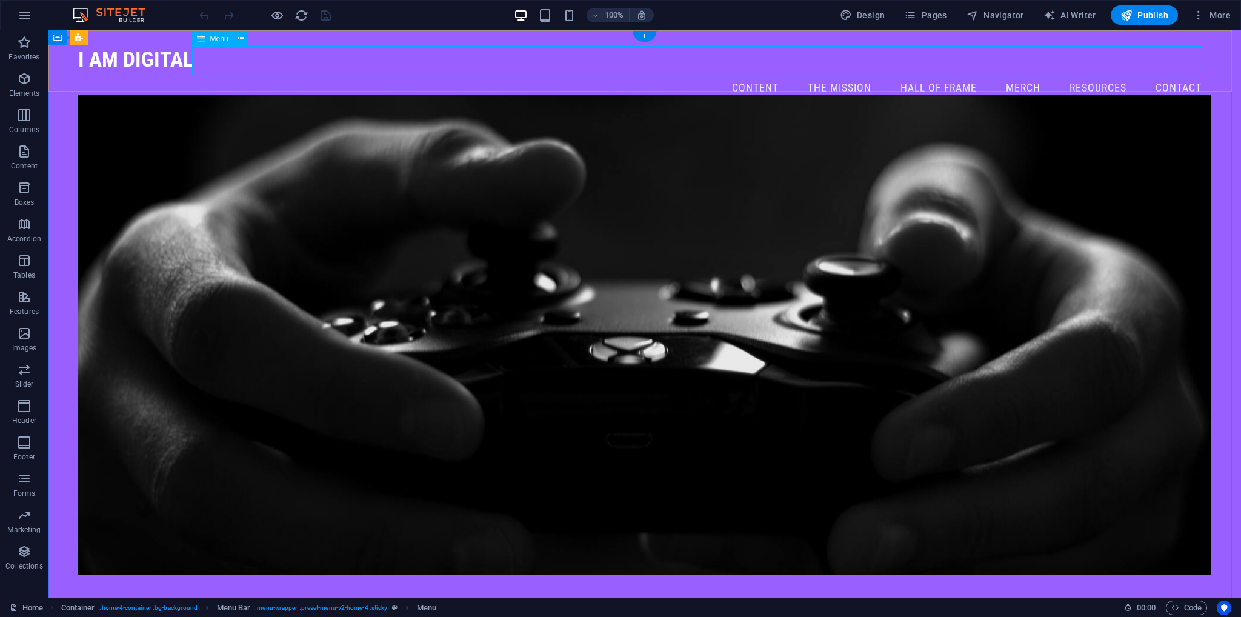
click at [950, 73] on nav "Content The Mission Hall of Frame Merch Resources Contact" at bounding box center [644, 88] width 1133 height 30
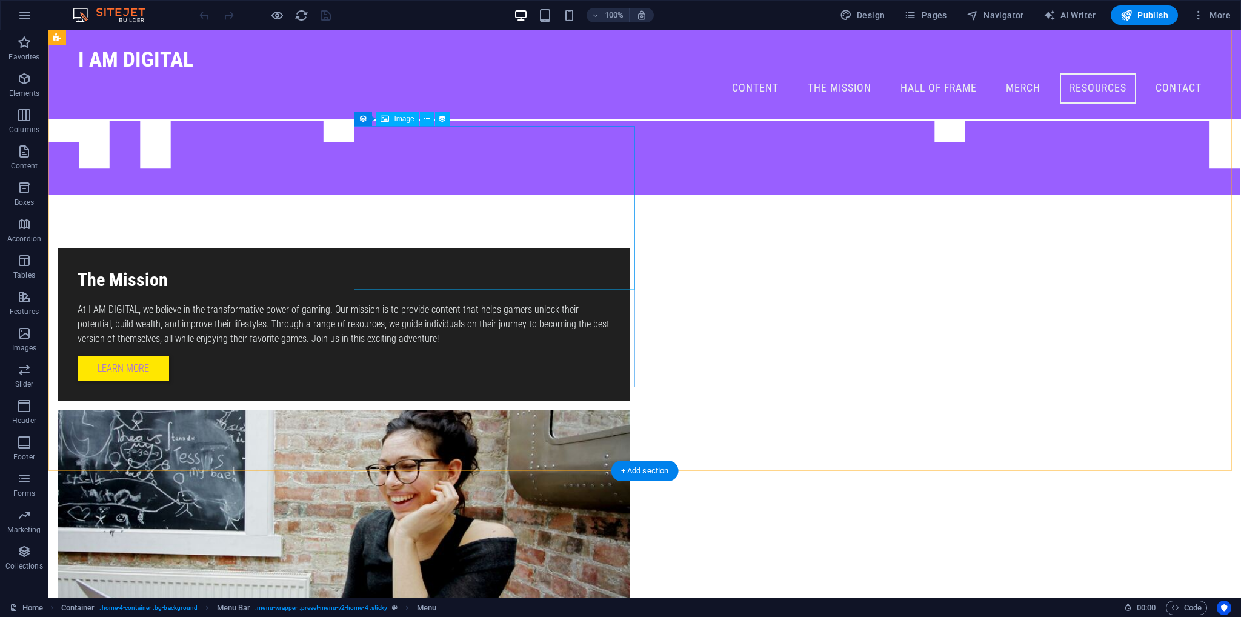
scroll to position [1731, 0]
